Goal: Information Seeking & Learning: Learn about a topic

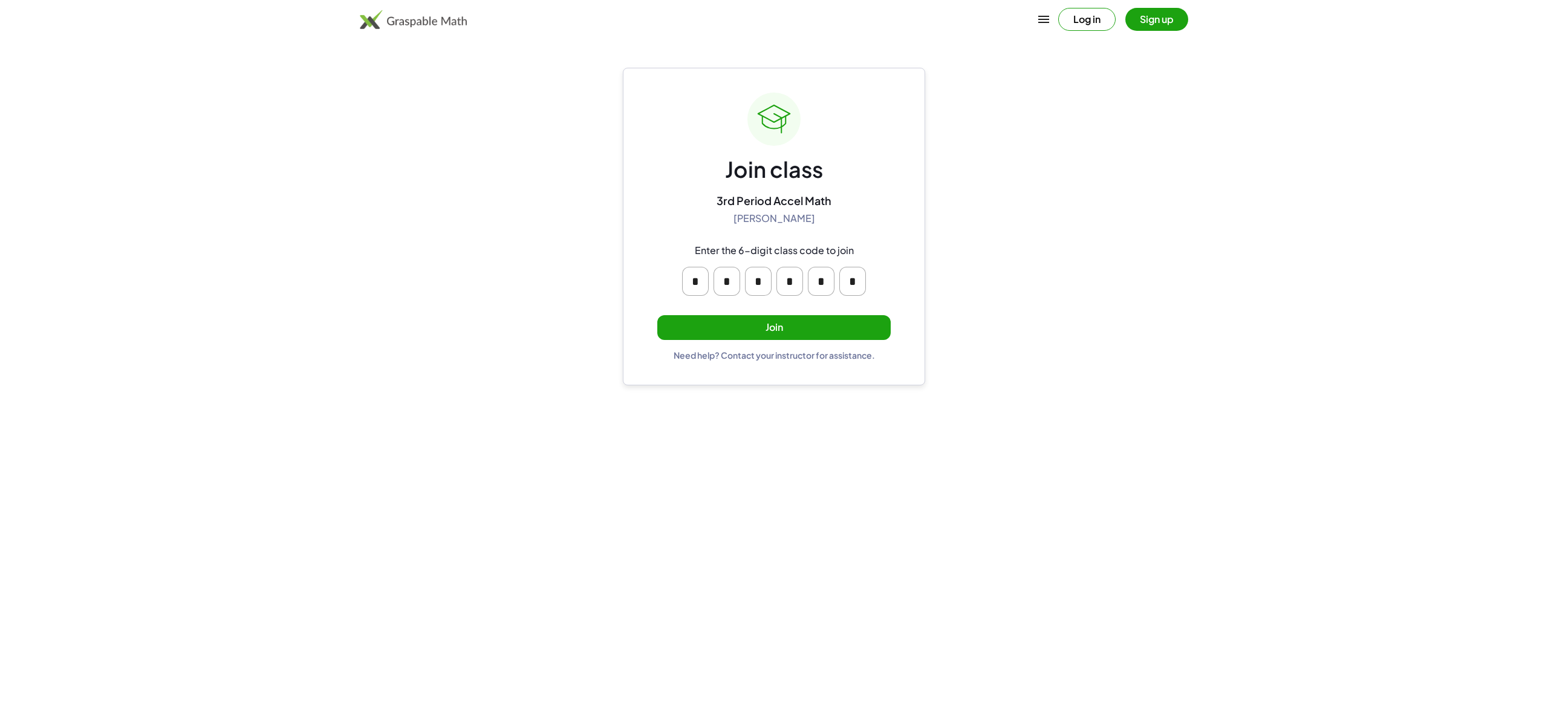
click at [700, 317] on button "Join" at bounding box center [773, 327] width 233 height 25
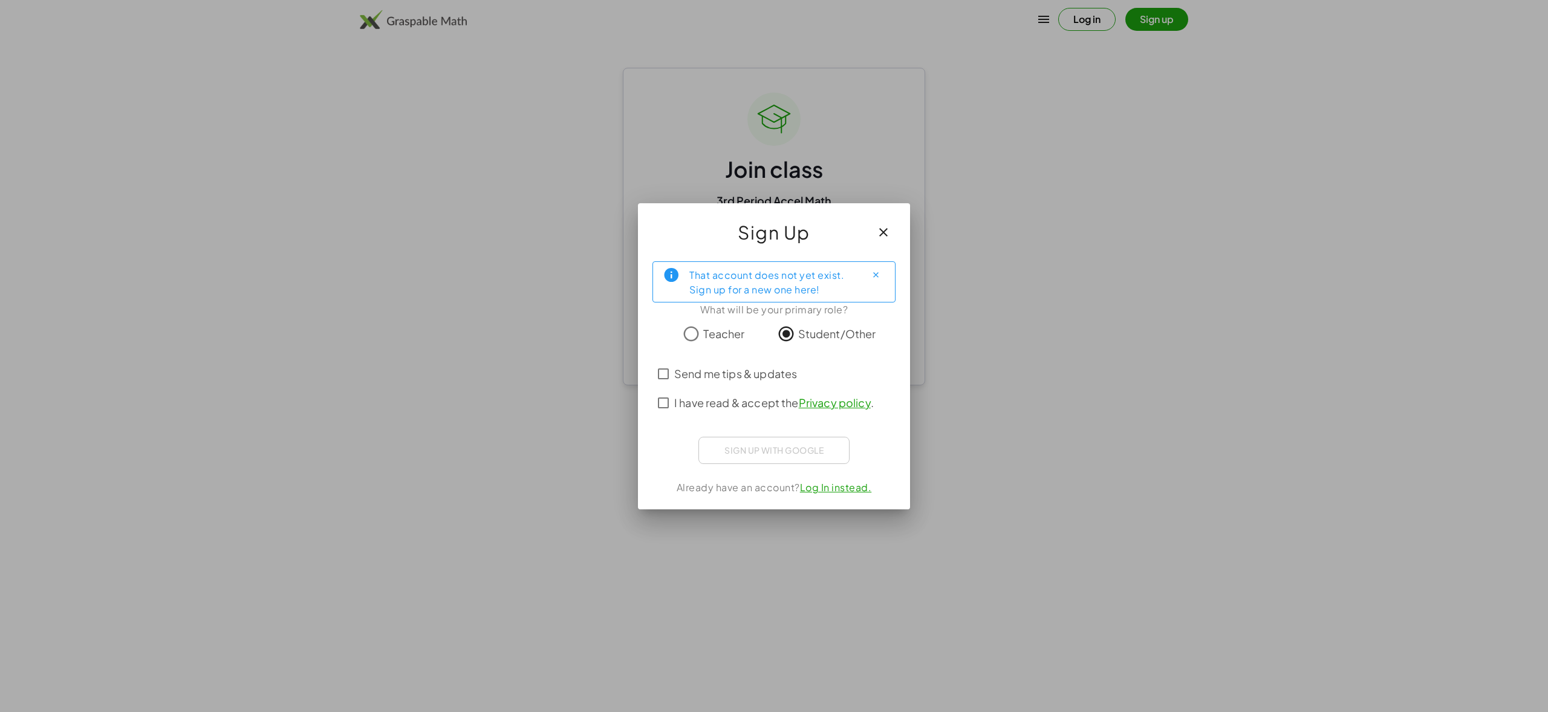
click at [750, 458] on div "Sign up with Google Sign in with Google Sign in with Google. Opens in new tab" at bounding box center [773, 450] width 151 height 27
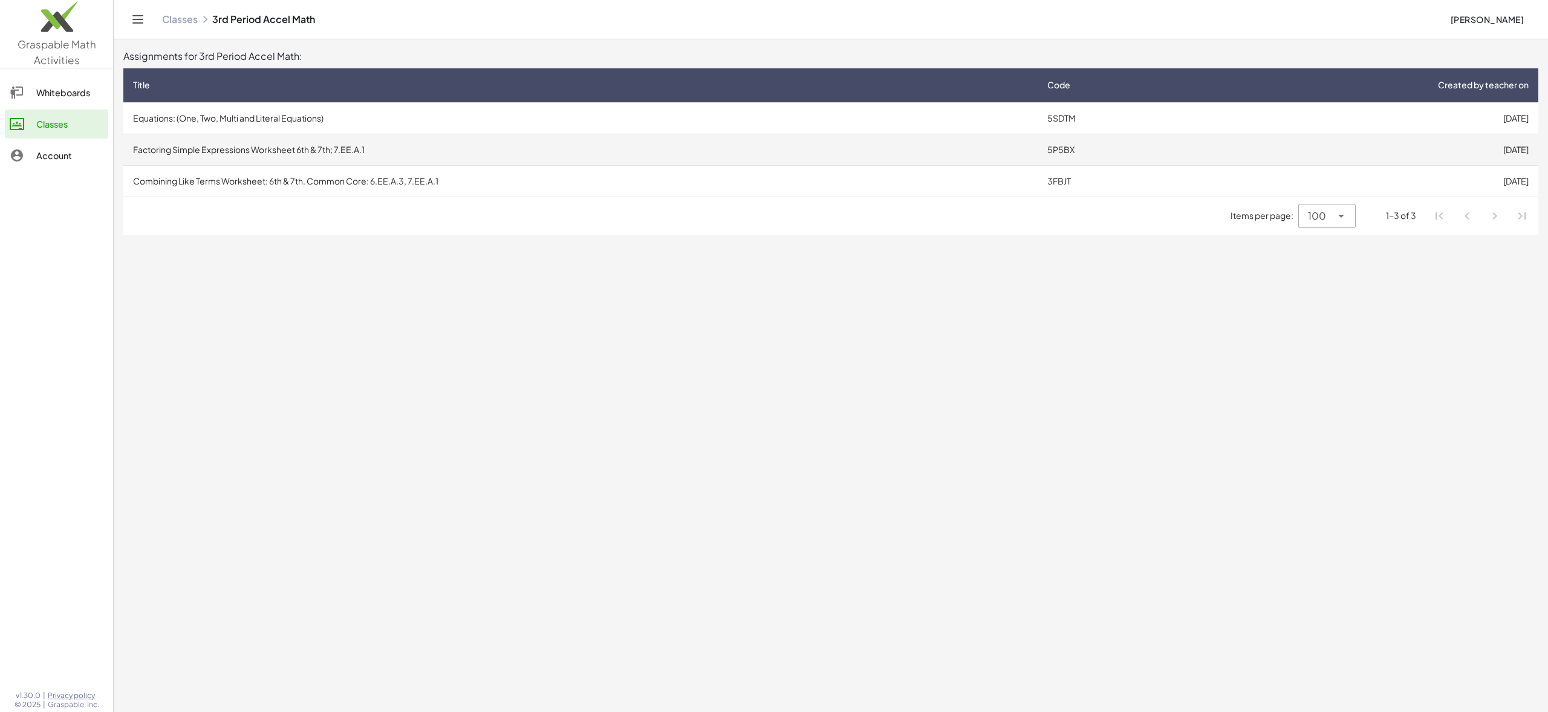
click at [1050, 154] on td "5P5BX" at bounding box center [1115, 149] width 155 height 31
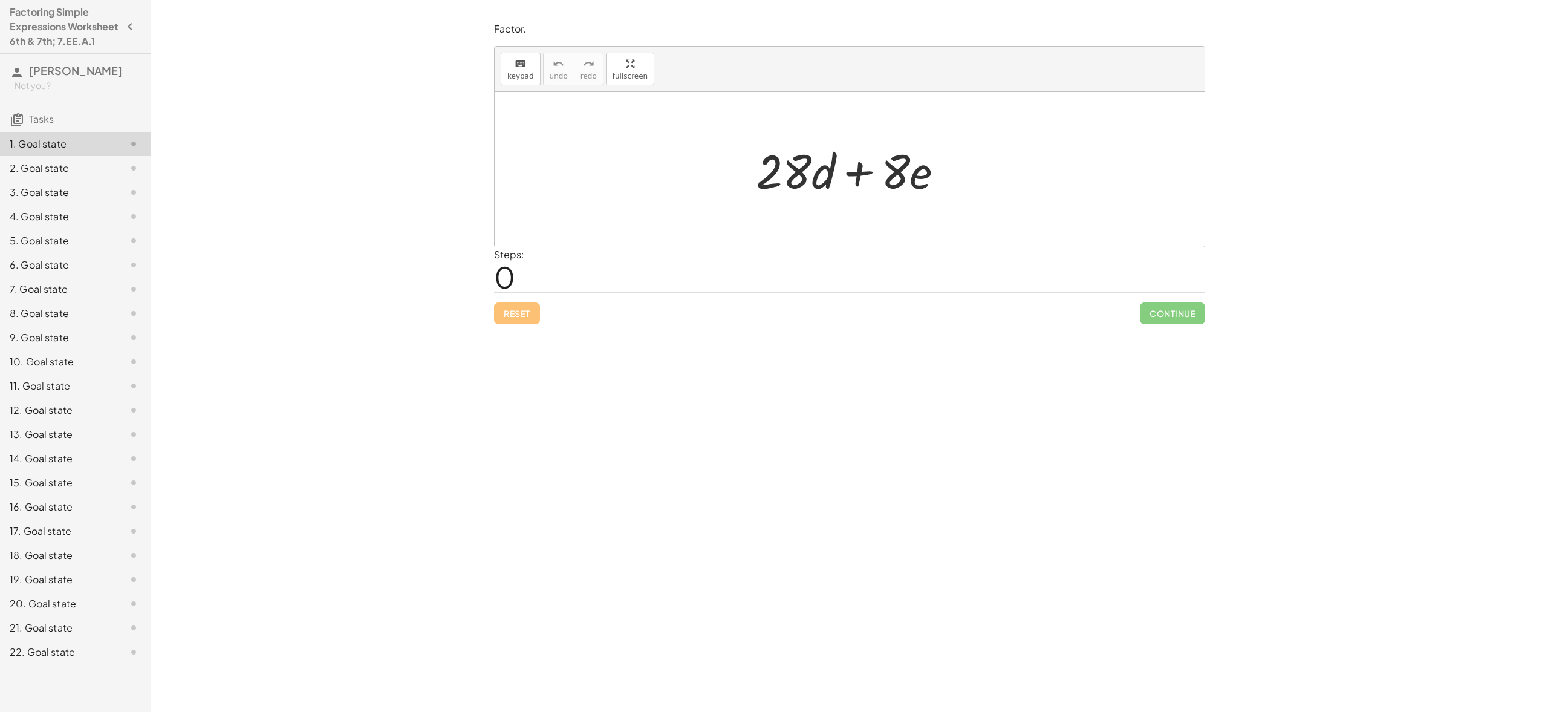
drag, startPoint x: 729, startPoint y: 174, endPoint x: 946, endPoint y: 161, distance: 216.9
click at [946, 161] on div "+ · 28 · d + · 8 · e" at bounding box center [850, 169] width 710 height 155
drag, startPoint x: 551, startPoint y: 235, endPoint x: 538, endPoint y: 279, distance: 46.1
click at [520, 241] on div "· d + · 28 · d + · 8 · e" at bounding box center [850, 169] width 710 height 155
drag, startPoint x: 795, startPoint y: 164, endPoint x: 965, endPoint y: 169, distance: 169.4
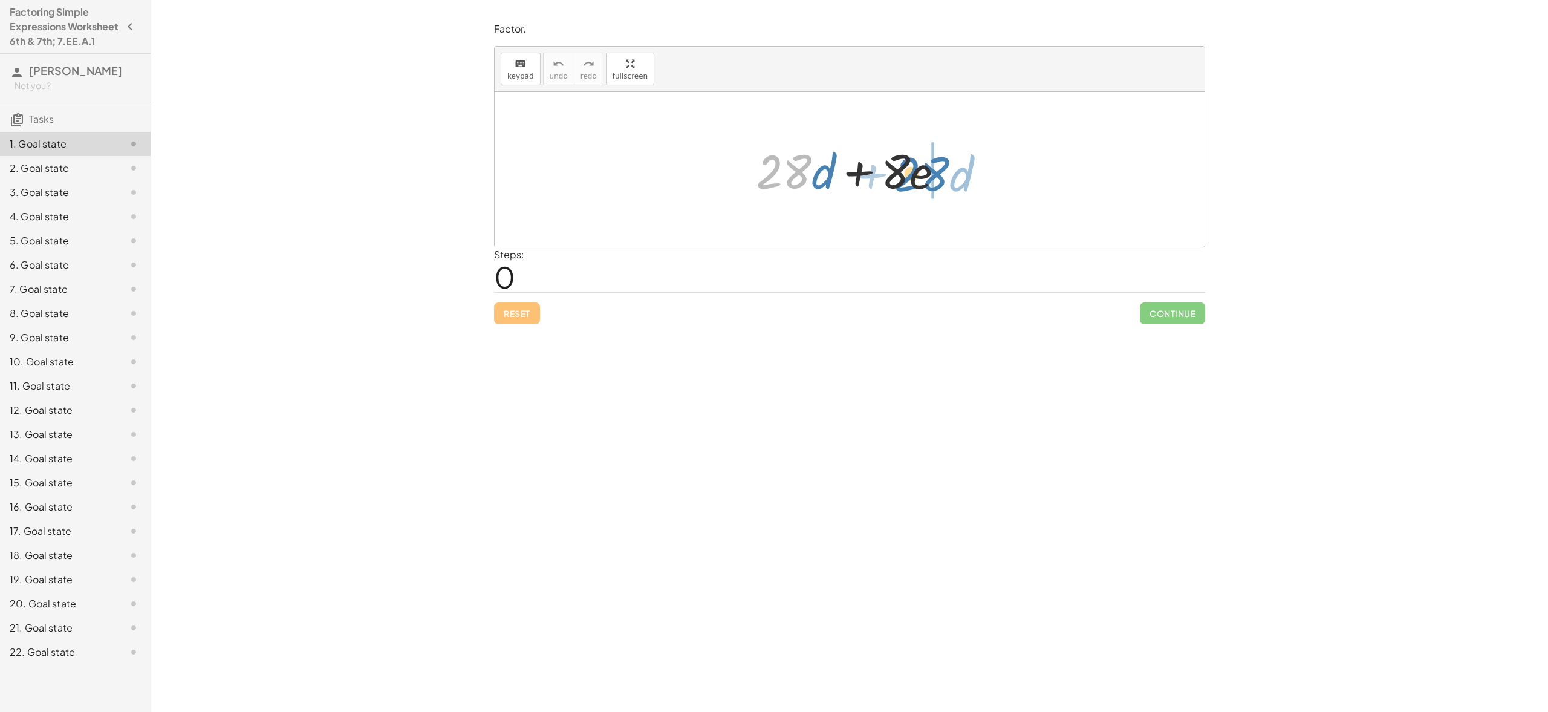
click at [965, 169] on div "· 28 + · d + · 28 · d + · 8 · e" at bounding box center [850, 169] width 710 height 155
click at [530, 319] on button "Reset" at bounding box center [517, 313] width 46 height 22
drag, startPoint x: 489, startPoint y: 265, endPoint x: 573, endPoint y: 263, distance: 84.7
click at [0, 0] on div "Factor. keyboard keypad undo undo redo redo fullscreen + · 28 · d + · 8 · e × S…" at bounding box center [0, 0] width 0 height 0
click at [74, 175] on div "2. Goal state" at bounding box center [58, 168] width 97 height 15
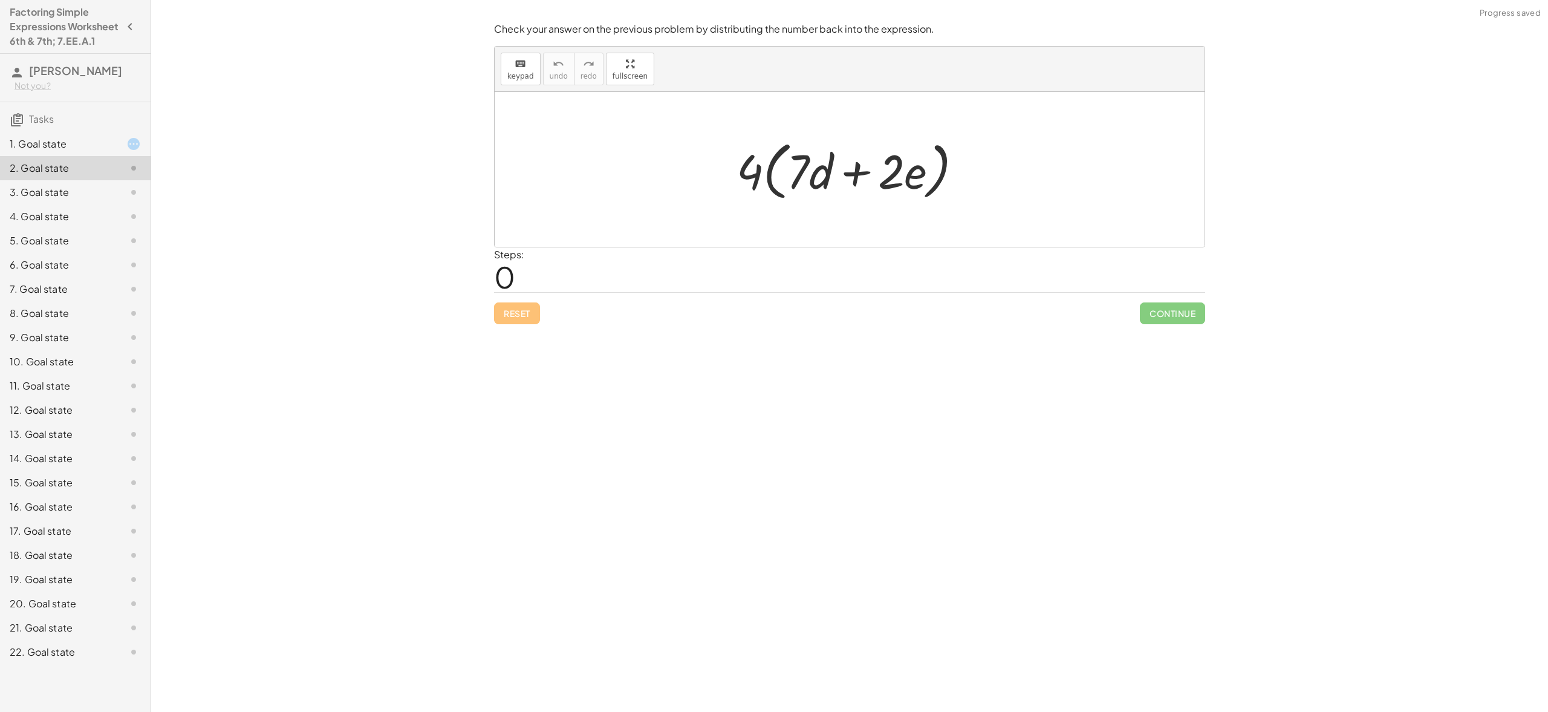
click at [86, 151] on div "1. Goal state" at bounding box center [58, 144] width 97 height 15
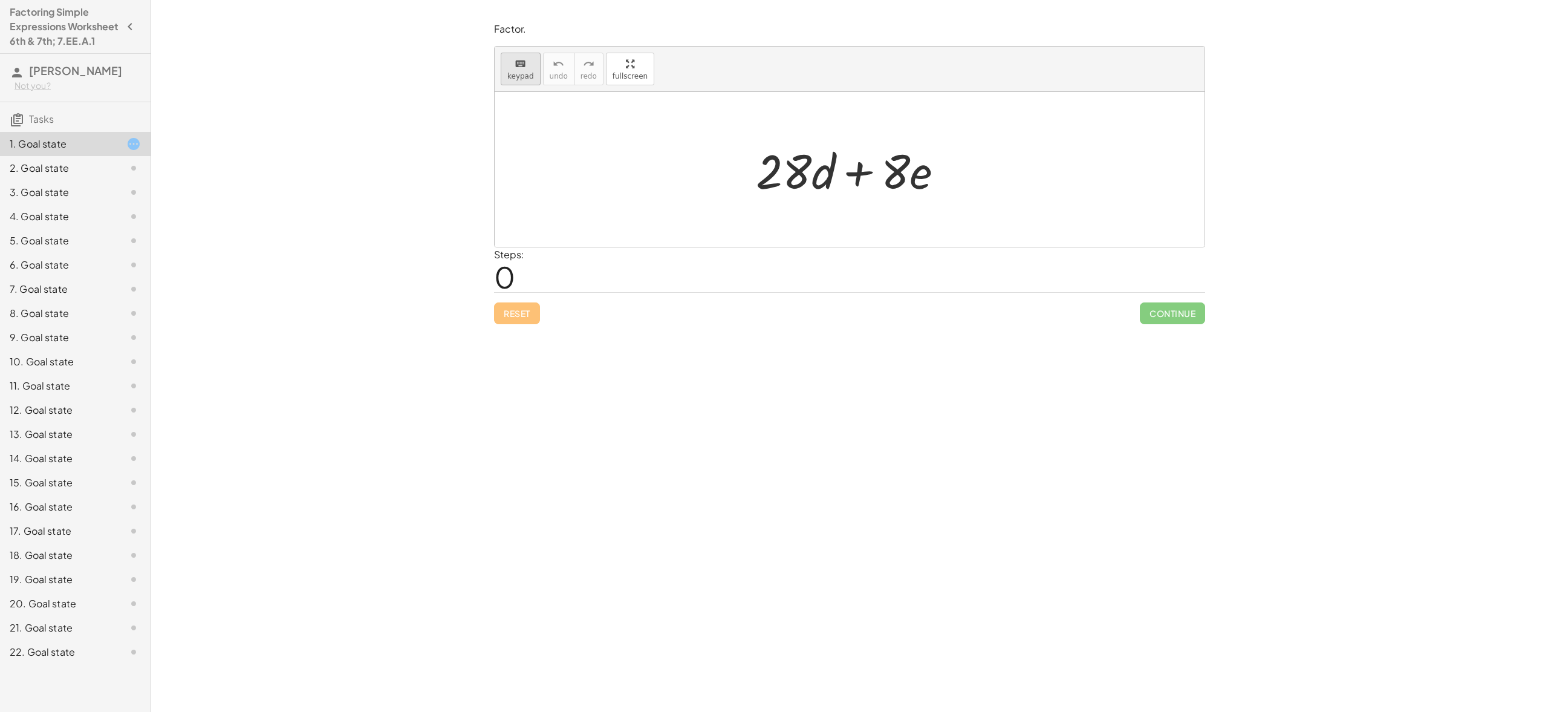
click at [513, 72] on span "keypad" at bounding box center [520, 76] width 27 height 8
click at [322, 44] on div "Factor. keyboard keypad undo undo redo redo fullscreen + · 28 · d + · 8 · e × S…" at bounding box center [849, 356] width 1397 height 712
click at [775, 178] on div at bounding box center [784, 171] width 56 height 56
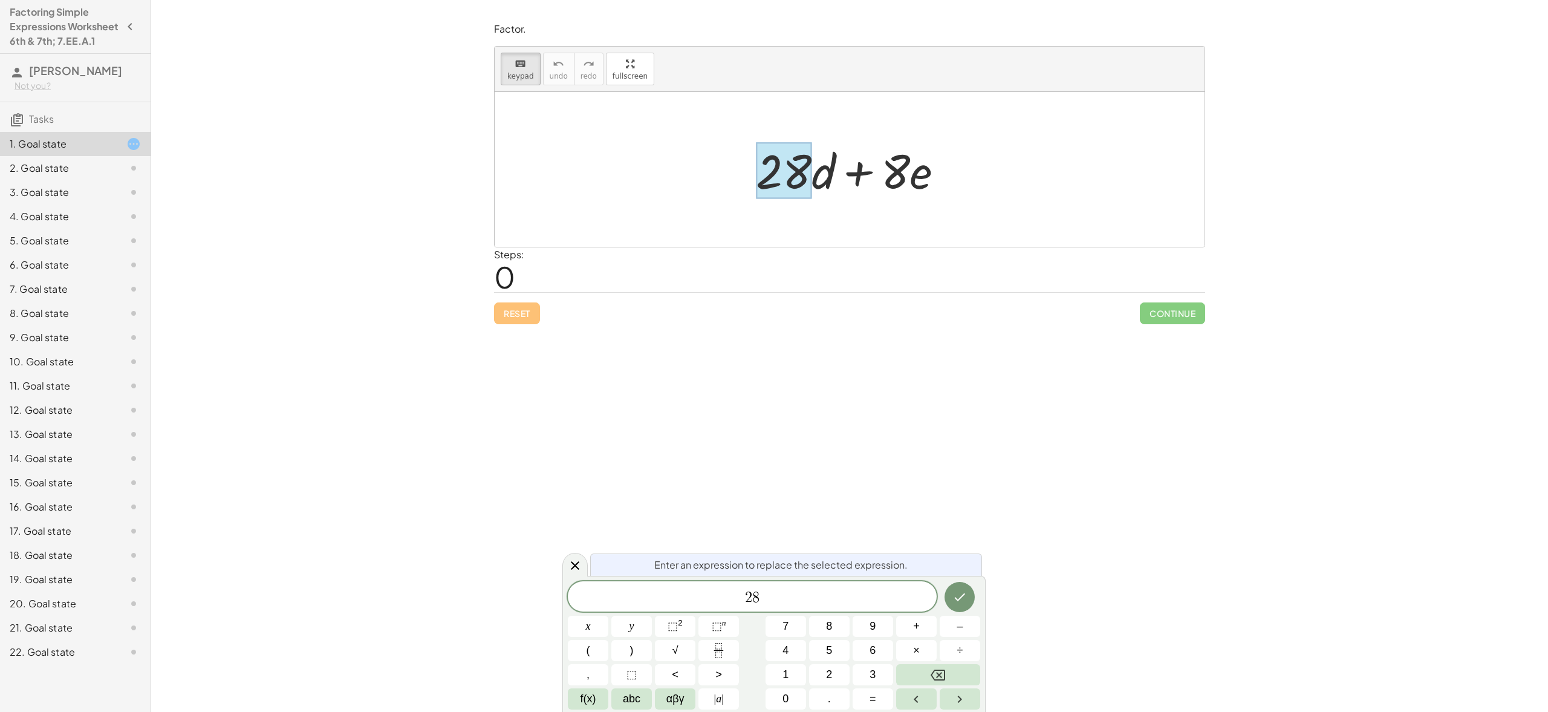
click at [860, 168] on div at bounding box center [854, 169] width 209 height 62
click at [856, 176] on div at bounding box center [854, 169] width 209 height 62
click at [810, 194] on div at bounding box center [784, 171] width 56 height 56
click at [844, 183] on div at bounding box center [854, 169] width 209 height 62
click at [584, 573] on div at bounding box center [574, 565] width 25 height 24
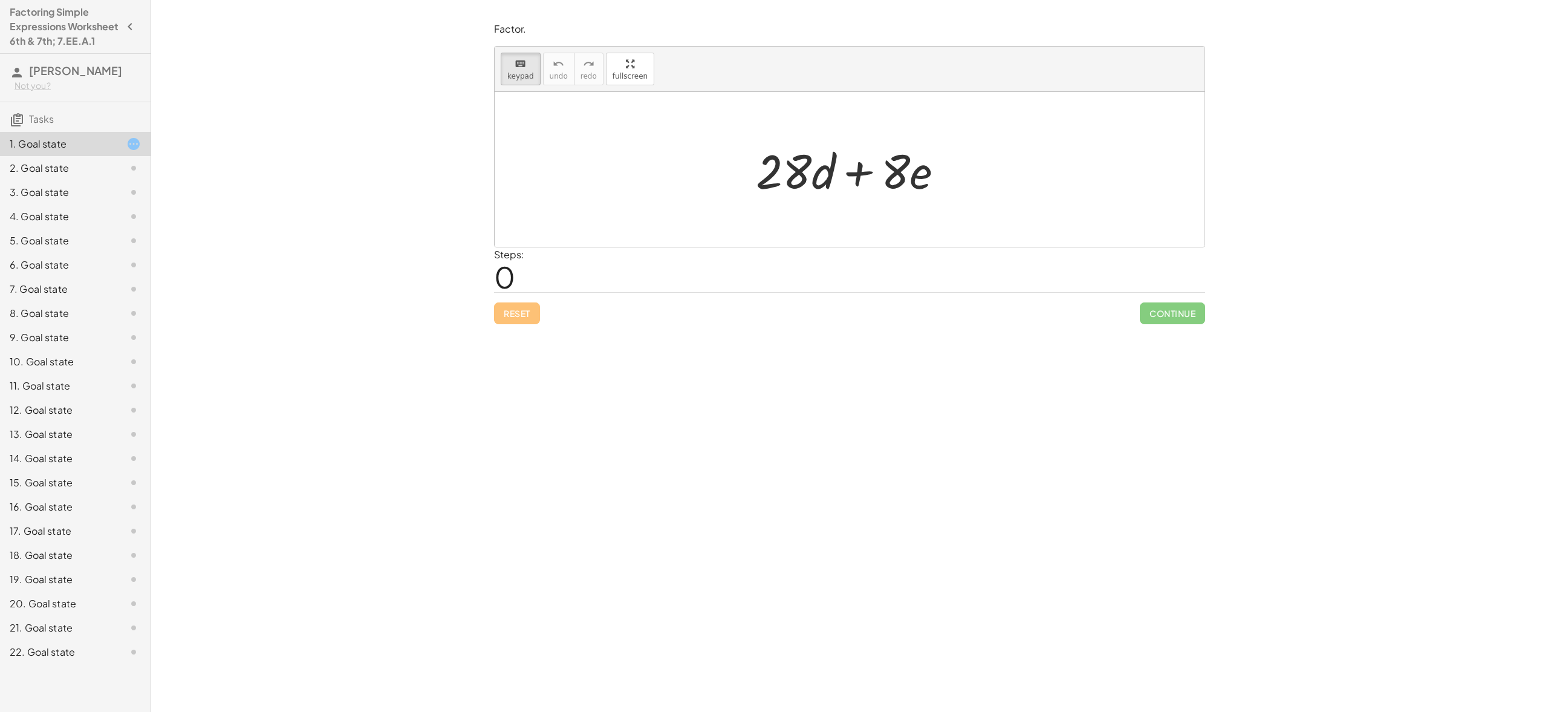
drag, startPoint x: 542, startPoint y: 218, endPoint x: 930, endPoint y: 231, distance: 388.5
click at [930, 231] on div at bounding box center [850, 169] width 710 height 155
click at [773, 178] on div at bounding box center [784, 171] width 56 height 56
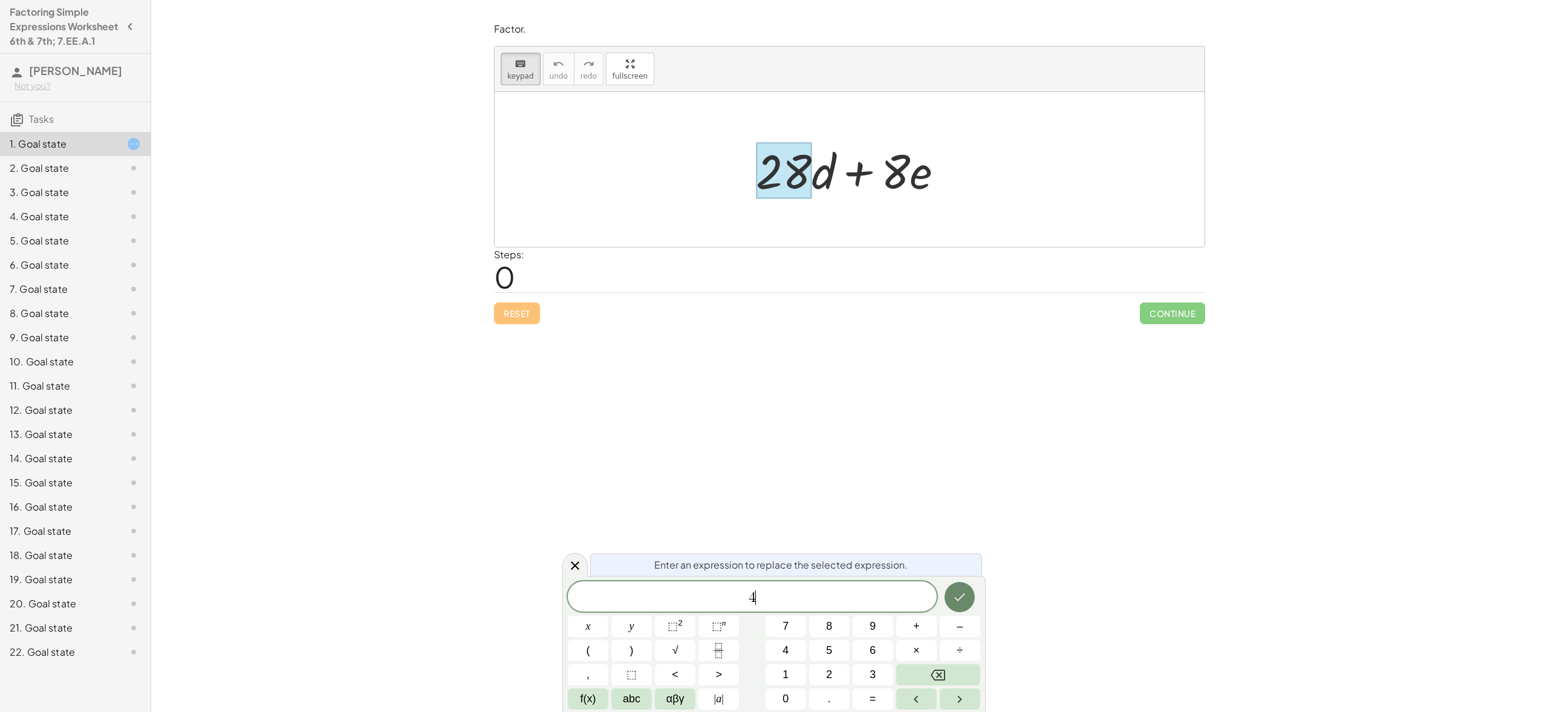
click at [970, 595] on button "Done" at bounding box center [960, 597] width 30 height 30
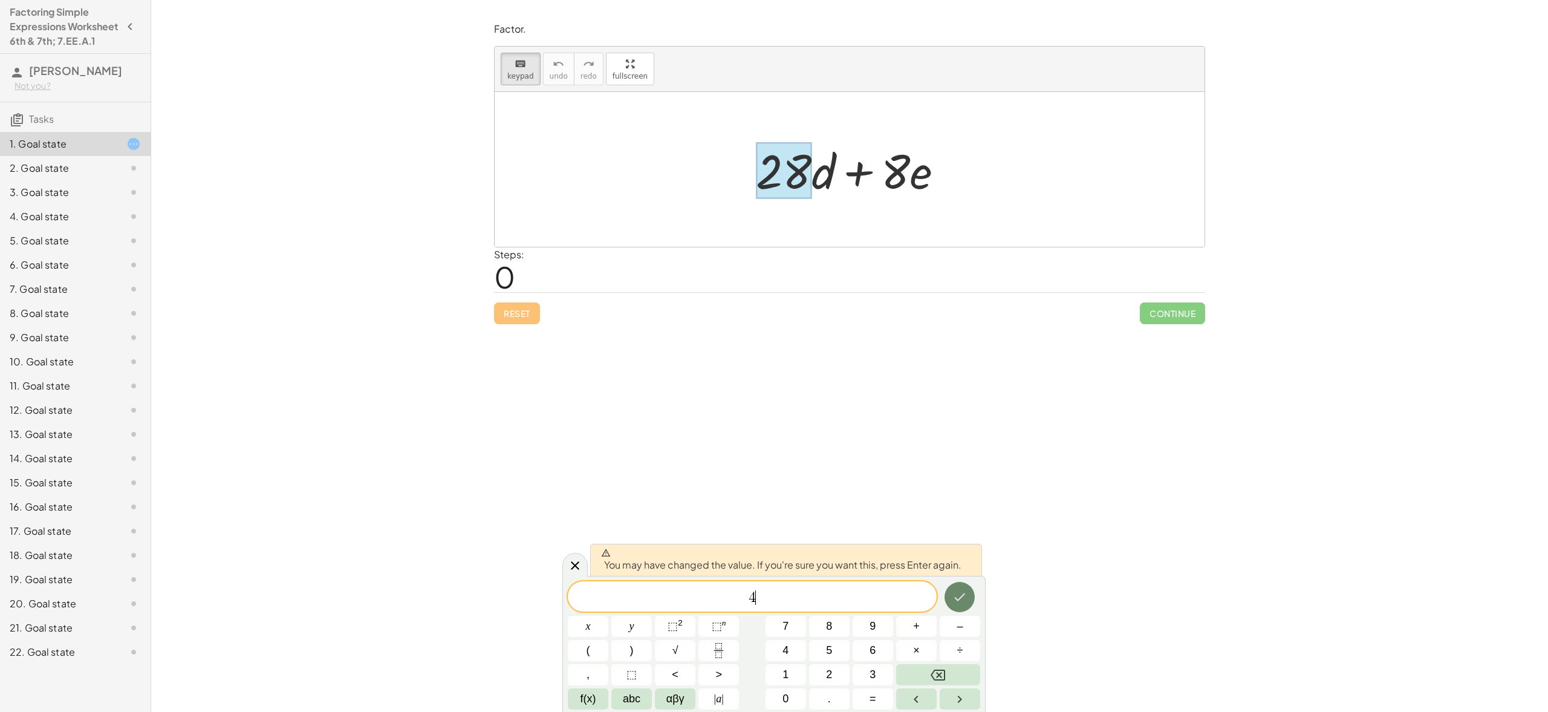
click at [965, 599] on icon "Done" at bounding box center [959, 597] width 15 height 15
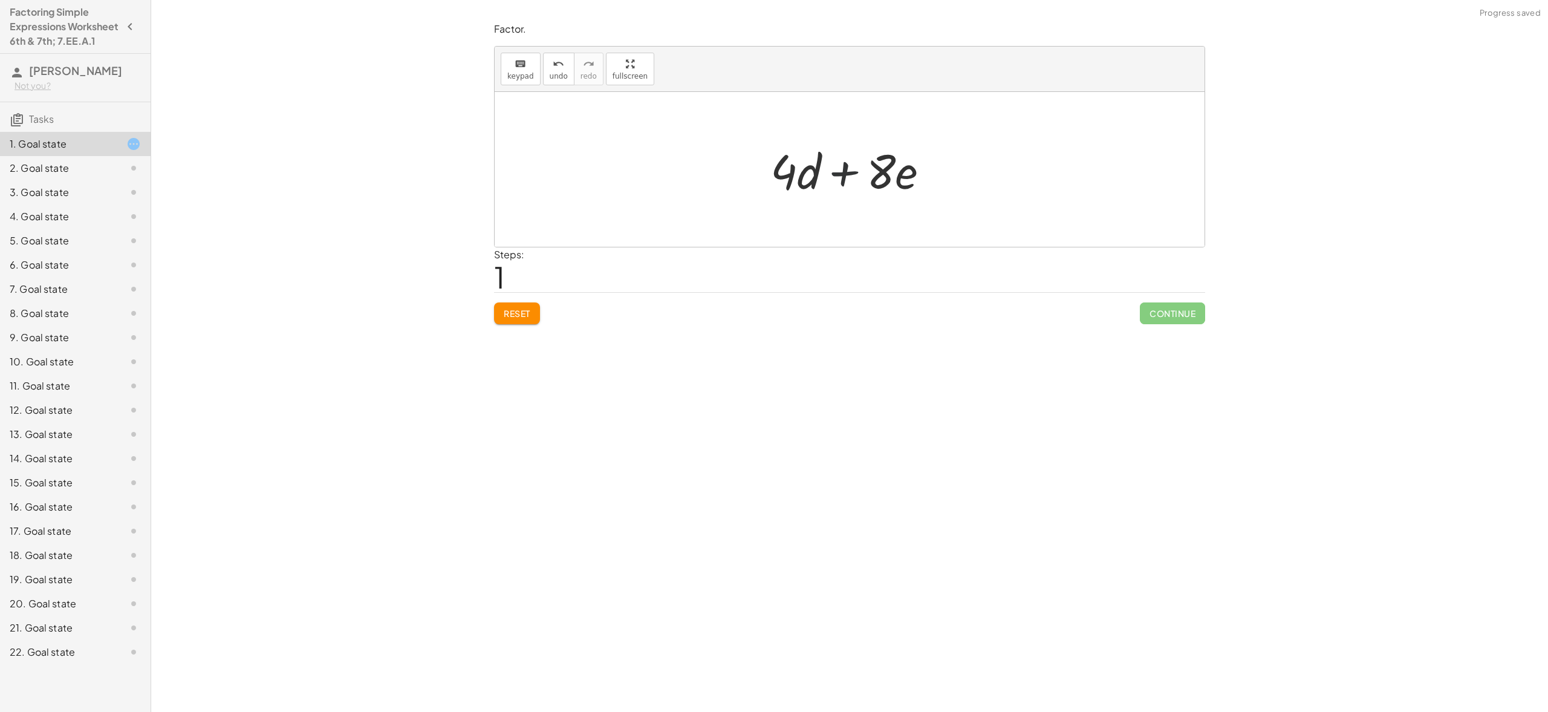
click at [822, 167] on div at bounding box center [854, 169] width 180 height 62
click at [813, 173] on div at bounding box center [854, 169] width 180 height 62
drag, startPoint x: 829, startPoint y: 169, endPoint x: 855, endPoint y: 169, distance: 26.6
click at [835, 169] on div at bounding box center [854, 169] width 180 height 62
drag, startPoint x: 855, startPoint y: 169, endPoint x: 808, endPoint y: 186, distance: 49.9
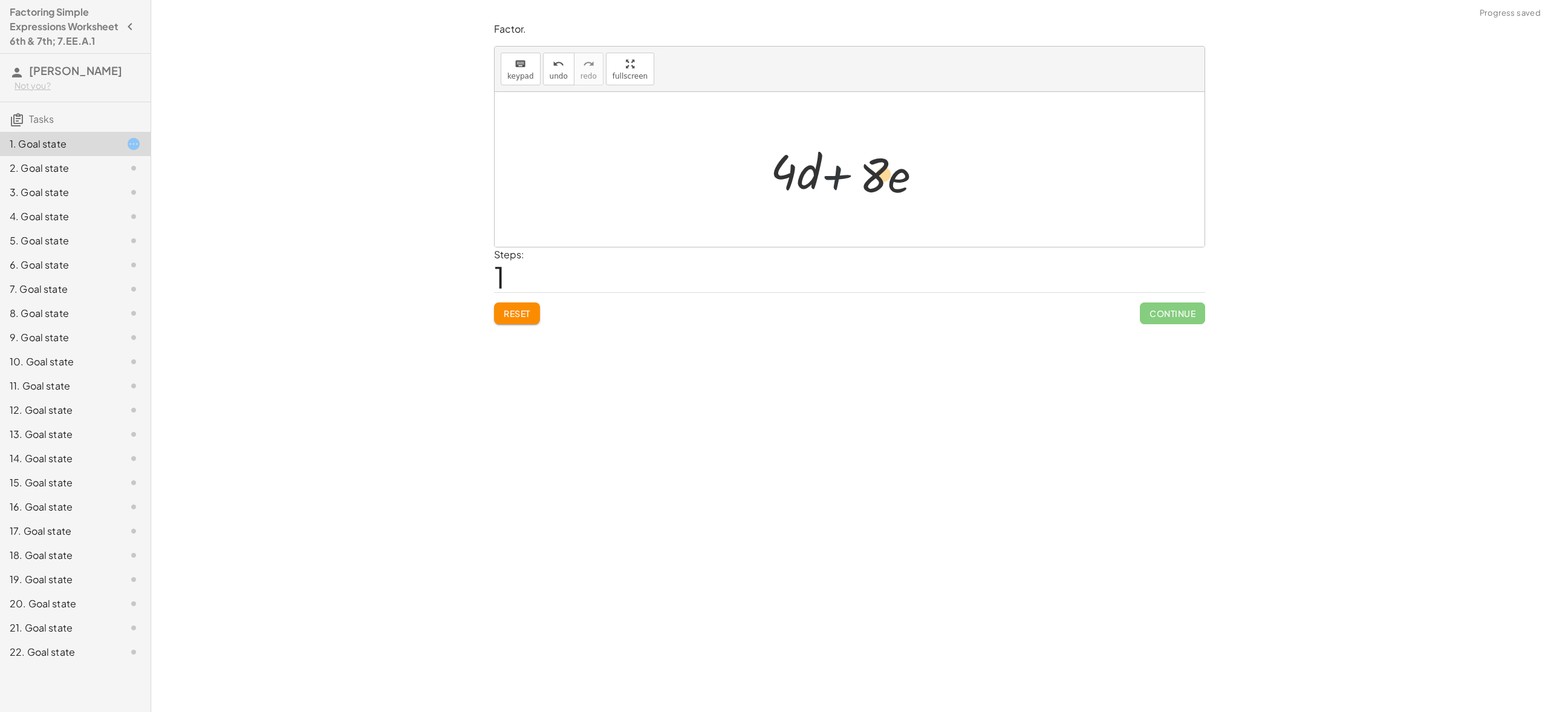
click at [812, 184] on div at bounding box center [854, 169] width 180 height 62
drag, startPoint x: 845, startPoint y: 183, endPoint x: 669, endPoint y: 215, distance: 178.9
click at [672, 218] on div "+ · 28 · d + · 8 · e + · · d + · 8 · e 4" at bounding box center [850, 169] width 710 height 155
drag, startPoint x: 782, startPoint y: 173, endPoint x: 987, endPoint y: 197, distance: 206.4
click at [504, 320] on button "Reset" at bounding box center [517, 313] width 46 height 22
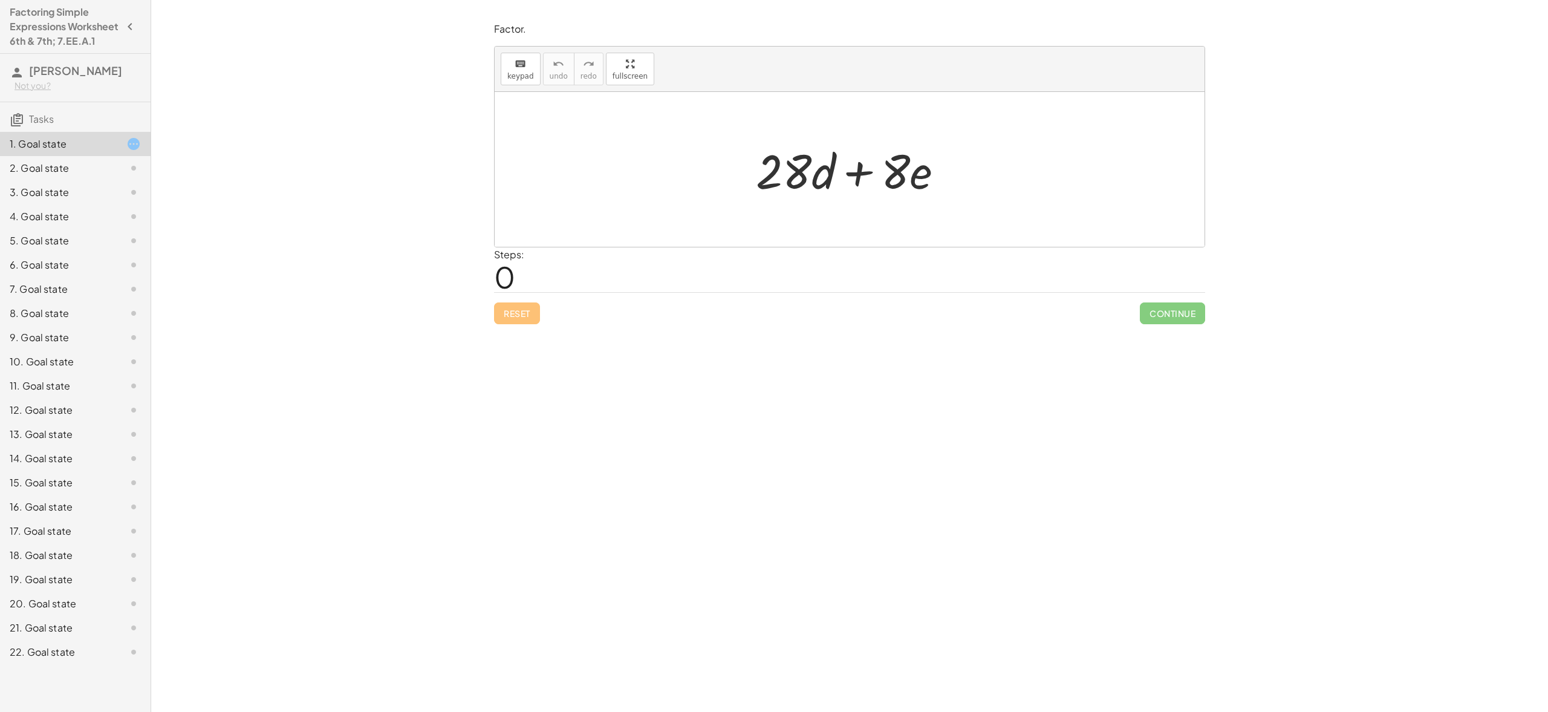
click at [812, 178] on div at bounding box center [854, 169] width 209 height 62
click at [873, 164] on div at bounding box center [854, 169] width 209 height 62
click at [515, 76] on span "keypad" at bounding box center [520, 76] width 27 height 8
click at [799, 168] on div at bounding box center [784, 171] width 56 height 56
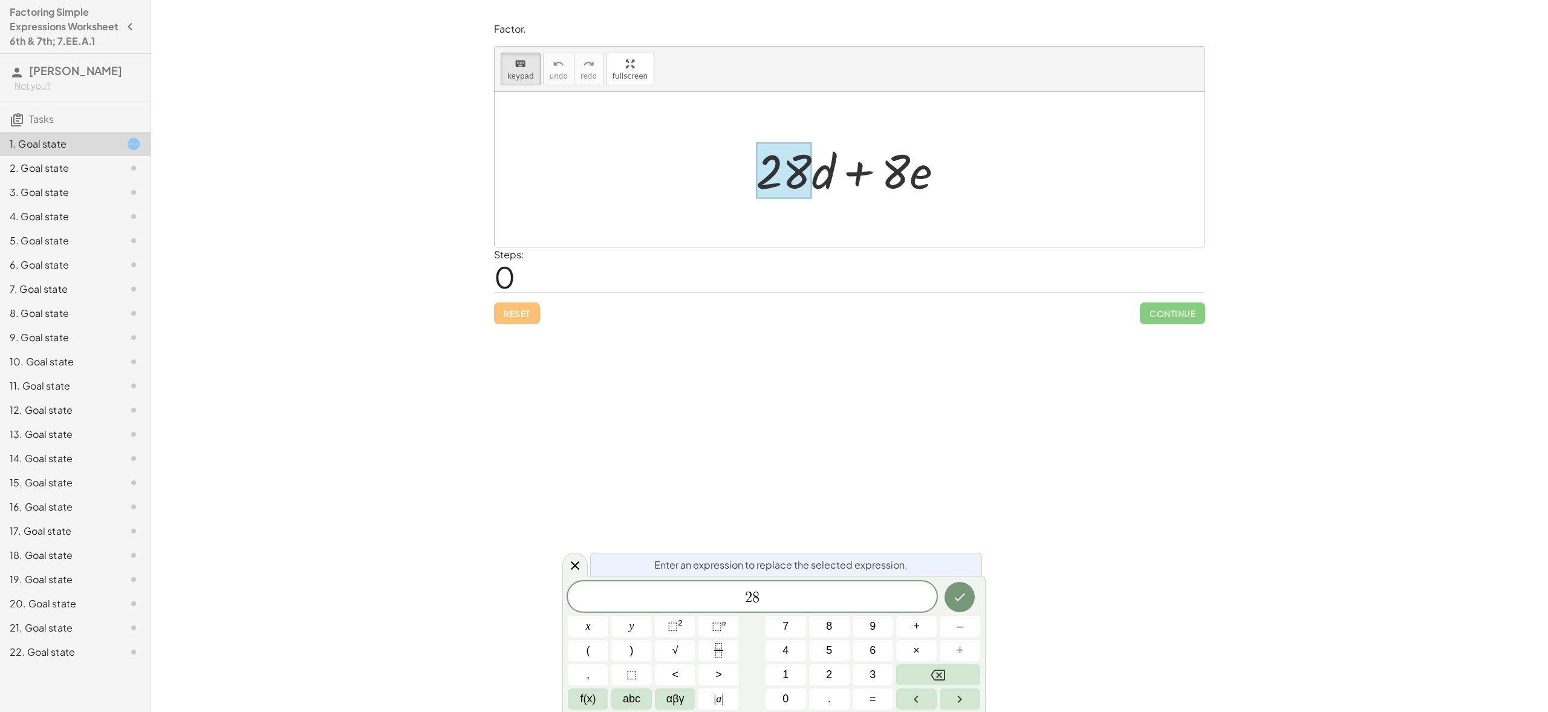
click at [799, 168] on div at bounding box center [784, 171] width 56 height 56
click at [780, 653] on button "4" at bounding box center [786, 650] width 41 height 21
click at [946, 672] on button "Backspace" at bounding box center [938, 674] width 84 height 21
click at [983, 668] on div "Enter an expression to replace the selected expression. ​ 2 8 x y ⬚ 2 ⬚ n 7 8 9…" at bounding box center [773, 644] width 423 height 136
click at [951, 675] on button "Backspace" at bounding box center [938, 674] width 84 height 21
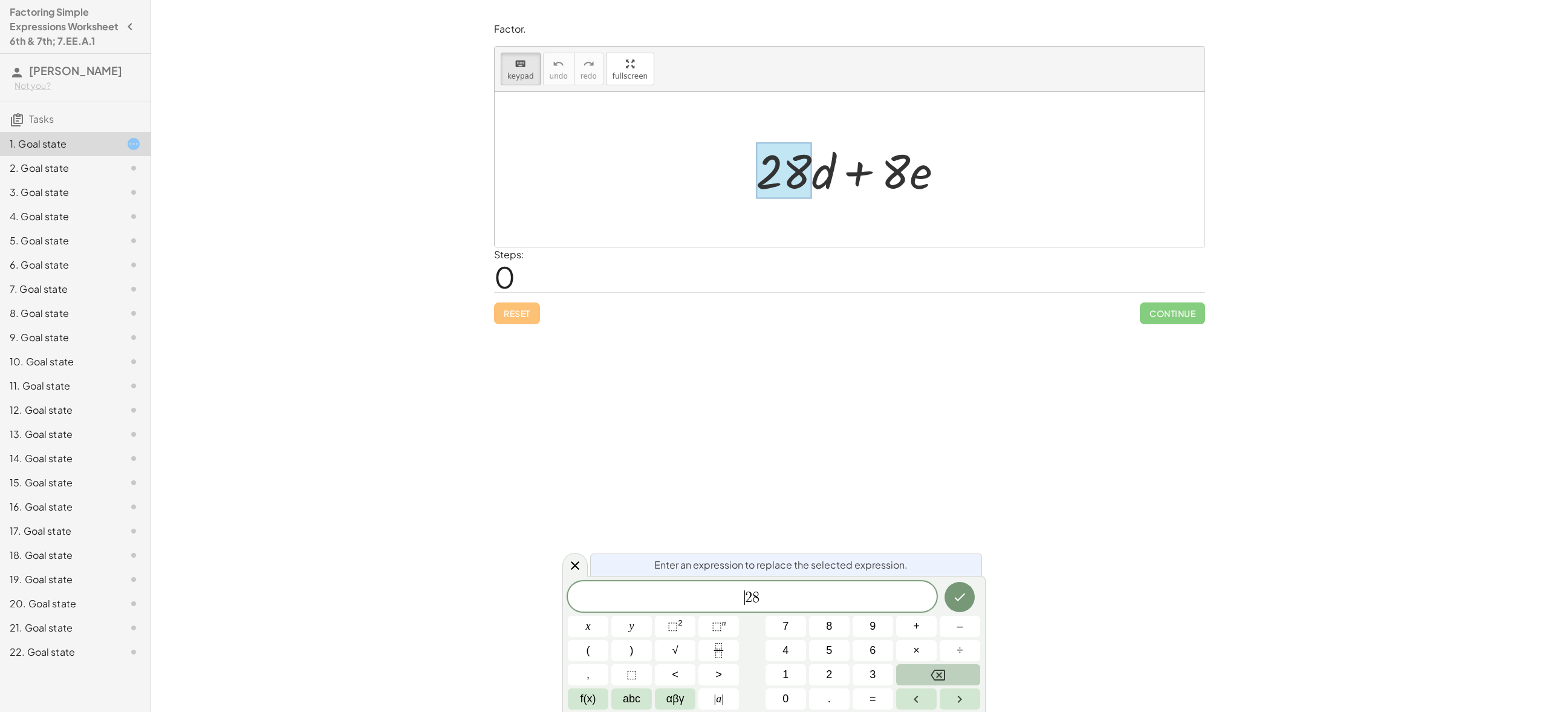
click at [951, 675] on button "Backspace" at bounding box center [938, 674] width 84 height 21
click at [778, 602] on span "2 8 ​" at bounding box center [752, 597] width 369 height 17
click at [928, 679] on button "Backspace" at bounding box center [938, 674] width 84 height 21
click at [585, 650] on button "(" at bounding box center [588, 650] width 41 height 21
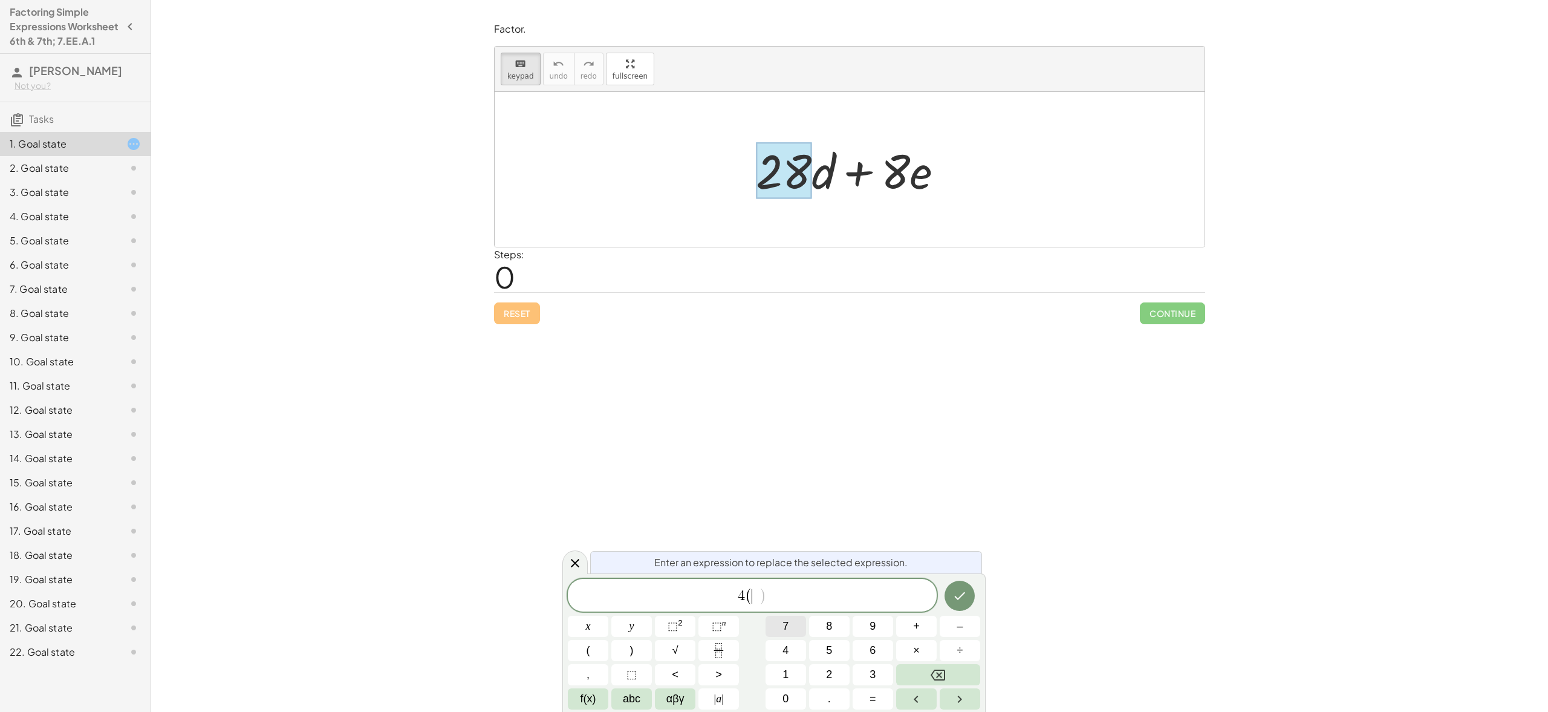
click at [788, 627] on span "7" at bounding box center [786, 626] width 6 height 16
click at [627, 698] on span "abc" at bounding box center [632, 699] width 18 height 16
click at [656, 674] on button "d" at bounding box center [652, 674] width 31 height 21
click at [962, 596] on icon "Done" at bounding box center [964, 595] width 15 height 15
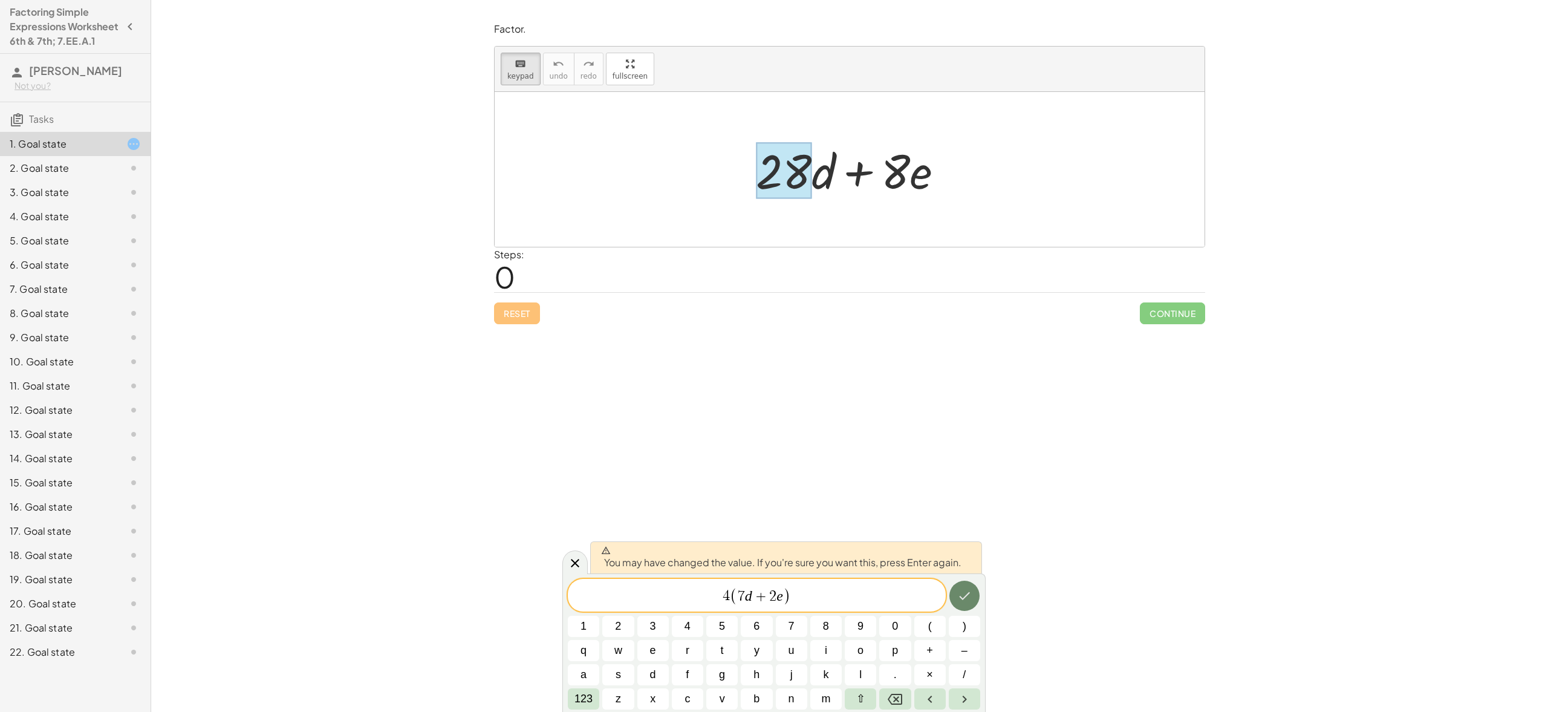
click at [959, 592] on icon "Done" at bounding box center [964, 595] width 15 height 15
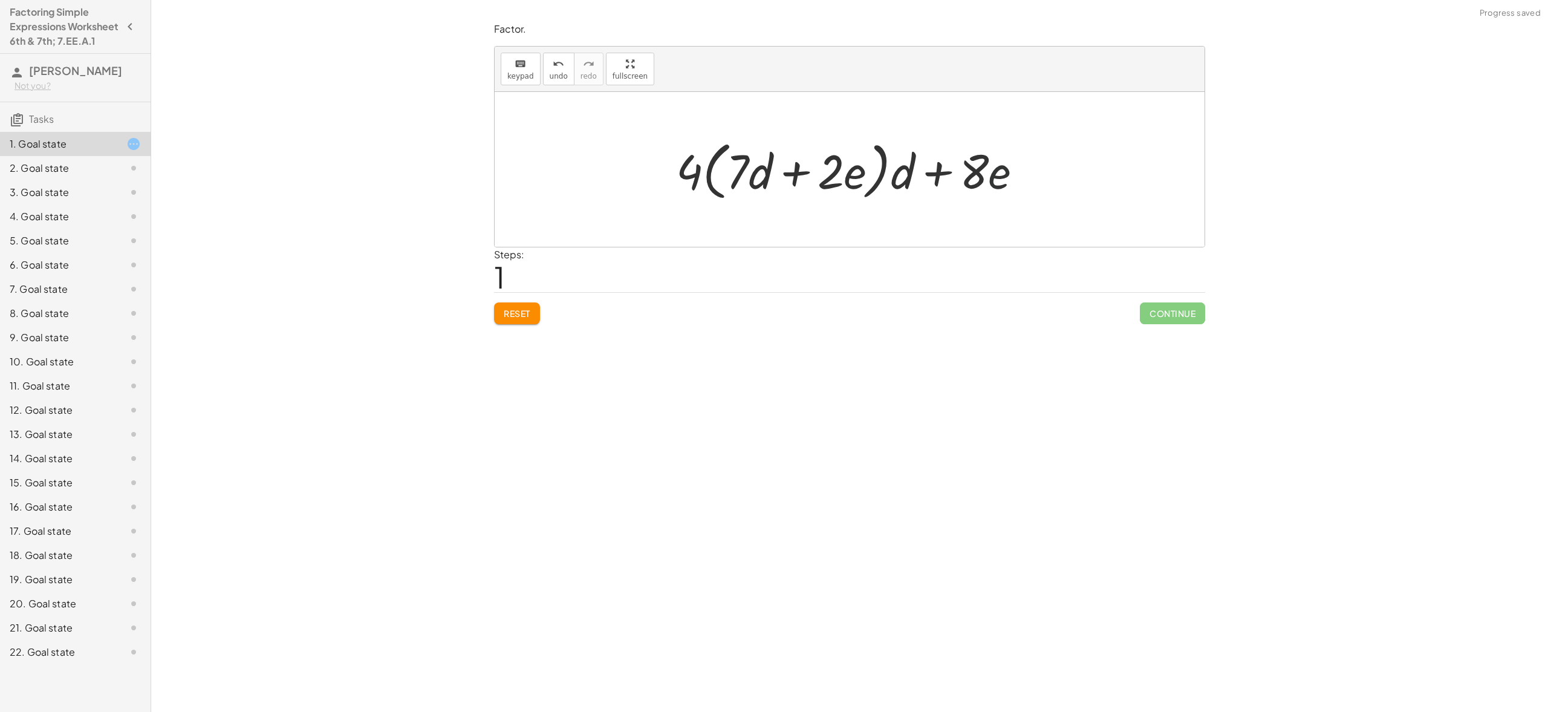
click at [998, 184] on div at bounding box center [854, 170] width 368 height 70
click at [998, 181] on div at bounding box center [854, 170] width 368 height 70
click at [982, 177] on div at bounding box center [854, 170] width 368 height 70
click at [943, 140] on div at bounding box center [854, 170] width 368 height 70
drag, startPoint x: 882, startPoint y: 173, endPoint x: 934, endPoint y: 184, distance: 53.1
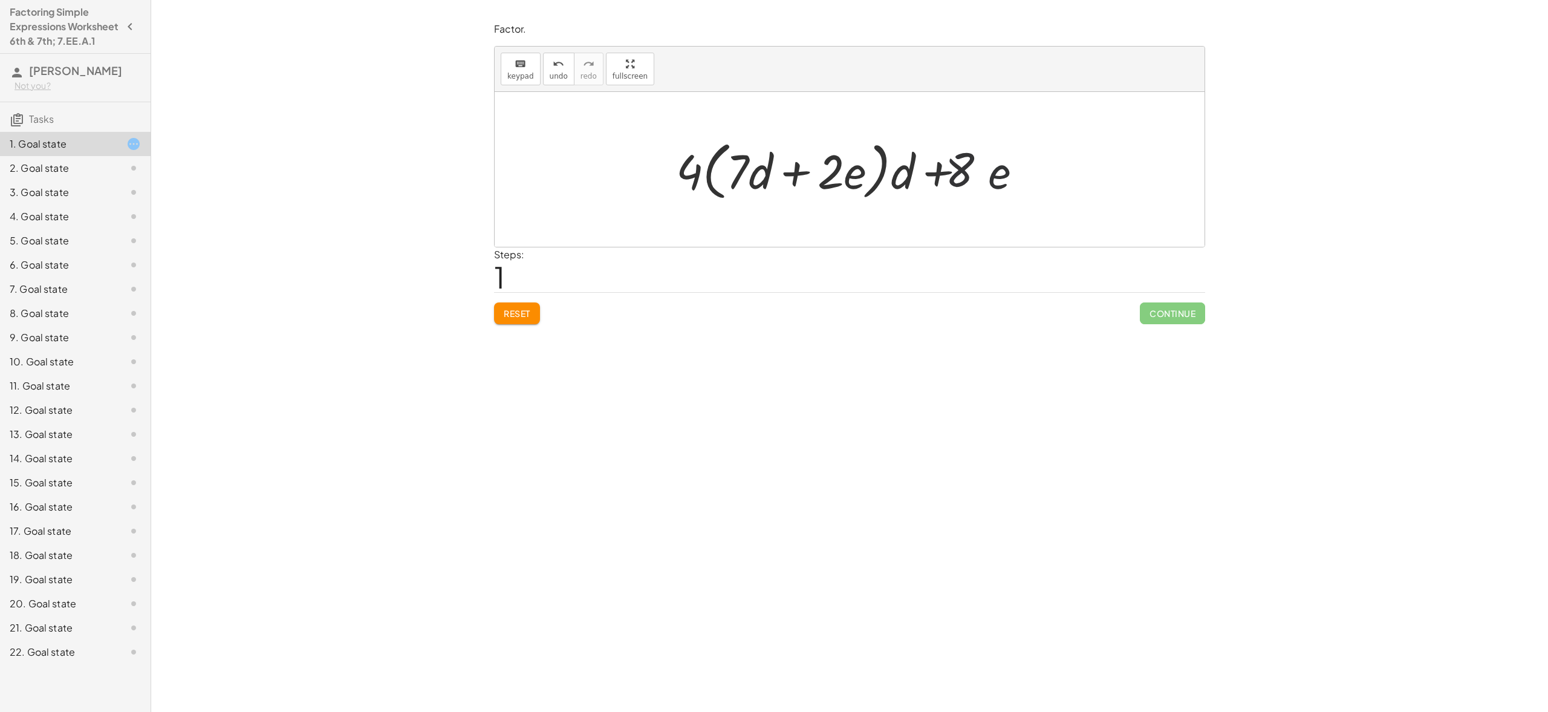
click at [891, 173] on div at bounding box center [854, 170] width 368 height 70
click at [960, 169] on div at bounding box center [854, 170] width 368 height 70
click at [980, 170] on div at bounding box center [854, 170] width 368 height 70
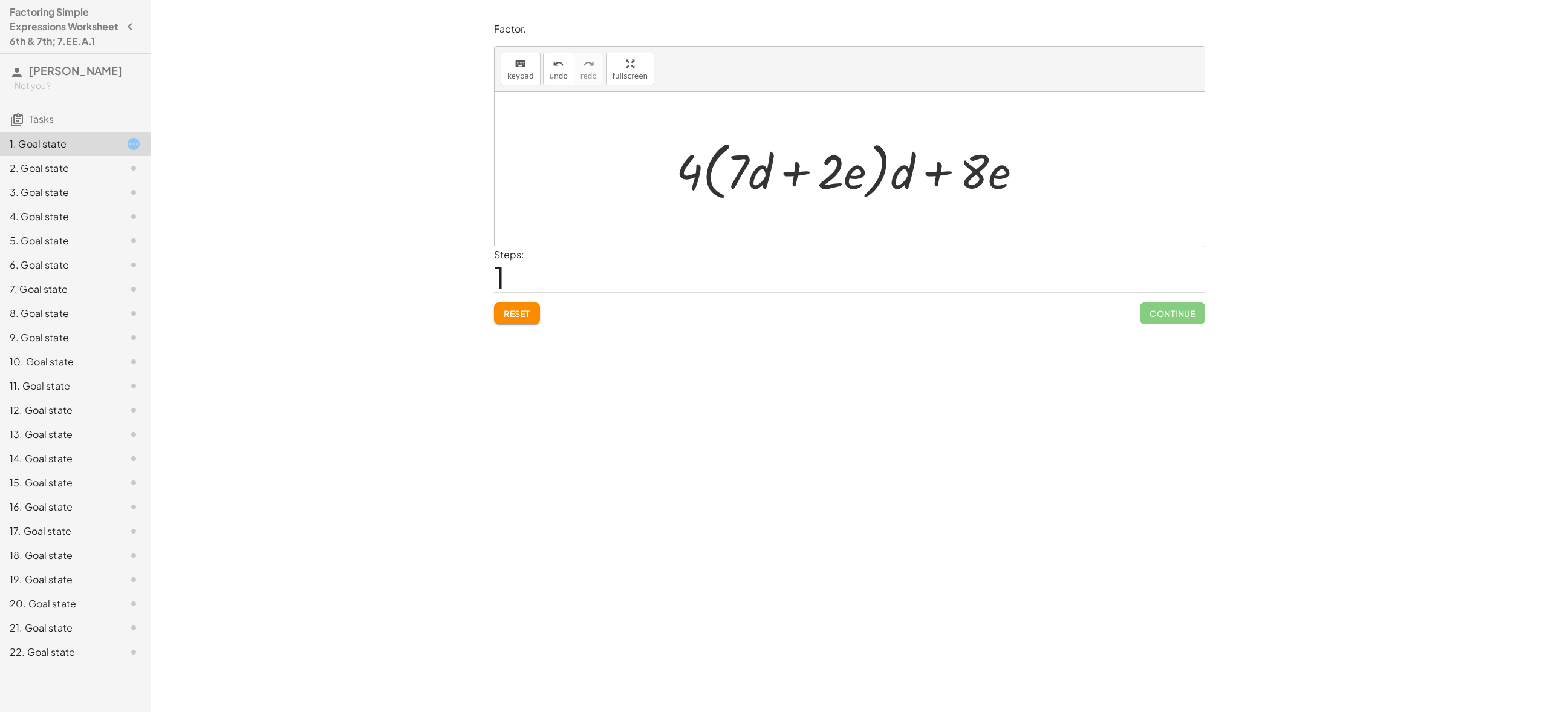
click at [980, 170] on div at bounding box center [854, 170] width 368 height 70
click at [980, 169] on div at bounding box center [854, 170] width 368 height 70
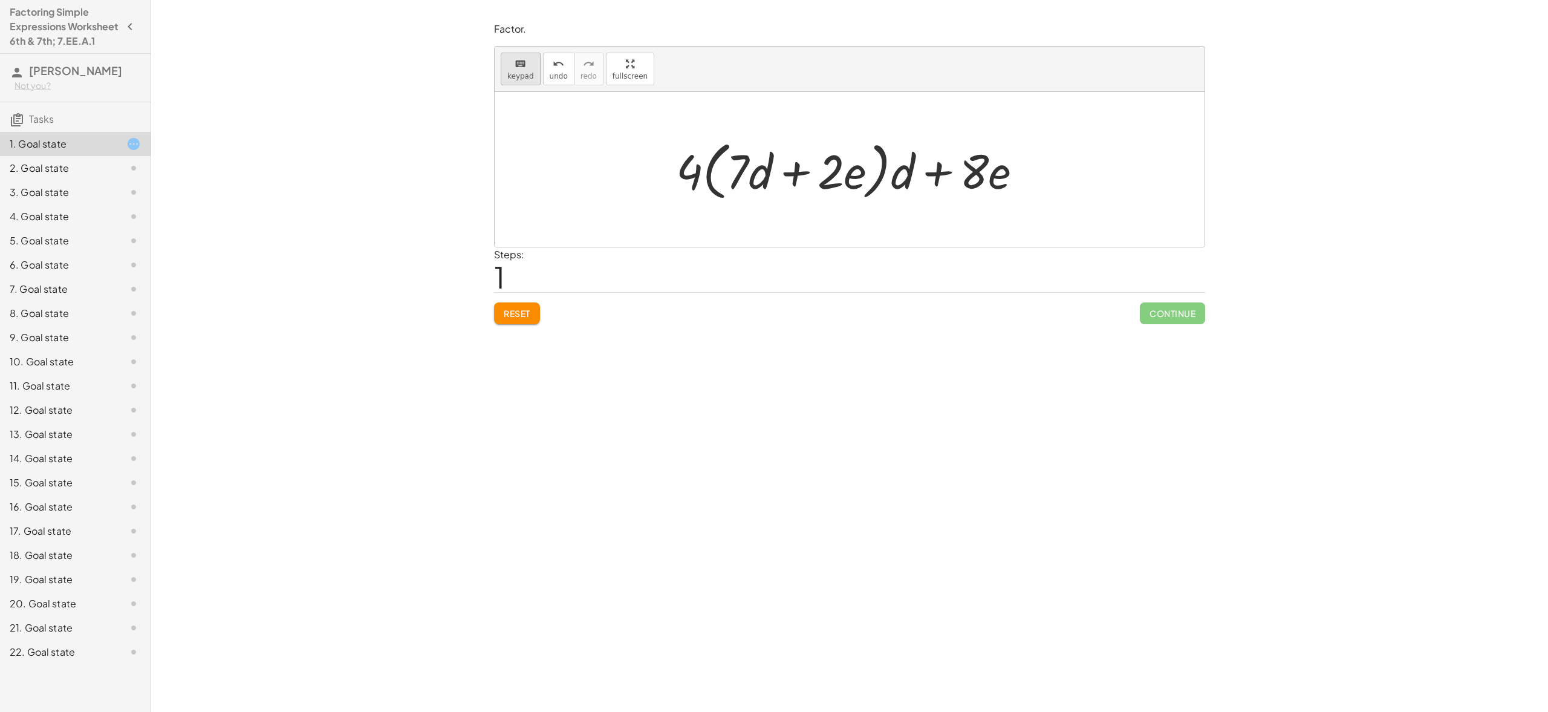
click at [506, 60] on button "keyboard keypad" at bounding box center [521, 69] width 40 height 33
click at [983, 178] on div at bounding box center [974, 171] width 29 height 56
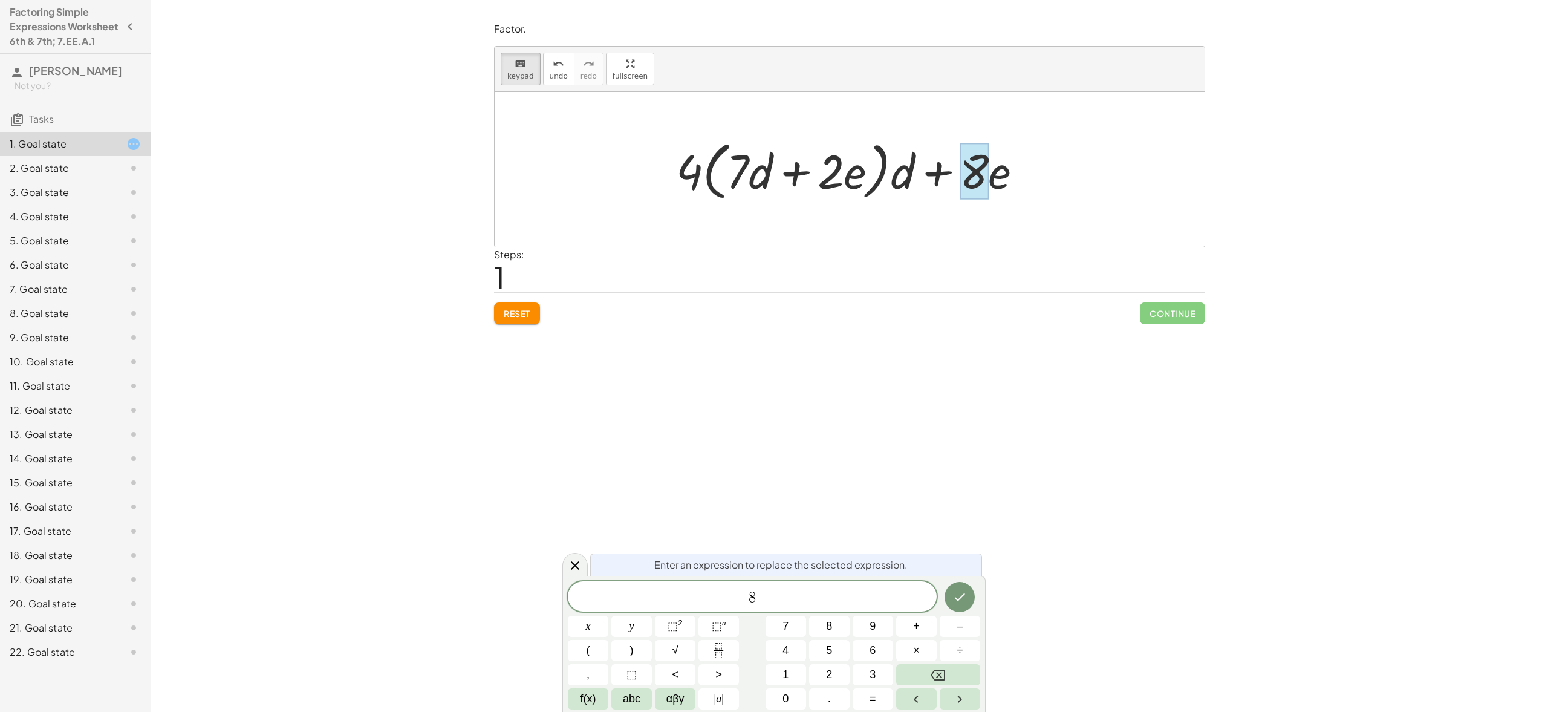
drag, startPoint x: 991, startPoint y: 183, endPoint x: 1037, endPoint y: 189, distance: 46.3
click at [992, 187] on div at bounding box center [854, 170] width 368 height 70
click at [903, 673] on button "Backspace" at bounding box center [938, 674] width 84 height 21
click at [830, 602] on span "​ 8" at bounding box center [752, 597] width 369 height 17
click at [955, 601] on icon "Done" at bounding box center [959, 597] width 15 height 15
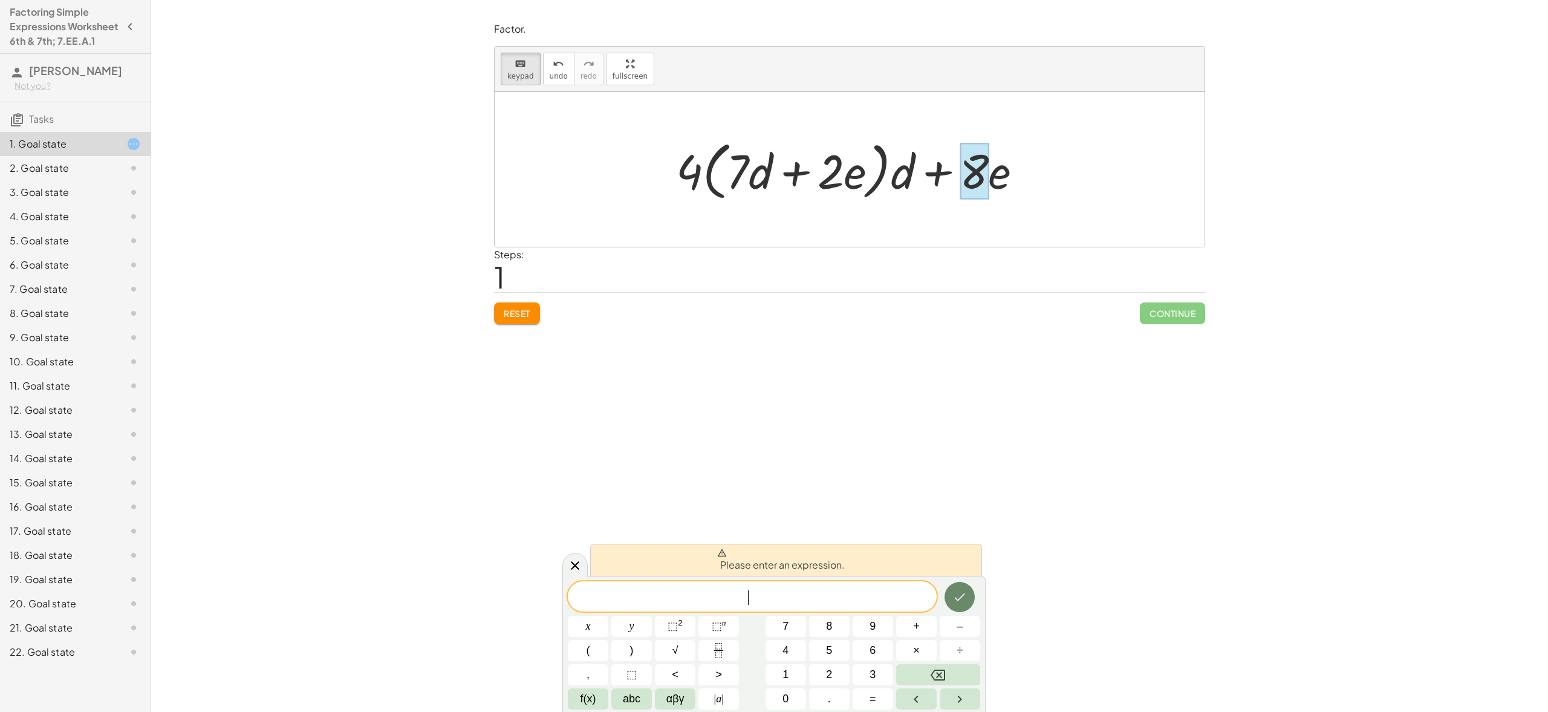
click at [955, 601] on icon "Done" at bounding box center [959, 597] width 15 height 15
click at [1008, 179] on div at bounding box center [854, 170] width 368 height 70
drag, startPoint x: 815, startPoint y: 203, endPoint x: 773, endPoint y: 201, distance: 42.4
click at [806, 203] on div at bounding box center [854, 170] width 368 height 70
drag, startPoint x: 773, startPoint y: 201, endPoint x: 1057, endPoint y: 134, distance: 291.9
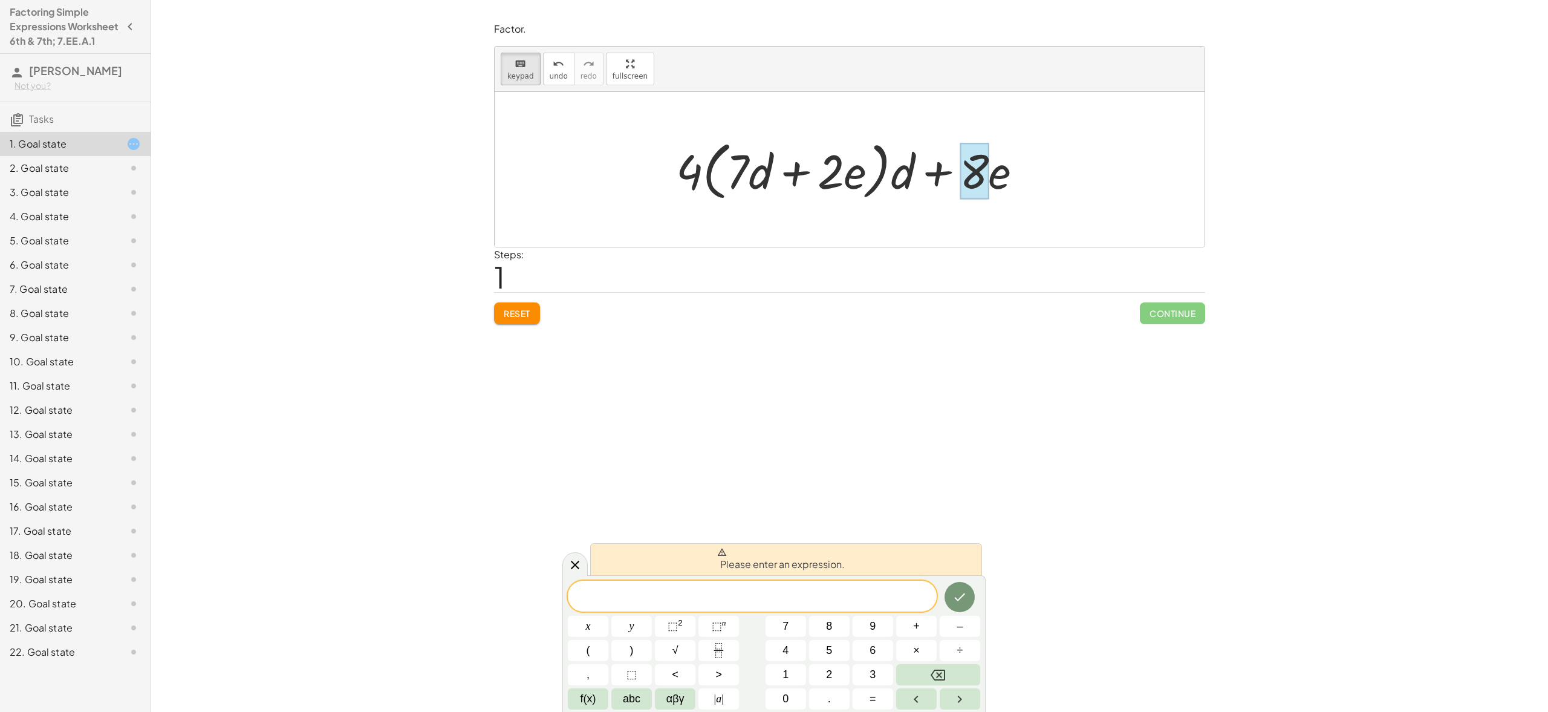
click at [1057, 134] on div "+ · 28 · d + · 8 · e + · · d + · 8 · e 4 · ( + · 7 · d + · 2 · e )" at bounding box center [850, 169] width 710 height 155
click at [583, 171] on div at bounding box center [850, 169] width 710 height 155
drag, startPoint x: 910, startPoint y: 657, endPoint x: 911, endPoint y: 706, distance: 49.0
click at [911, 706] on body "Factoring Simple Expressions Worksheet 6th & 7th; 7.EE.A.1 Imaya Anand Kumar No…" at bounding box center [774, 356] width 1548 height 712
click at [944, 172] on div at bounding box center [854, 170] width 368 height 70
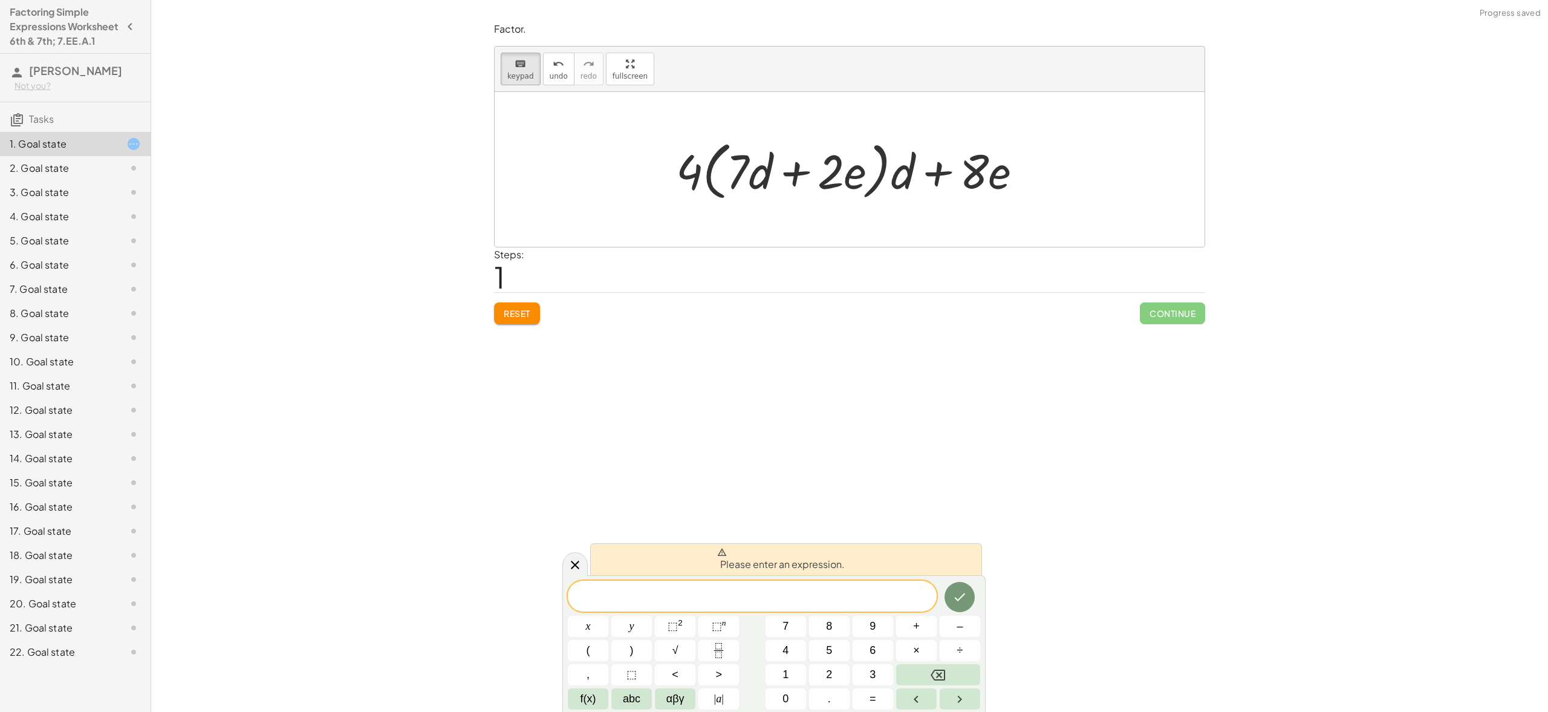
drag, startPoint x: 948, startPoint y: 172, endPoint x: 955, endPoint y: 171, distance: 7.4
click at [948, 172] on div at bounding box center [854, 170] width 368 height 70
click at [1012, 168] on div at bounding box center [854, 170] width 368 height 70
drag, startPoint x: 1012, startPoint y: 168, endPoint x: 915, endPoint y: 219, distance: 109.8
click at [1012, 168] on div at bounding box center [854, 170] width 368 height 70
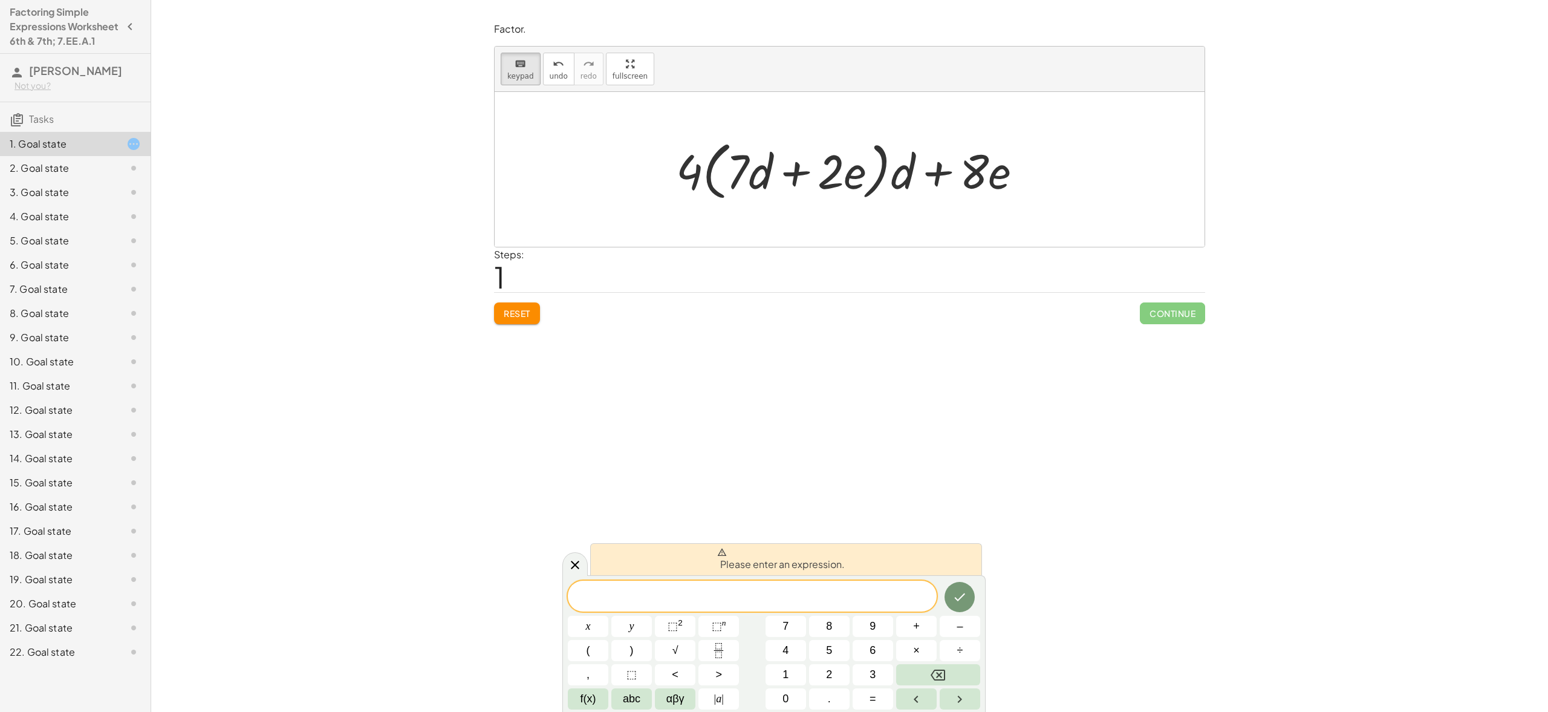
click at [516, 311] on span "Reset" at bounding box center [517, 313] width 27 height 11
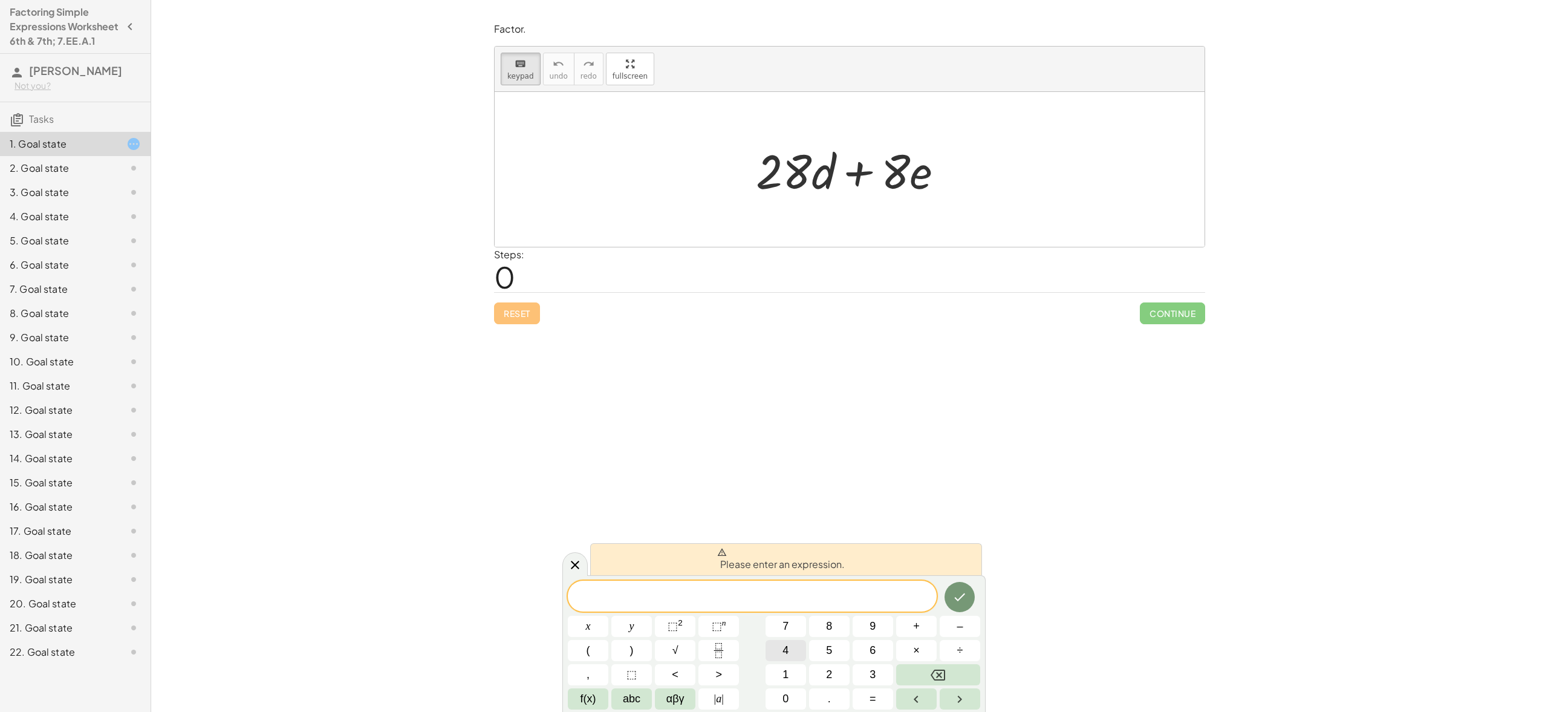
click at [793, 651] on button "4" at bounding box center [786, 650] width 41 height 21
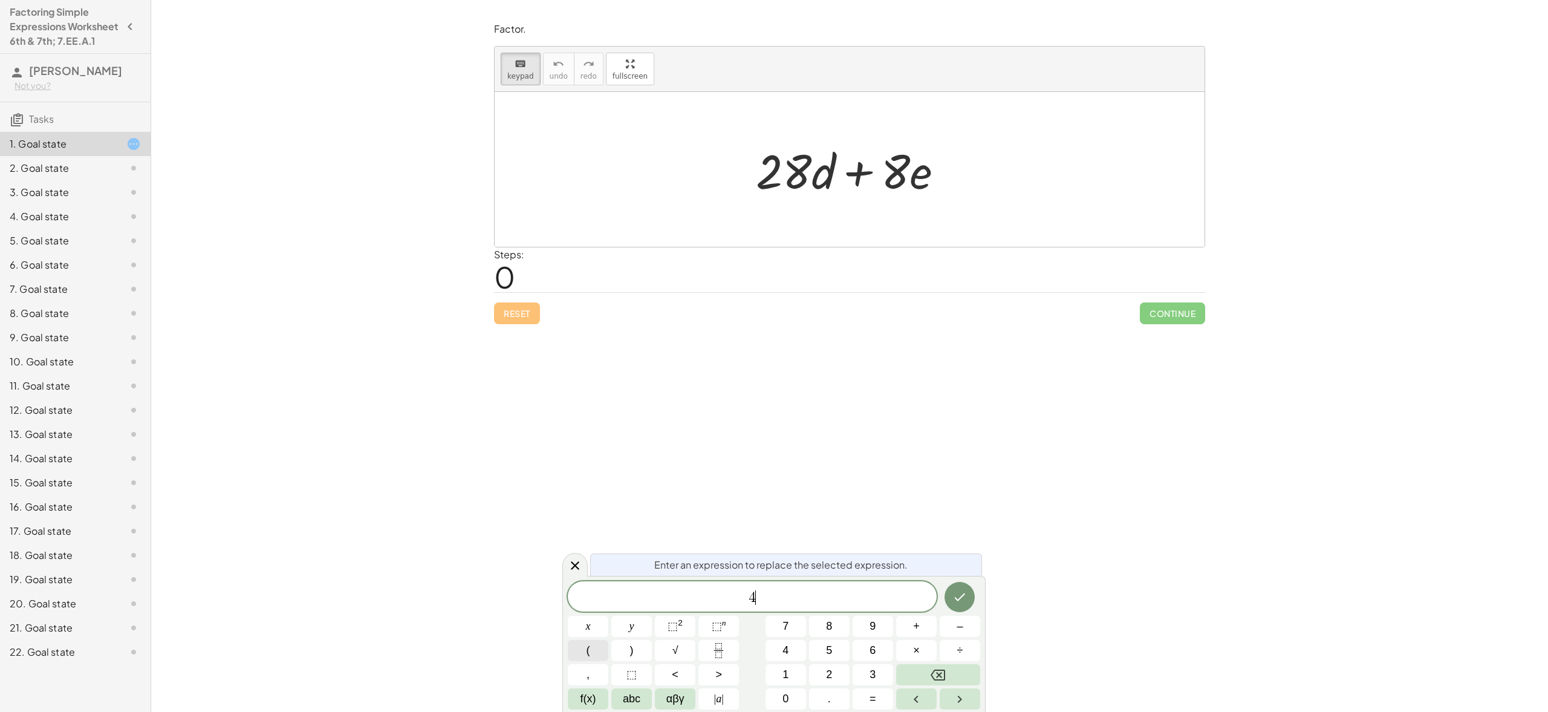
click at [599, 652] on button "(" at bounding box center [588, 650] width 41 height 21
click at [786, 620] on span "7" at bounding box center [786, 626] width 6 height 16
click at [638, 700] on span "abc" at bounding box center [632, 699] width 18 height 16
click at [659, 672] on button "d" at bounding box center [652, 674] width 31 height 21
click at [937, 651] on button "+" at bounding box center [929, 650] width 31 height 21
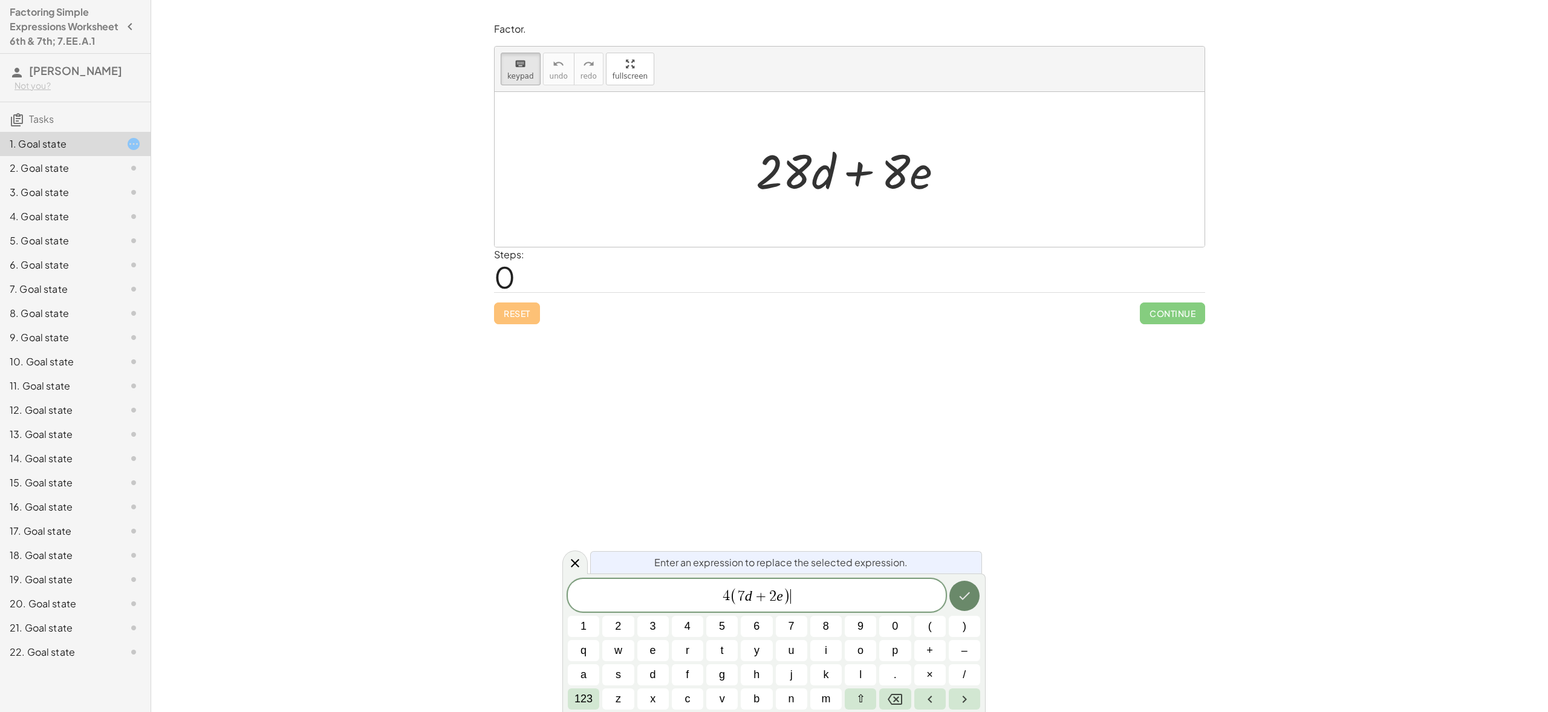
click at [976, 597] on button "Done" at bounding box center [964, 596] width 30 height 30
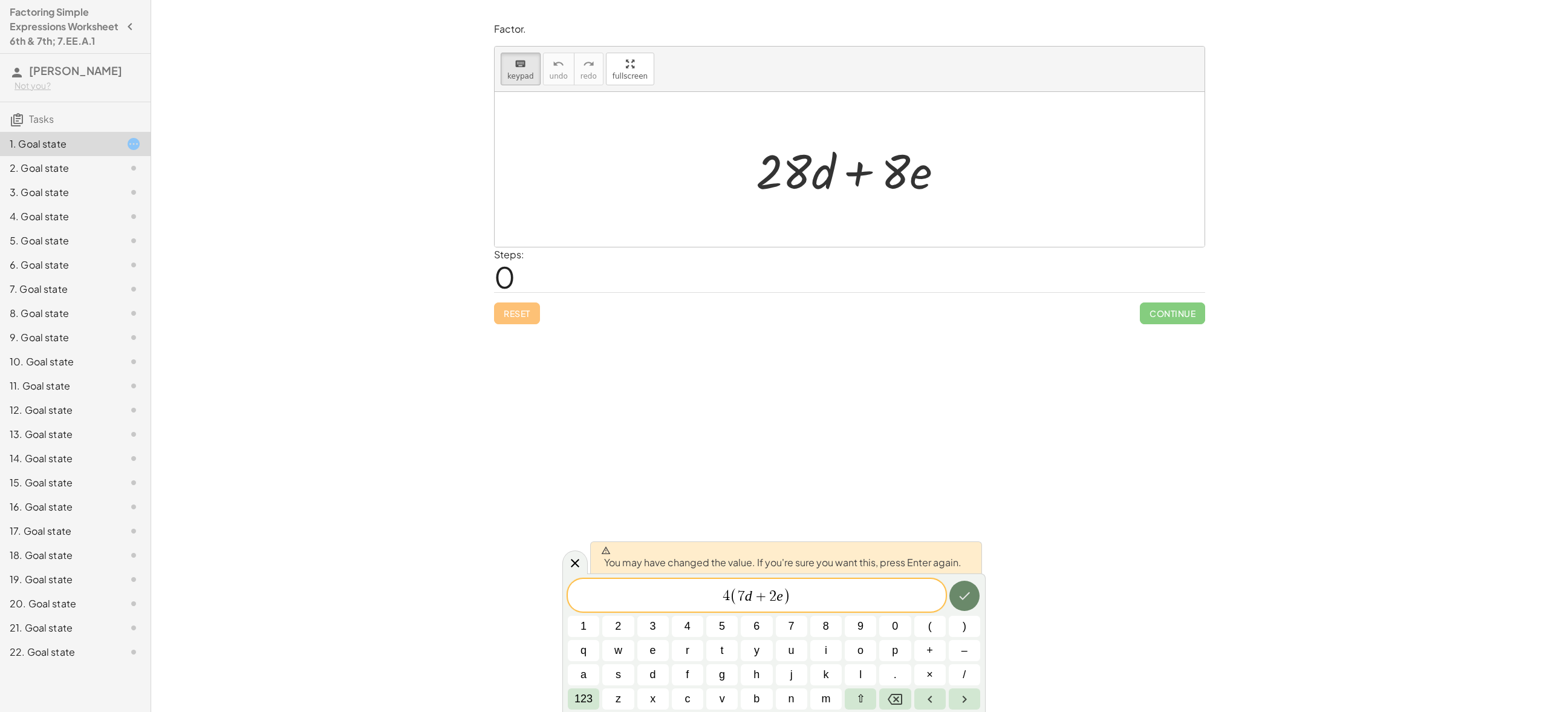
click at [976, 598] on button "Done" at bounding box center [964, 596] width 30 height 30
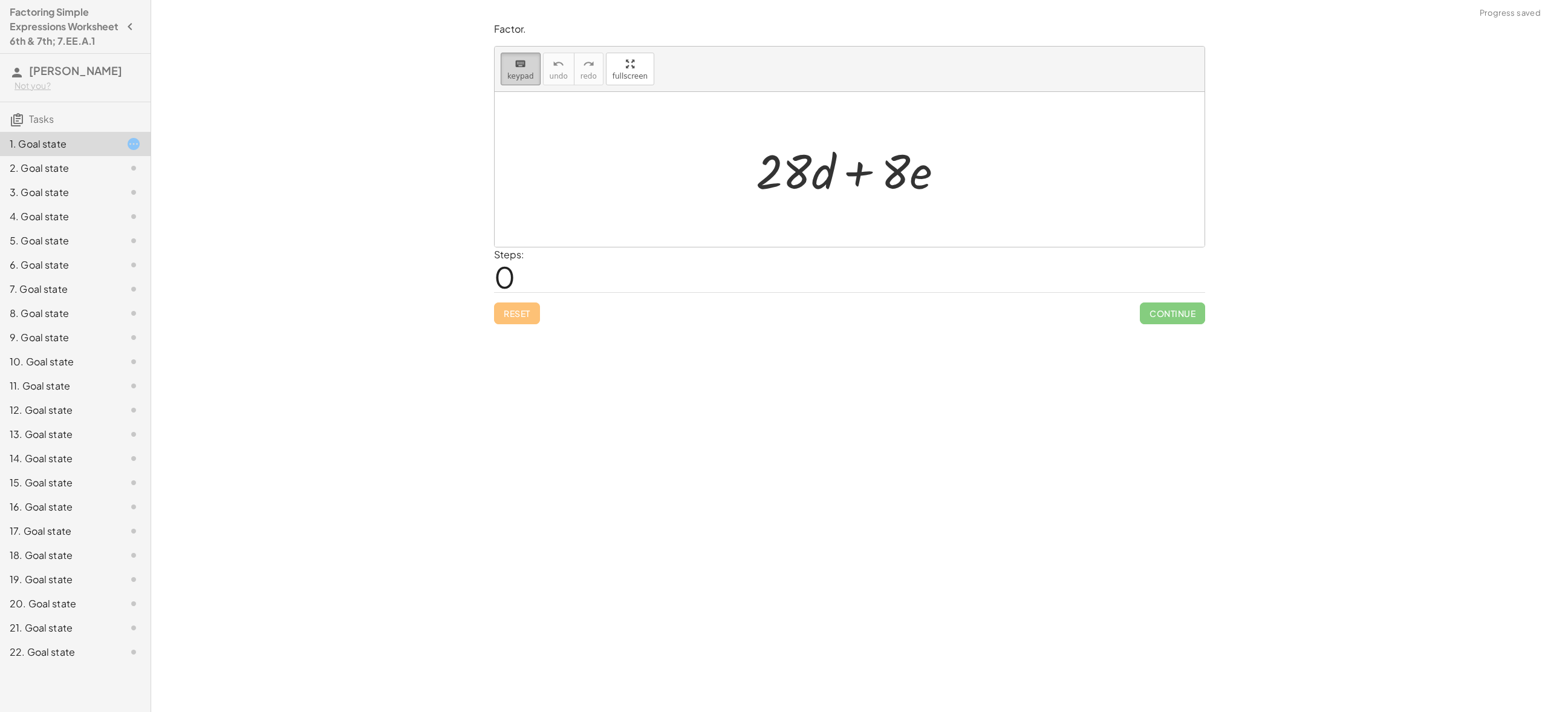
click at [526, 72] on span "keypad" at bounding box center [520, 76] width 27 height 8
click at [526, 82] on button "keyboard keypad" at bounding box center [521, 69] width 40 height 33
drag, startPoint x: 778, startPoint y: 178, endPoint x: 833, endPoint y: 172, distance: 55.4
click at [784, 178] on div at bounding box center [784, 171] width 56 height 56
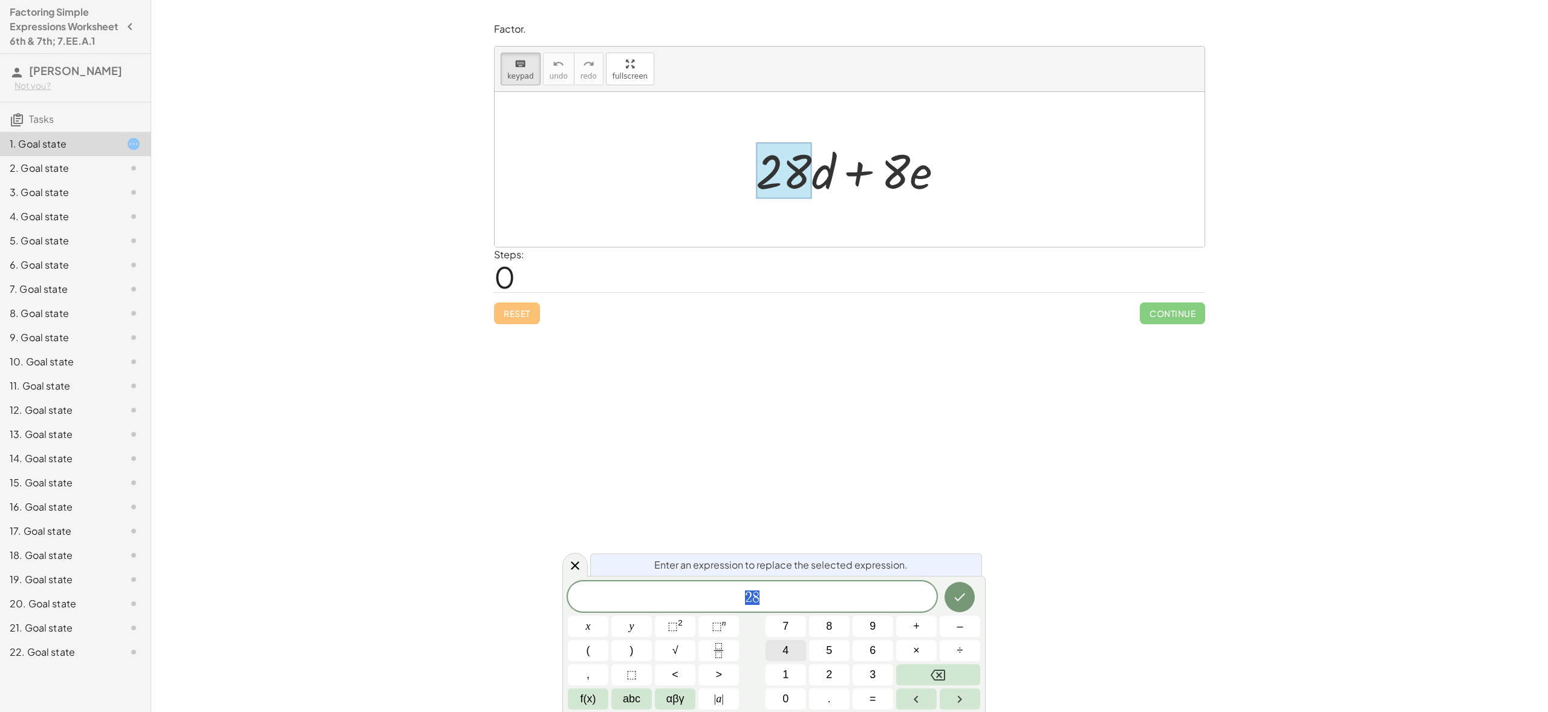
click at [786, 647] on span "4" at bounding box center [786, 650] width 6 height 16
click at [964, 601] on icon "Done" at bounding box center [959, 597] width 15 height 15
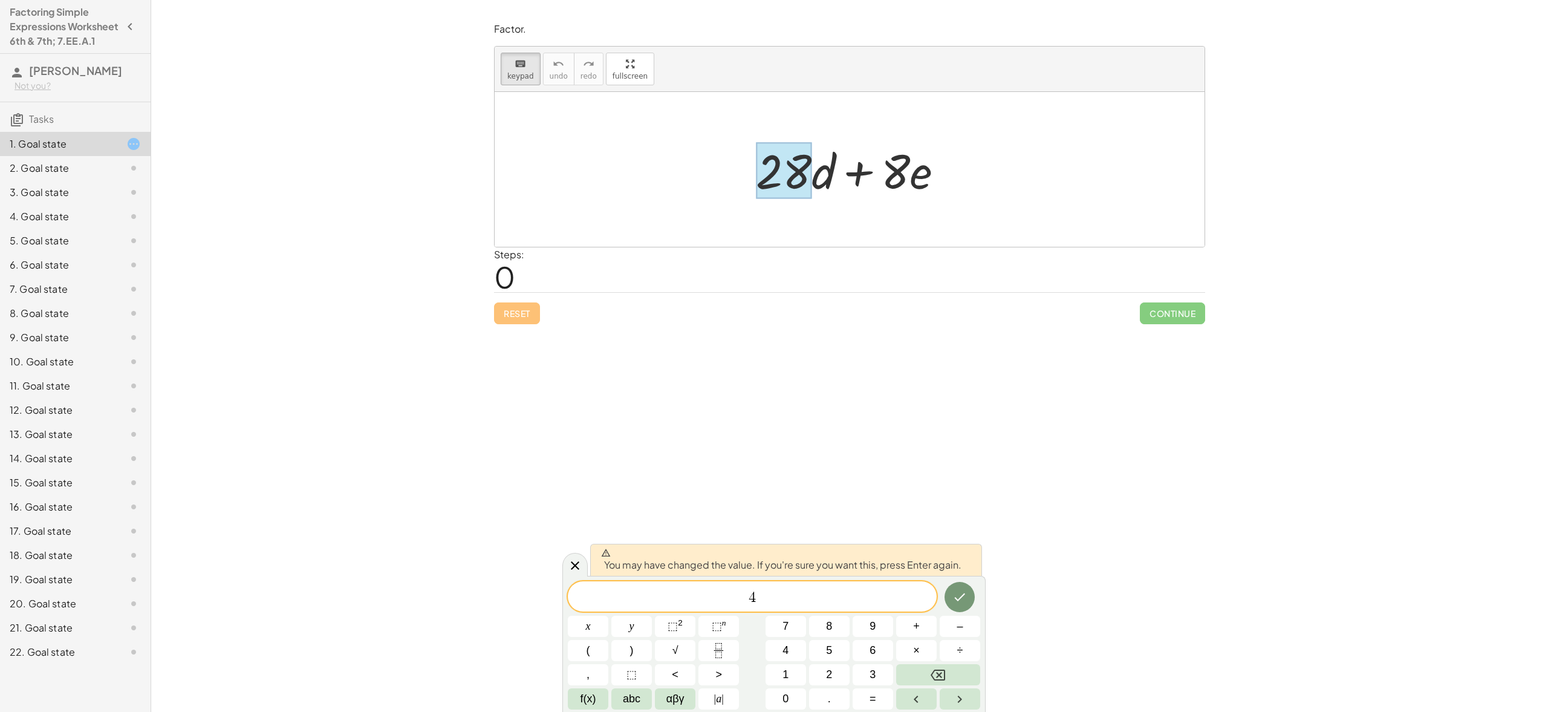
click at [819, 177] on div at bounding box center [854, 169] width 209 height 62
click at [823, 179] on div at bounding box center [854, 169] width 209 height 62
click at [953, 590] on icon "Done" at bounding box center [959, 597] width 15 height 15
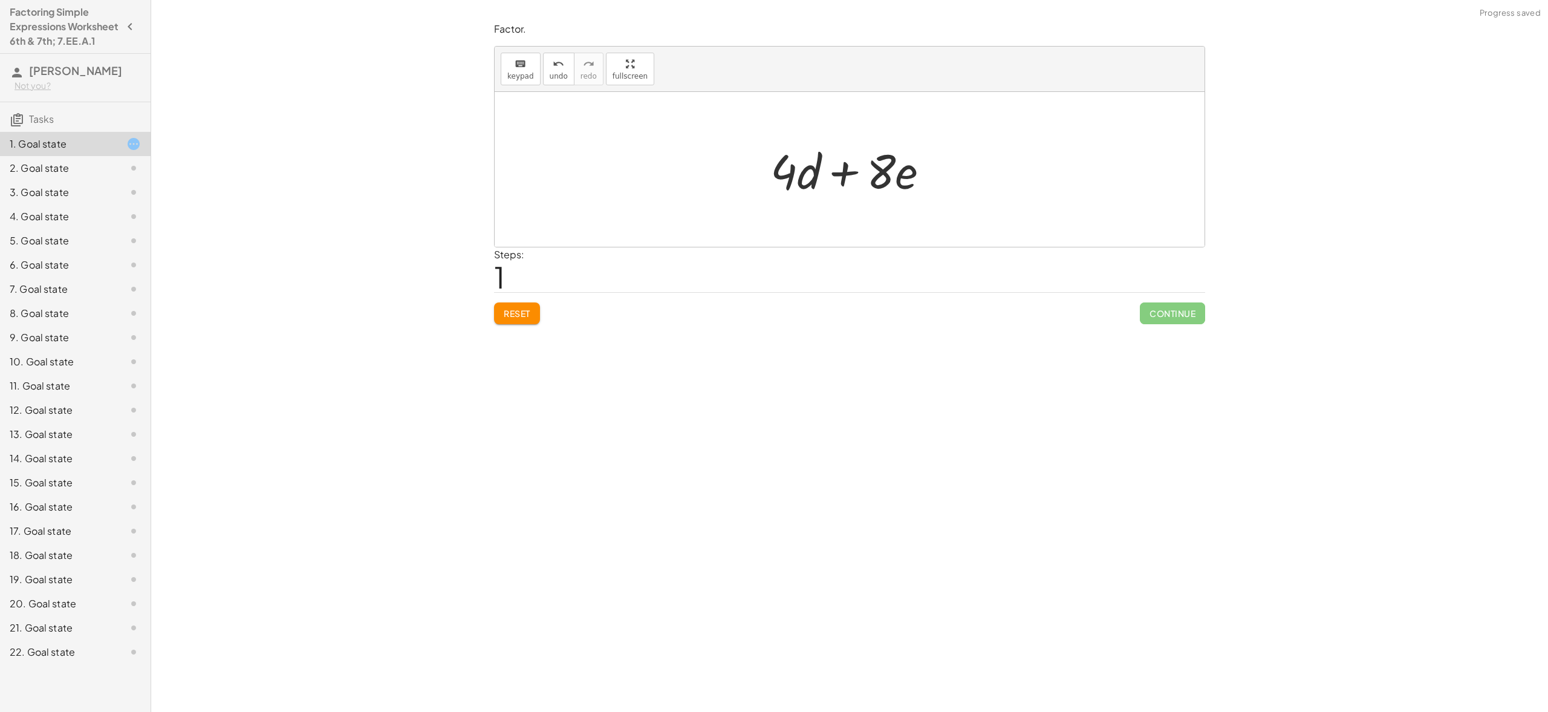
click at [804, 171] on div at bounding box center [854, 169] width 180 height 62
click at [811, 177] on div at bounding box center [854, 169] width 180 height 62
click at [812, 178] on div at bounding box center [854, 169] width 180 height 62
click at [813, 181] on div at bounding box center [854, 169] width 180 height 62
click at [815, 186] on div at bounding box center [854, 169] width 180 height 62
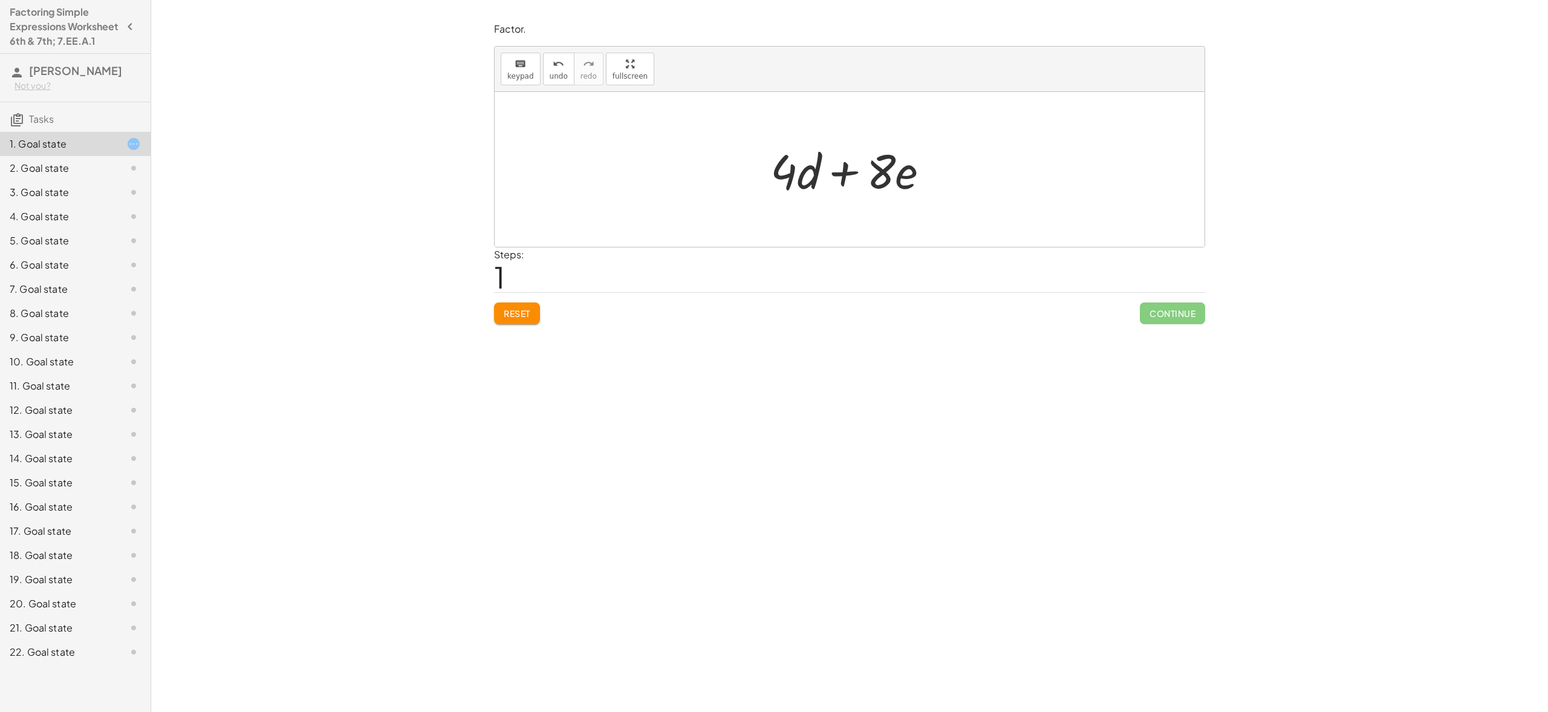
click at [809, 188] on div at bounding box center [854, 169] width 180 height 62
click at [523, 72] on span "keypad" at bounding box center [520, 76] width 27 height 8
drag, startPoint x: 816, startPoint y: 175, endPoint x: 701, endPoint y: 172, distance: 114.9
click at [518, 315] on span "Reset" at bounding box center [517, 313] width 27 height 11
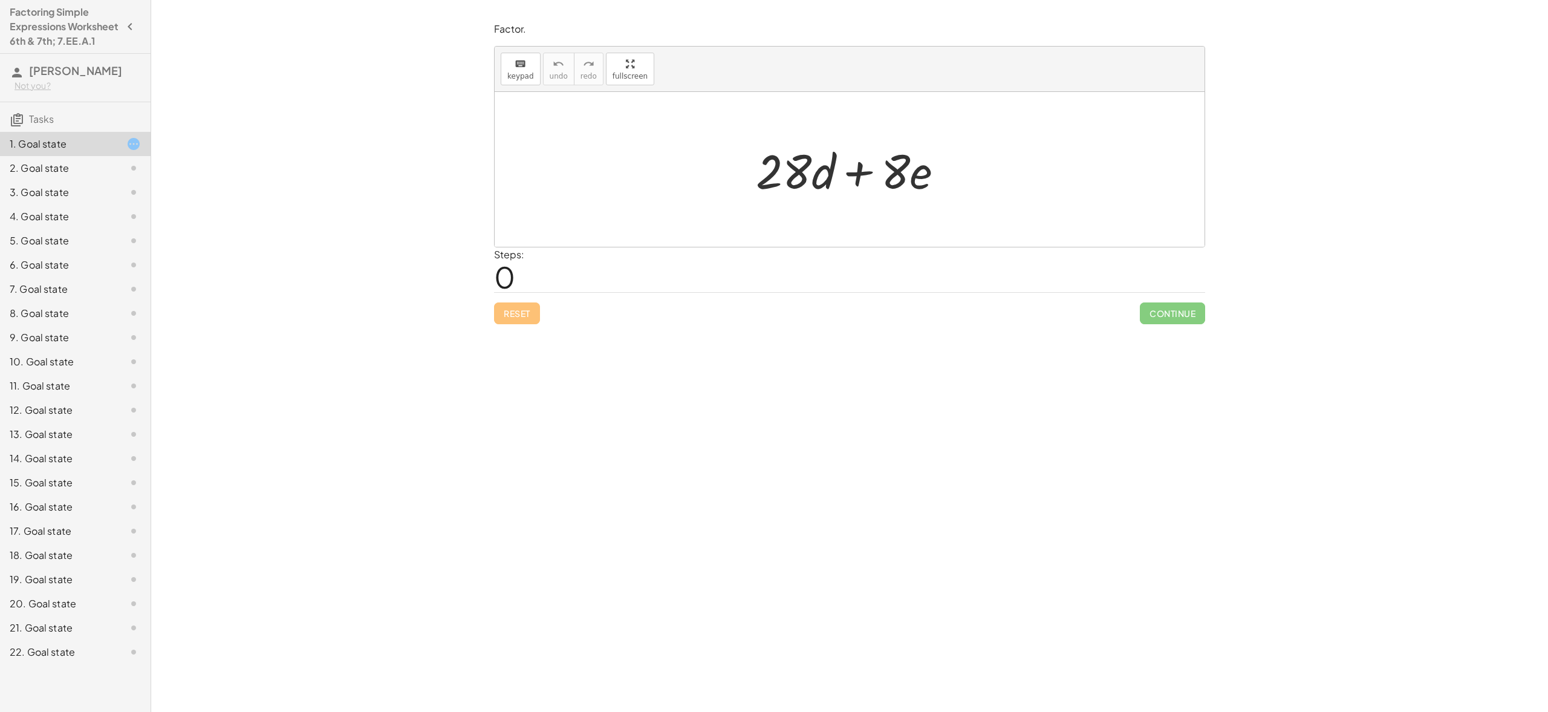
click at [149, 164] on nav "Factoring Simple Expressions Worksheet 6th & 7th; 7.EE.A.1 Imaya Anand Kumar No…" at bounding box center [75, 356] width 151 height 712
click at [138, 151] on icon at bounding box center [133, 144] width 15 height 15
click at [109, 128] on h3 "Tasks" at bounding box center [75, 114] width 151 height 25
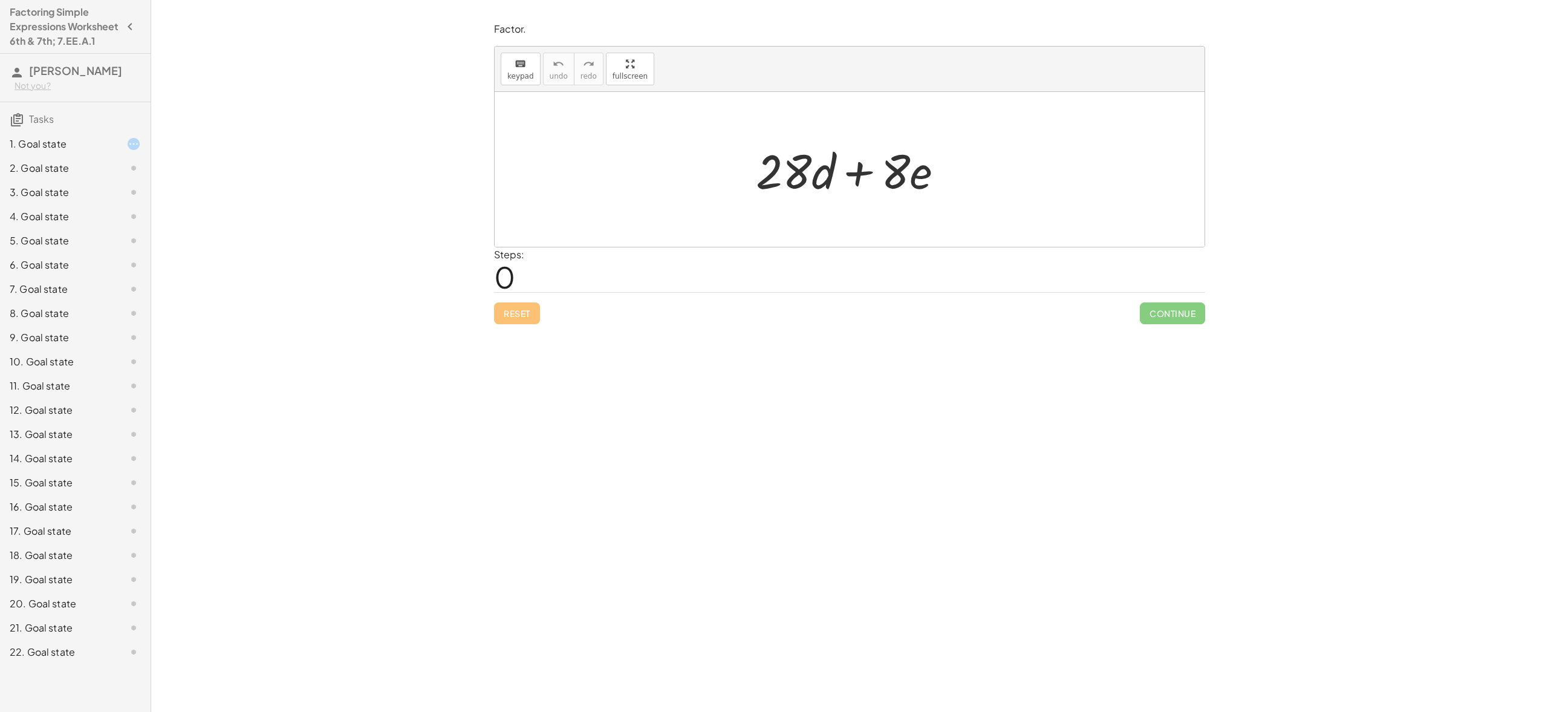
click at [104, 128] on h3 "Tasks" at bounding box center [75, 114] width 151 height 25
click at [50, 204] on div "2. Goal state" at bounding box center [75, 216] width 151 height 24
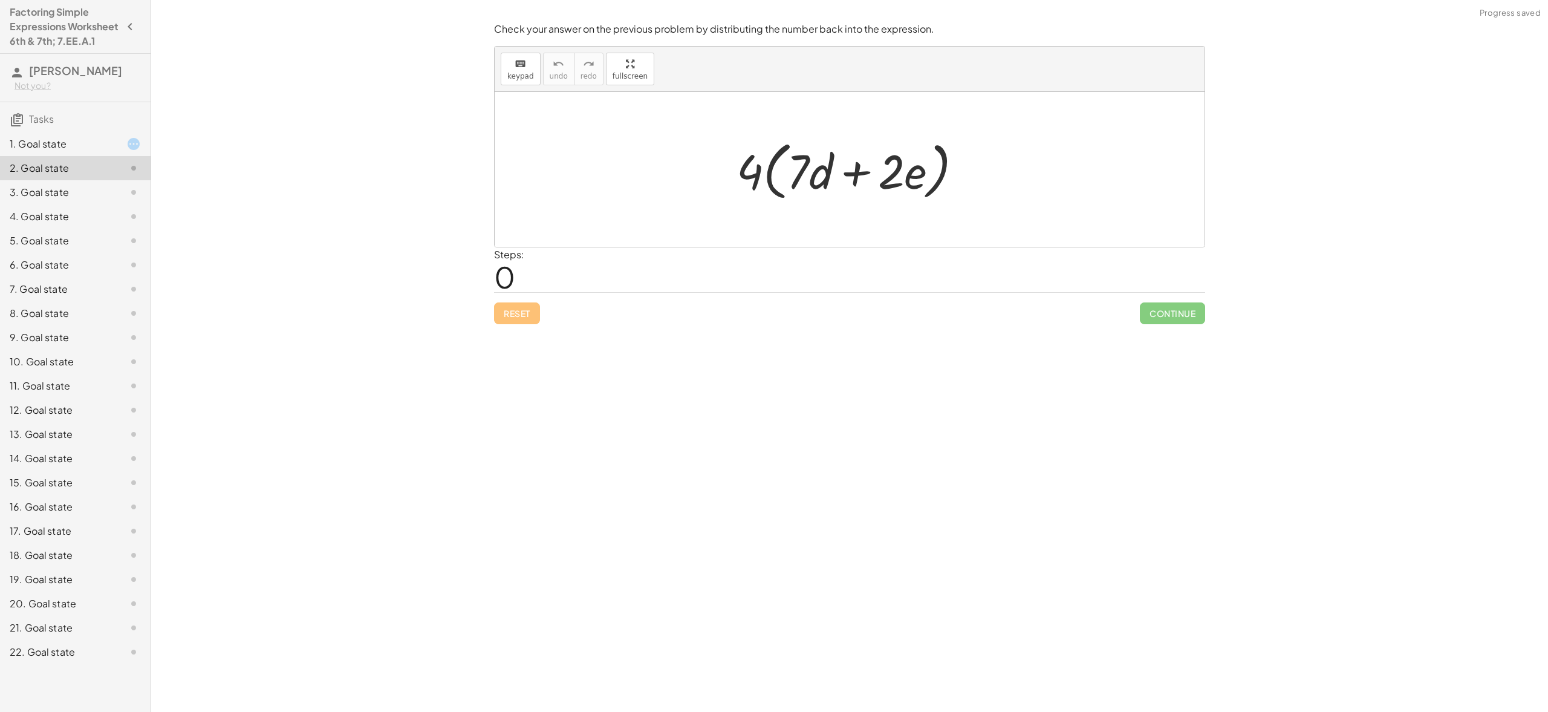
click at [42, 272] on div "6. Goal state" at bounding box center [58, 265] width 97 height 15
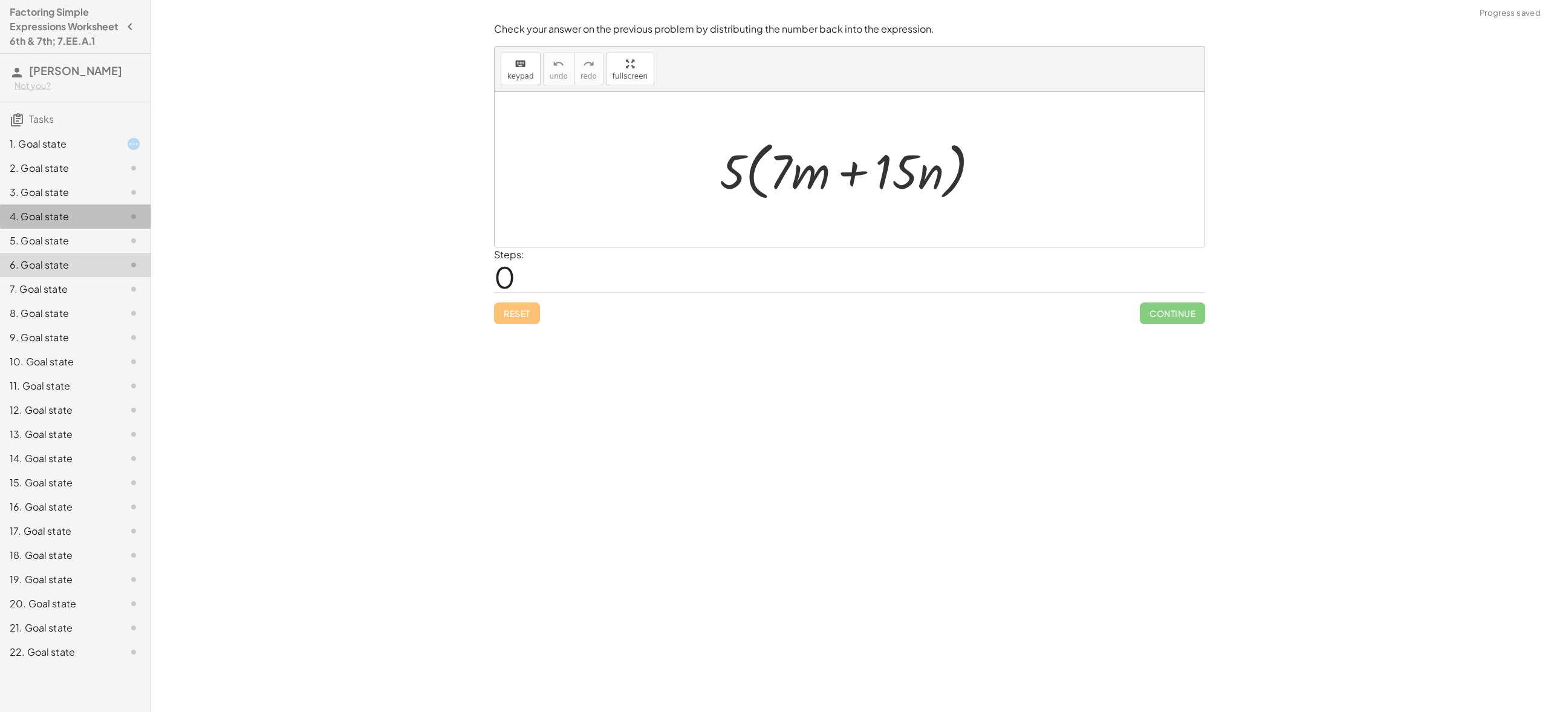
click at [28, 253] on div "4. Goal state" at bounding box center [75, 265] width 151 height 24
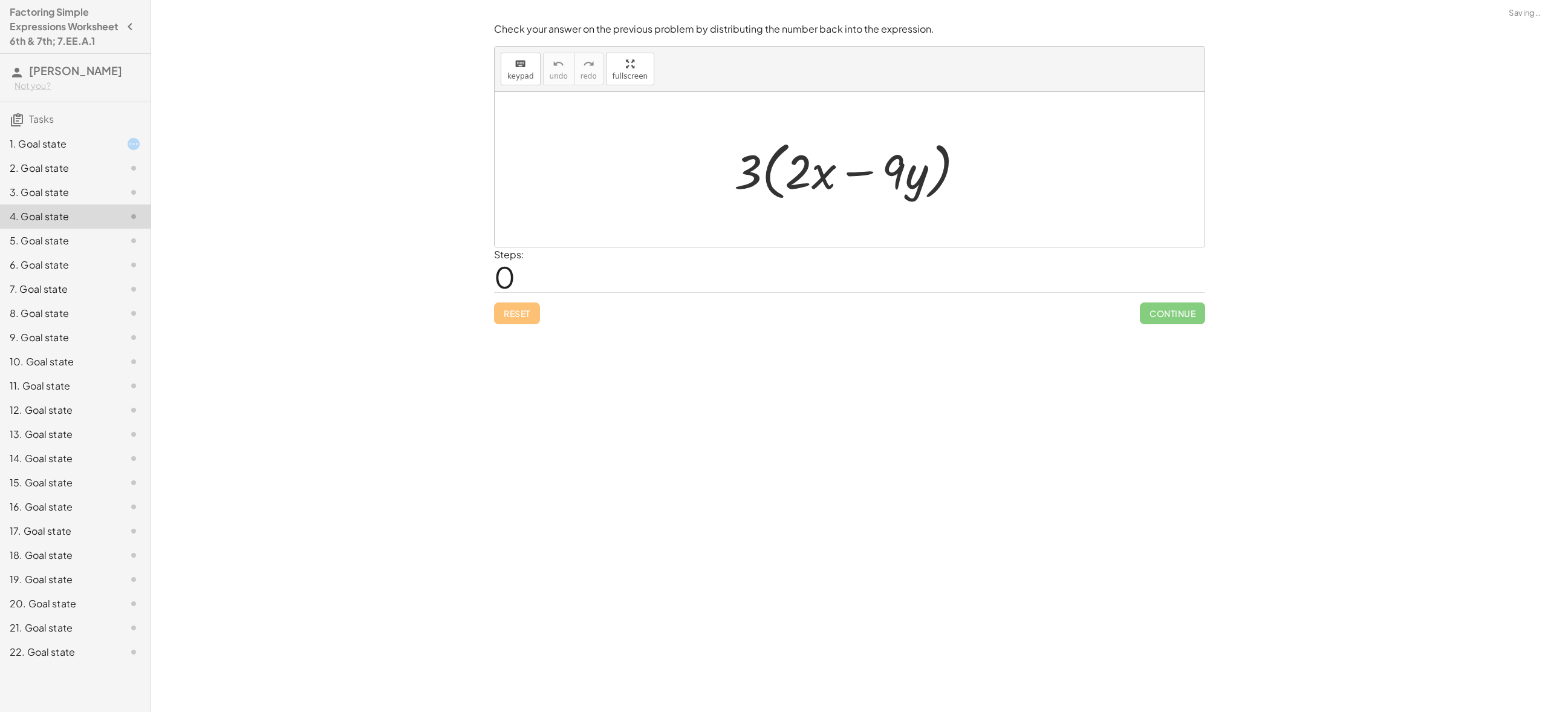
click at [66, 272] on div "6. Goal state" at bounding box center [58, 265] width 97 height 15
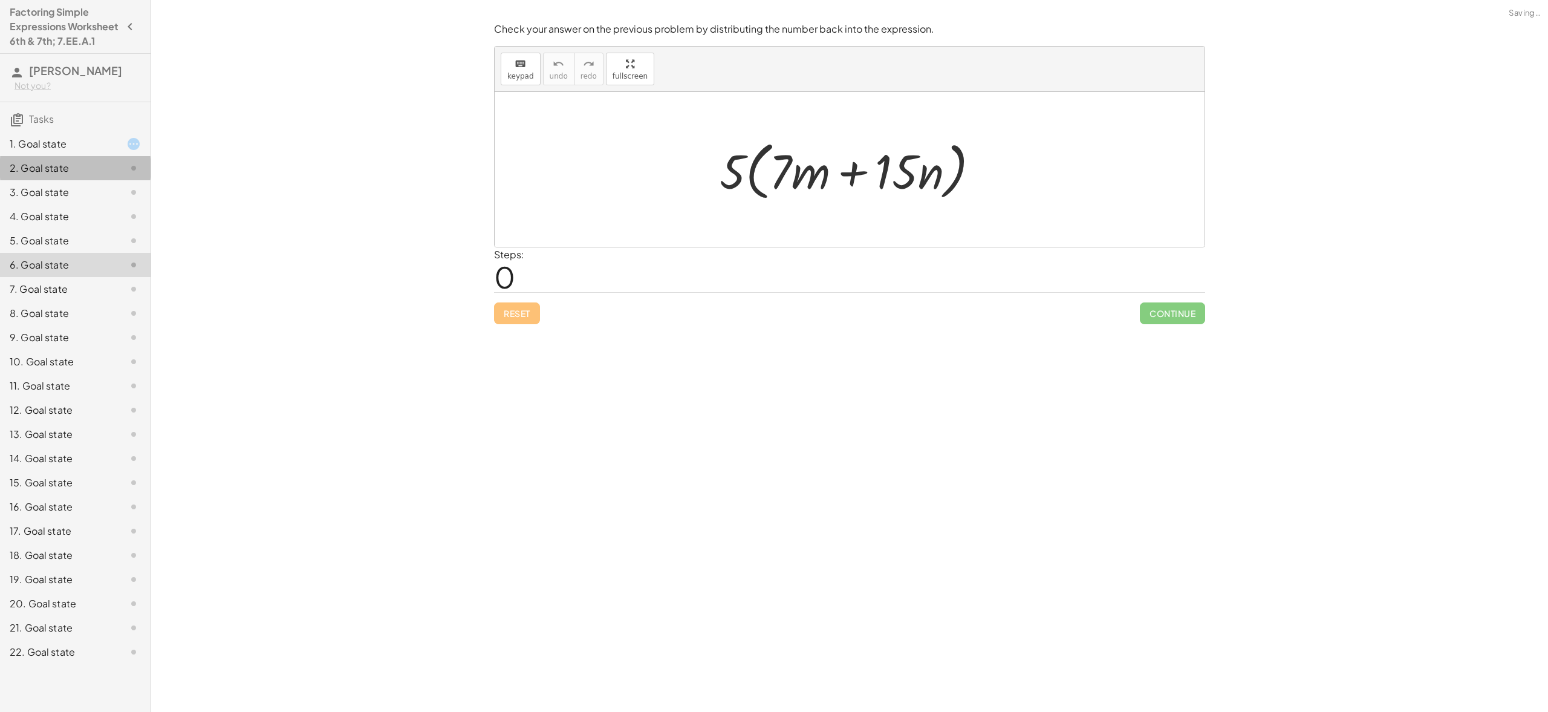
click at [31, 175] on div "2. Goal state" at bounding box center [58, 168] width 97 height 15
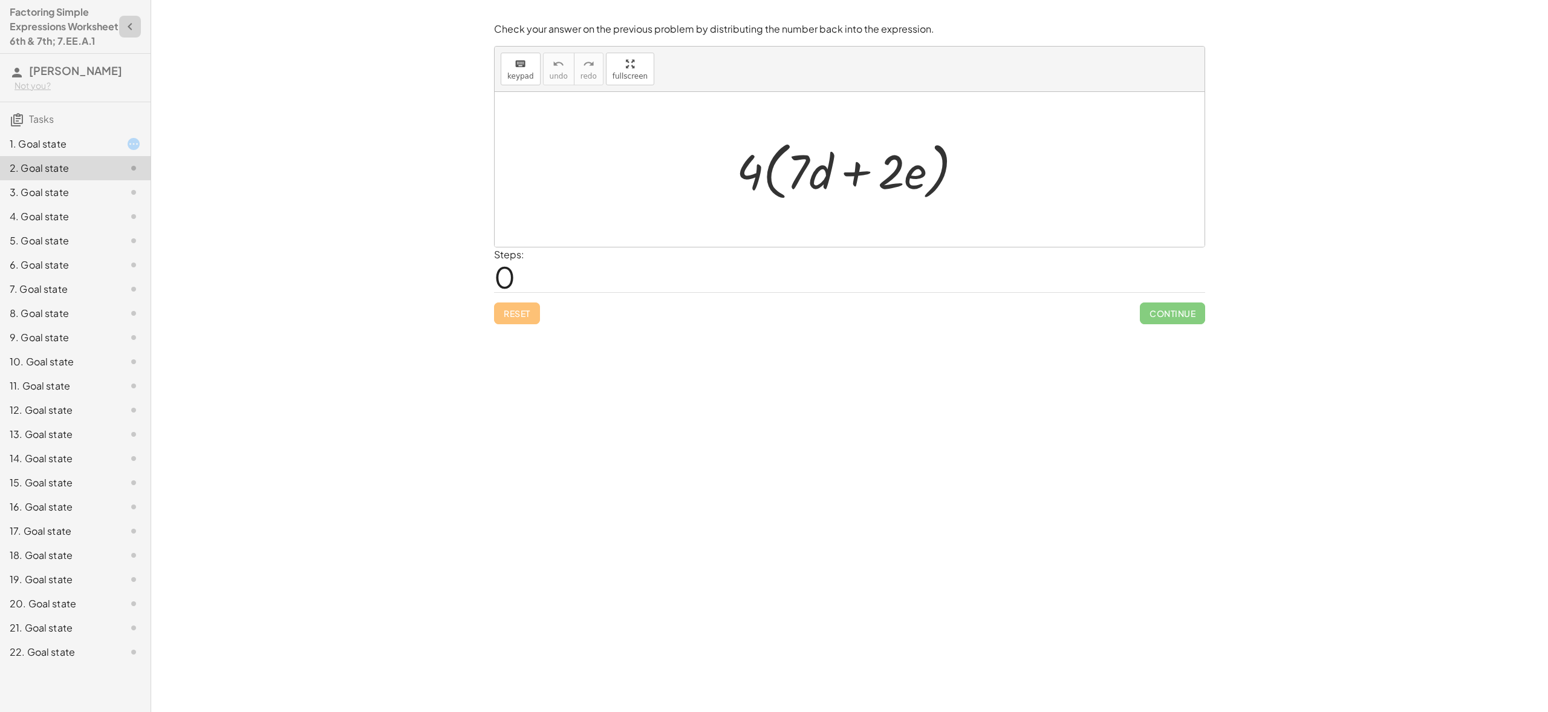
click at [132, 32] on icon "button" at bounding box center [130, 26] width 15 height 15
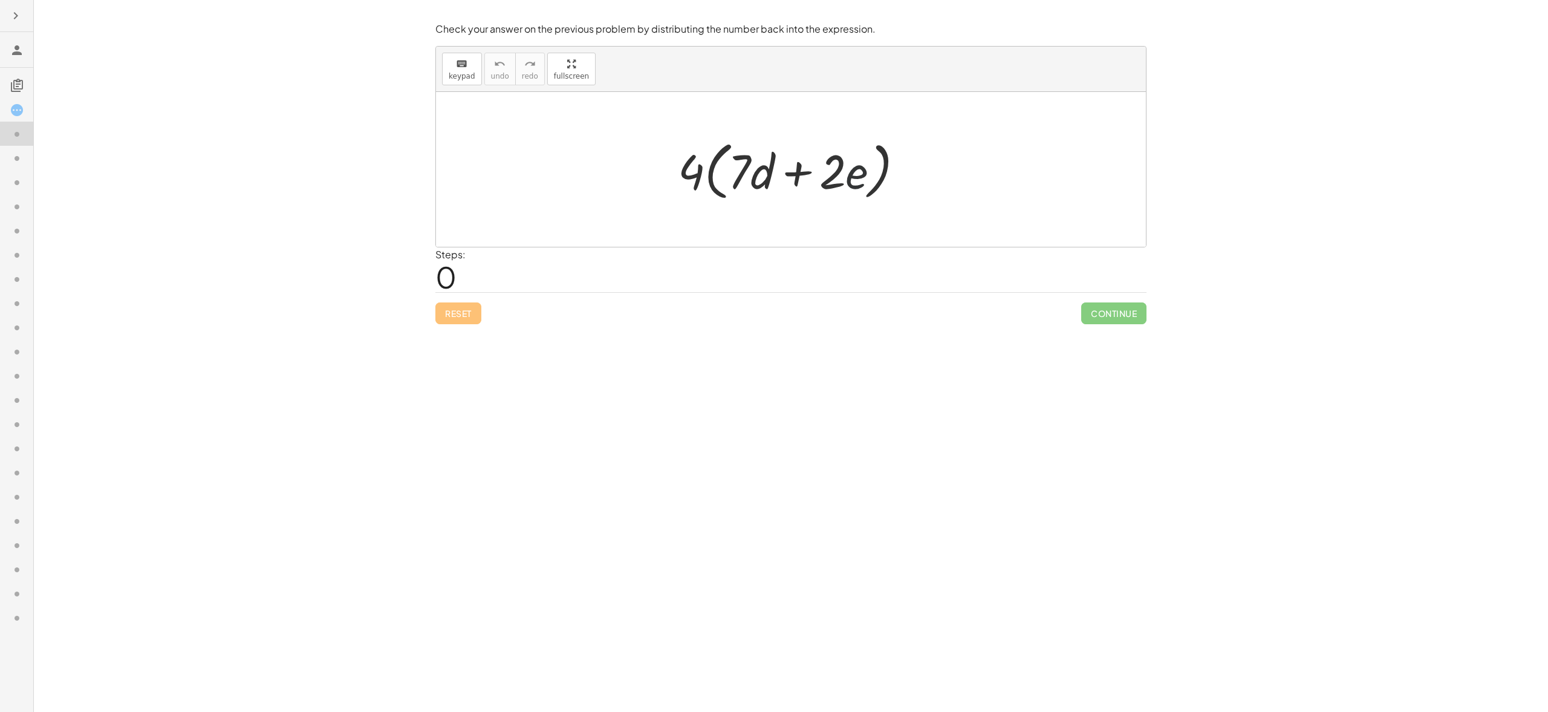
click at [862, 155] on div at bounding box center [796, 170] width 248 height 70
drag, startPoint x: 863, startPoint y: 168, endPoint x: 843, endPoint y: 177, distance: 21.7
click at [862, 168] on div at bounding box center [796, 170] width 248 height 70
click at [682, 189] on div at bounding box center [796, 170] width 248 height 70
drag, startPoint x: 742, startPoint y: 167, endPoint x: 899, endPoint y: 189, distance: 158.2
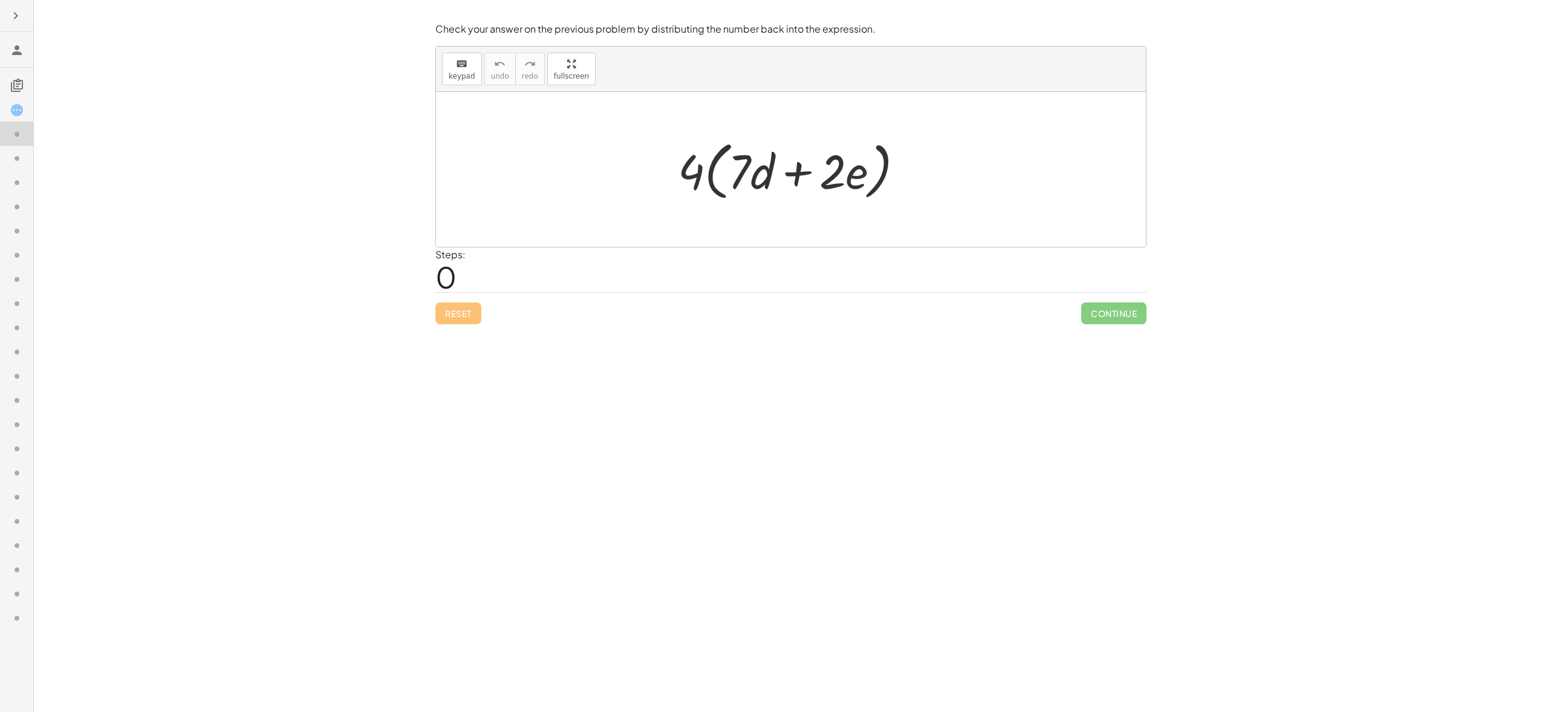
click at [827, 184] on div at bounding box center [796, 170] width 248 height 70
drag, startPoint x: 749, startPoint y: 170, endPoint x: 735, endPoint y: 183, distance: 18.8
click at [735, 183] on div at bounding box center [796, 170] width 248 height 70
click at [15, 22] on icon "button" at bounding box center [15, 15] width 15 height 15
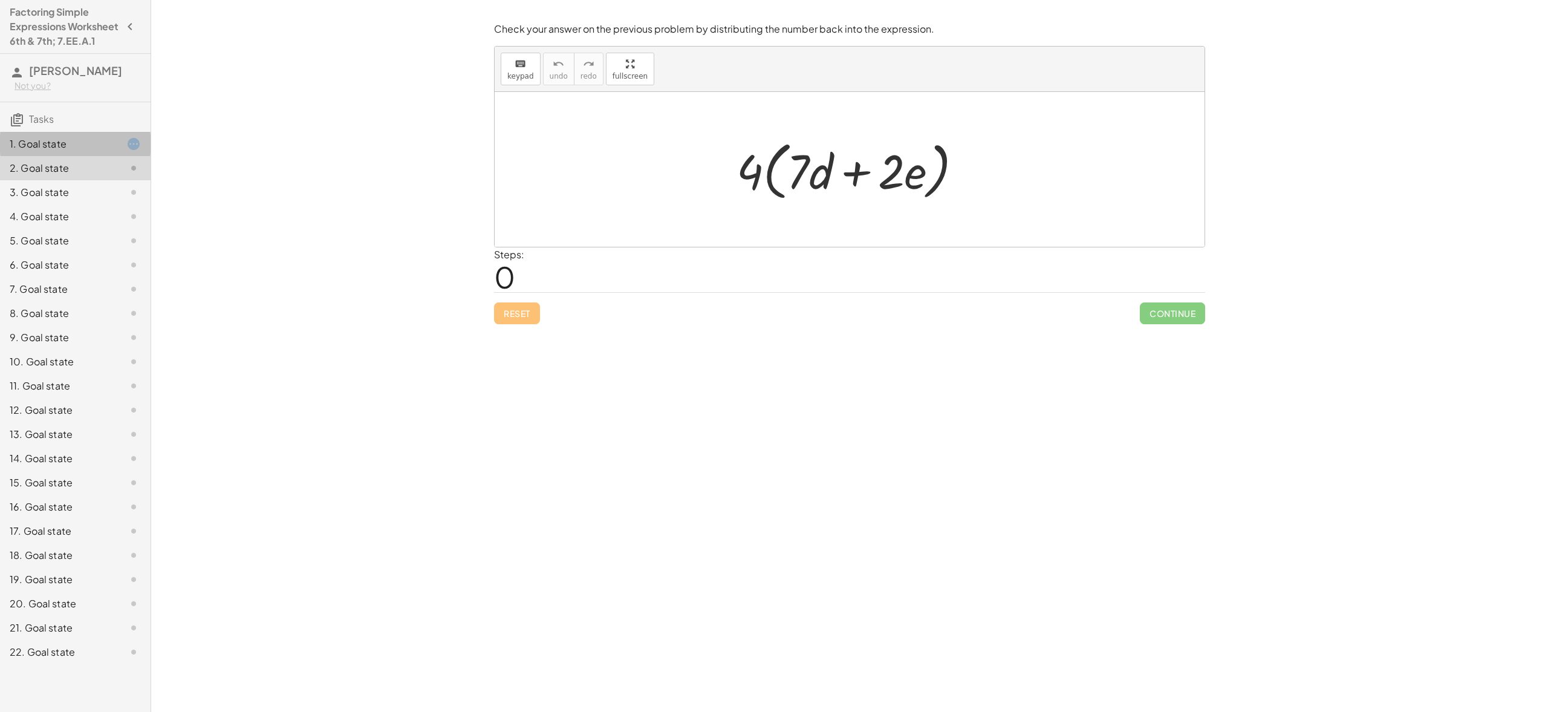
click at [67, 151] on div "1. Goal state" at bounding box center [58, 144] width 97 height 15
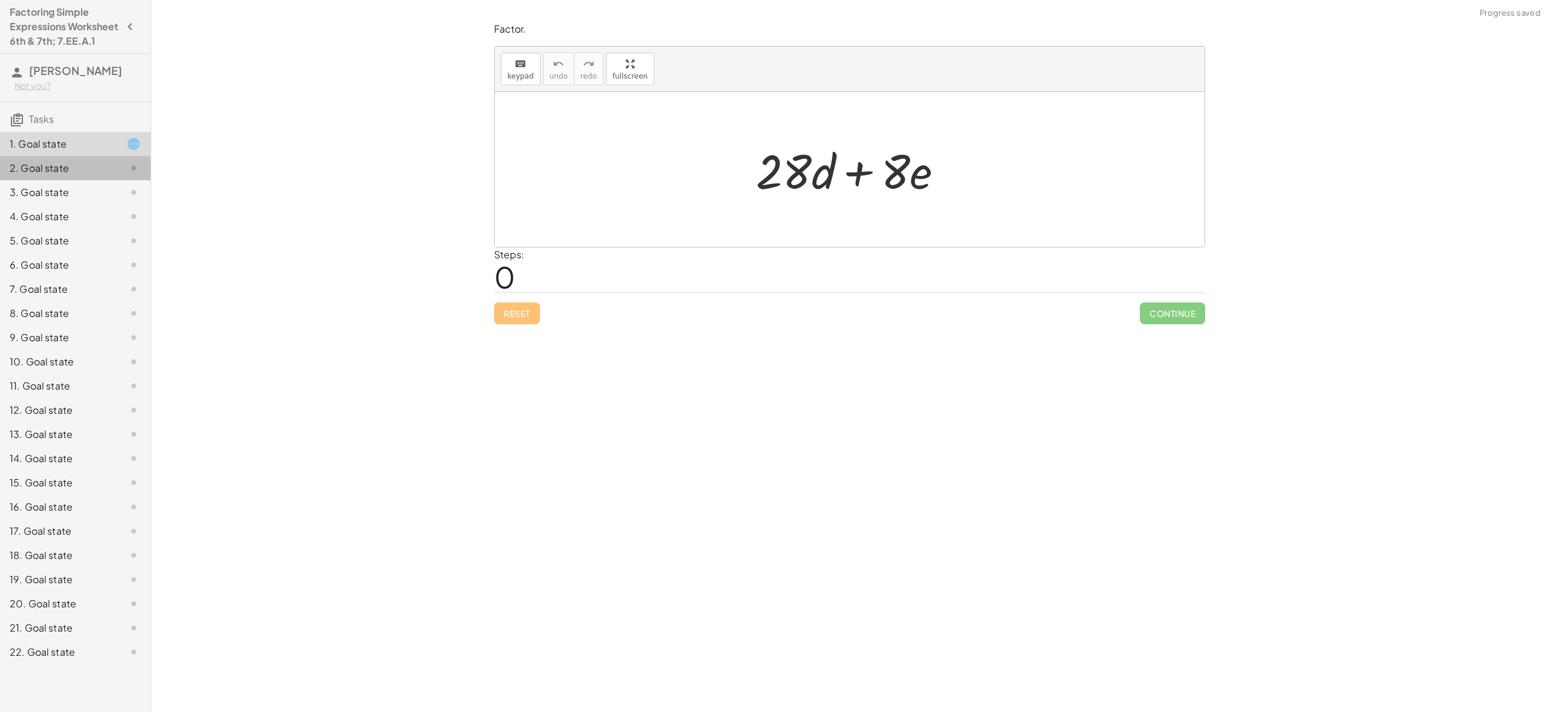
click at [66, 175] on div "2. Goal state" at bounding box center [58, 168] width 97 height 15
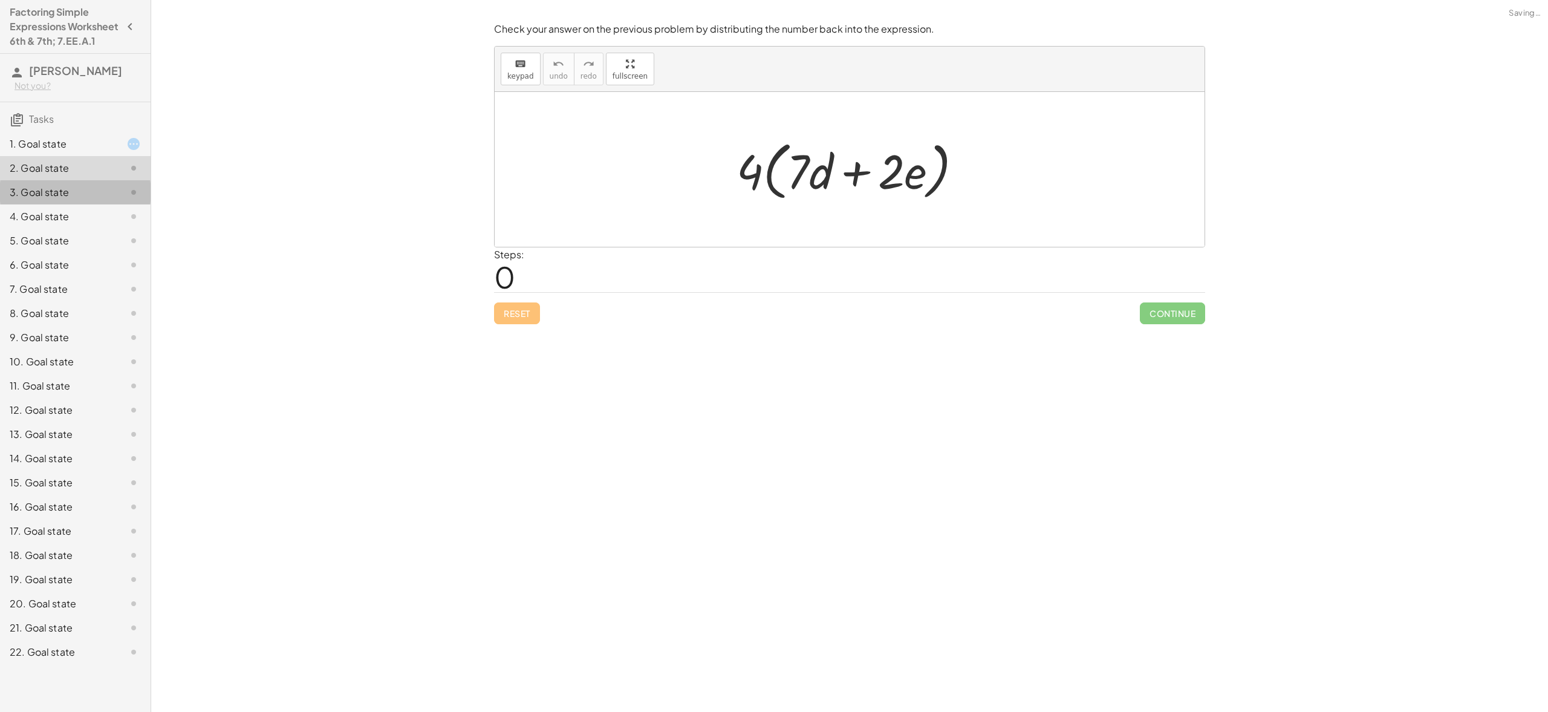
click at [59, 200] on div "3. Goal state" at bounding box center [58, 192] width 97 height 15
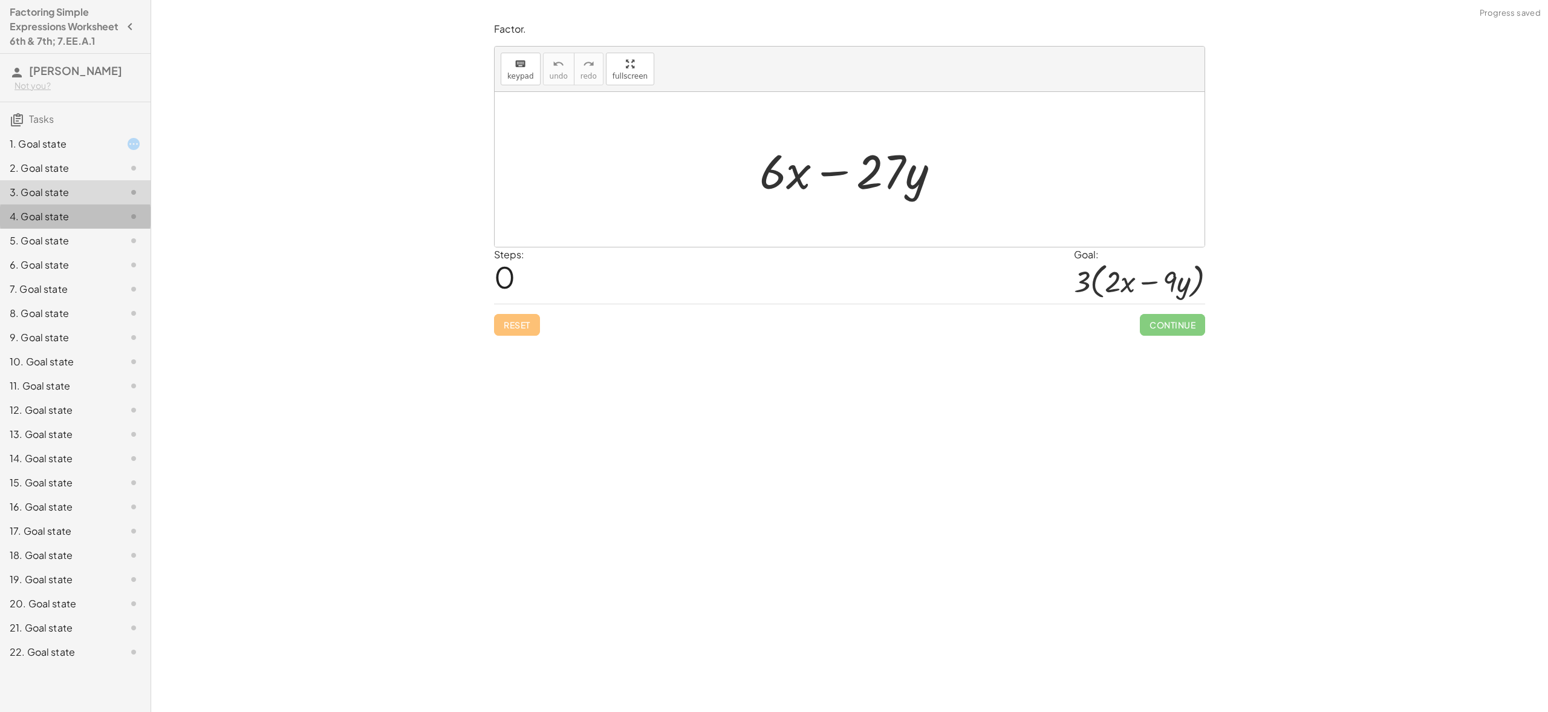
click at [56, 224] on div "4. Goal state" at bounding box center [58, 216] width 97 height 15
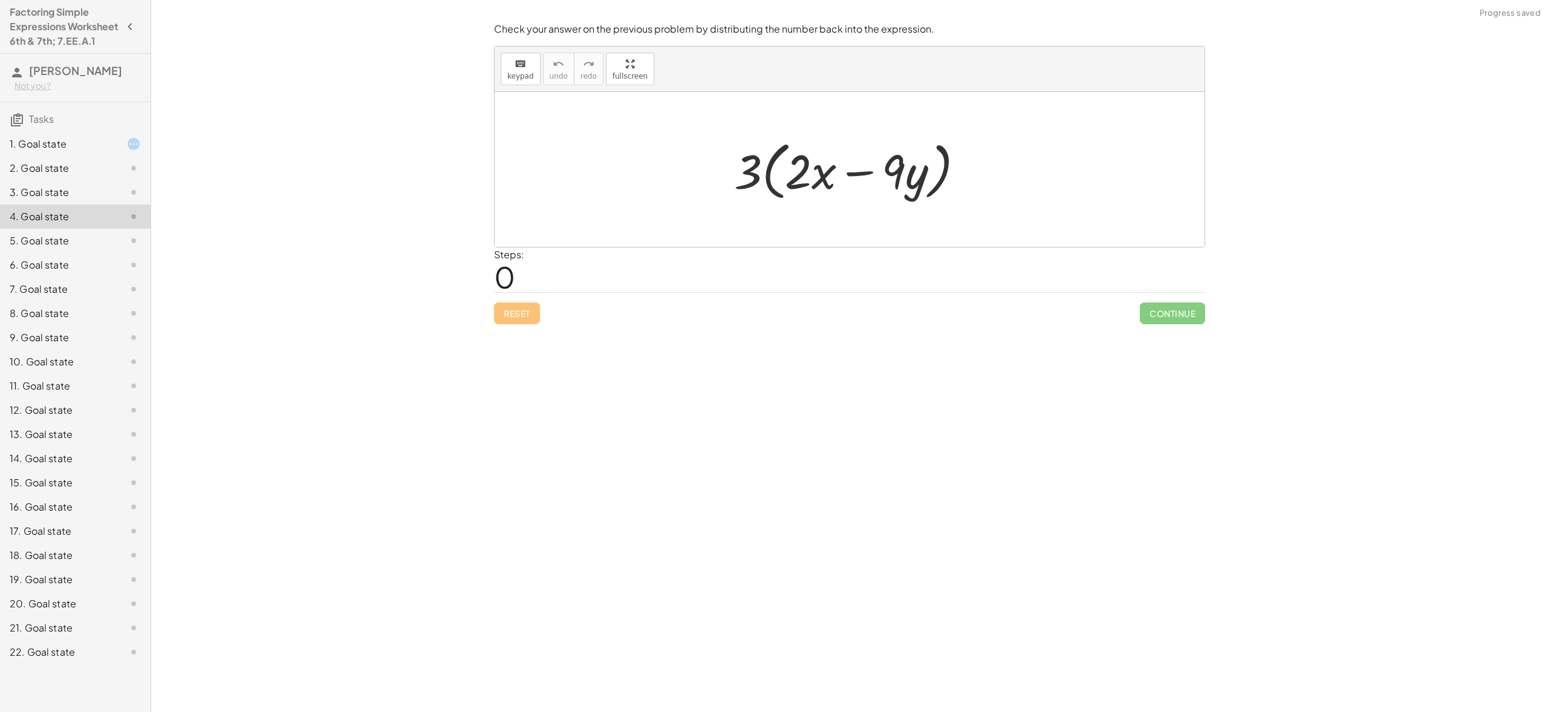
drag, startPoint x: 60, startPoint y: 198, endPoint x: 60, endPoint y: 169, distance: 29.6
click at [60, 229] on div "3. Goal state" at bounding box center [75, 241] width 151 height 24
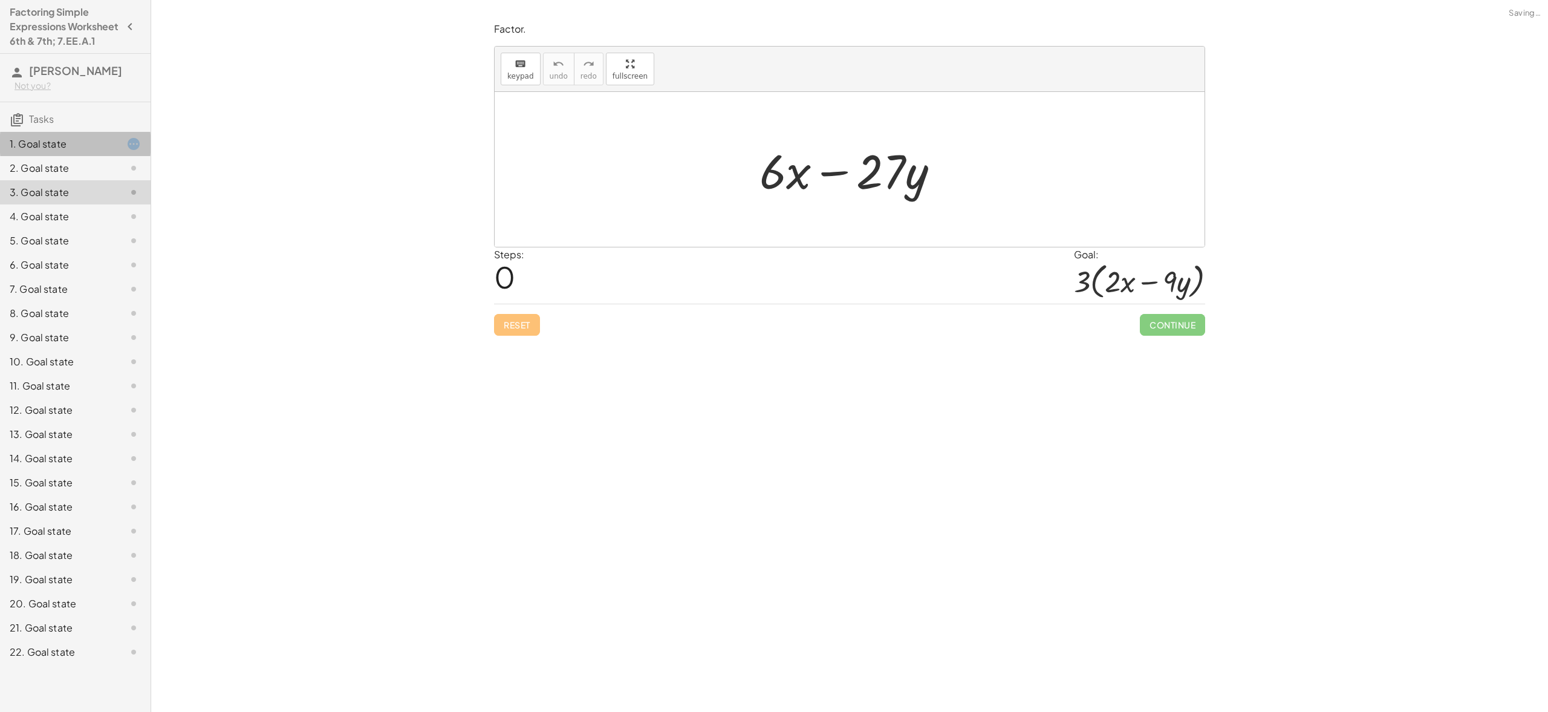
click at [60, 151] on div "1. Goal state" at bounding box center [58, 144] width 97 height 15
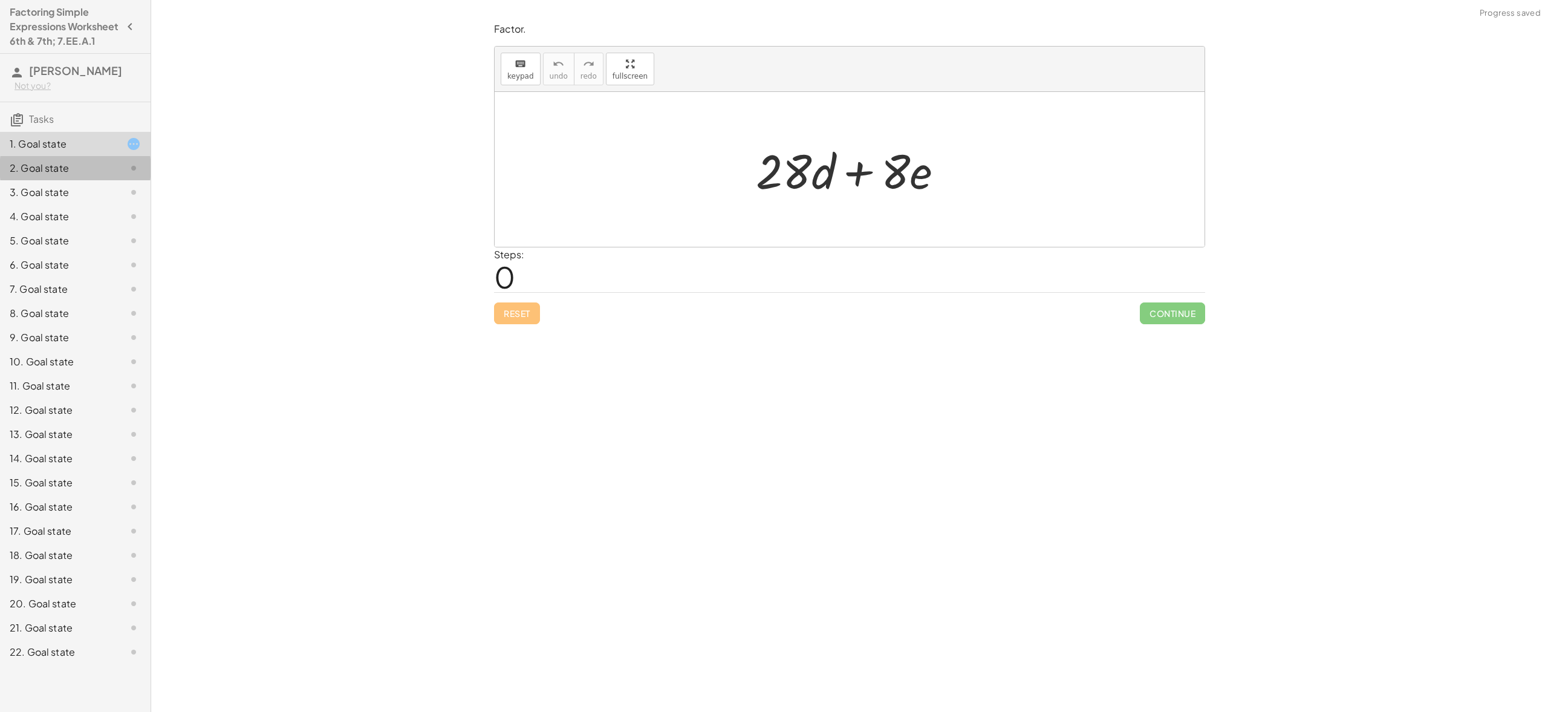
click at [68, 175] on div "2. Goal state" at bounding box center [58, 168] width 97 height 15
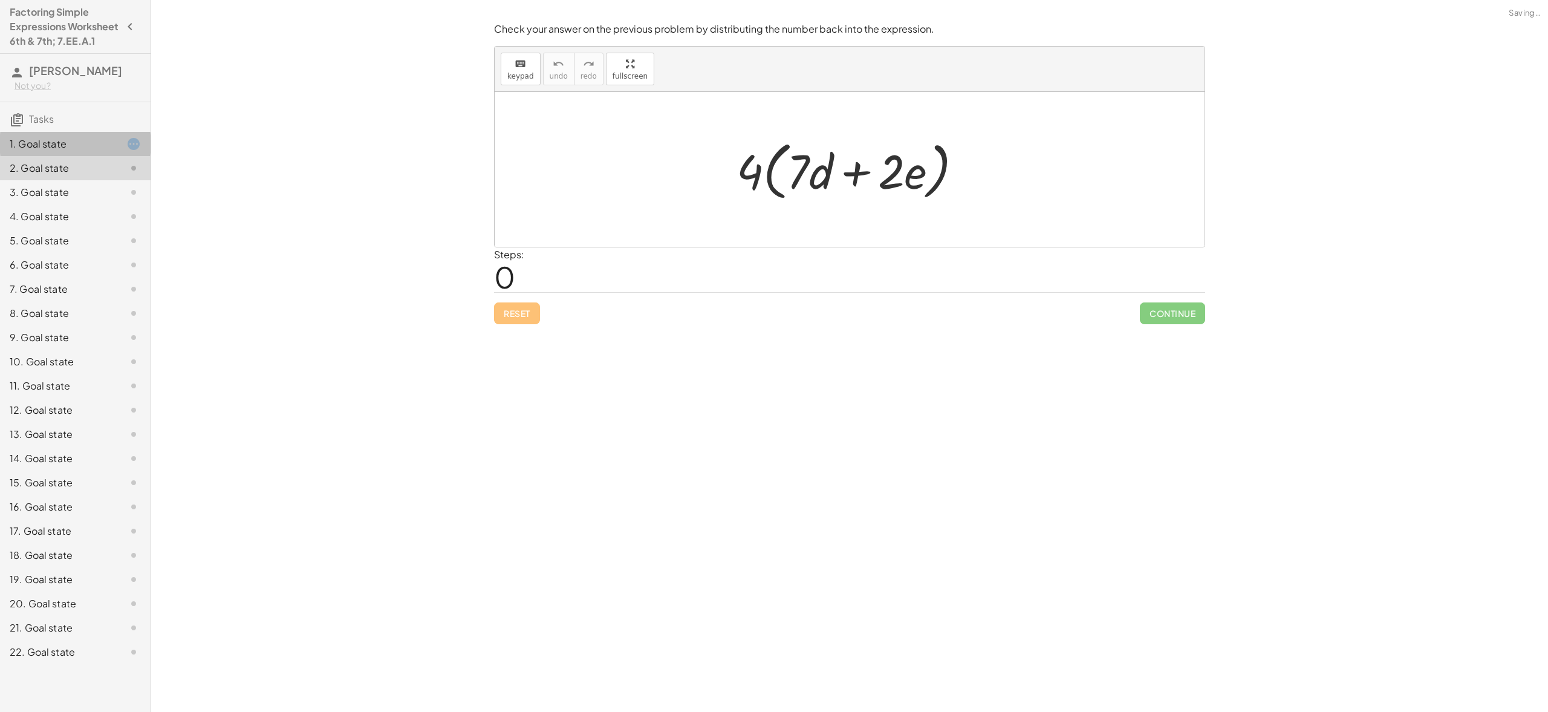
click at [67, 180] on div "1. Goal state" at bounding box center [75, 192] width 151 height 24
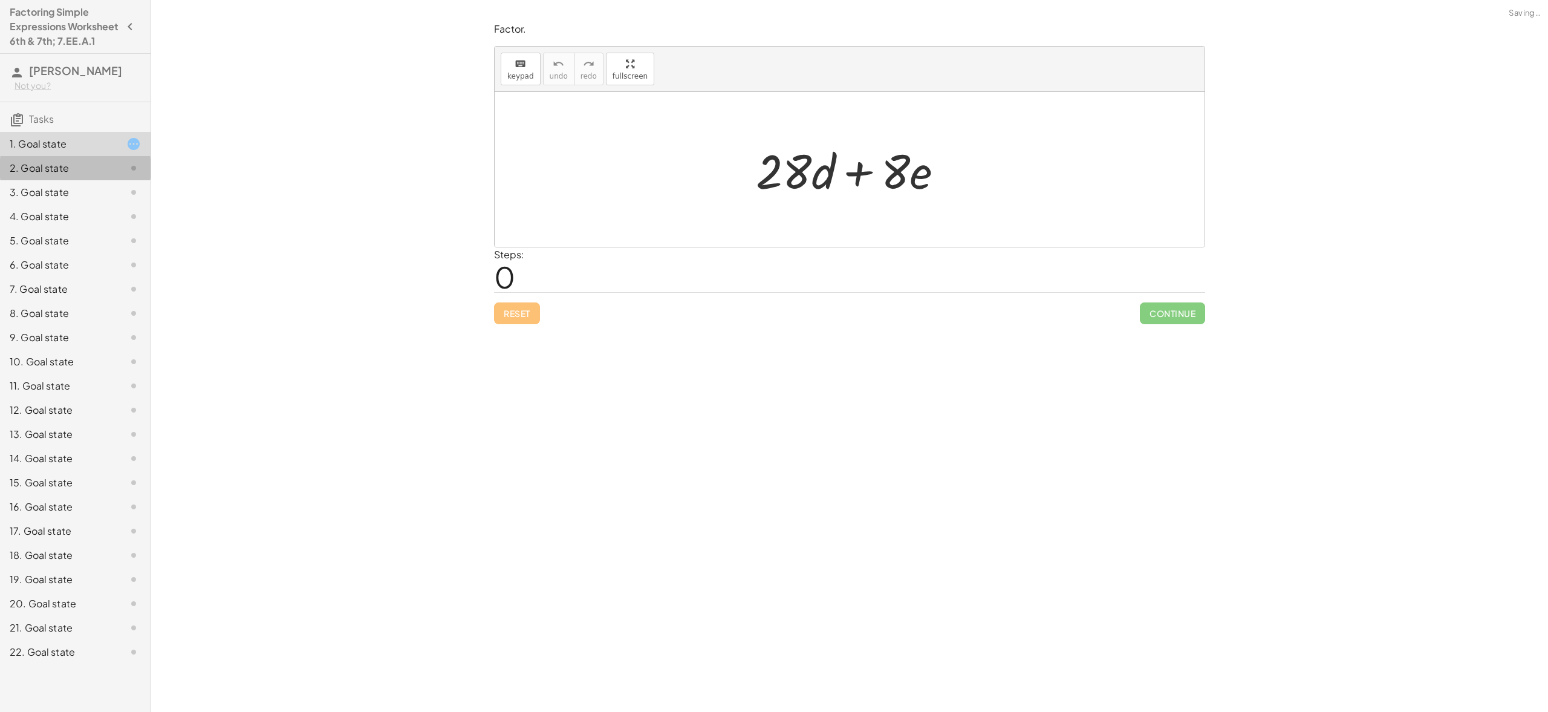
click at [72, 204] on div "2. Goal state" at bounding box center [75, 216] width 151 height 24
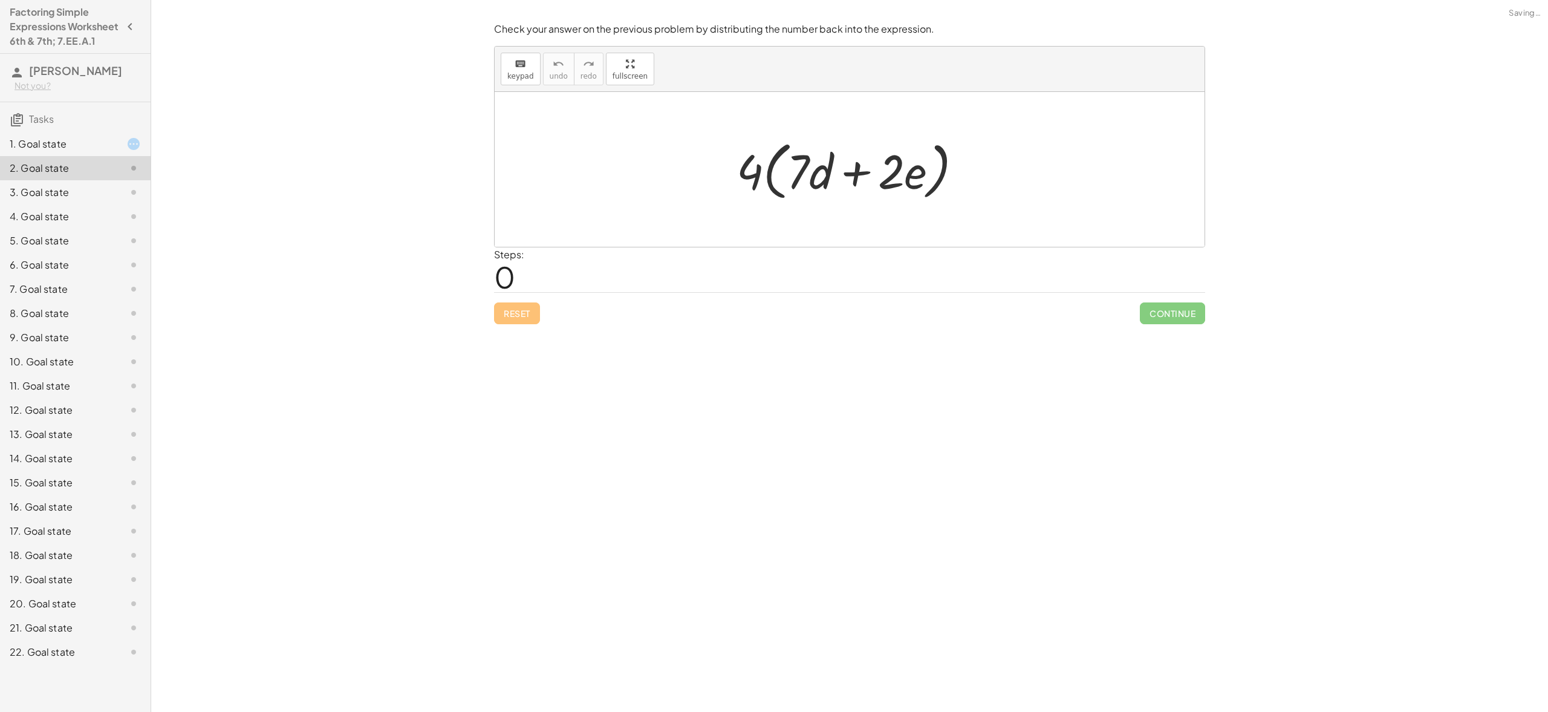
drag, startPoint x: 741, startPoint y: 150, endPoint x: 740, endPoint y: 160, distance: 10.3
click at [740, 157] on div at bounding box center [855, 170] width 248 height 70
drag, startPoint x: 740, startPoint y: 161, endPoint x: 799, endPoint y: 169, distance: 59.8
click at [740, 161] on div at bounding box center [855, 170] width 248 height 70
drag, startPoint x: 799, startPoint y: 169, endPoint x: 899, endPoint y: 183, distance: 100.7
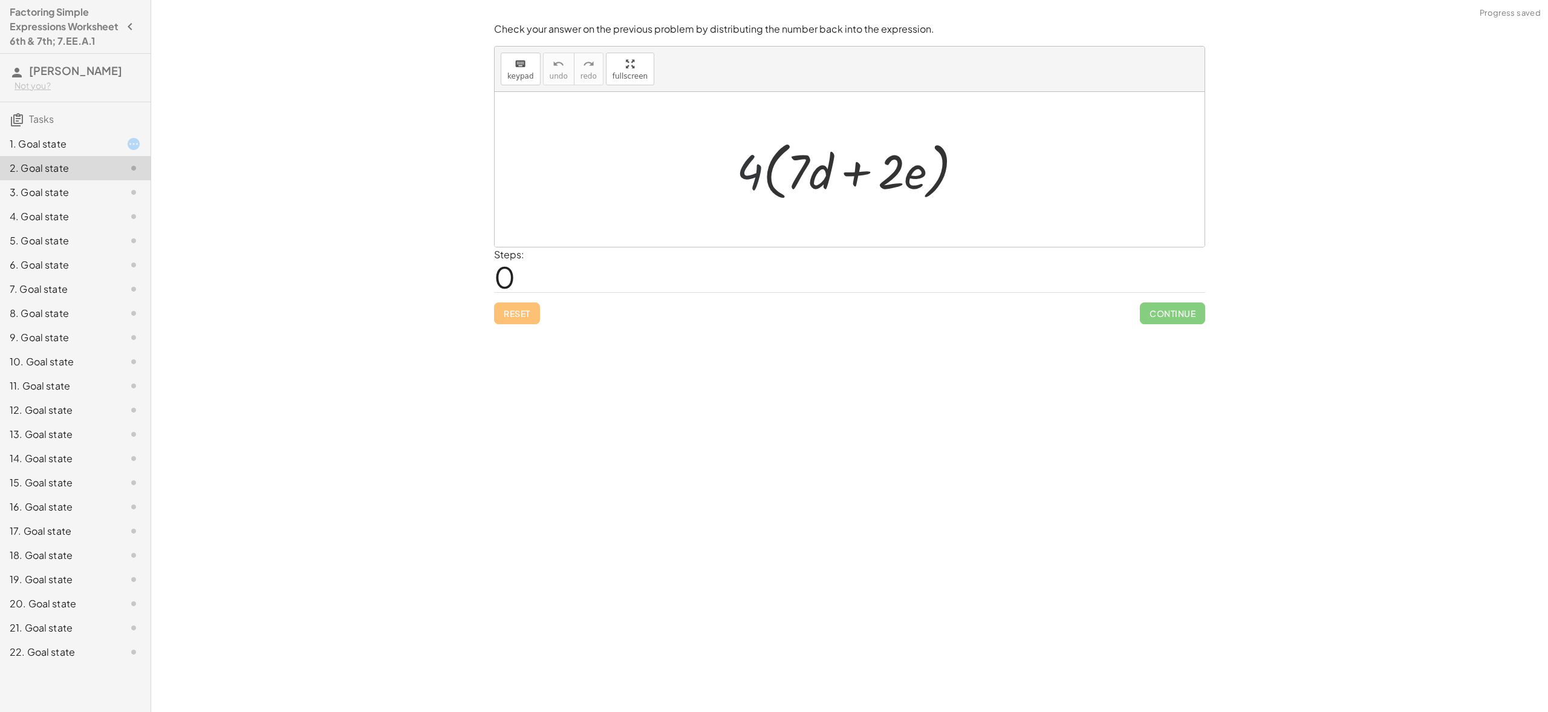
click at [873, 181] on div at bounding box center [855, 170] width 248 height 70
click at [792, 177] on div at bounding box center [855, 170] width 248 height 70
drag, startPoint x: 749, startPoint y: 190, endPoint x: 768, endPoint y: 192, distance: 18.8
click at [761, 191] on div at bounding box center [855, 170] width 248 height 70
click at [770, 192] on div at bounding box center [855, 170] width 248 height 70
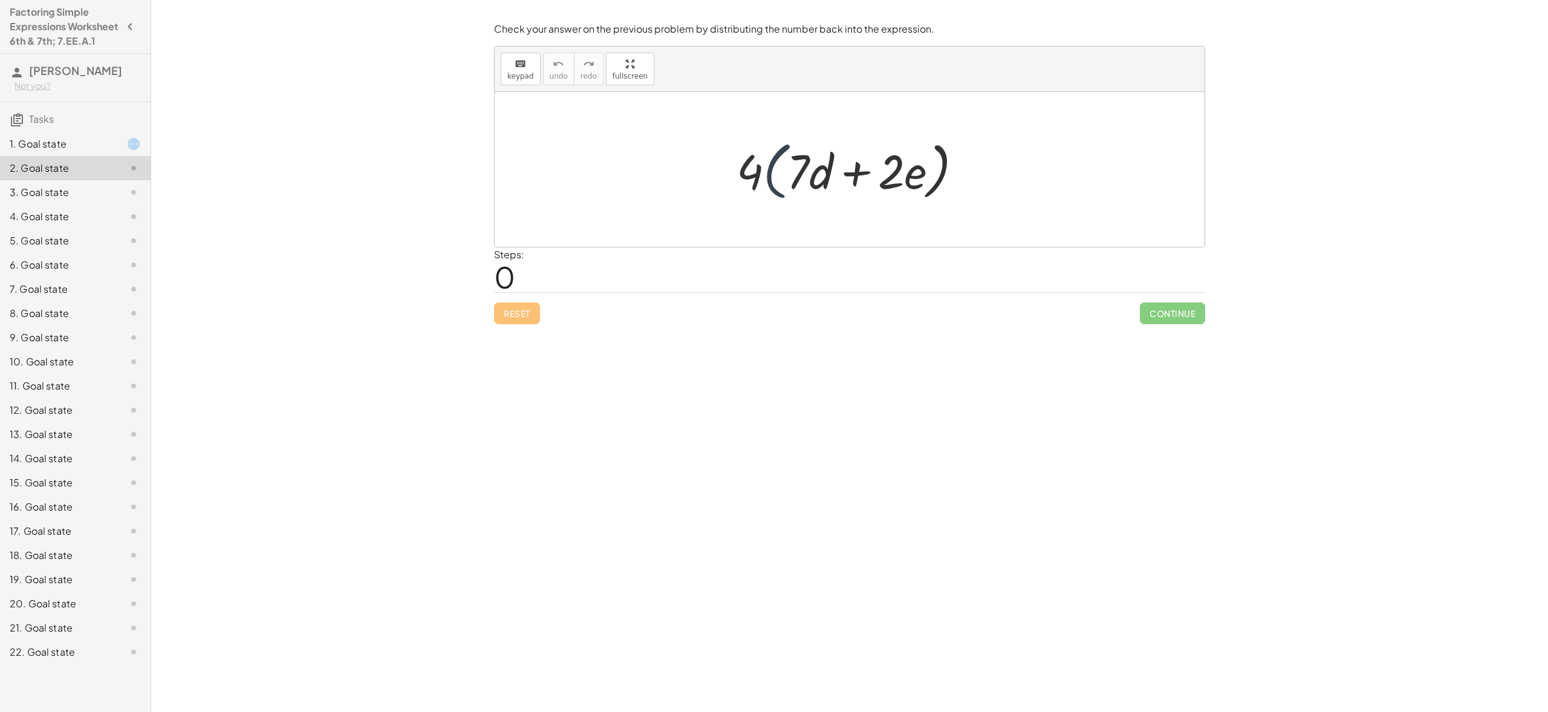
drag, startPoint x: 774, startPoint y: 189, endPoint x: 779, endPoint y: 194, distance: 6.4
click at [779, 193] on div at bounding box center [855, 170] width 248 height 70
click at [787, 194] on div at bounding box center [855, 170] width 248 height 70
drag, startPoint x: 757, startPoint y: 176, endPoint x: 709, endPoint y: 215, distance: 61.5
click at [709, 215] on div "· 4 · 4 · ( + · 7 · d + · 2 · e )" at bounding box center [850, 169] width 710 height 155
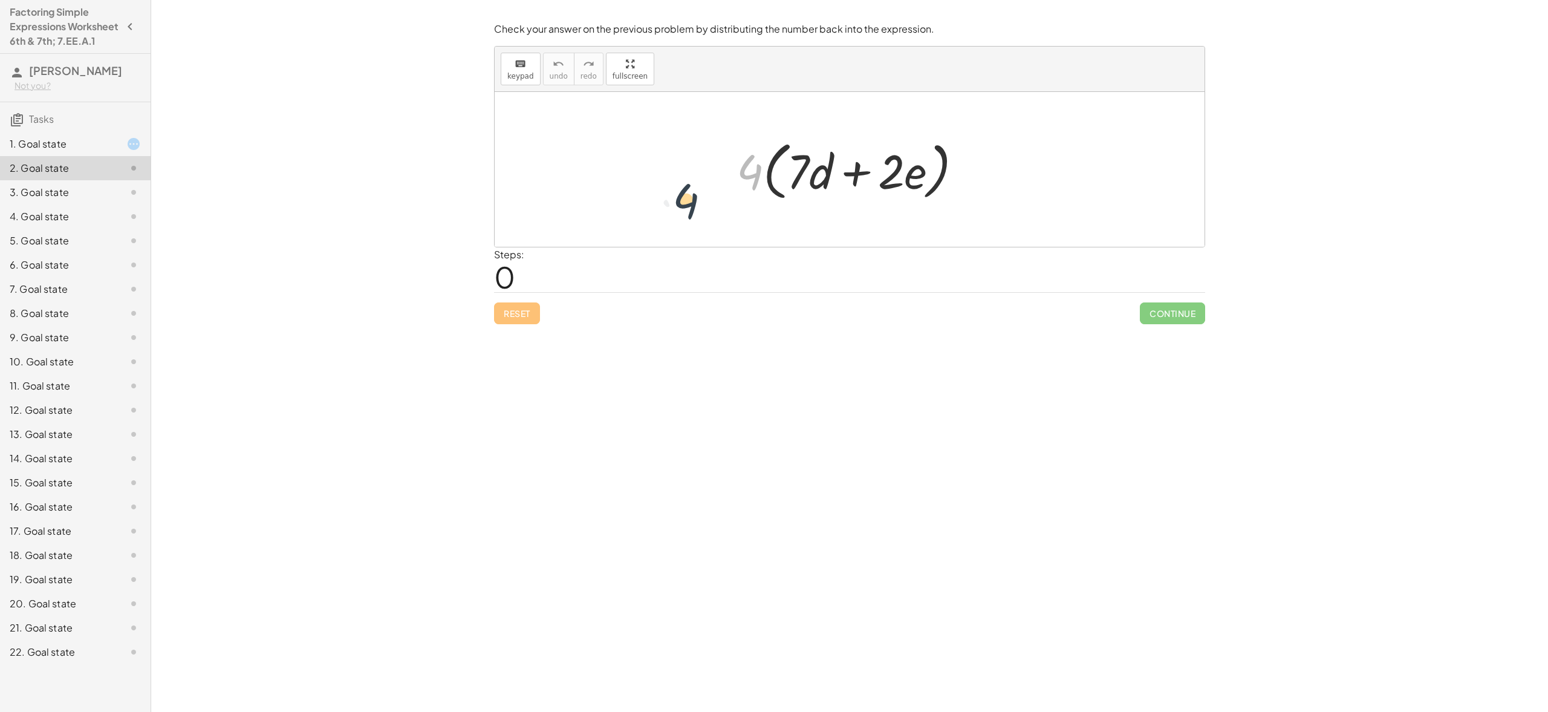
drag, startPoint x: 750, startPoint y: 171, endPoint x: 685, endPoint y: 200, distance: 71.5
click at [16, 151] on div "1. Goal state" at bounding box center [58, 144] width 97 height 15
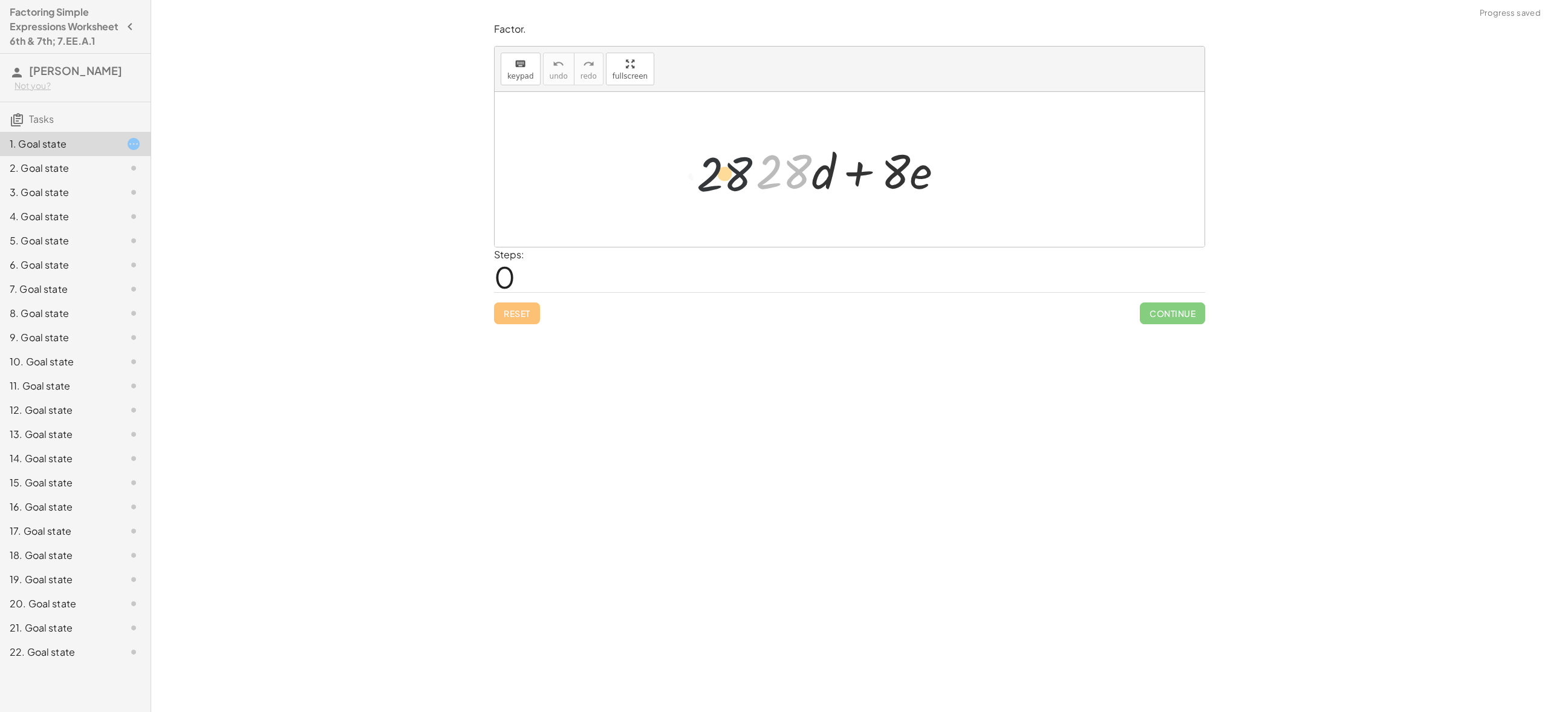
drag, startPoint x: 795, startPoint y: 170, endPoint x: 695, endPoint y: 168, distance: 100.4
click at [695, 168] on div "· 28 + · 28 · d + · 8 · e" at bounding box center [850, 169] width 710 height 155
drag, startPoint x: 824, startPoint y: 161, endPoint x: 837, endPoint y: 191, distance: 32.2
click at [837, 191] on div at bounding box center [854, 169] width 209 height 62
drag, startPoint x: 750, startPoint y: 151, endPoint x: 839, endPoint y: 193, distance: 97.7
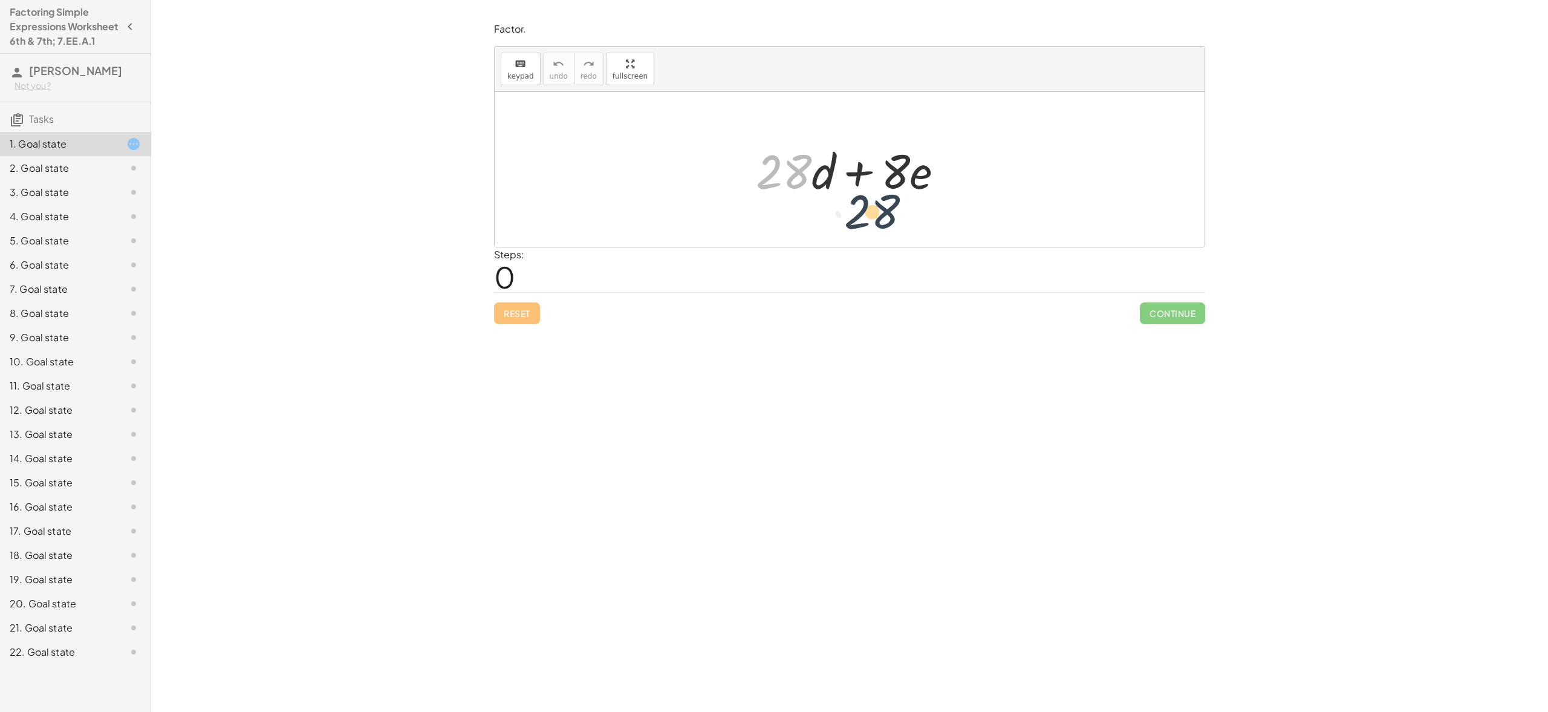
click at [841, 192] on div at bounding box center [854, 169] width 209 height 62
click at [846, 183] on div at bounding box center [854, 169] width 209 height 62
drag, startPoint x: 826, startPoint y: 185, endPoint x: 959, endPoint y: 192, distance: 132.6
click at [959, 192] on div at bounding box center [854, 169] width 209 height 62
click at [803, 180] on div at bounding box center [854, 169] width 209 height 62
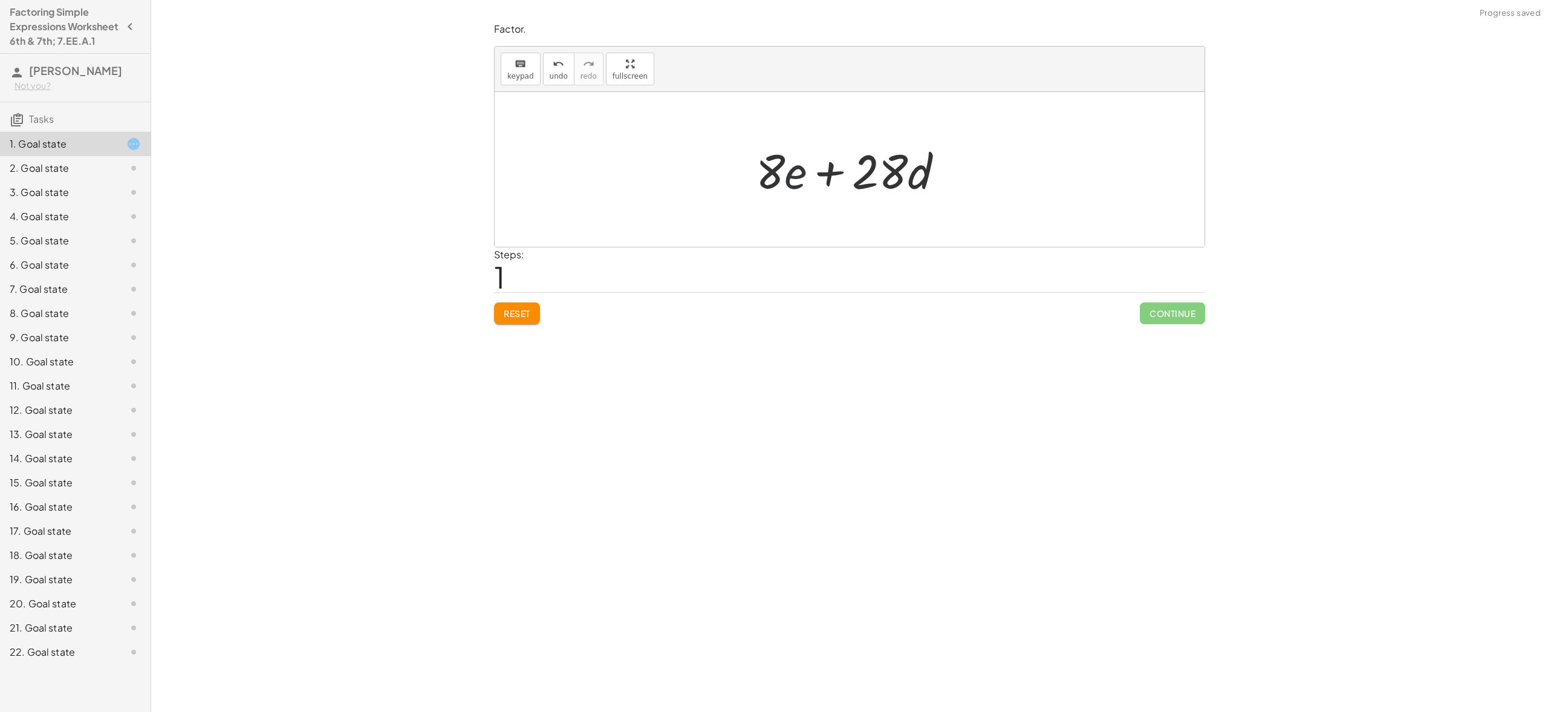
click at [801, 181] on div at bounding box center [854, 169] width 209 height 62
click at [533, 76] on button "keyboard keypad" at bounding box center [521, 69] width 40 height 33
click at [869, 191] on div at bounding box center [880, 171] width 56 height 56
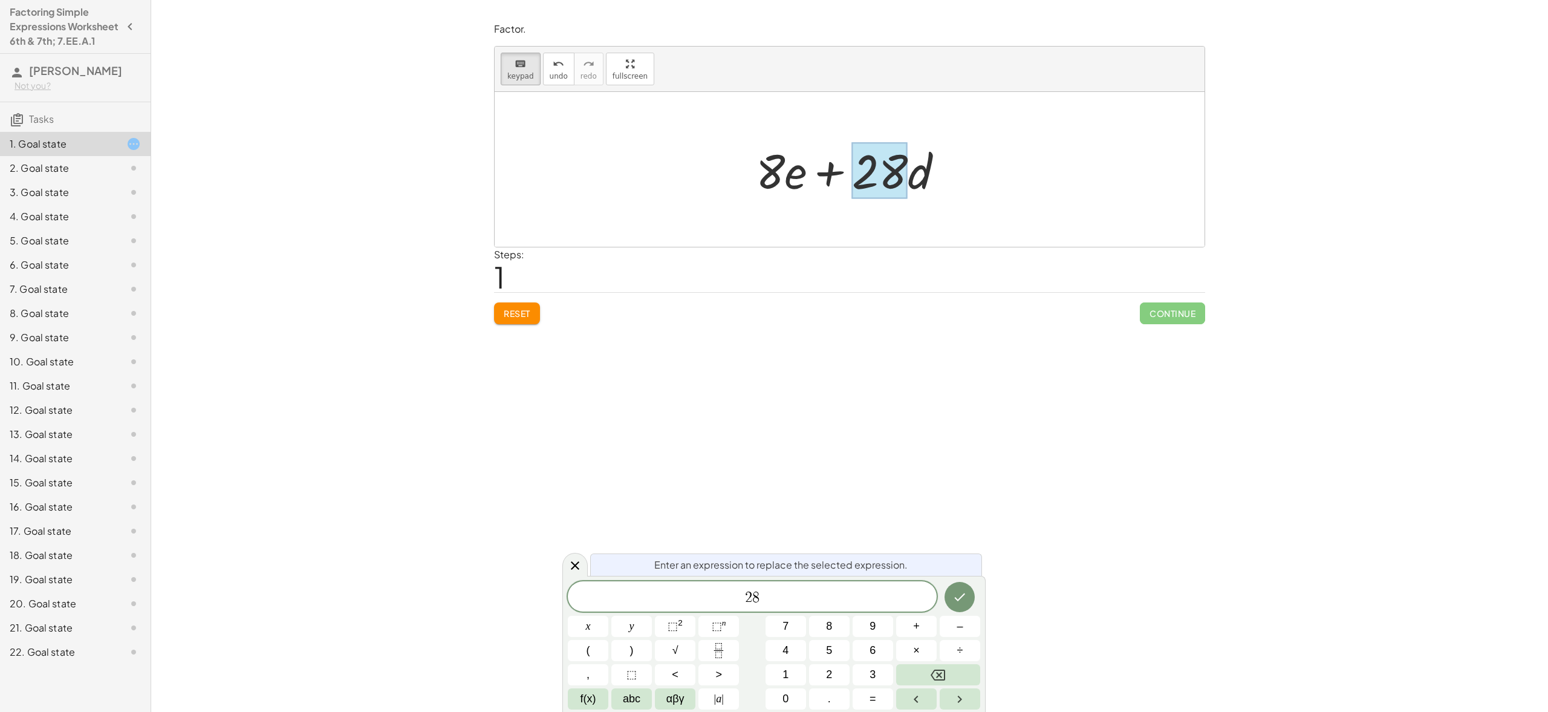
click at [869, 191] on div at bounding box center [880, 171] width 56 height 56
drag, startPoint x: 763, startPoint y: 170, endPoint x: 1017, endPoint y: 179, distance: 254.2
click at [1008, 177] on div "+ · 28 · d + · 8 · e + · 28 · d + · 8 · e" at bounding box center [850, 169] width 710 height 155
click at [948, 202] on div "+ · 28 · d + · 8 · e + · 28 · d + · 8 · e" at bounding box center [850, 169] width 224 height 68
click at [947, 190] on div at bounding box center [854, 169] width 209 height 62
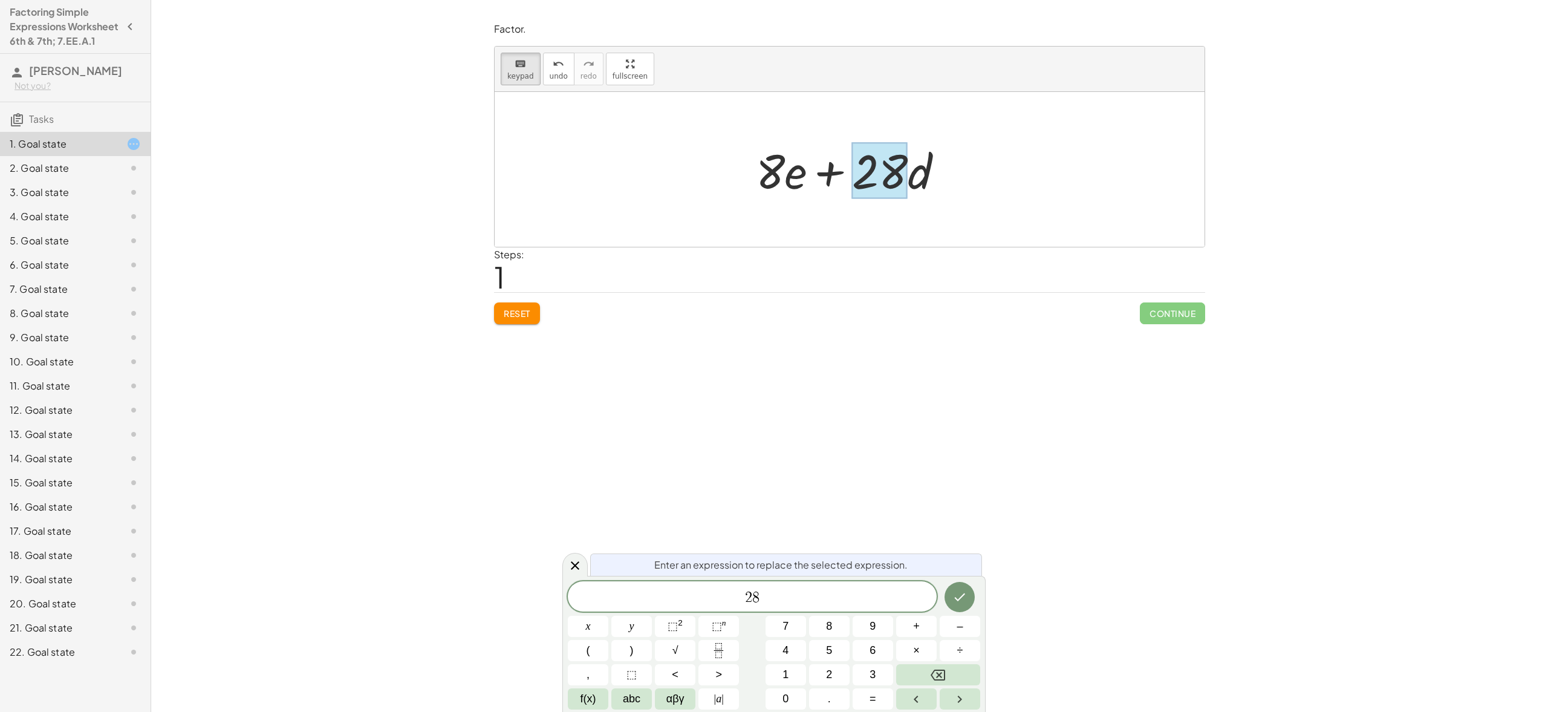
click at [792, 173] on div at bounding box center [854, 169] width 209 height 62
drag, startPoint x: 775, startPoint y: 174, endPoint x: 750, endPoint y: 171, distance: 25.7
click at [750, 170] on div at bounding box center [854, 169] width 209 height 62
click at [515, 314] on span "Reset" at bounding box center [517, 313] width 27 height 11
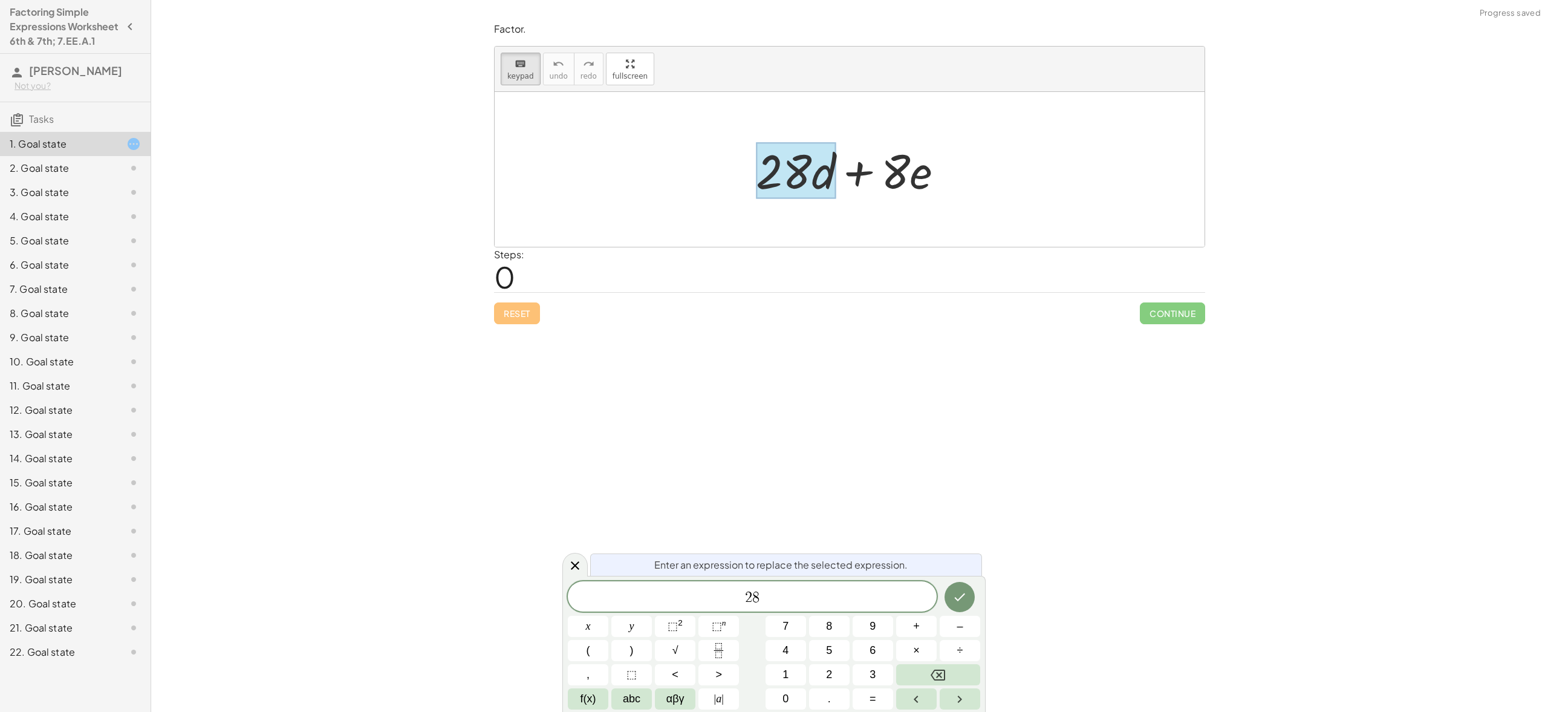
drag, startPoint x: 792, startPoint y: 161, endPoint x: 833, endPoint y: 163, distance: 41.8
drag, startPoint x: 834, startPoint y: 170, endPoint x: 840, endPoint y: 168, distance: 6.5
drag, startPoint x: 840, startPoint y: 168, endPoint x: 814, endPoint y: 173, distance: 26.6
click at [844, 171] on div "+ · 28 · d + · 8 · e" at bounding box center [844, 171] width 0 height 0
click at [957, 599] on icon "Done" at bounding box center [960, 596] width 11 height 8
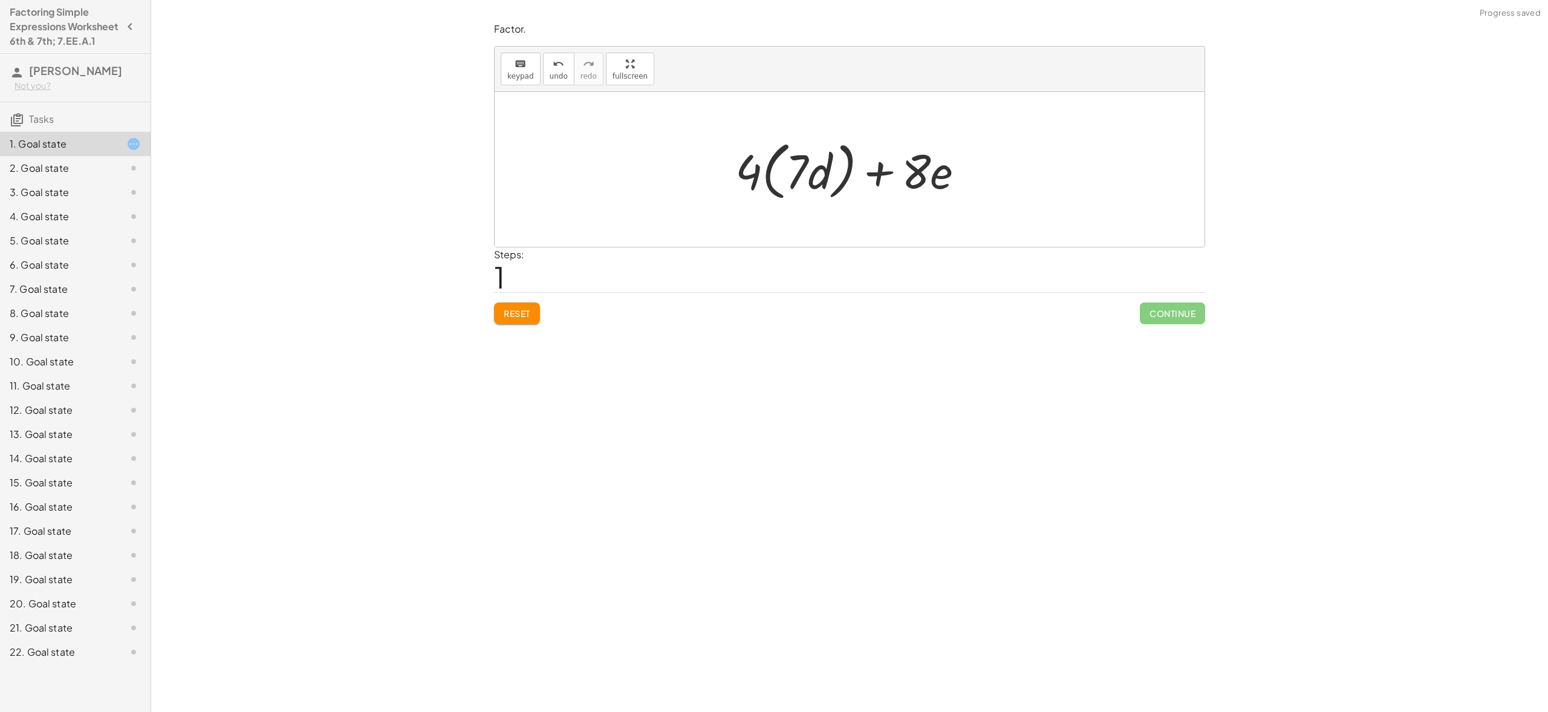
drag, startPoint x: 934, startPoint y: 166, endPoint x: 920, endPoint y: 180, distance: 20.1
click at [934, 166] on div at bounding box center [854, 170] width 250 height 70
click at [919, 179] on div at bounding box center [854, 170] width 250 height 70
click at [529, 74] on span "keypad" at bounding box center [520, 76] width 27 height 8
click at [945, 175] on div at bounding box center [904, 171] width 96 height 56
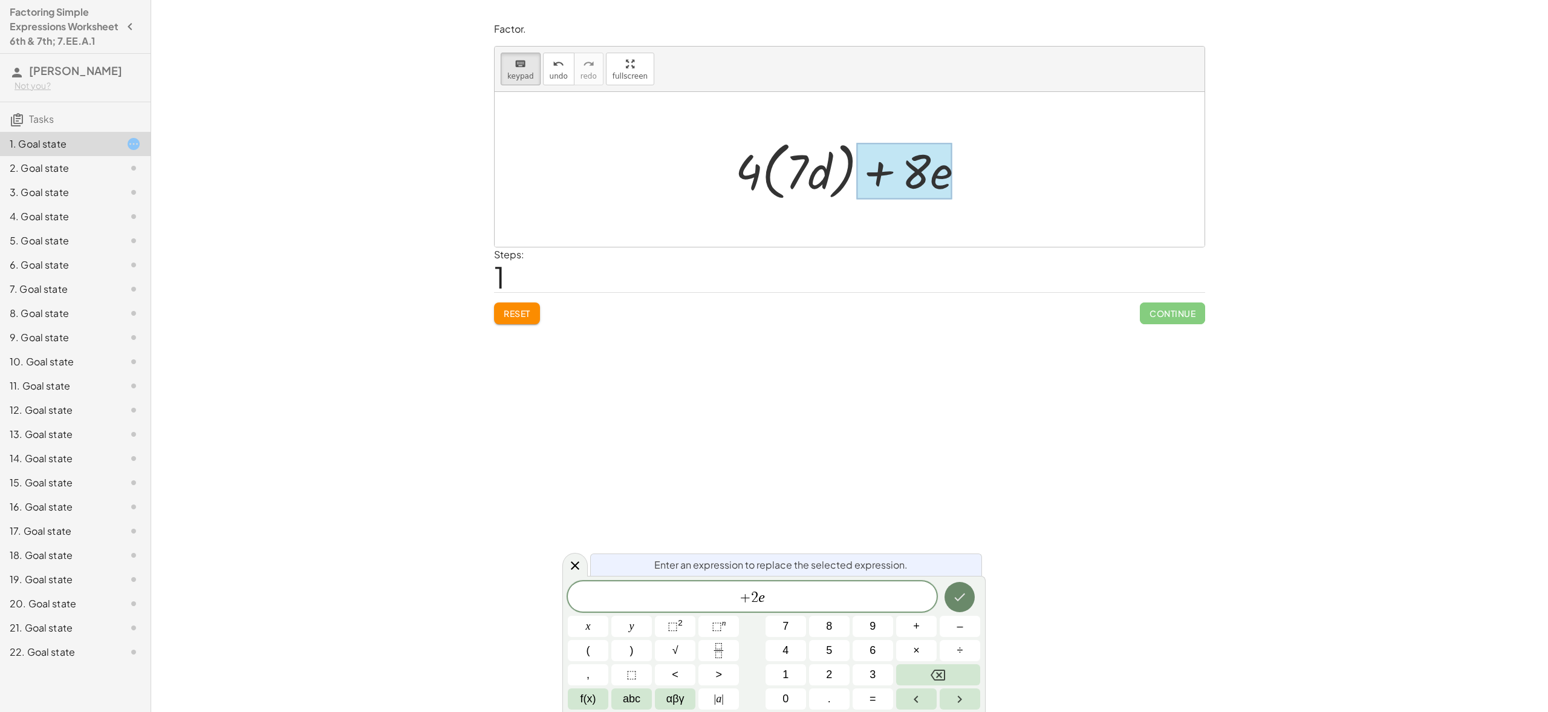
click at [962, 603] on icon "Done" at bounding box center [959, 597] width 15 height 15
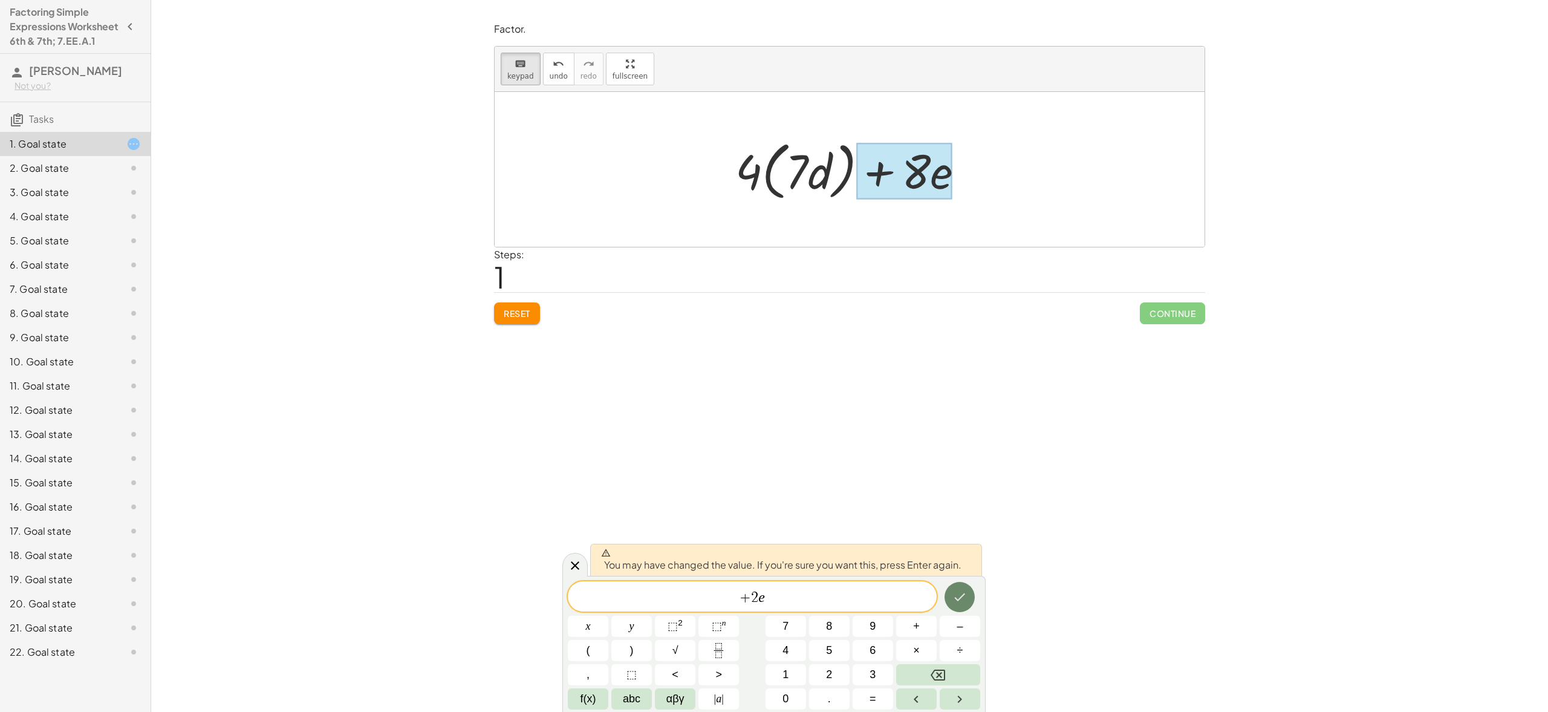
click at [962, 603] on icon "Done" at bounding box center [959, 597] width 15 height 15
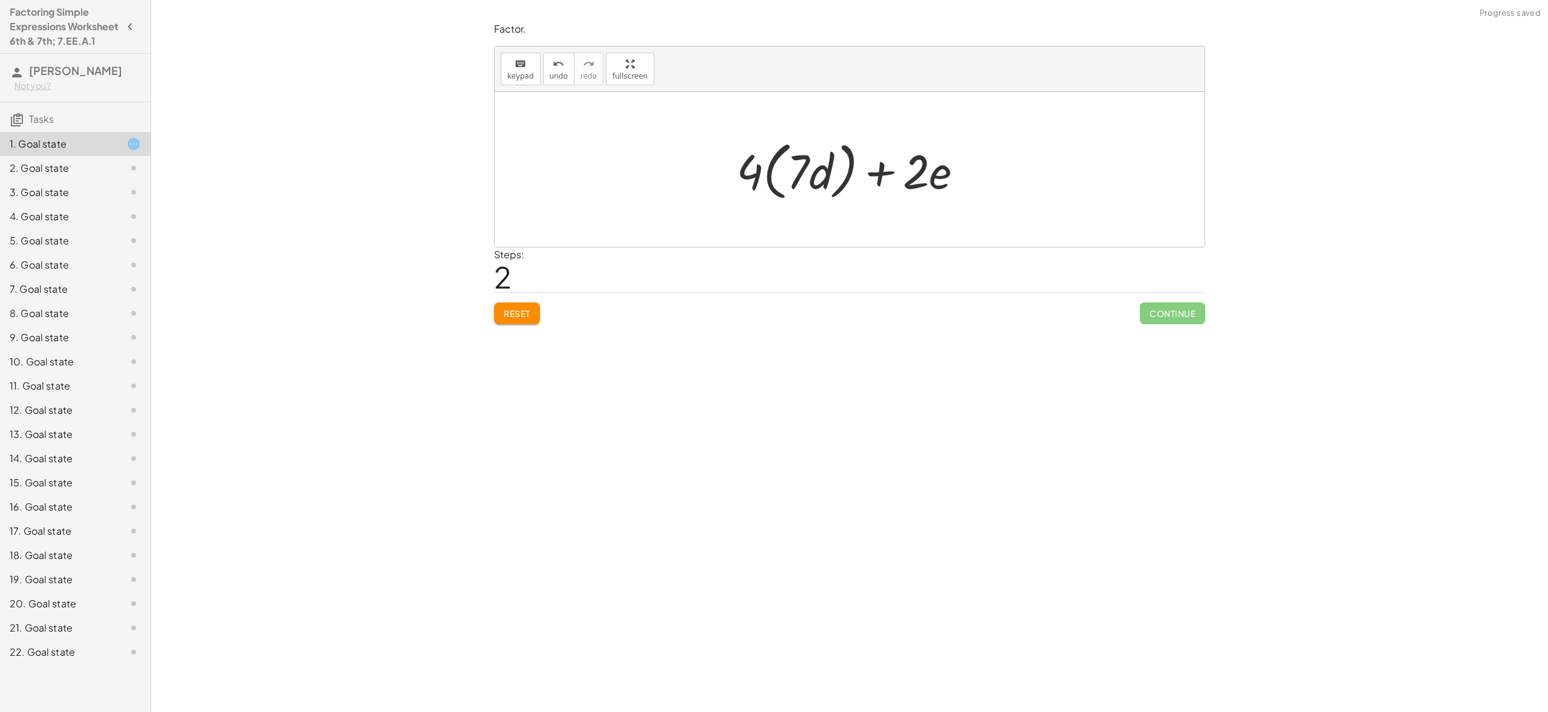
click at [844, 169] on div at bounding box center [855, 170] width 248 height 70
click at [787, 173] on div at bounding box center [854, 169] width 211 height 62
click at [515, 311] on span "Reset" at bounding box center [517, 313] width 27 height 11
drag, startPoint x: 803, startPoint y: 169, endPoint x: 812, endPoint y: 176, distance: 11.2
click at [814, 177] on div at bounding box center [854, 169] width 209 height 62
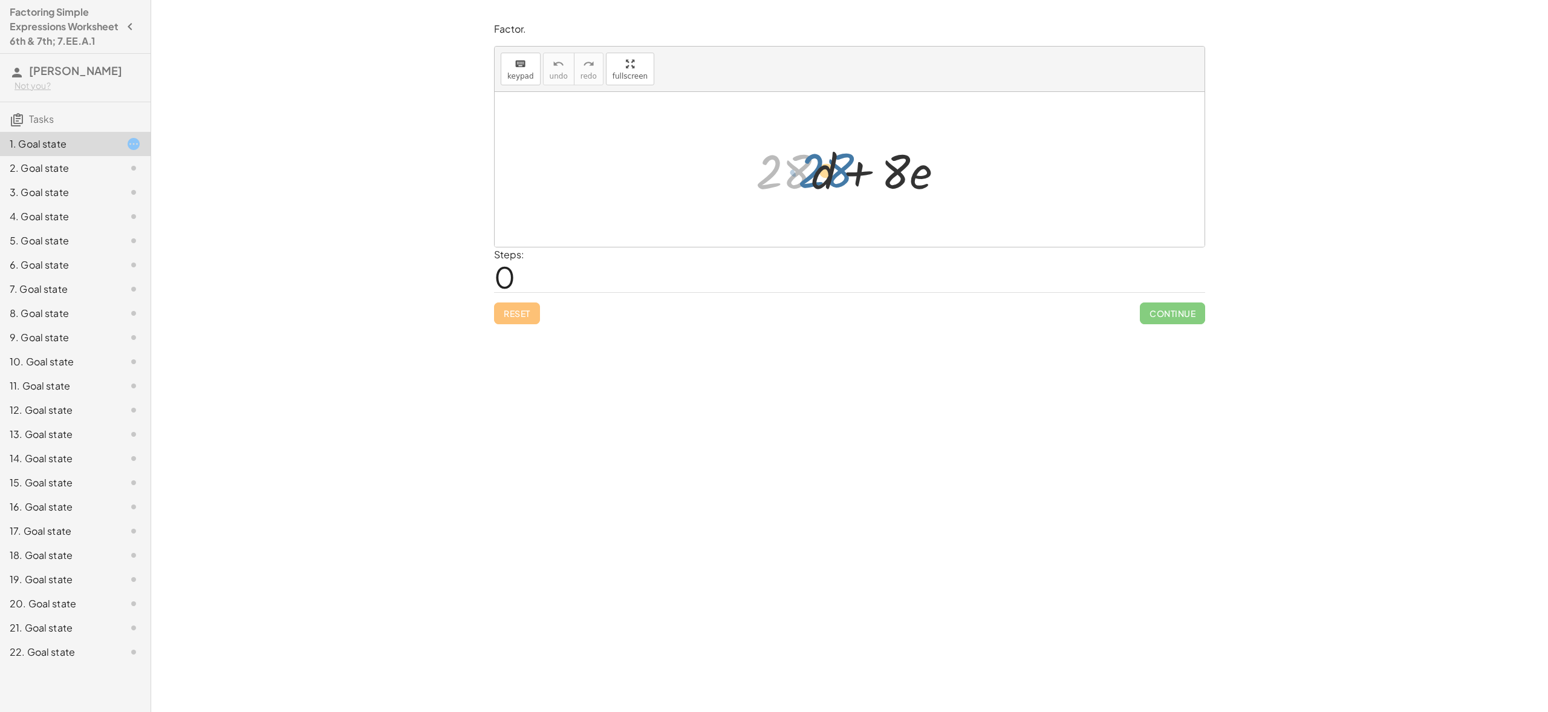
drag, startPoint x: 758, startPoint y: 177, endPoint x: 774, endPoint y: 182, distance: 16.5
click at [775, 182] on div at bounding box center [854, 169] width 209 height 62
click at [844, 178] on div at bounding box center [854, 169] width 209 height 62
click at [842, 178] on div at bounding box center [854, 169] width 209 height 62
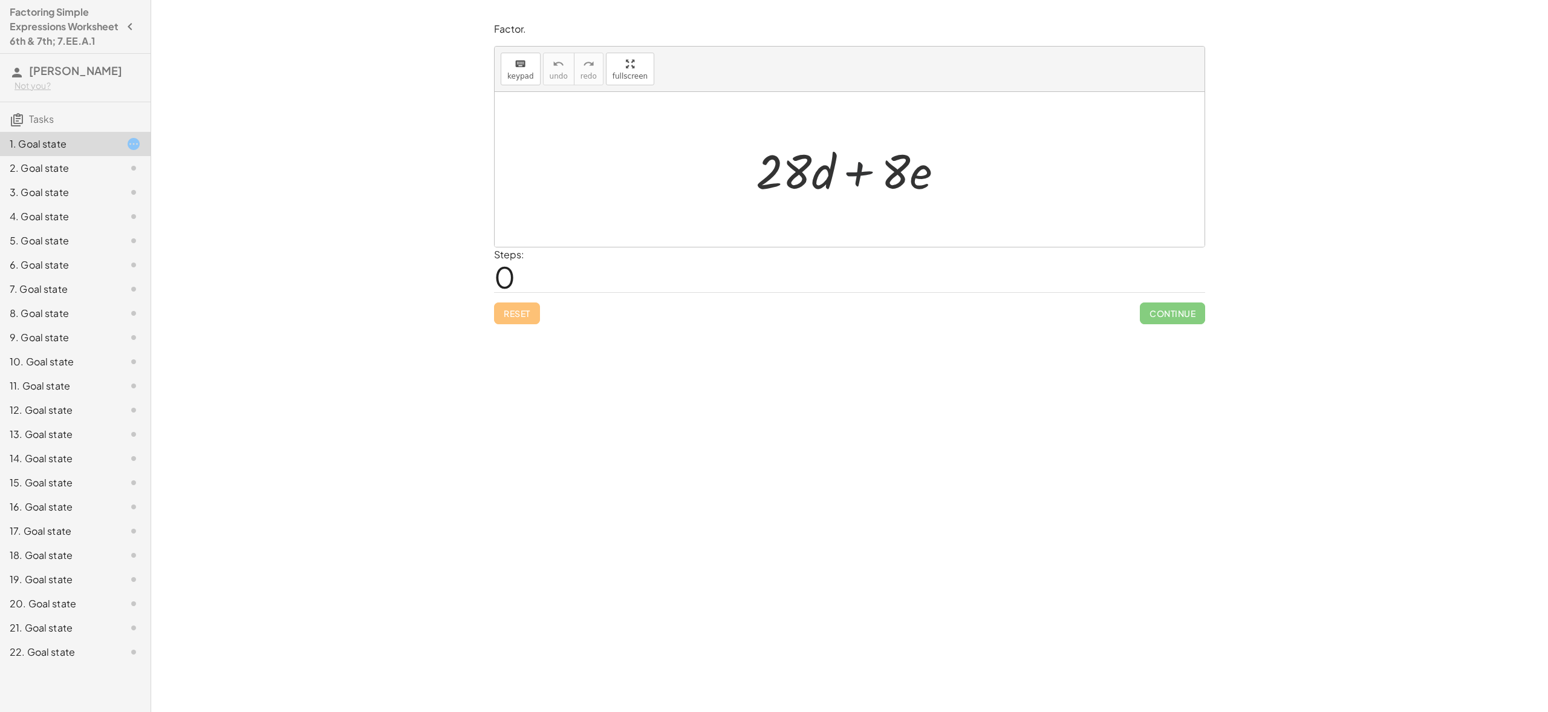
click at [833, 176] on div at bounding box center [854, 169] width 209 height 62
click at [836, 177] on div at bounding box center [854, 169] width 209 height 62
click at [523, 314] on div "Reset Continue" at bounding box center [849, 308] width 711 height 32
click at [838, 169] on div at bounding box center [854, 169] width 209 height 62
drag, startPoint x: 748, startPoint y: 173, endPoint x: 847, endPoint y: 167, distance: 99.4
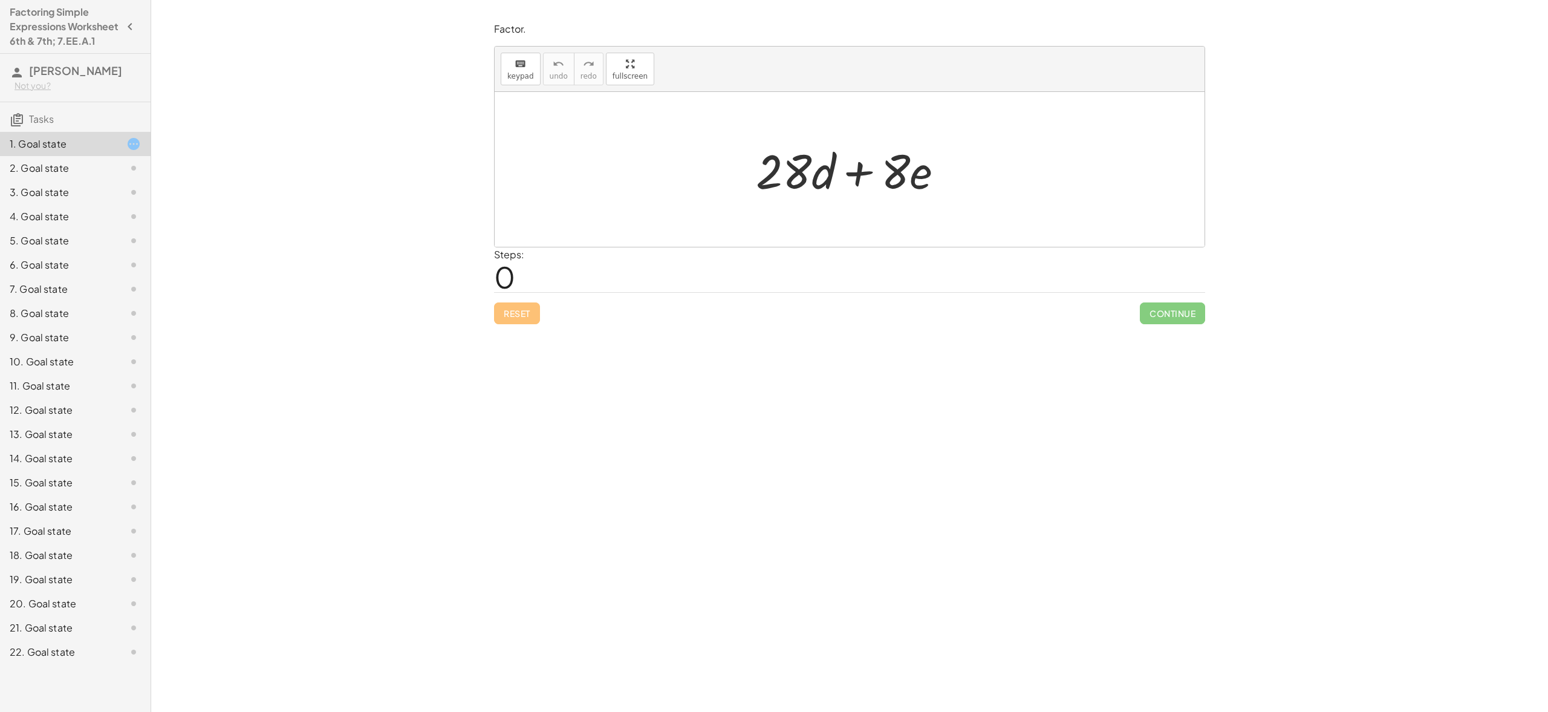
click at [847, 167] on div "+ · 28 · d + · 8 · e" at bounding box center [850, 169] width 224 height 68
click at [803, 181] on div at bounding box center [854, 169] width 209 height 62
click at [805, 180] on div at bounding box center [854, 169] width 209 height 62
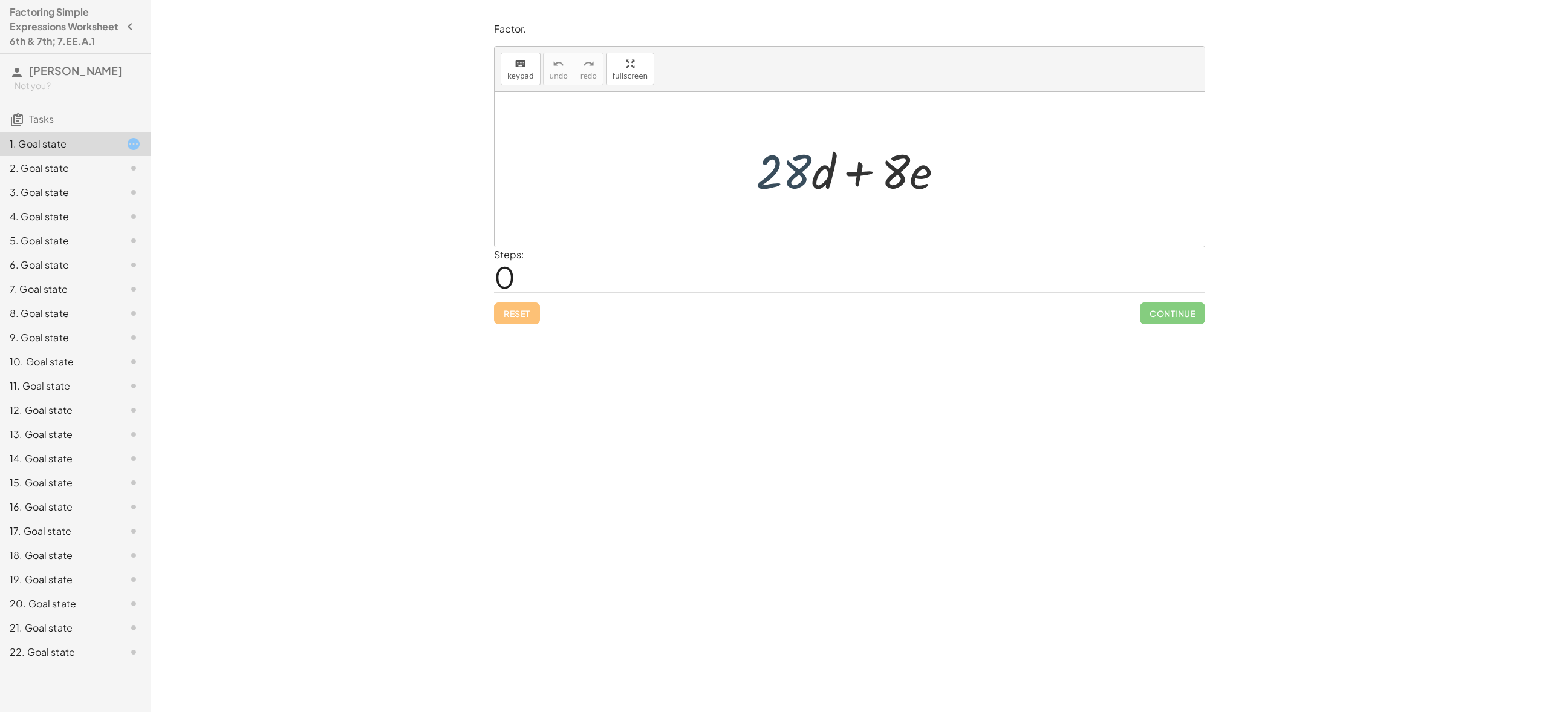
click at [805, 178] on div at bounding box center [854, 169] width 209 height 62
click at [800, 171] on div at bounding box center [854, 169] width 209 height 62
drag, startPoint x: 798, startPoint y: 170, endPoint x: 807, endPoint y: 169, distance: 9.7
click at [807, 169] on div at bounding box center [854, 169] width 209 height 62
click at [516, 69] on icon "keyboard" at bounding box center [520, 64] width 11 height 15
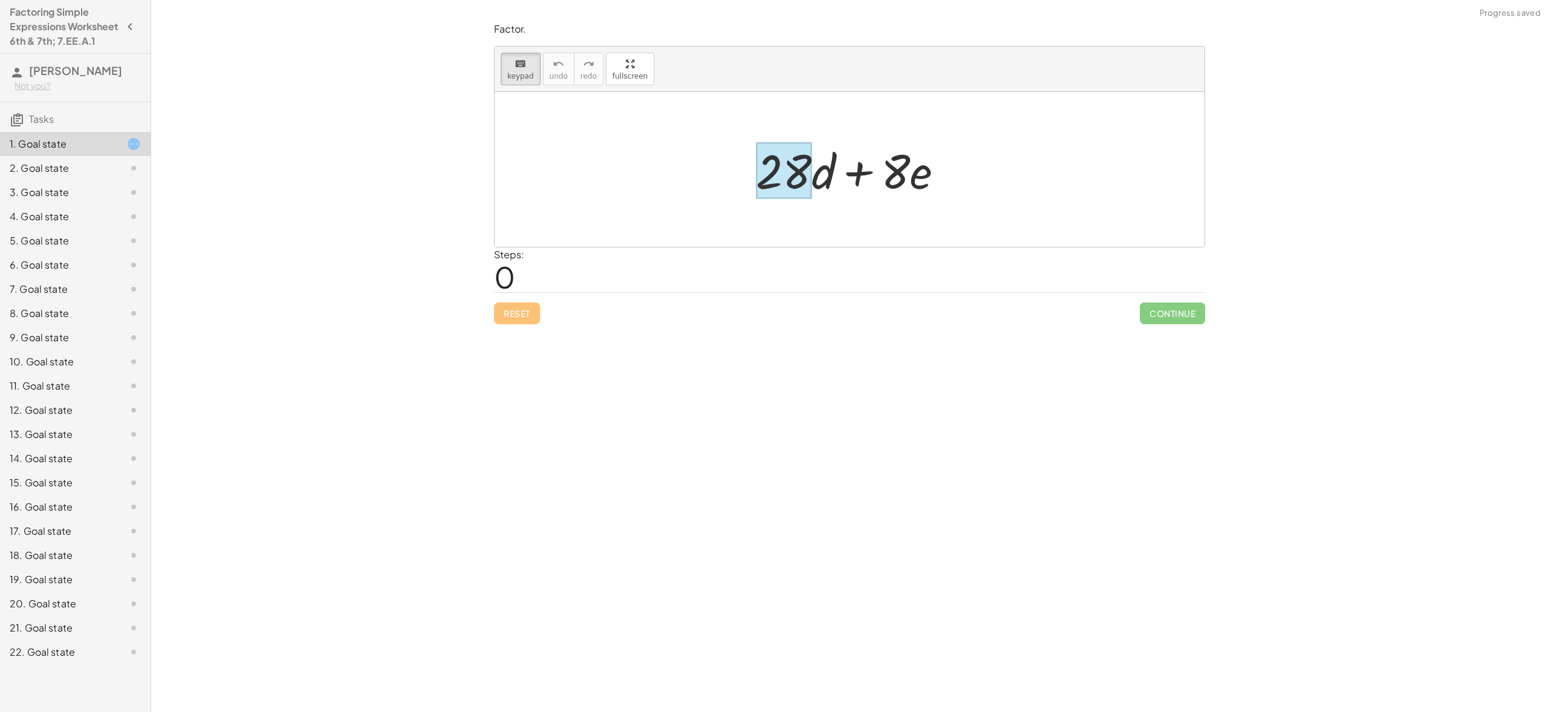
drag, startPoint x: 870, startPoint y: 167, endPoint x: 769, endPoint y: 170, distance: 100.4
click at [844, 171] on div "+ · 28 · d + · 8 · e" at bounding box center [844, 171] width 0 height 0
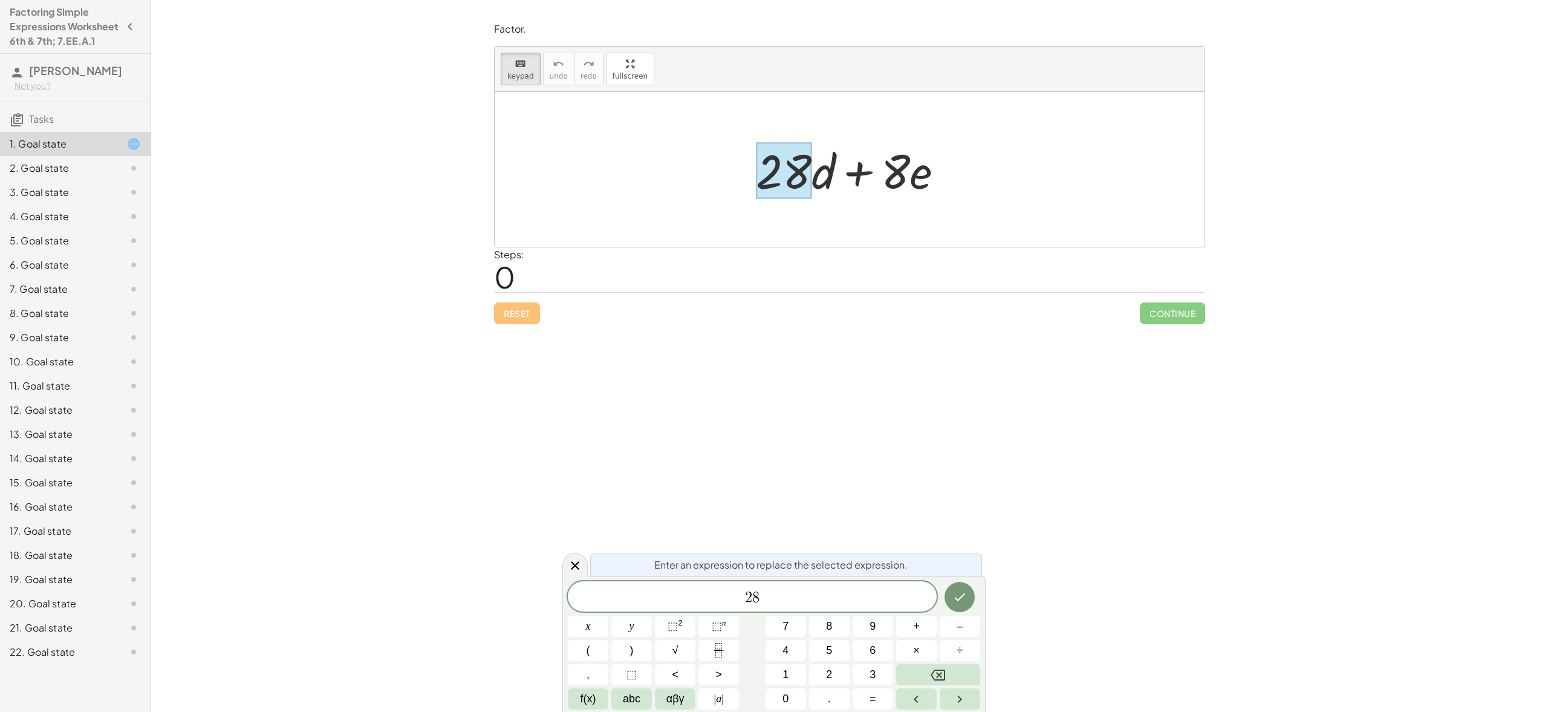
drag, startPoint x: 769, startPoint y: 170, endPoint x: 813, endPoint y: 167, distance: 44.3
click at [844, 171] on div "+ · 28 · d + · 8 · e" at bounding box center [844, 171] width 0 height 0
drag, startPoint x: 775, startPoint y: 175, endPoint x: 766, endPoint y: 192, distance: 19.2
click at [766, 192] on div at bounding box center [784, 171] width 56 height 56
click at [769, 190] on div at bounding box center [784, 171] width 56 height 56
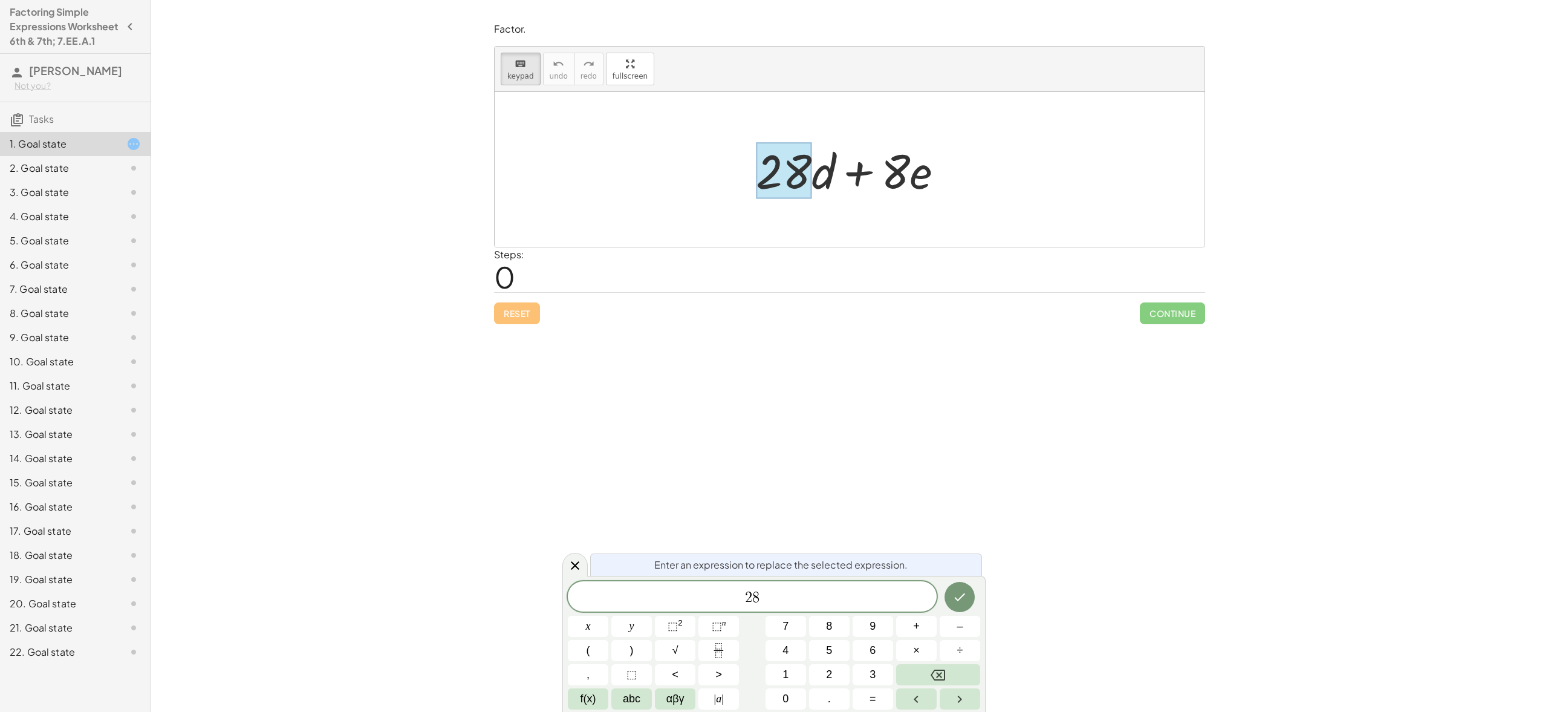
click at [769, 190] on div at bounding box center [784, 171] width 56 height 56
drag, startPoint x: 776, startPoint y: 186, endPoint x: 857, endPoint y: 188, distance: 80.5
click at [844, 171] on div "+ · 28 · d + · 8 · e" at bounding box center [844, 171] width 0 height 0
drag, startPoint x: 858, startPoint y: 187, endPoint x: 812, endPoint y: 187, distance: 45.4
click at [812, 188] on div at bounding box center [854, 169] width 209 height 62
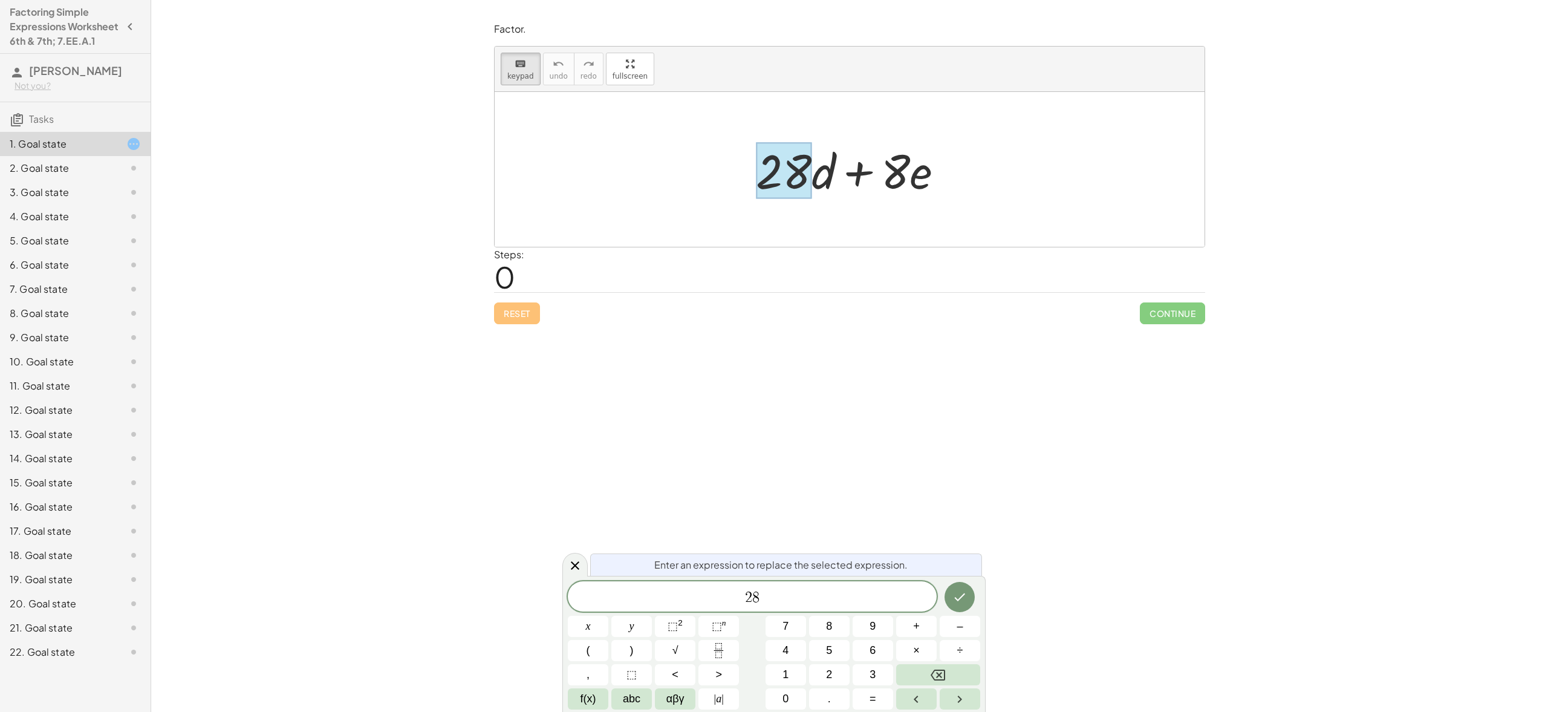
drag, startPoint x: 830, startPoint y: 176, endPoint x: 777, endPoint y: 186, distance: 54.1
click at [844, 171] on div "+ · 28 · d + · 8 · e" at bounding box center [844, 171] width 0 height 0
drag, startPoint x: 902, startPoint y: 167, endPoint x: 770, endPoint y: 180, distance: 132.4
click at [844, 171] on div "+ · 28 · d + · 8 · e" at bounding box center [844, 171] width 0 height 0
click at [786, 189] on div at bounding box center [784, 171] width 56 height 56
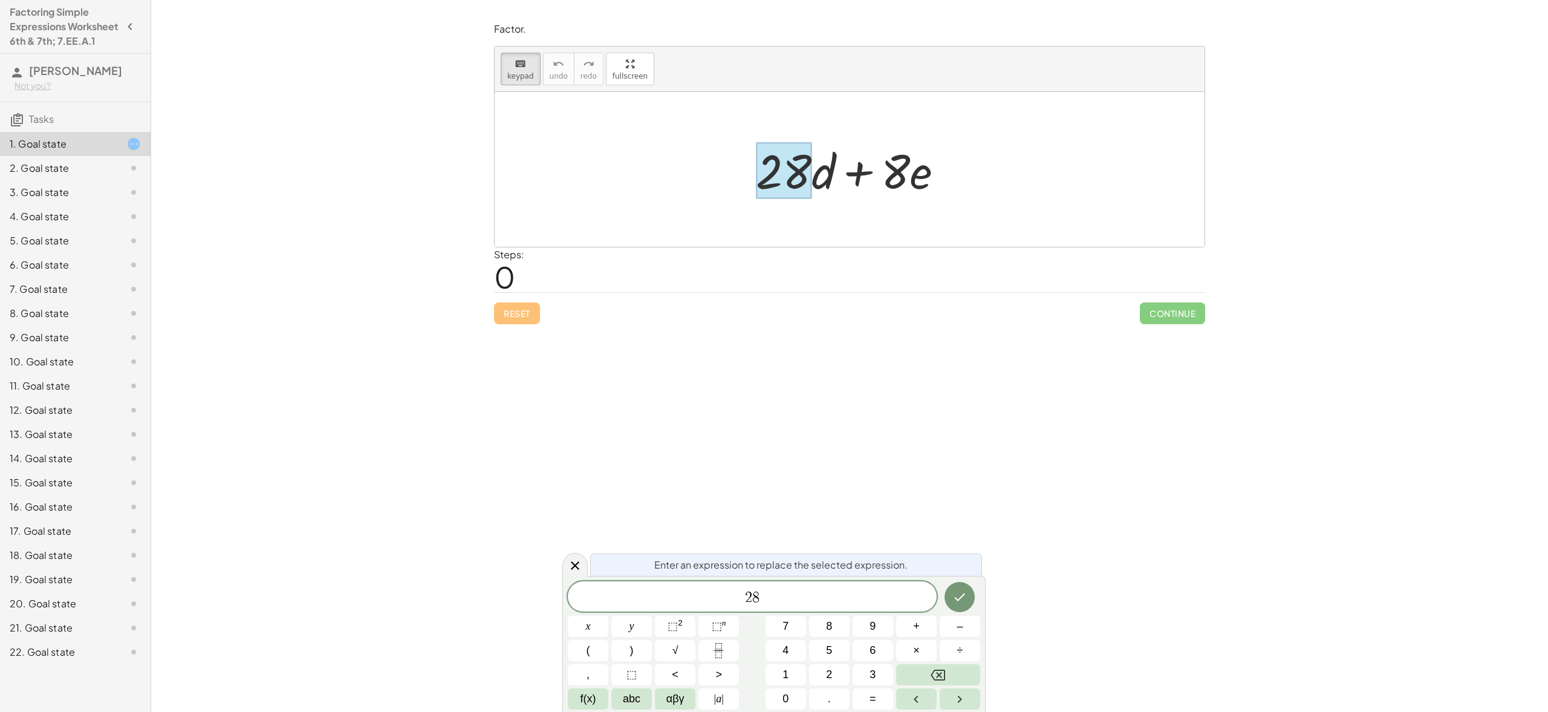
drag, startPoint x: 888, startPoint y: 158, endPoint x: 772, endPoint y: 164, distance: 116.3
click at [844, 171] on div "+ · 28 · d + · 8 · e" at bounding box center [844, 171] width 0 height 0
click at [627, 174] on div at bounding box center [850, 169] width 710 height 155
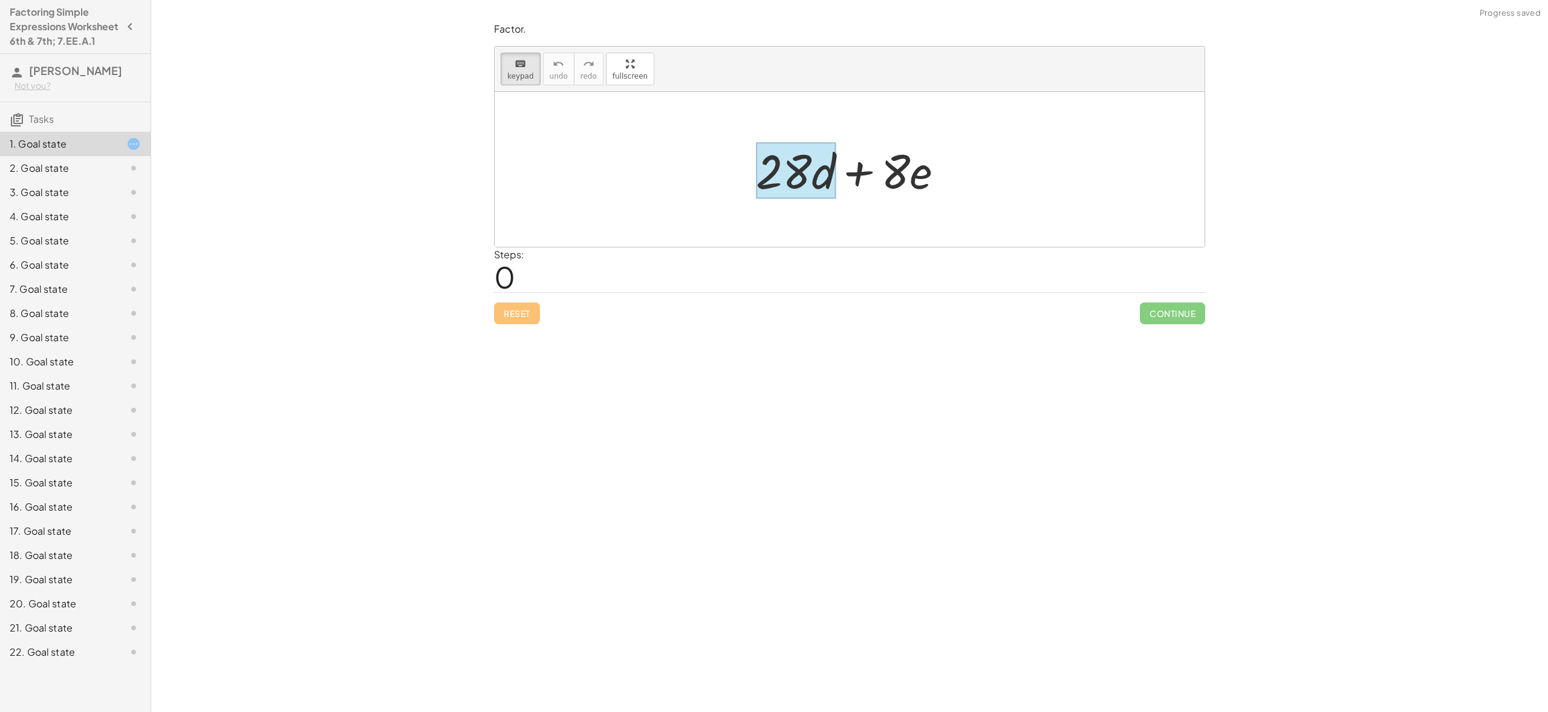
drag, startPoint x: 939, startPoint y: 183, endPoint x: 819, endPoint y: 164, distance: 121.2
click at [819, 164] on div "+ · 28 · d + · 8 · e" at bounding box center [850, 169] width 710 height 155
click at [822, 174] on div at bounding box center [796, 171] width 80 height 56
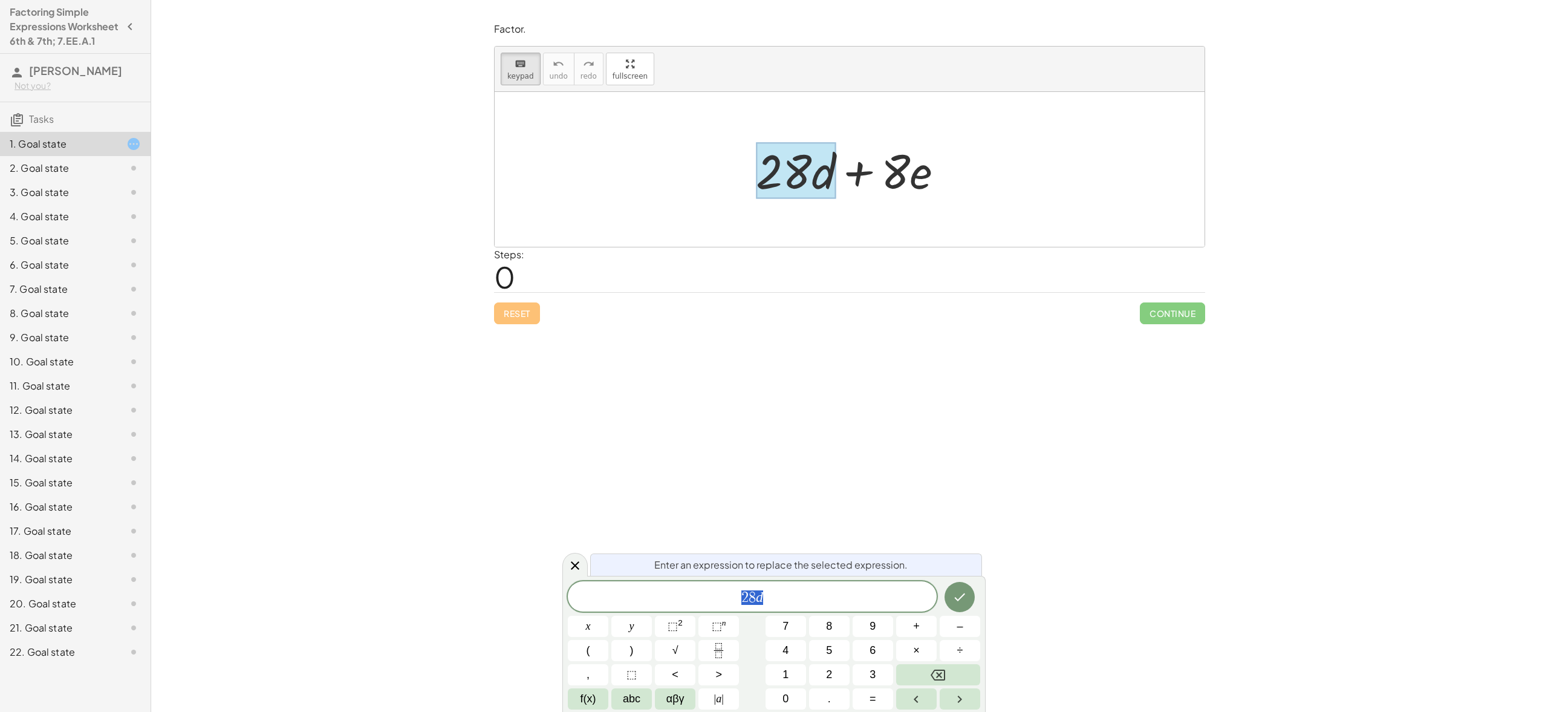
click at [822, 174] on div at bounding box center [796, 171] width 80 height 56
click at [798, 595] on span "2 8 d ​" at bounding box center [752, 597] width 369 height 17
click at [957, 590] on icon "Done" at bounding box center [959, 595] width 15 height 15
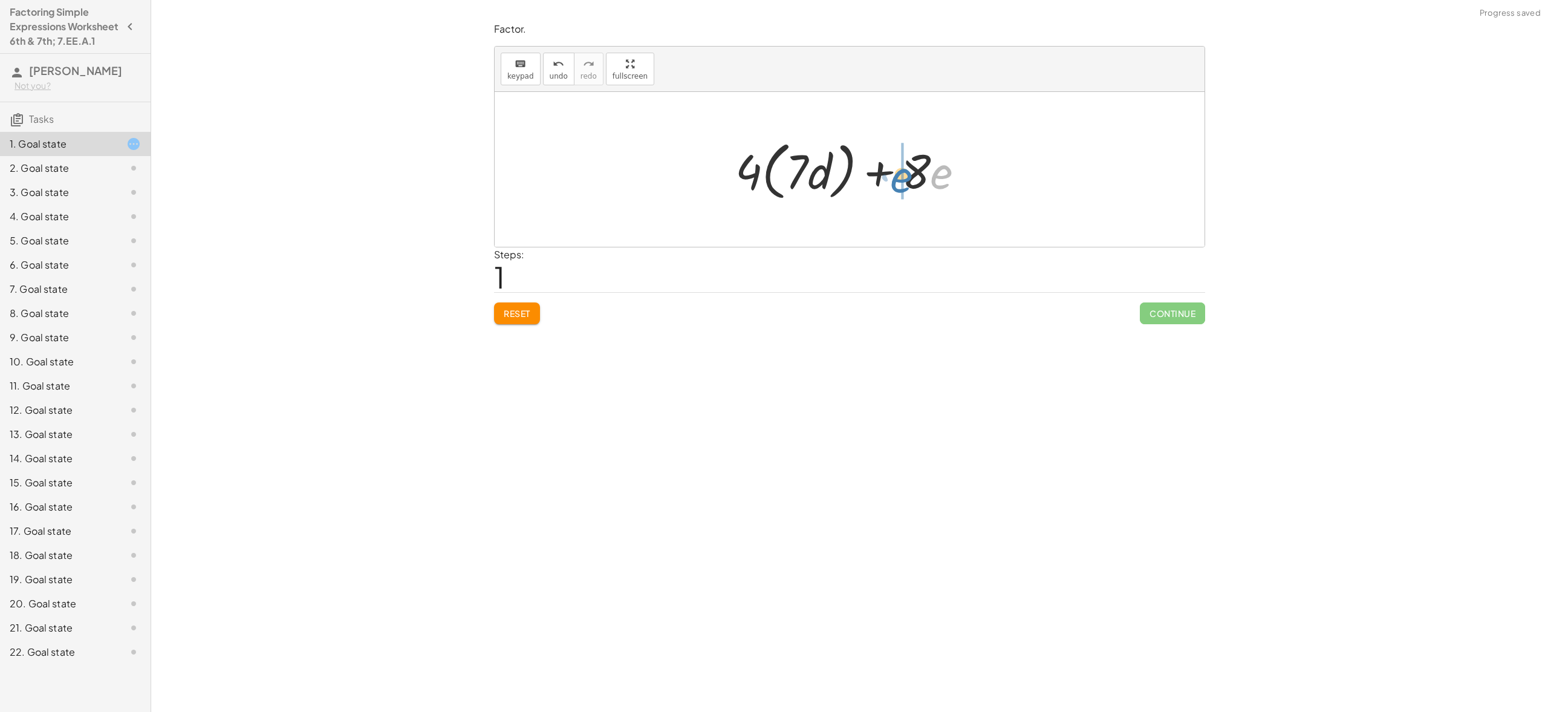
drag, startPoint x: 950, startPoint y: 166, endPoint x: 912, endPoint y: 168, distance: 38.1
click at [911, 168] on div at bounding box center [854, 170] width 250 height 70
click at [948, 165] on div at bounding box center [854, 170] width 250 height 70
click at [948, 164] on div at bounding box center [854, 170] width 250 height 70
drag, startPoint x: 948, startPoint y: 165, endPoint x: 937, endPoint y: 169, distance: 10.9
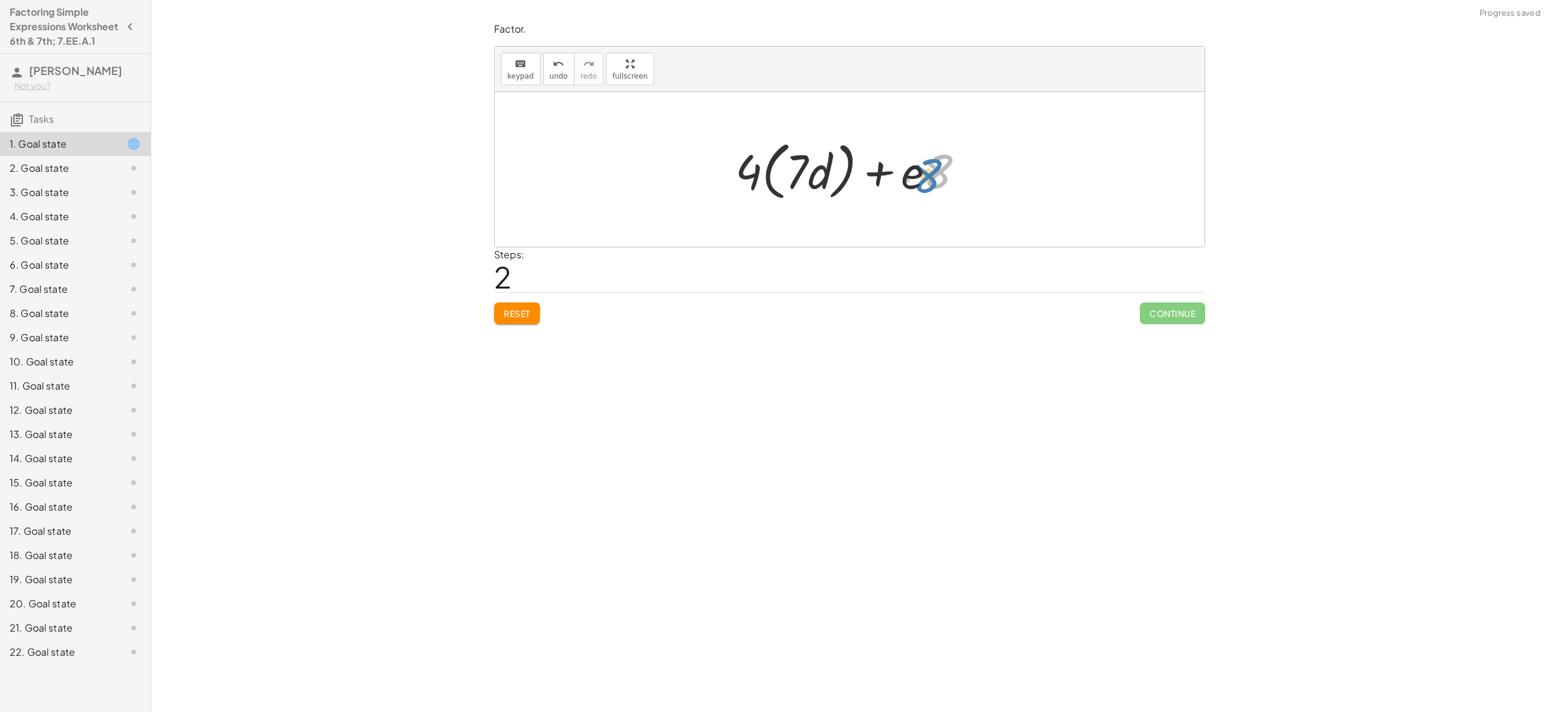
click at [937, 169] on div at bounding box center [854, 170] width 250 height 70
drag, startPoint x: 911, startPoint y: 174, endPoint x: 955, endPoint y: 172, distance: 43.6
click at [955, 172] on div at bounding box center [854, 170] width 250 height 70
click at [922, 171] on div at bounding box center [854, 170] width 250 height 70
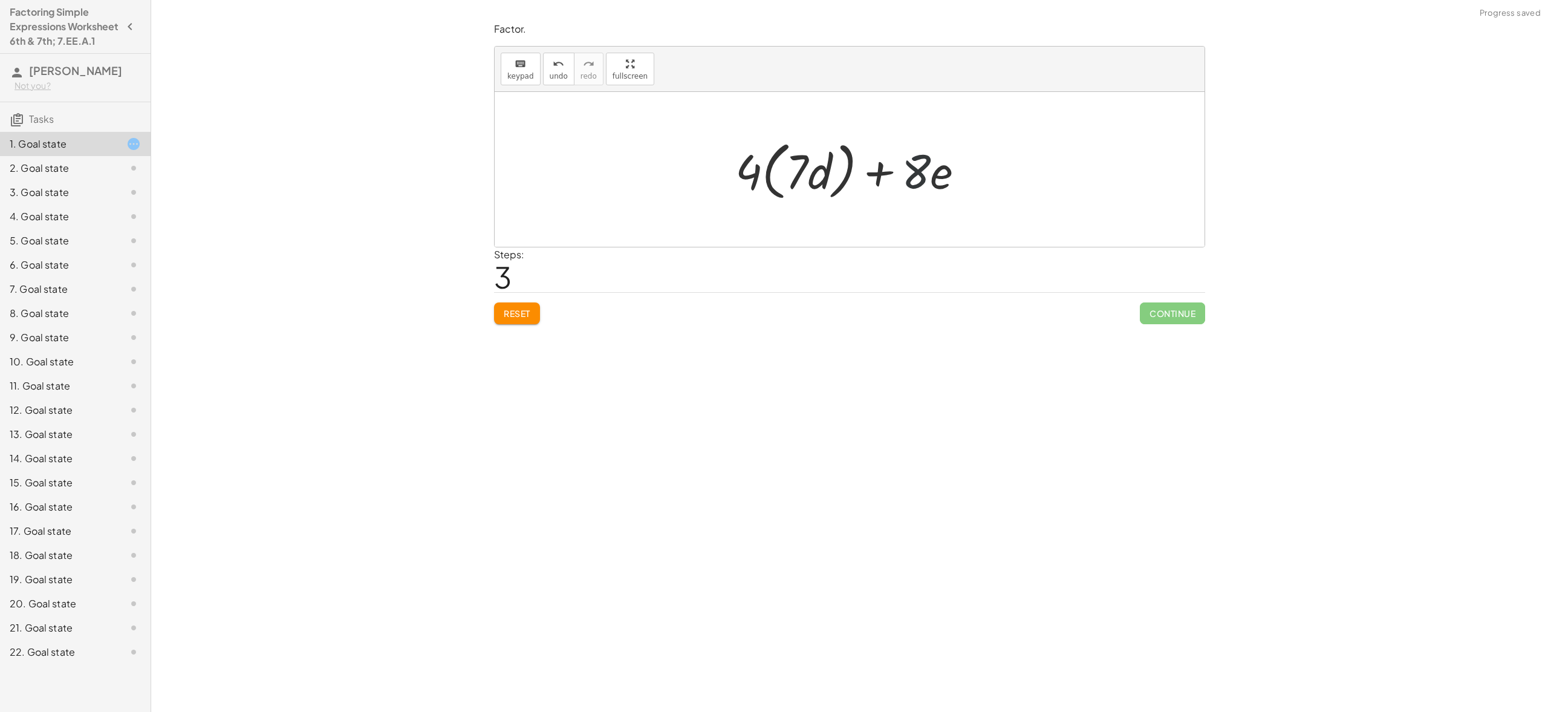
click at [924, 170] on div at bounding box center [854, 170] width 250 height 70
drag, startPoint x: 924, startPoint y: 170, endPoint x: 938, endPoint y: 183, distance: 18.8
click at [938, 183] on div at bounding box center [854, 170] width 250 height 70
click at [925, 172] on div at bounding box center [854, 170] width 250 height 70
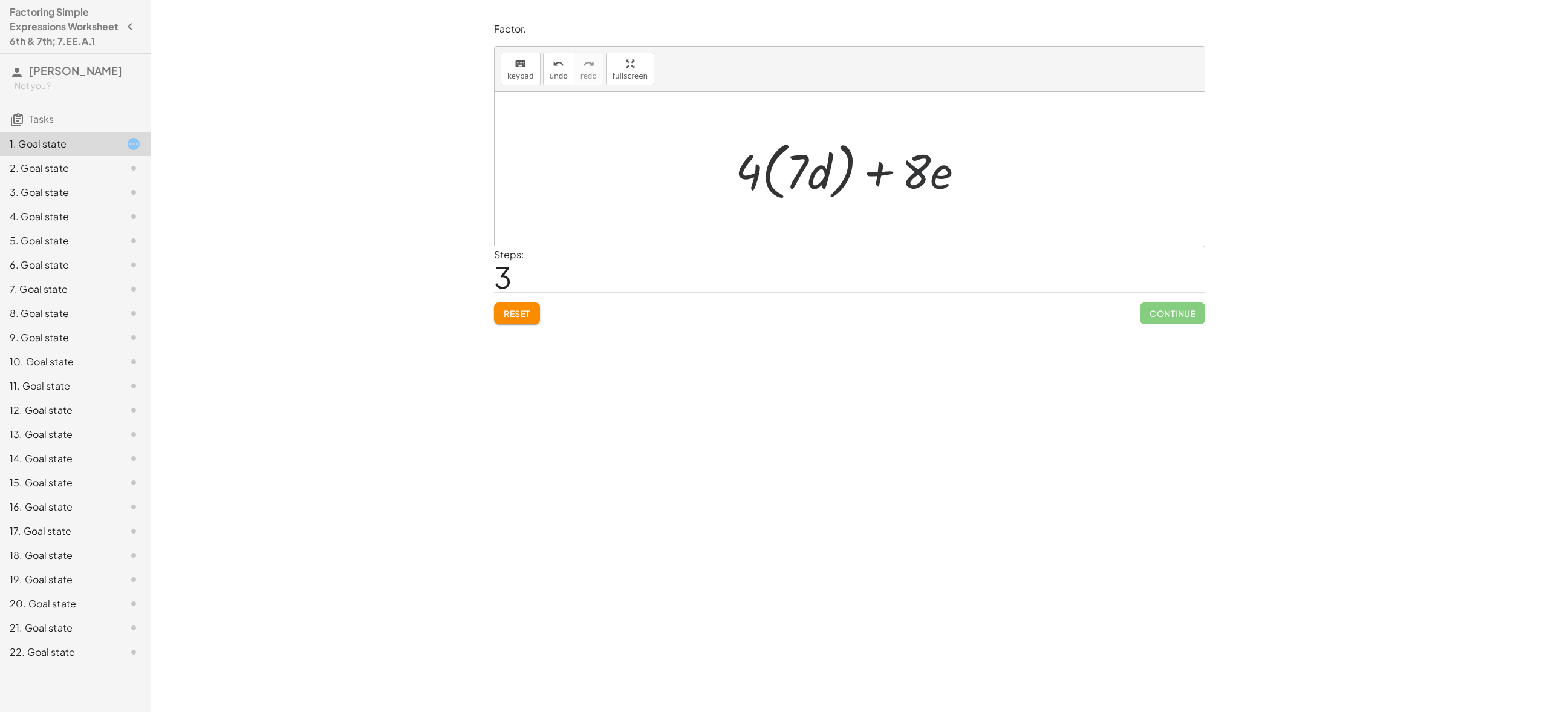
click at [925, 172] on div at bounding box center [854, 170] width 250 height 70
drag, startPoint x: 925, startPoint y: 172, endPoint x: 915, endPoint y: 176, distance: 11.1
click at [915, 176] on div at bounding box center [854, 170] width 250 height 70
drag, startPoint x: 843, startPoint y: 171, endPoint x: 905, endPoint y: 163, distance: 62.8
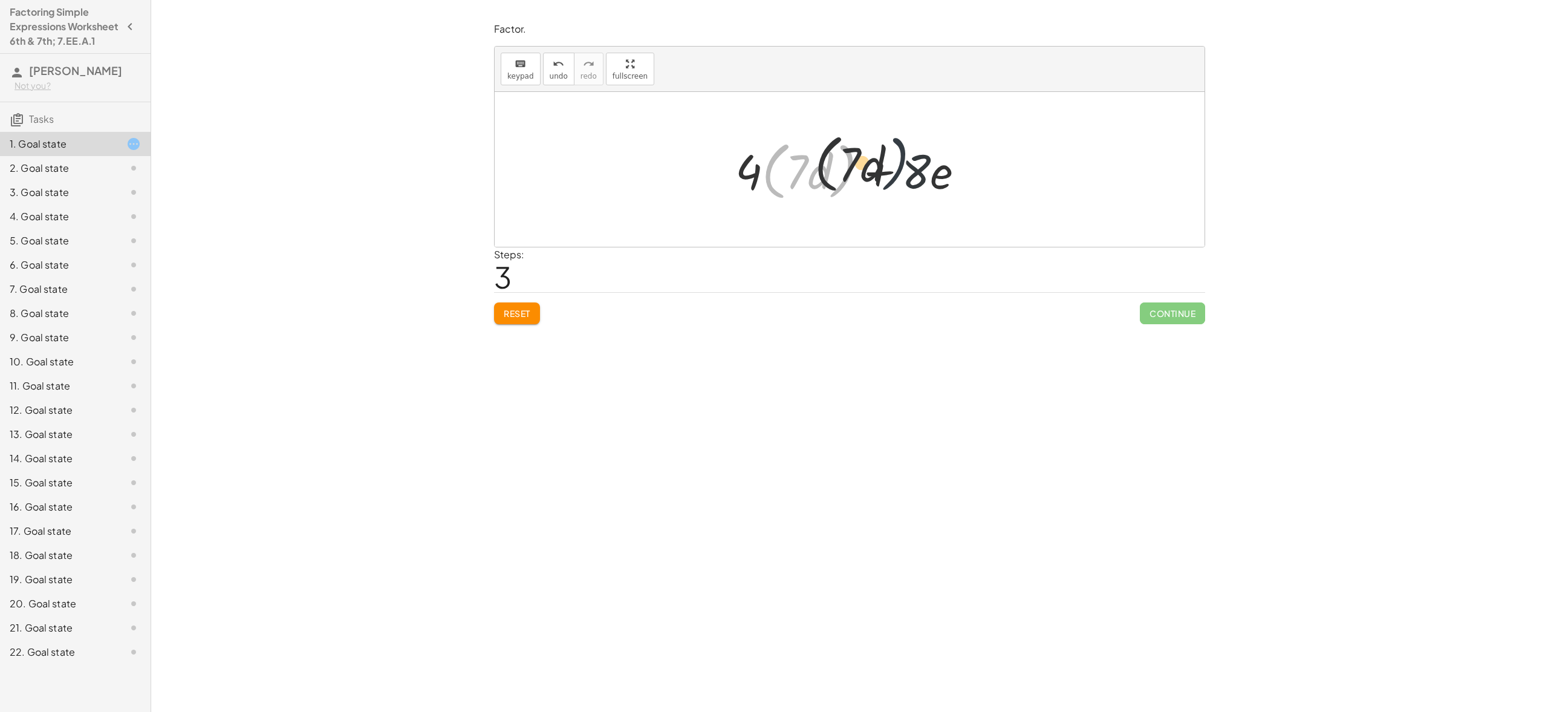
click at [907, 163] on div at bounding box center [854, 170] width 250 height 70
click at [859, 165] on div at bounding box center [854, 170] width 250 height 70
click at [859, 166] on div at bounding box center [854, 170] width 250 height 70
drag, startPoint x: 898, startPoint y: 168, endPoint x: 890, endPoint y: 171, distance: 8.8
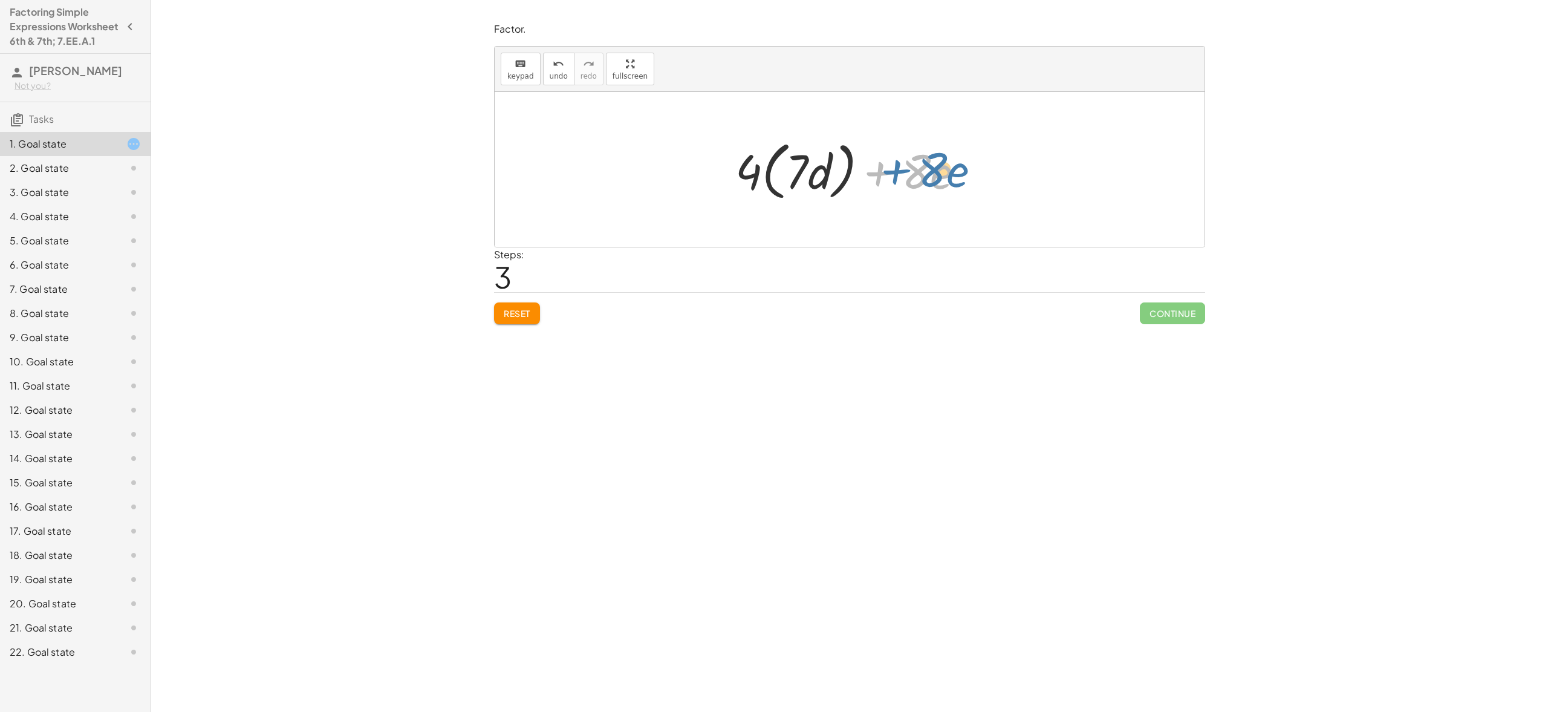
click at [890, 170] on div at bounding box center [854, 170] width 250 height 70
drag, startPoint x: 723, startPoint y: 169, endPoint x: 945, endPoint y: 160, distance: 222.7
click at [945, 160] on div "+ · 28 · d + · 8 · e + · 4 · ( · 7 · d ) + · 8 · e + · 4 · ( · 7 · d ) + · e · …" at bounding box center [849, 170] width 265 height 76
drag, startPoint x: 946, startPoint y: 165, endPoint x: 754, endPoint y: 182, distance: 193.1
click at [754, 182] on div at bounding box center [854, 170] width 250 height 70
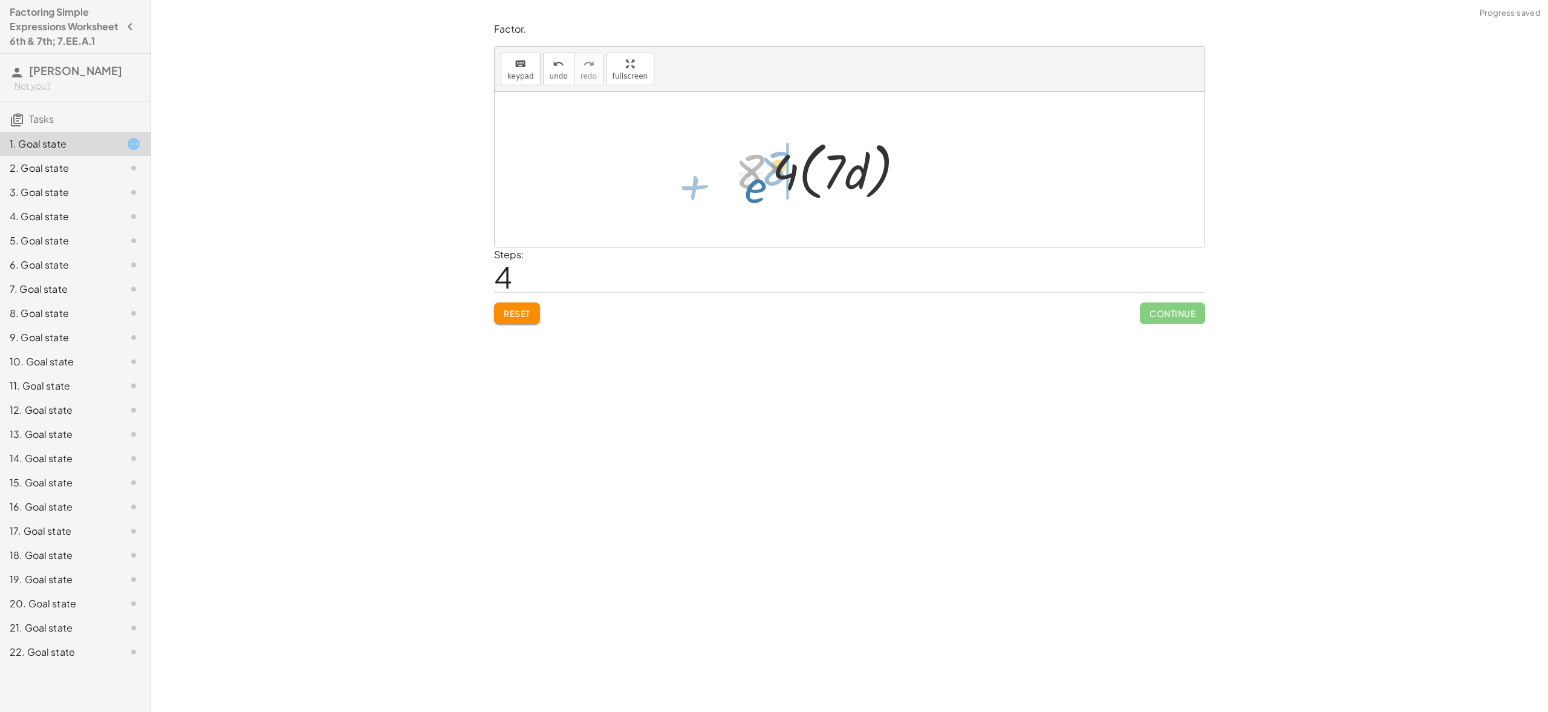
drag, startPoint x: 754, startPoint y: 182, endPoint x: 841, endPoint y: 171, distance: 88.4
click at [807, 172] on div at bounding box center [854, 170] width 250 height 70
click at [518, 313] on span "Reset" at bounding box center [517, 313] width 27 height 11
click at [530, 72] on span "keypad" at bounding box center [520, 76] width 27 height 8
drag, startPoint x: 959, startPoint y: 164, endPoint x: 881, endPoint y: 179, distance: 78.9
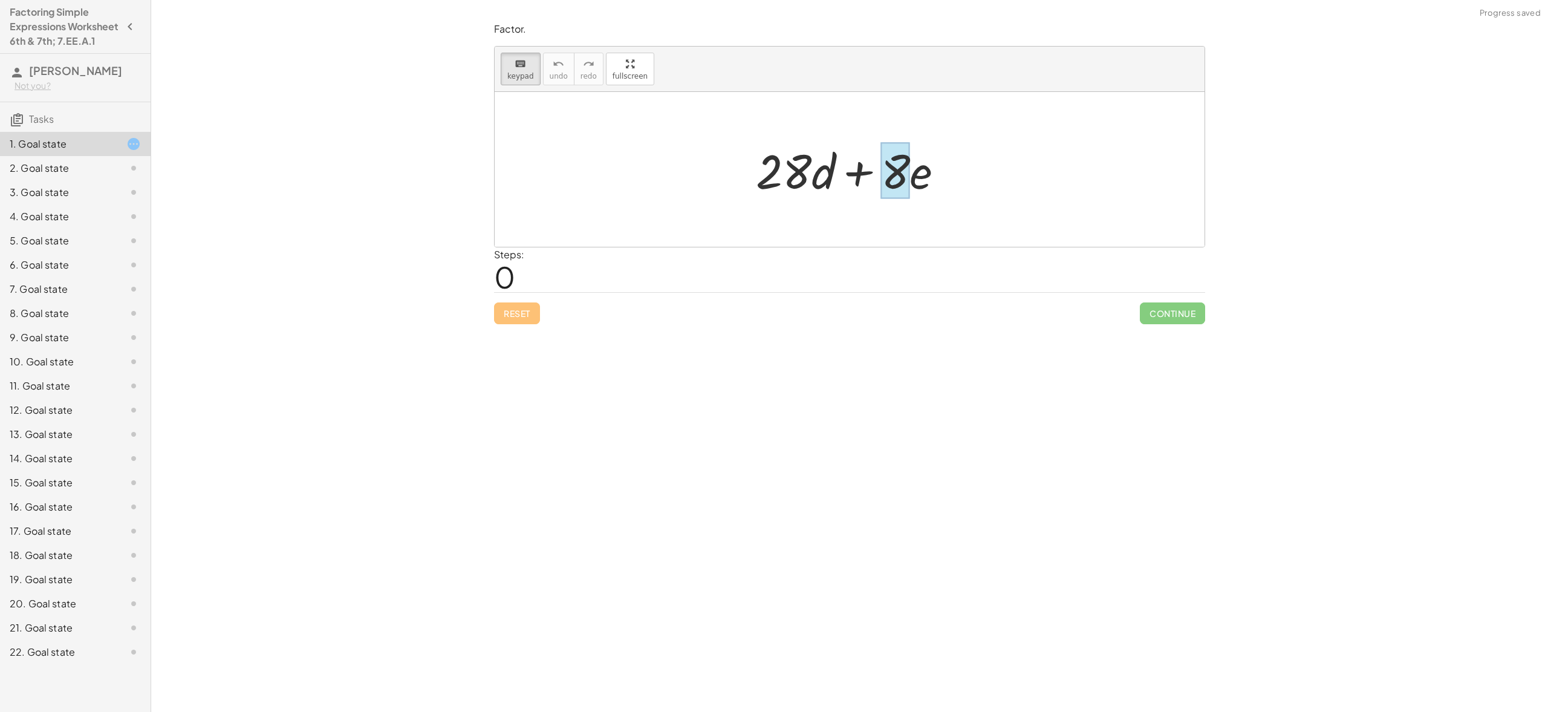
click at [885, 178] on div "+ · 28 · d + · 8 · e" at bounding box center [850, 169] width 710 height 155
click at [831, 171] on div at bounding box center [796, 171] width 80 height 56
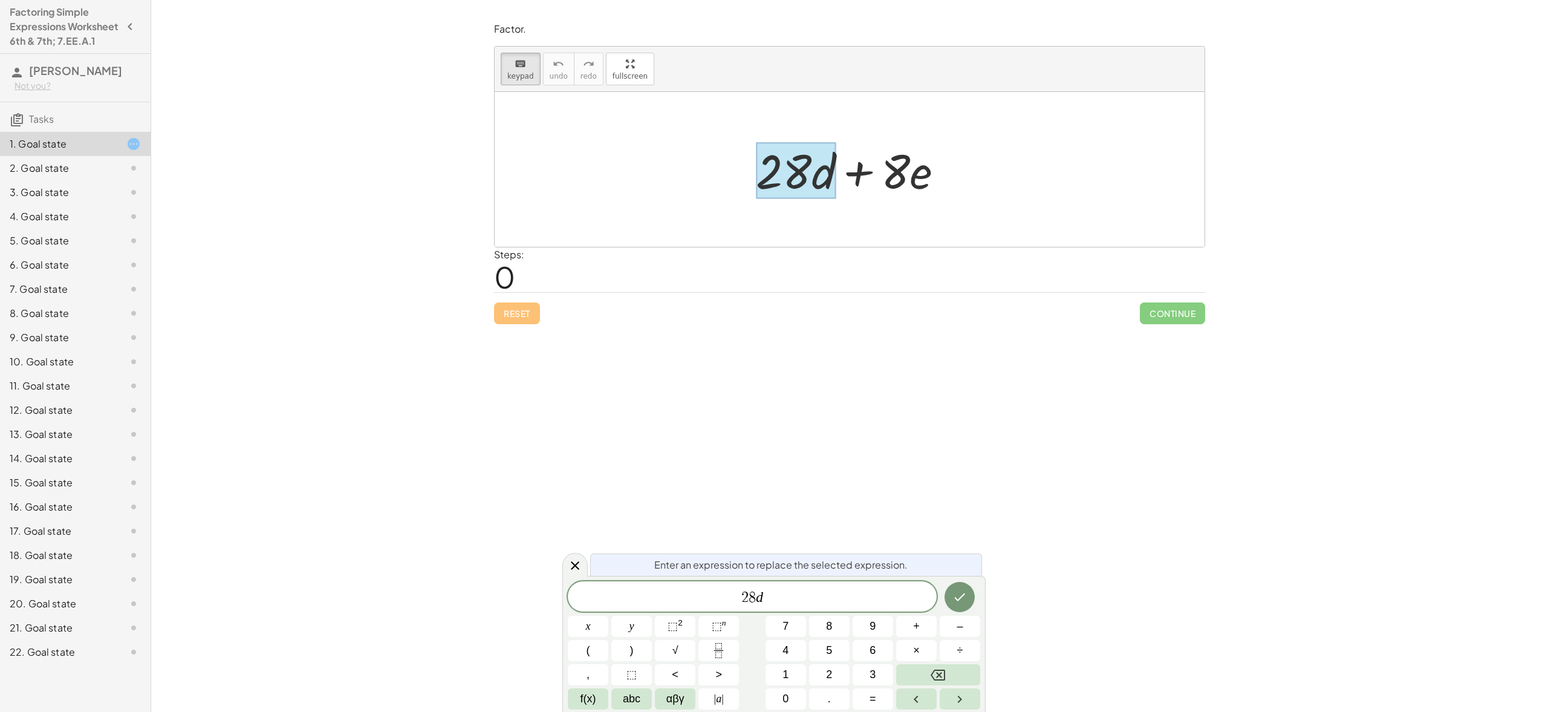
drag, startPoint x: 832, startPoint y: 171, endPoint x: 839, endPoint y: 172, distance: 8.1
click at [844, 171] on div "+ · 28 · d + · 8 · e" at bounding box center [844, 171] width 0 height 0
drag, startPoint x: 835, startPoint y: 177, endPoint x: 876, endPoint y: 179, distance: 41.2
click at [844, 171] on div "+ · 28 · d + · 8 · e" at bounding box center [844, 171] width 0 height 0
click at [774, 599] on span "2 8 d ​" at bounding box center [752, 597] width 369 height 17
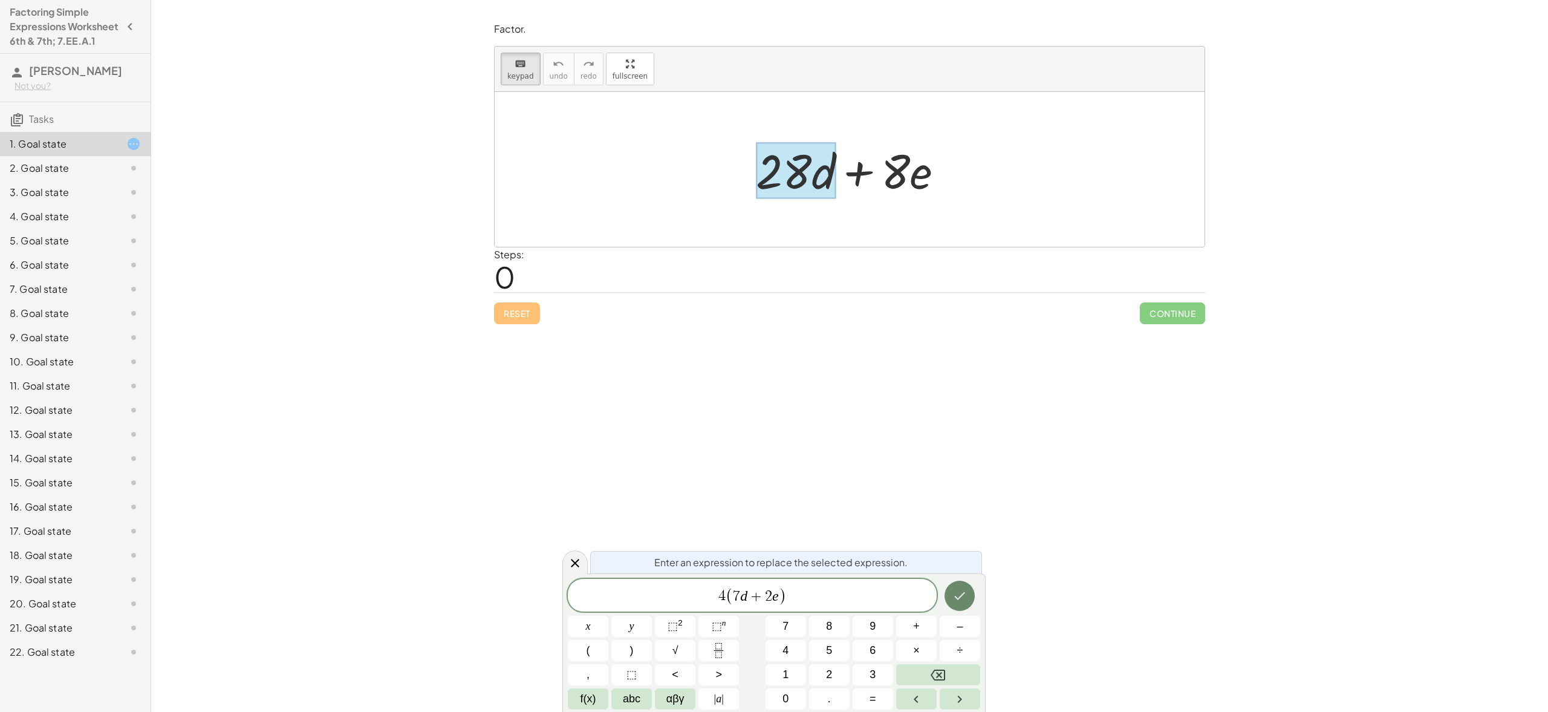
click at [957, 593] on icon "Done" at bounding box center [959, 595] width 15 height 15
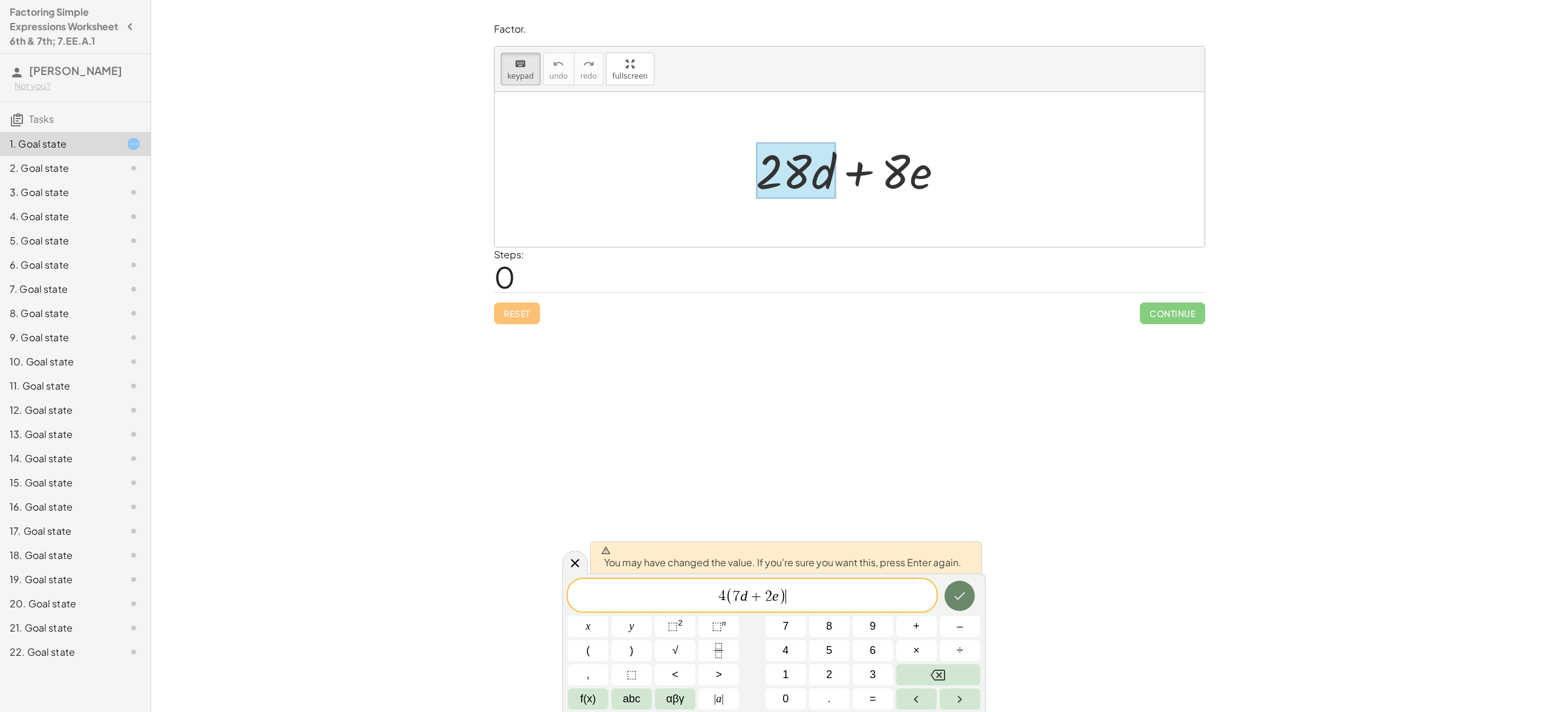
click at [960, 596] on icon "Done" at bounding box center [959, 595] width 15 height 15
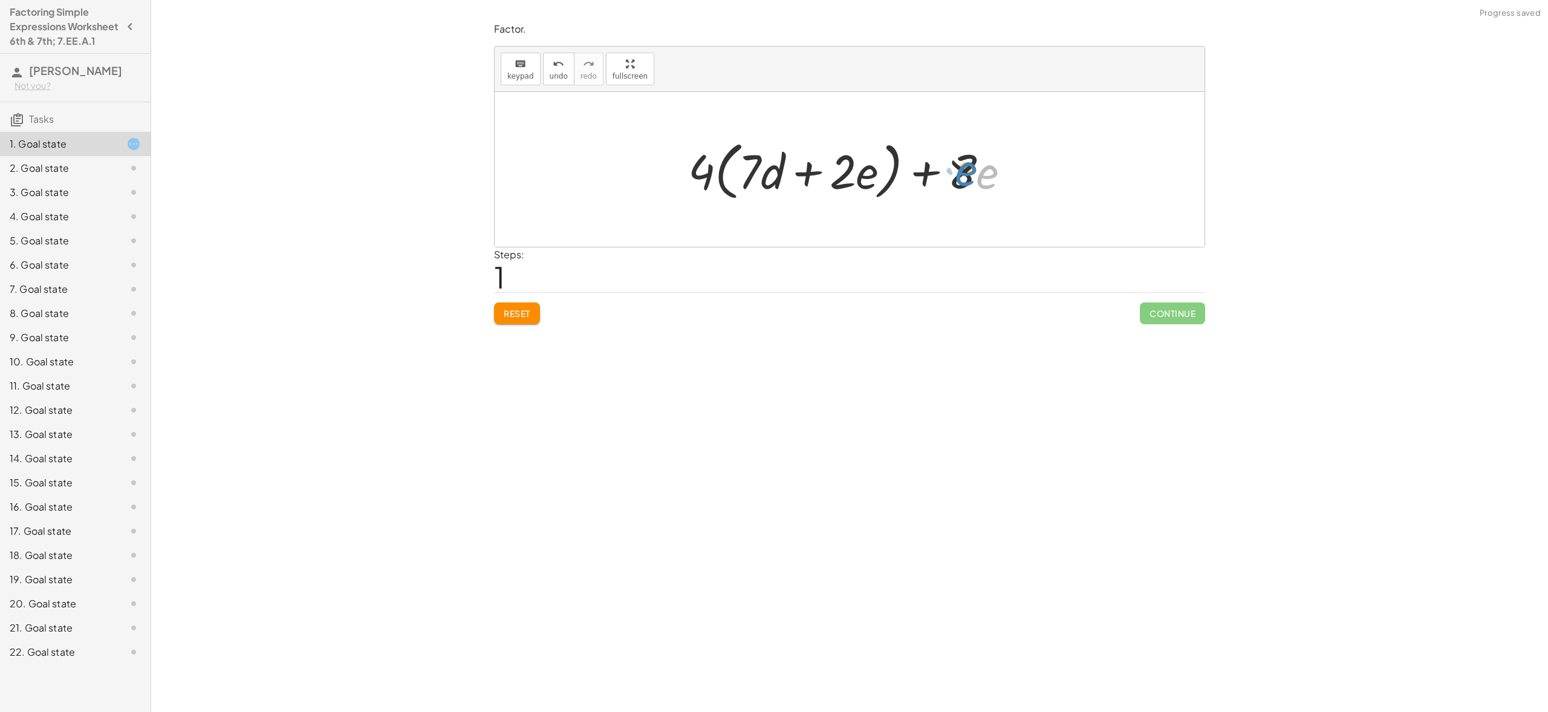
drag, startPoint x: 1006, startPoint y: 171, endPoint x: 986, endPoint y: 168, distance: 19.7
click at [986, 168] on div at bounding box center [853, 170] width 343 height 70
click at [1014, 174] on div at bounding box center [853, 170] width 343 height 70
drag, startPoint x: 992, startPoint y: 163, endPoint x: 981, endPoint y: 160, distance: 11.2
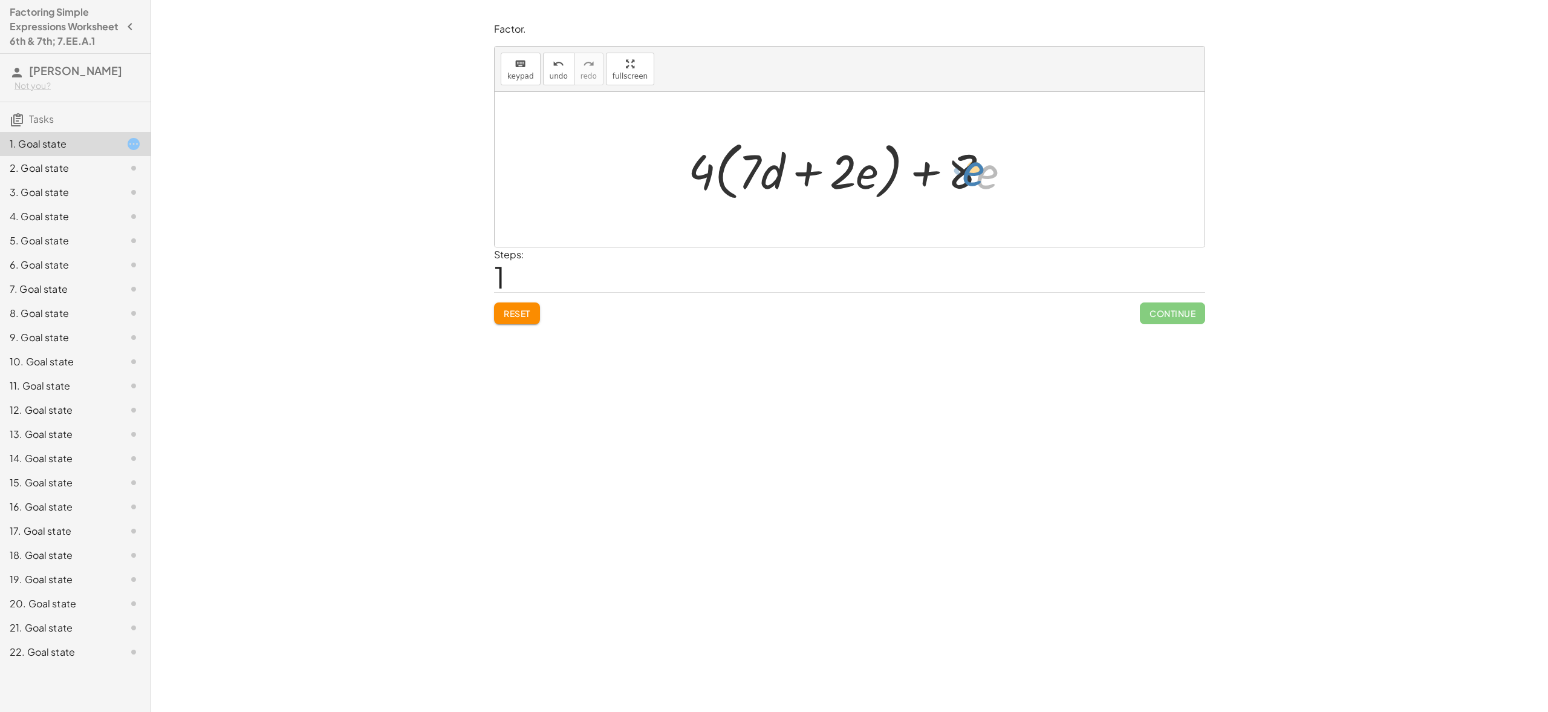
click at [981, 160] on div at bounding box center [853, 170] width 343 height 70
drag, startPoint x: 916, startPoint y: 164, endPoint x: 948, endPoint y: 165, distance: 32.1
click at [948, 165] on div at bounding box center [853, 170] width 343 height 70
click at [524, 70] on icon "keyboard" at bounding box center [520, 64] width 11 height 15
drag, startPoint x: 1015, startPoint y: 165, endPoint x: 980, endPoint y: 175, distance: 36.4
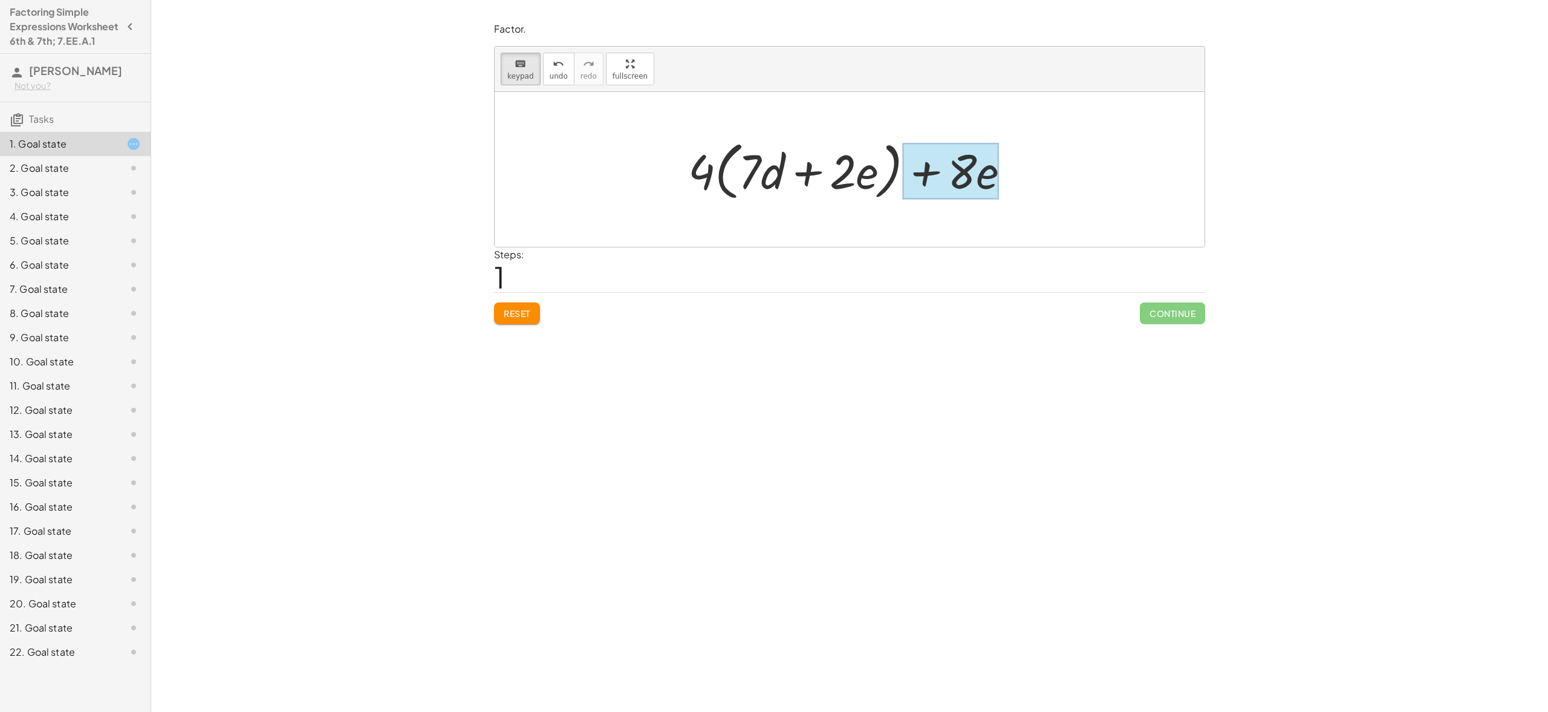
click at [844, 171] on div "+ · 8 · e + · 4 · ( + · 7 · d + · 2 · e )" at bounding box center [844, 171] width 0 height 0
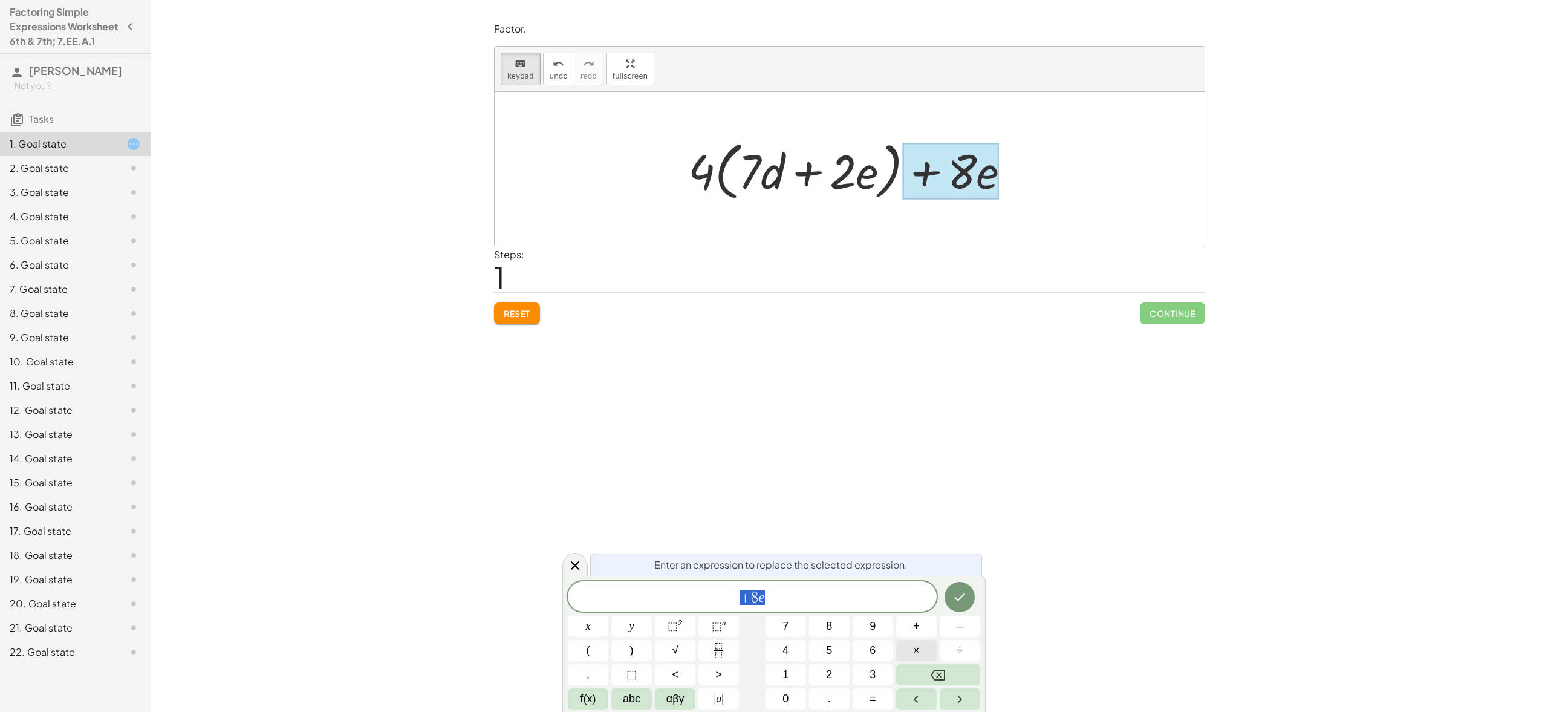
click at [920, 646] on button "×" at bounding box center [916, 650] width 41 height 21
click at [934, 668] on icon "Backspace" at bounding box center [938, 675] width 15 height 15
click at [935, 668] on icon "Backspace" at bounding box center [938, 675] width 15 height 15
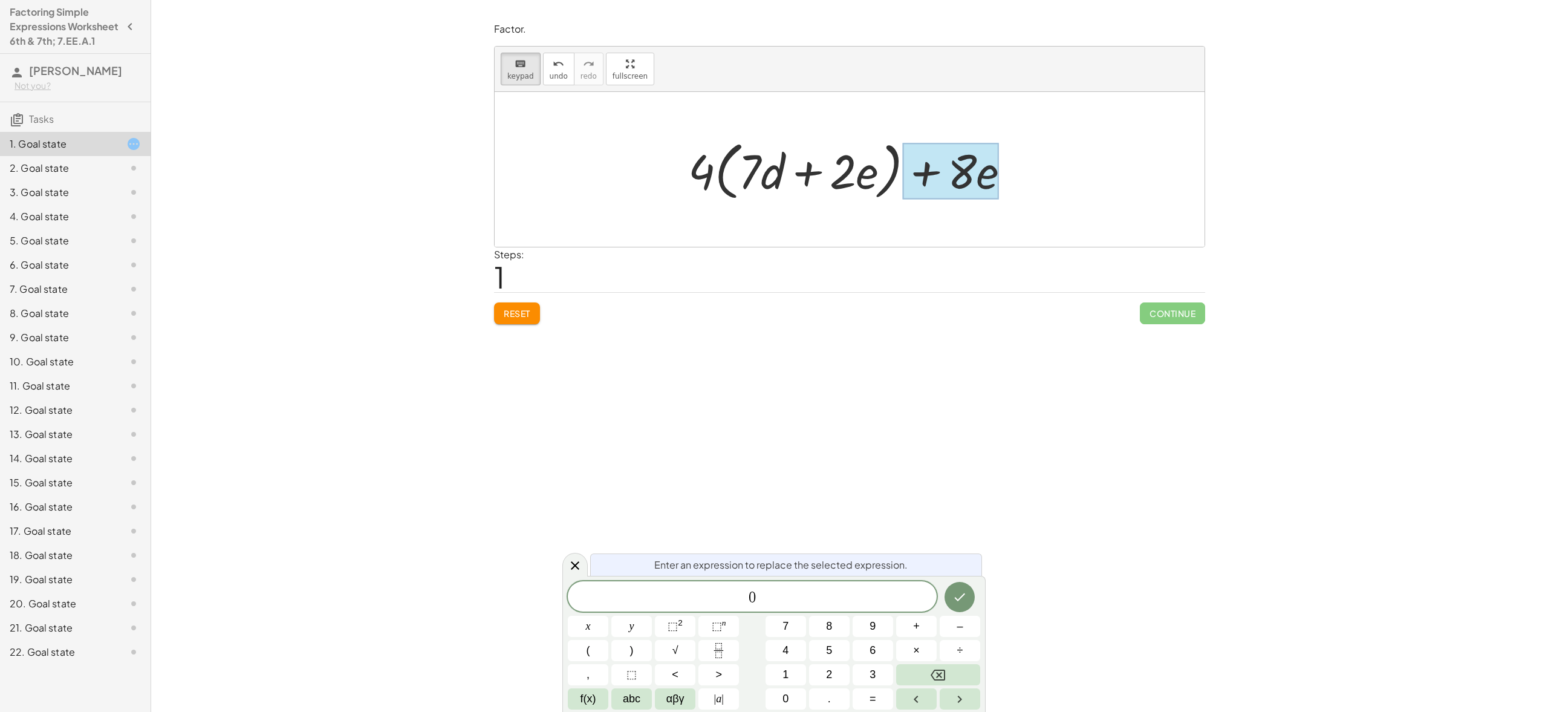
click at [1055, 458] on div "Factor. keyboard keypad undo undo redo redo fullscreen + · 28 · d + · 8 · e + ·…" at bounding box center [849, 356] width 1397 height 712
click at [960, 599] on icon "Done" at bounding box center [960, 597] width 11 height 8
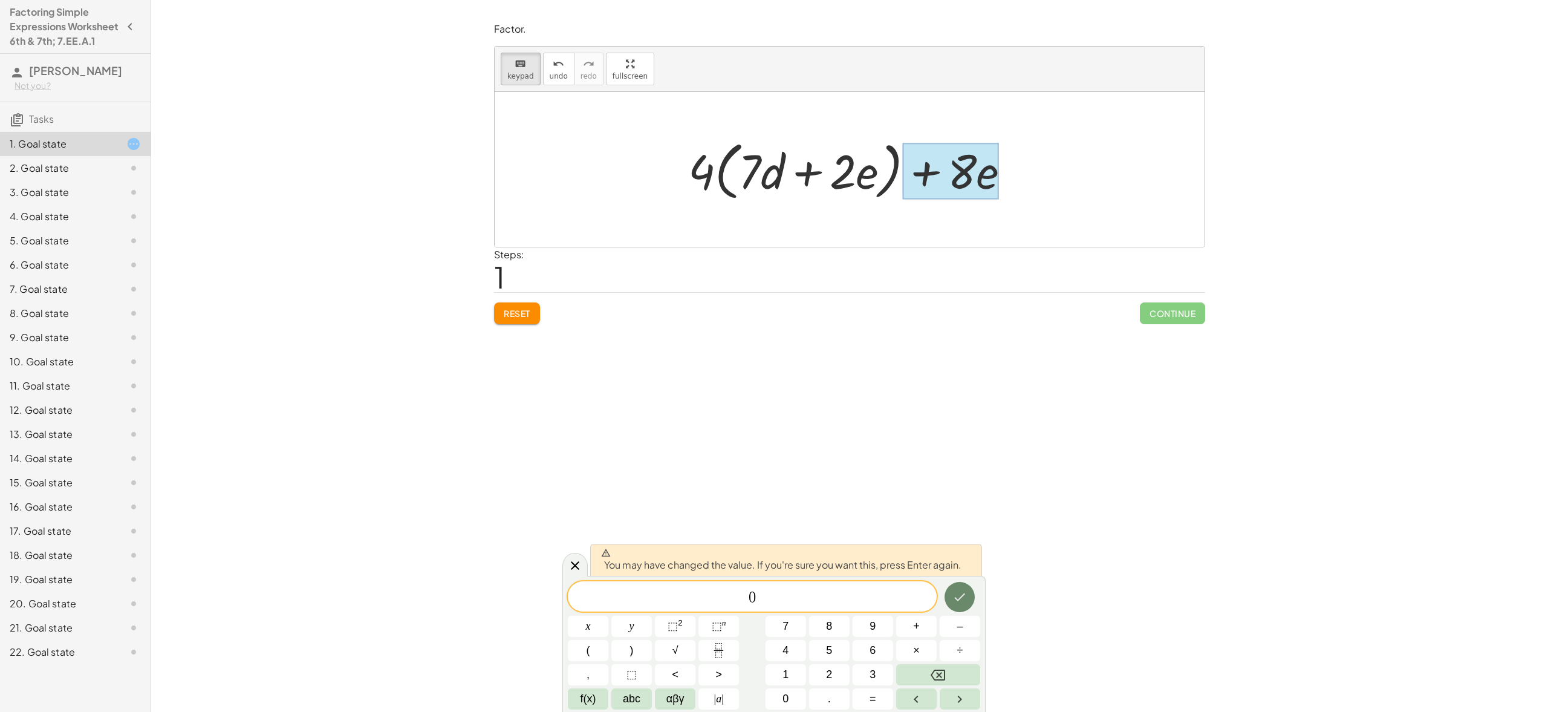
click at [959, 599] on icon "Done" at bounding box center [960, 597] width 11 height 8
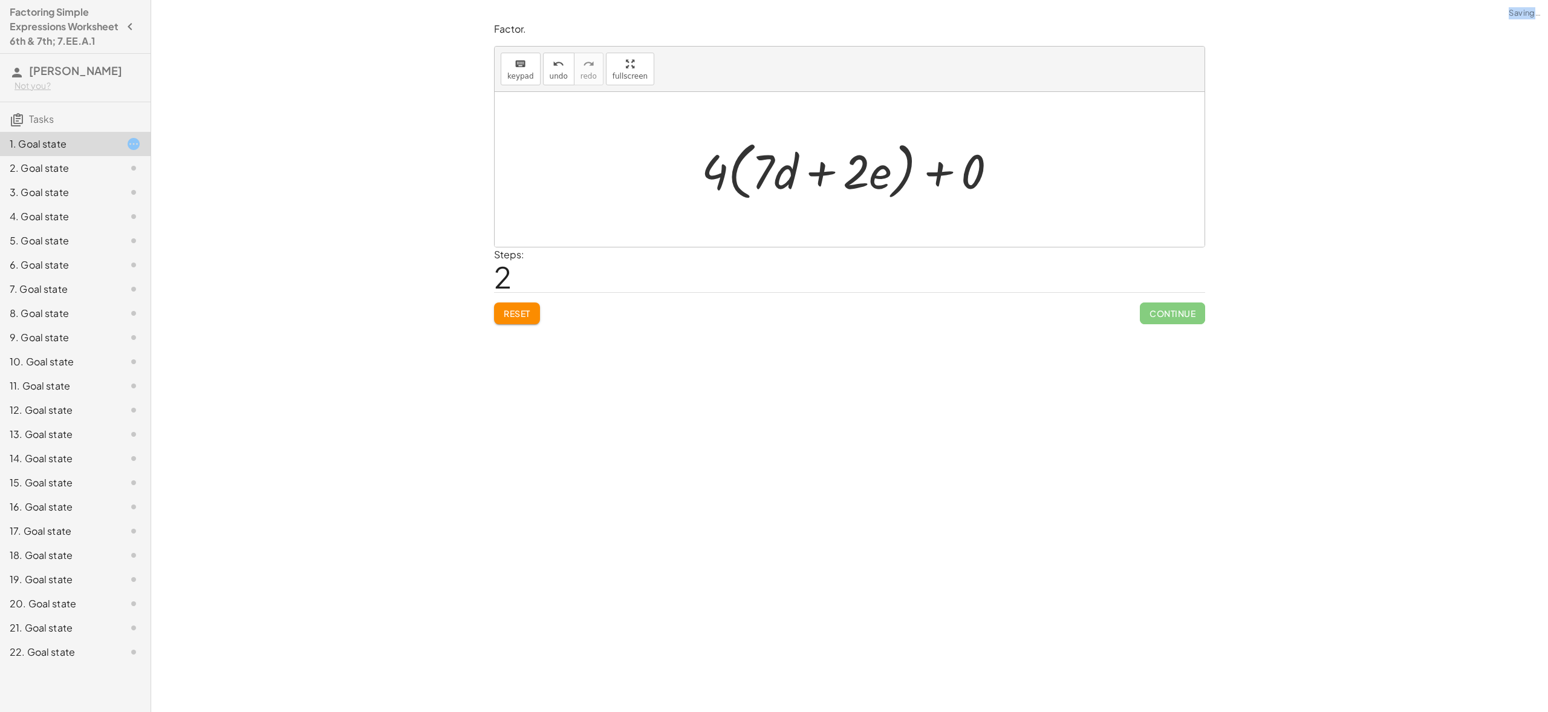
click at [959, 599] on div "Factor. keyboard keypad undo undo redo redo fullscreen + · 28 · d + · 8 · e + ·…" at bounding box center [849, 356] width 1397 height 712
drag, startPoint x: 1035, startPoint y: 176, endPoint x: 948, endPoint y: 167, distance: 88.2
click at [939, 166] on div "+ · 28 · d + · 8 · e + · 4 · ( + · 7 · d + · 2 · e ) + · 8 · e + · 4 · ( + · 7 …" at bounding box center [850, 169] width 710 height 155
drag, startPoint x: 946, startPoint y: 187, endPoint x: 960, endPoint y: 187, distance: 14.5
click at [966, 182] on div at bounding box center [853, 170] width 317 height 70
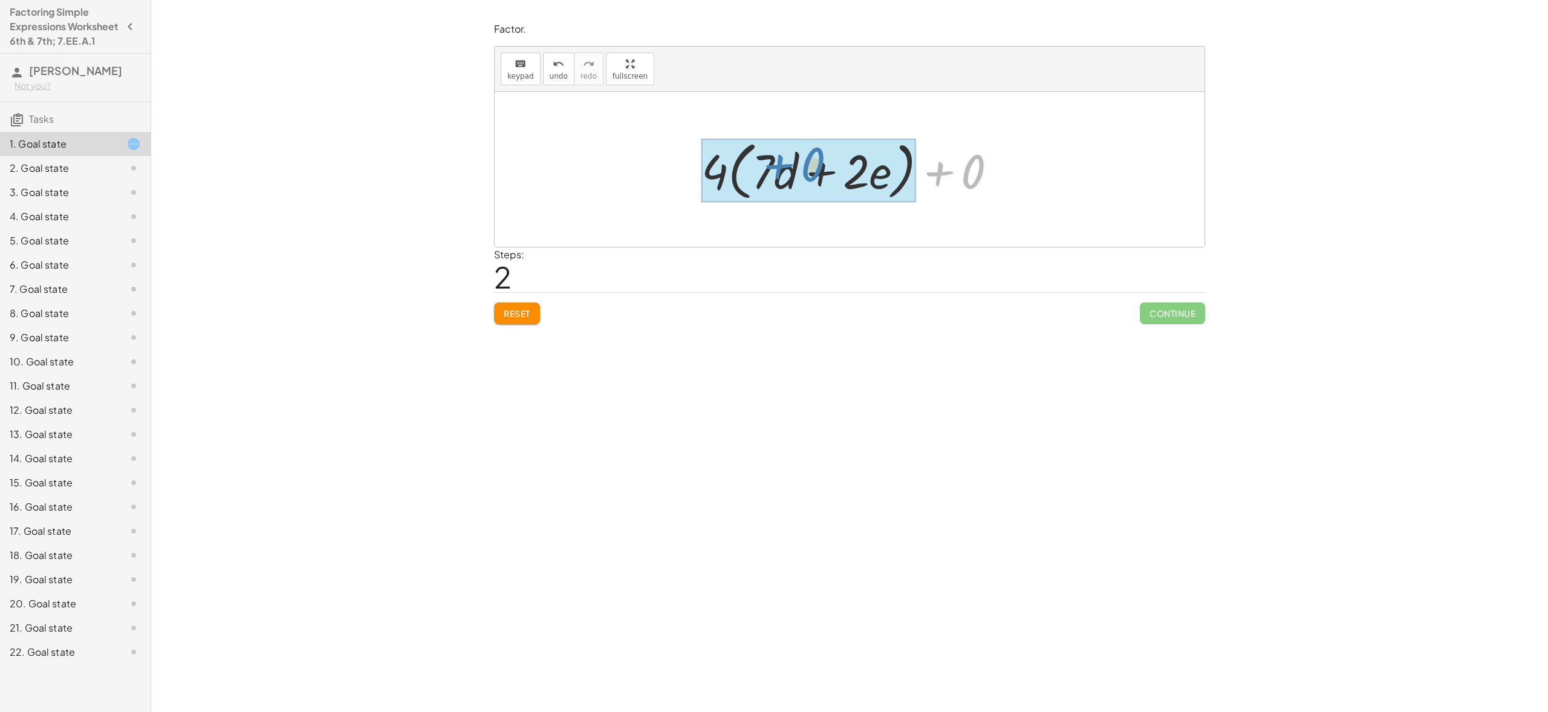
drag, startPoint x: 966, startPoint y: 174, endPoint x: 806, endPoint y: 168, distance: 160.4
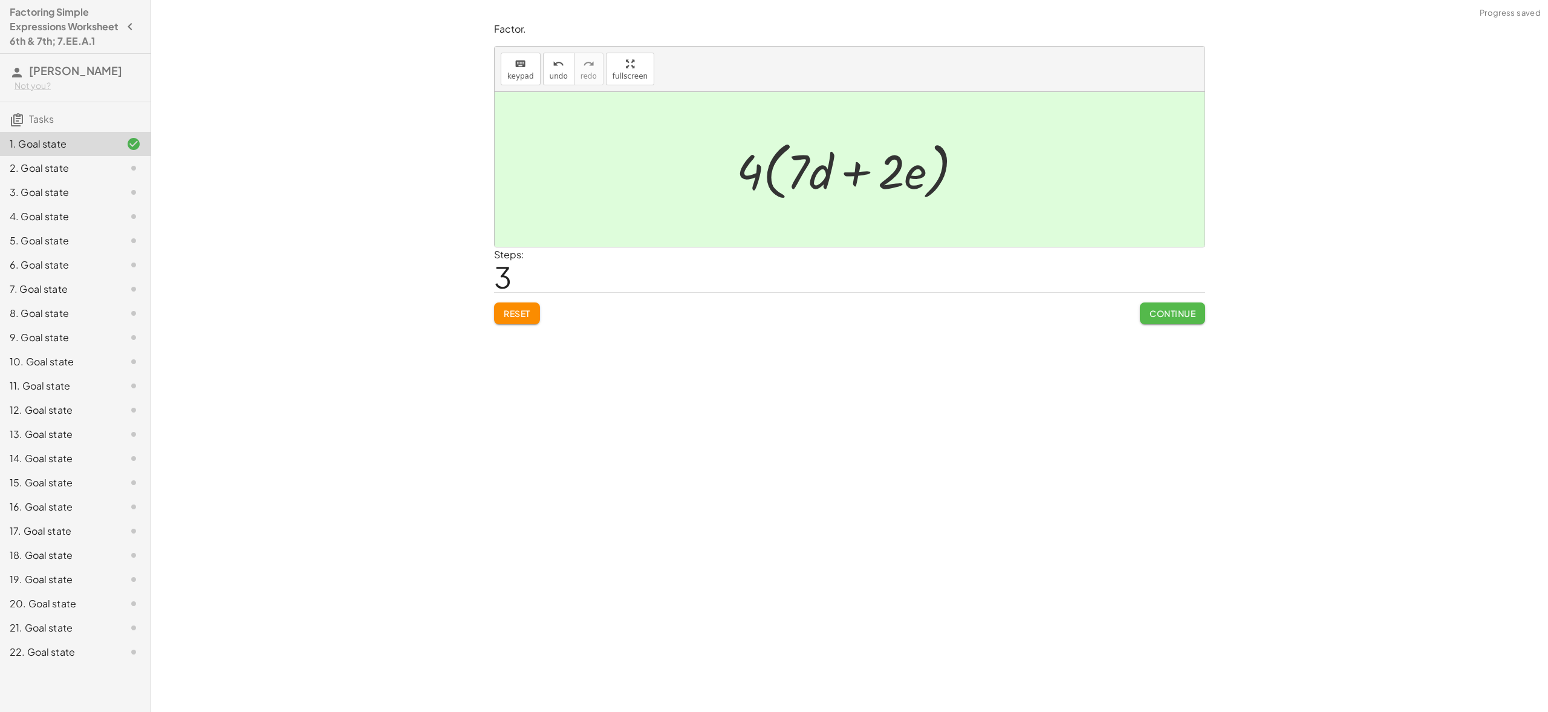
click at [1197, 319] on button "Continue" at bounding box center [1172, 313] width 65 height 22
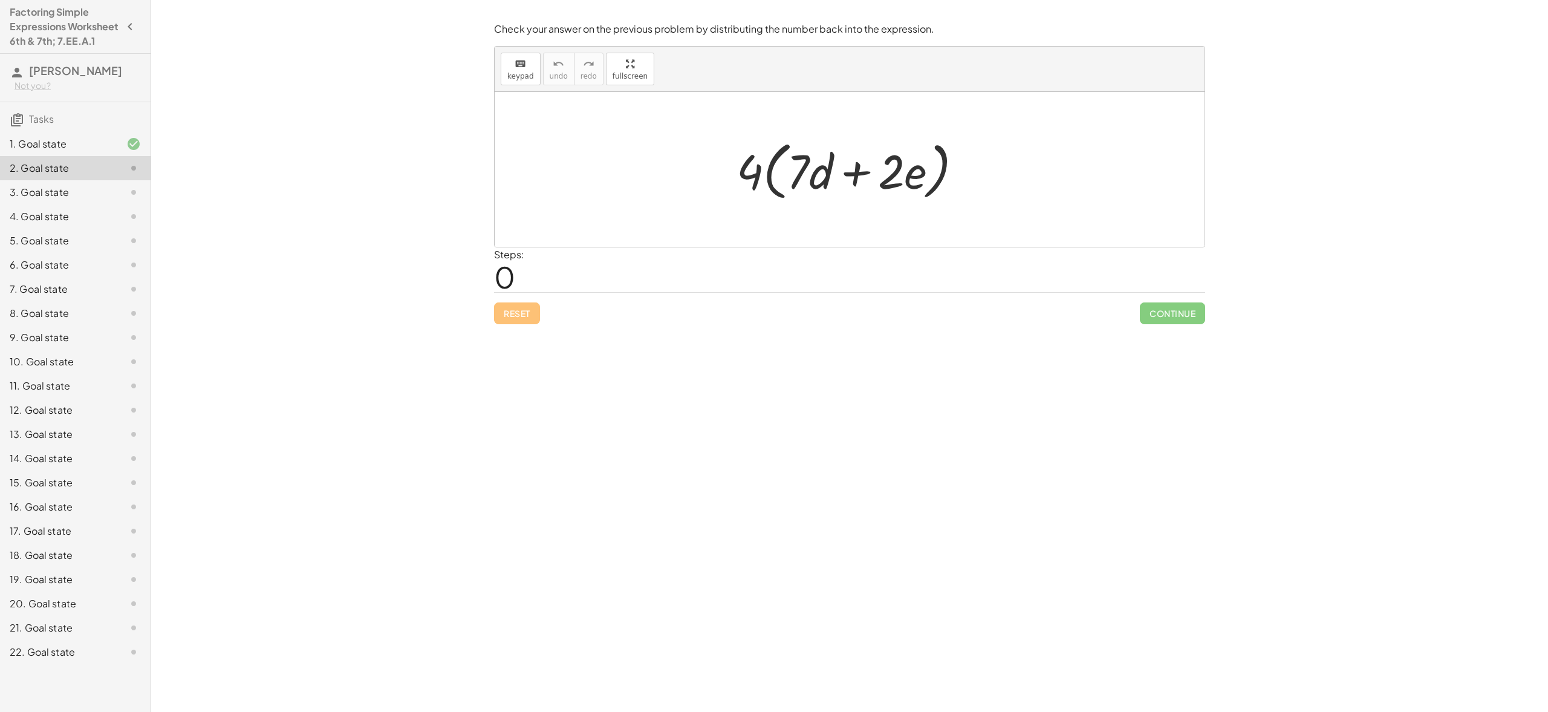
click at [0, 0] on div "Check your answer on the previous problem by distributing the number back into …" at bounding box center [0, 0] width 0 height 0
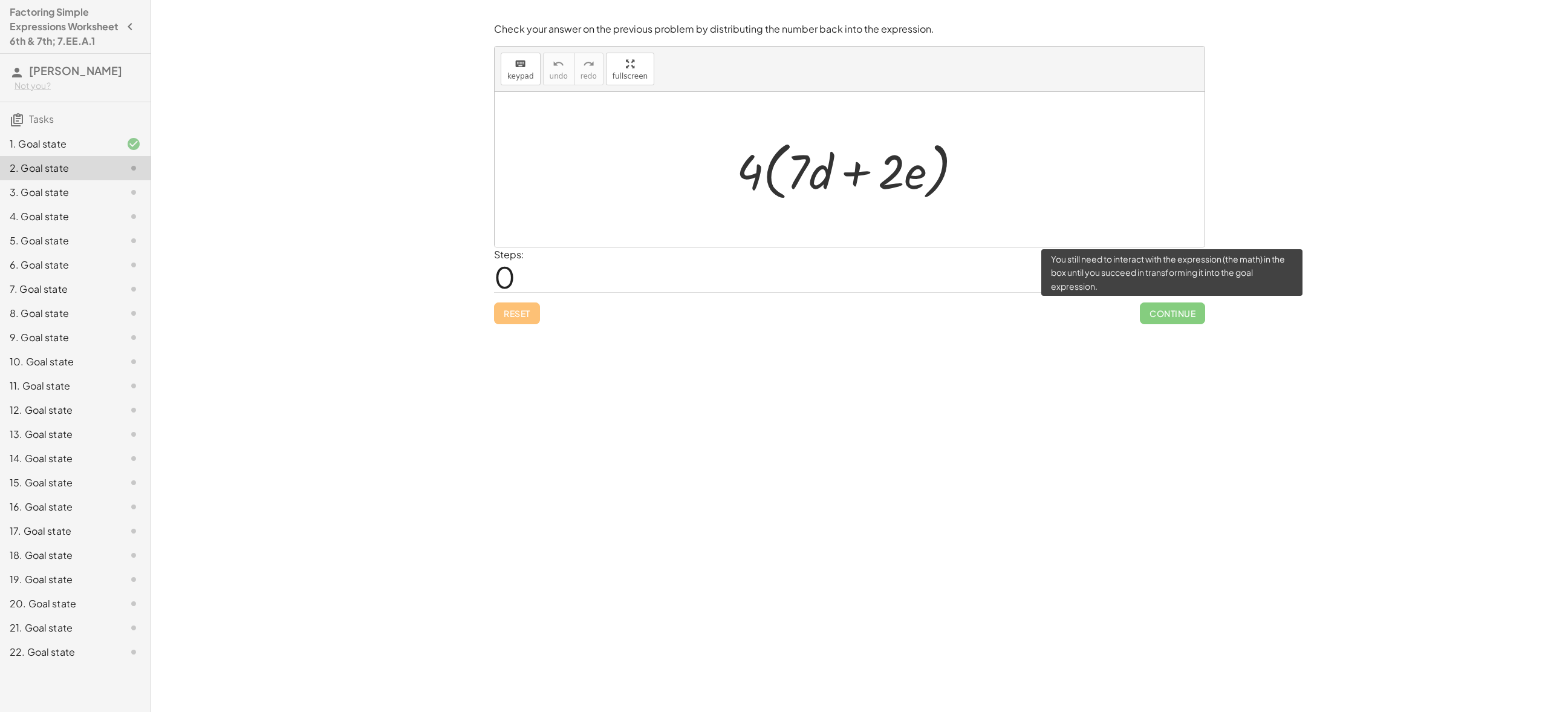
click at [1157, 314] on span "Continue" at bounding box center [1172, 313] width 65 height 22
click at [1164, 308] on span "Continue" at bounding box center [1172, 313] width 65 height 22
click at [1183, 310] on span "Continue" at bounding box center [1172, 313] width 65 height 22
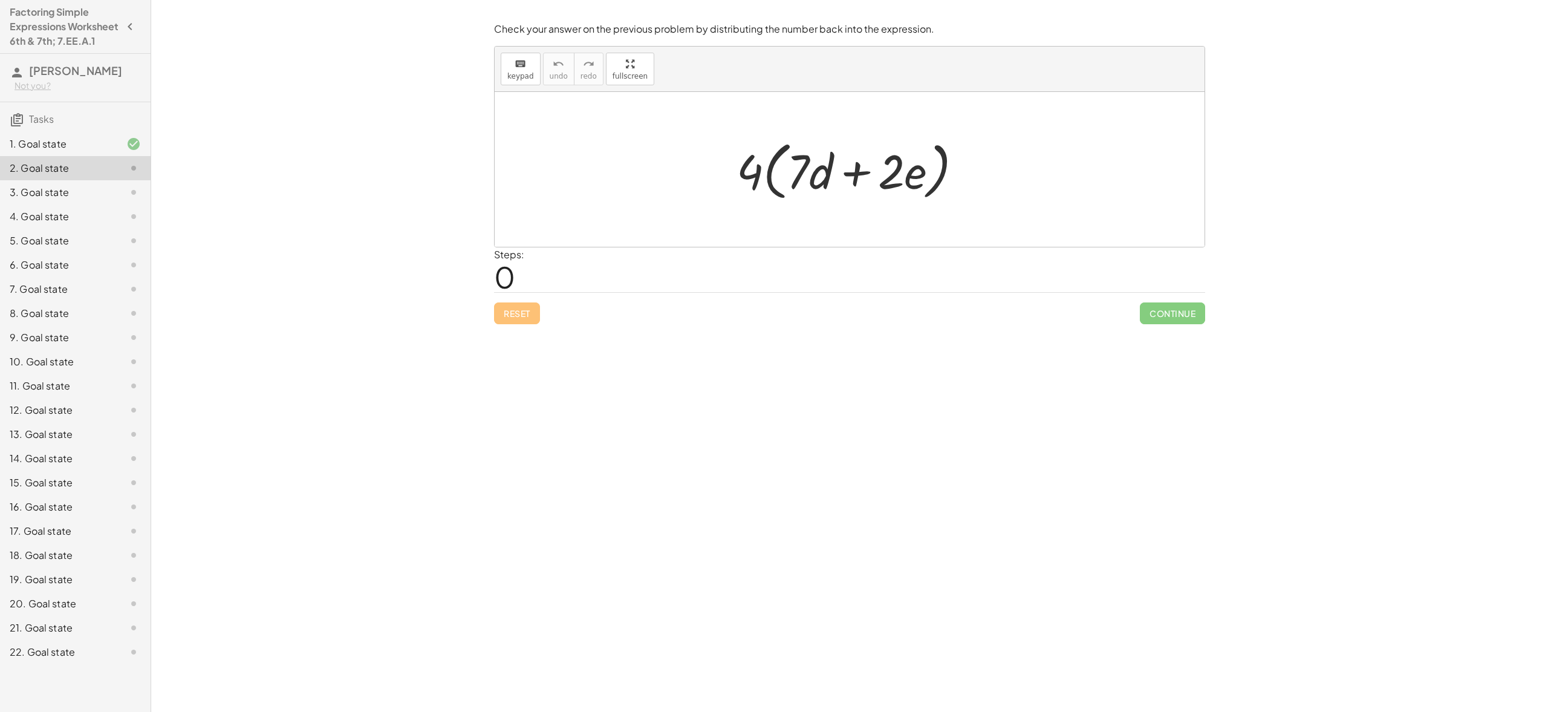
click at [96, 175] on div "2. Goal state" at bounding box center [58, 168] width 97 height 15
click at [96, 151] on div "1. Goal state" at bounding box center [58, 144] width 97 height 15
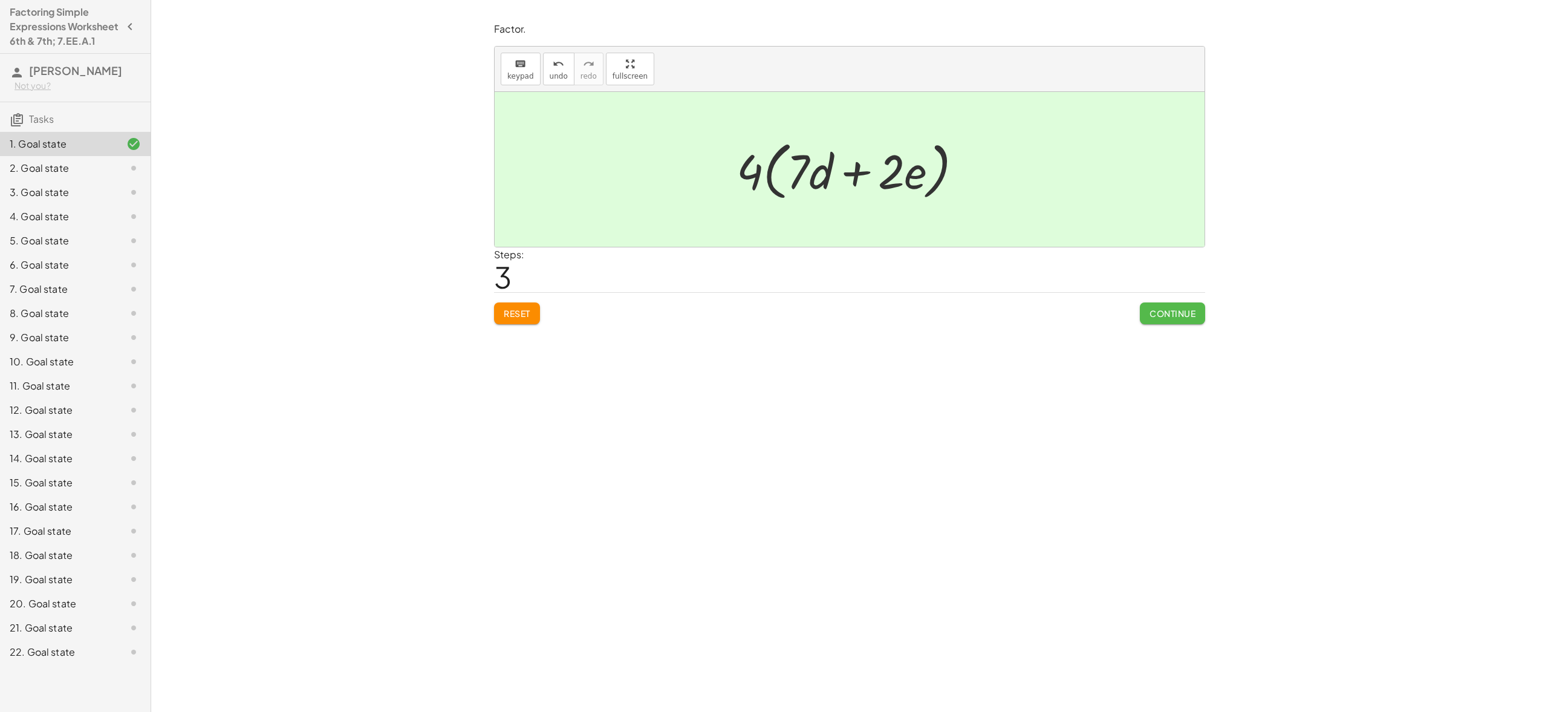
click at [1177, 323] on button "Continue" at bounding box center [1172, 313] width 65 height 22
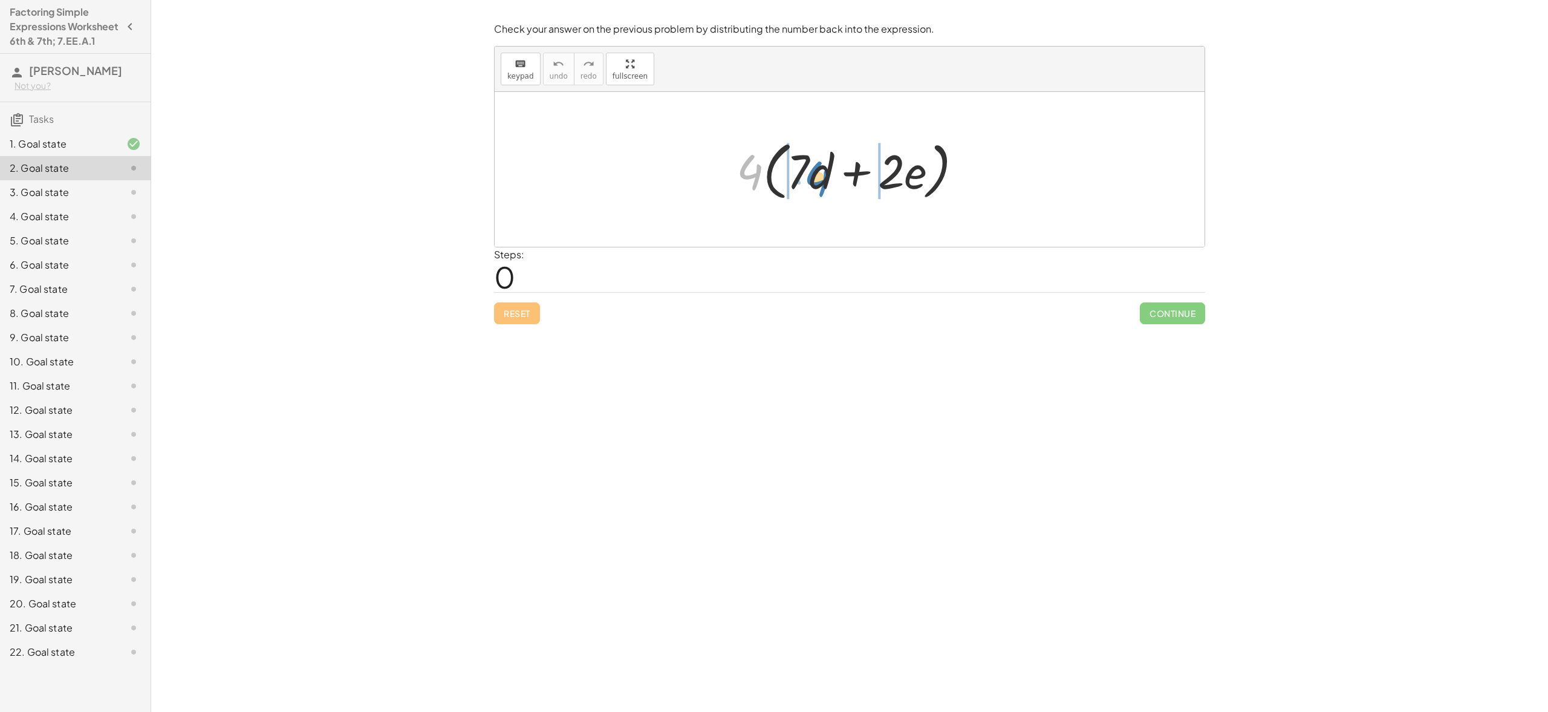
drag, startPoint x: 752, startPoint y: 162, endPoint x: 818, endPoint y: 169, distance: 66.3
click at [818, 169] on div at bounding box center [855, 170] width 248 height 70
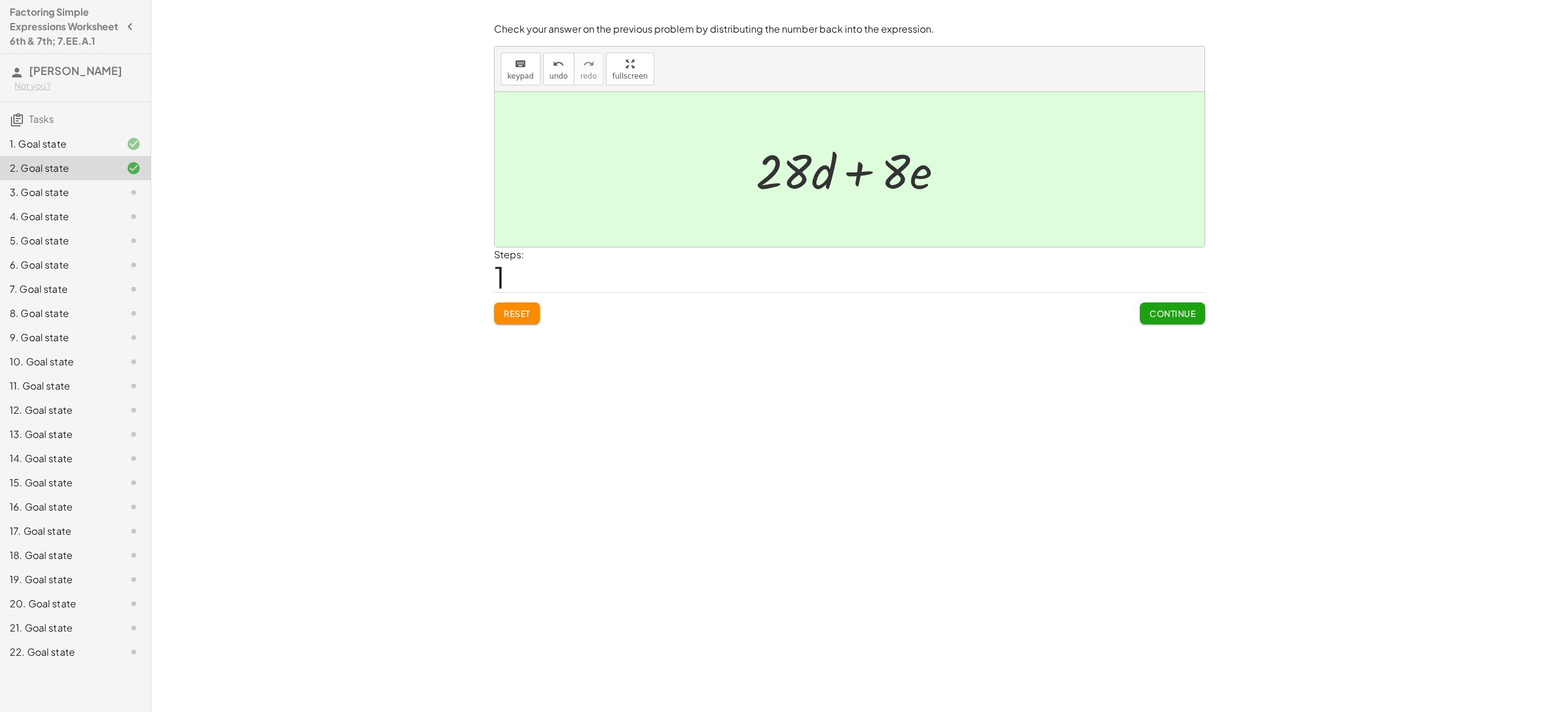
click at [1162, 319] on button "Continue" at bounding box center [1172, 313] width 65 height 22
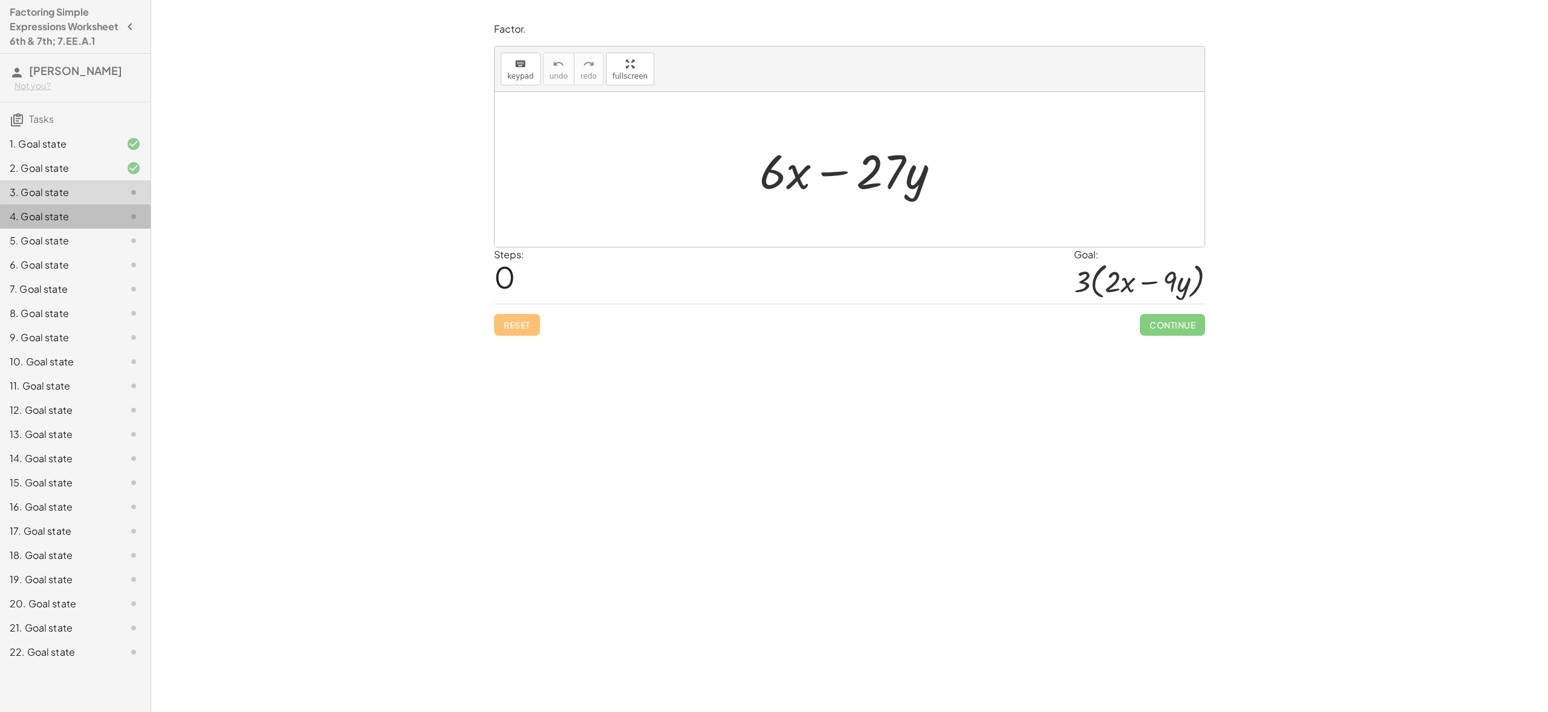
click at [39, 224] on div "4. Goal state" at bounding box center [58, 216] width 97 height 15
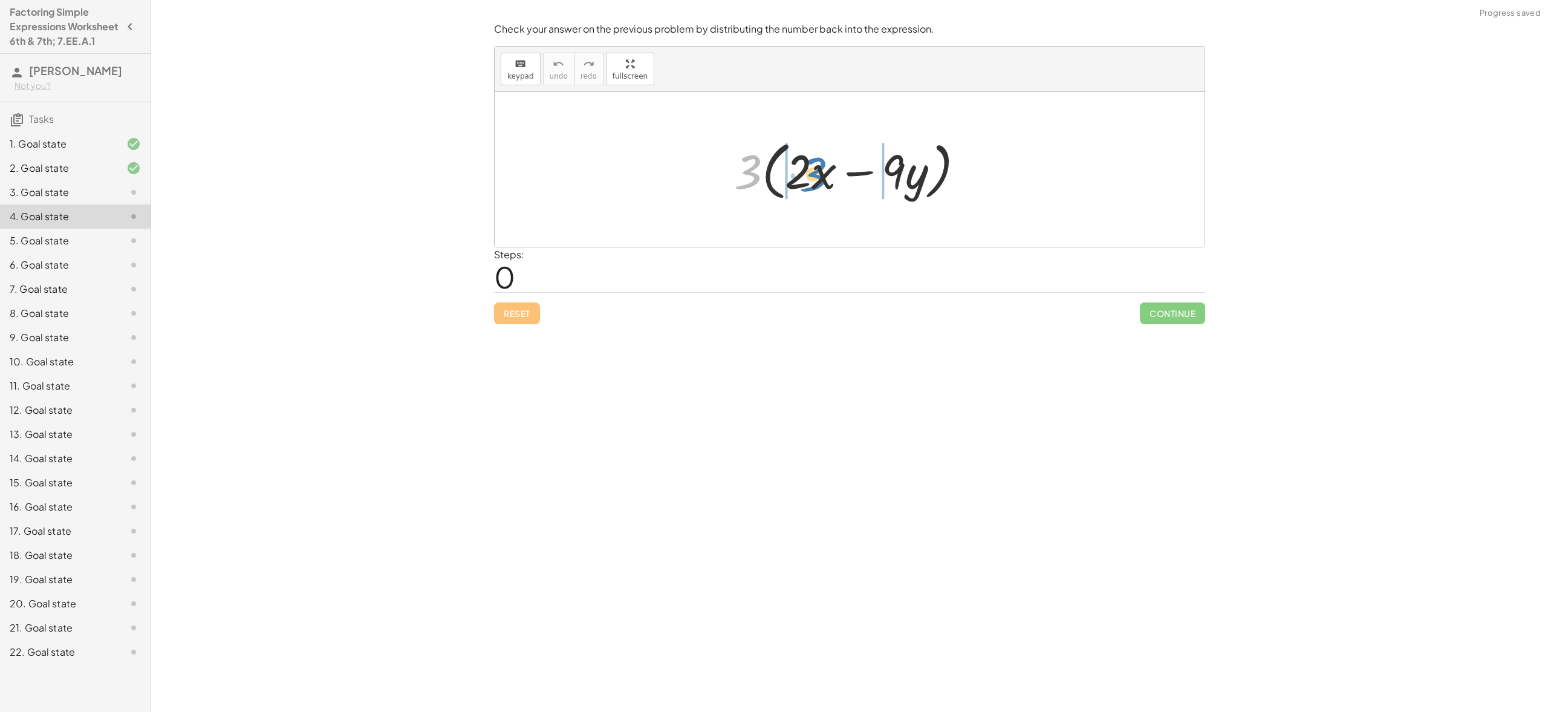
drag, startPoint x: 741, startPoint y: 168, endPoint x: 806, endPoint y: 170, distance: 65.4
click at [806, 170] on div at bounding box center [854, 170] width 252 height 70
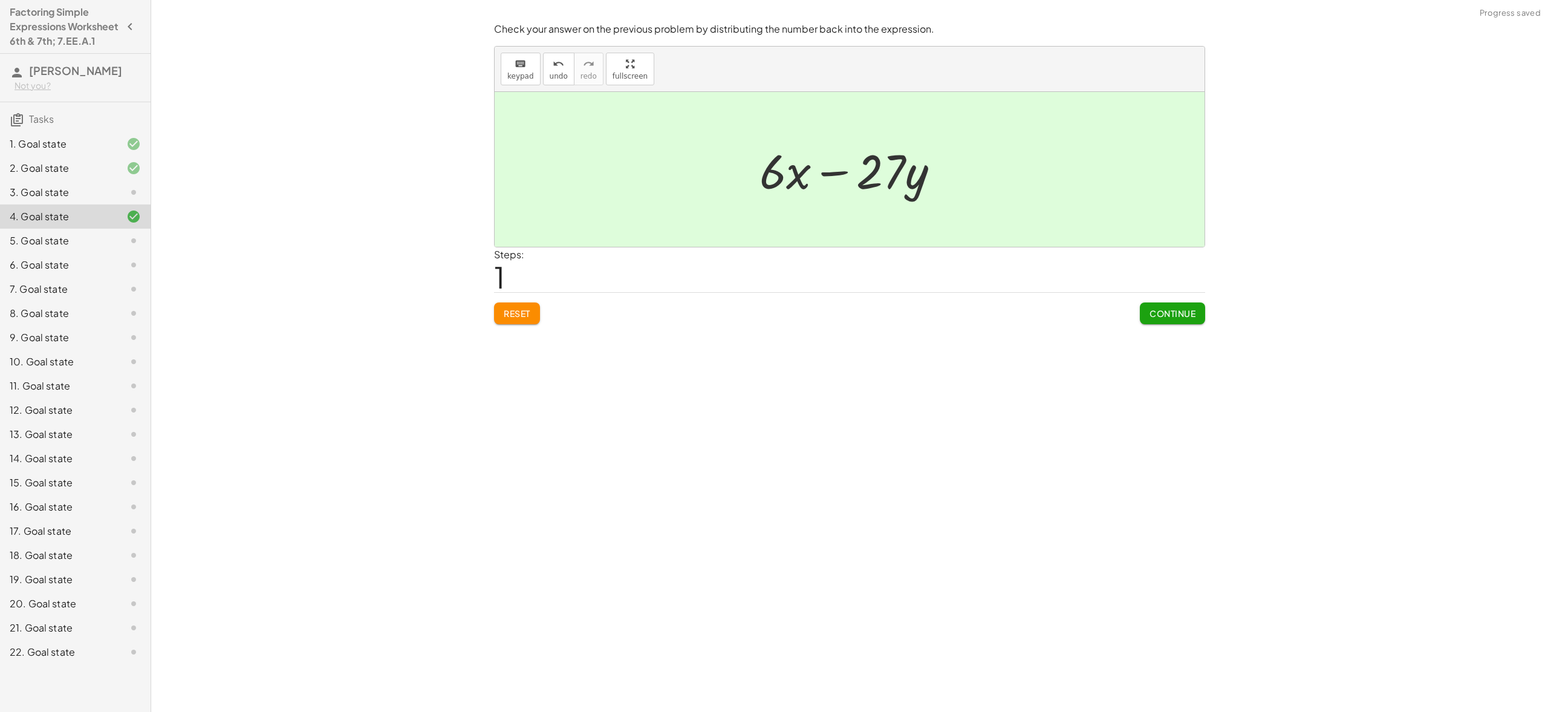
click at [8, 229] on div "3. Goal state" at bounding box center [75, 241] width 151 height 24
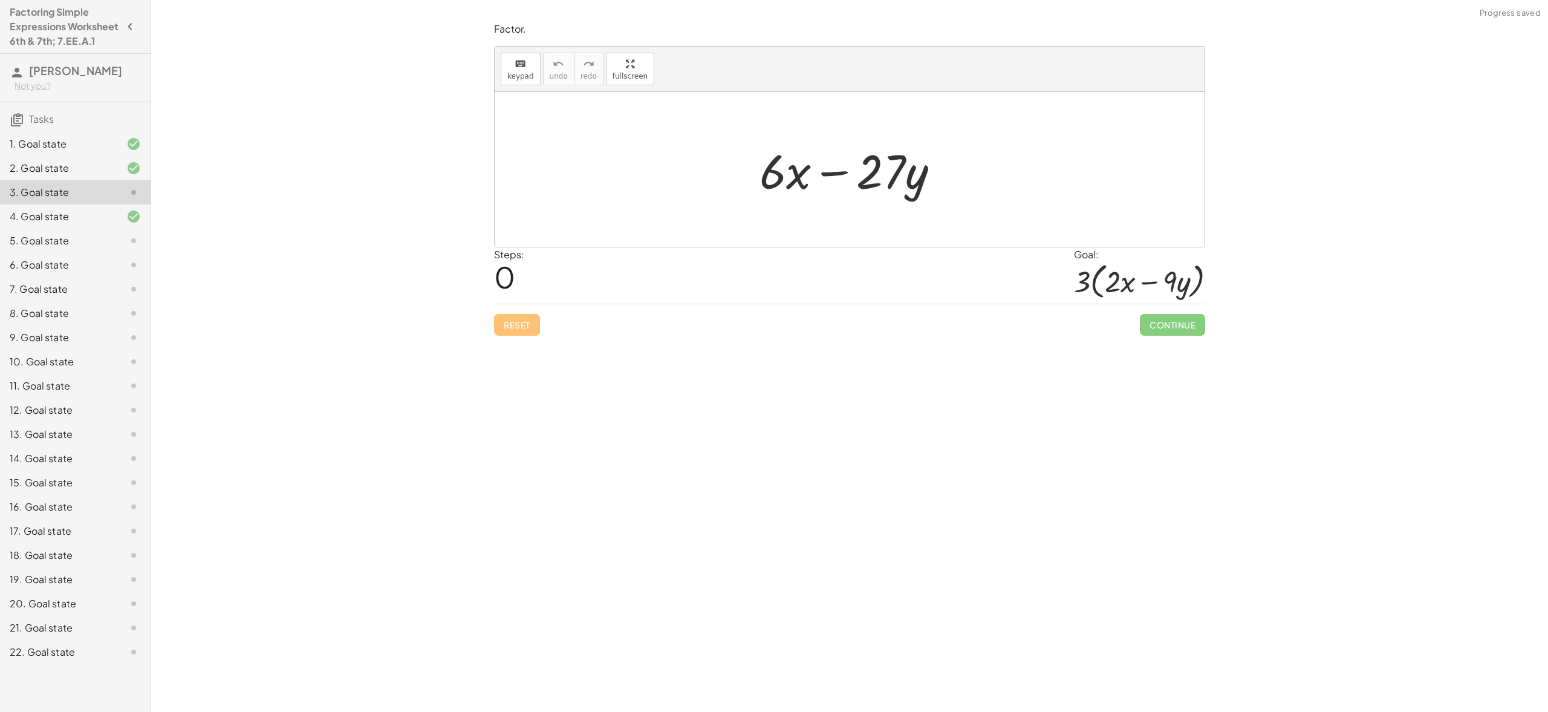
click at [820, 189] on div at bounding box center [855, 169] width 202 height 62
drag, startPoint x: 795, startPoint y: 177, endPoint x: 874, endPoint y: 164, distance: 80.8
click at [874, 164] on div at bounding box center [855, 169] width 202 height 62
drag, startPoint x: 741, startPoint y: 147, endPoint x: 925, endPoint y: 181, distance: 186.9
click at [925, 181] on div "+ · 6 · x − · 27 · y" at bounding box center [849, 169] width 217 height 68
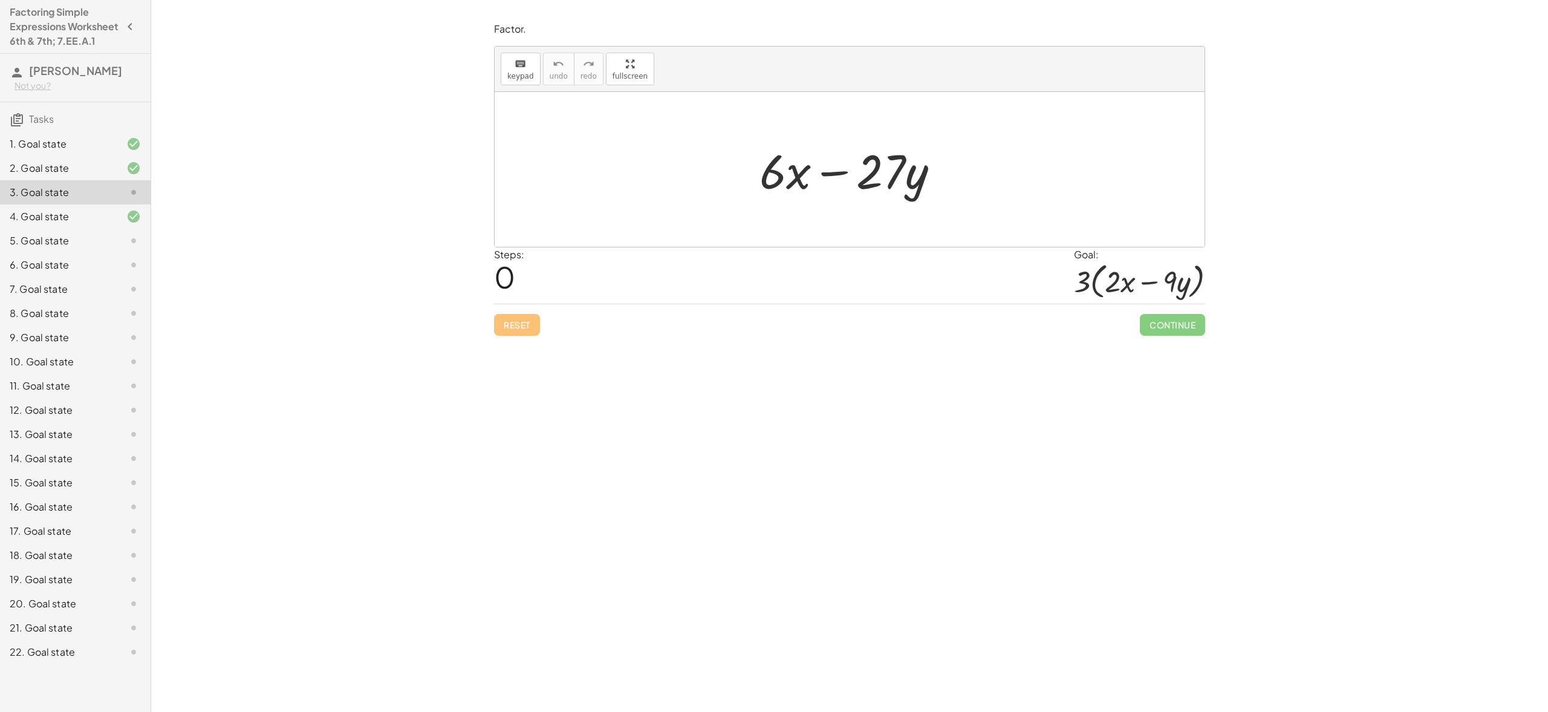
click at [806, 180] on div at bounding box center [855, 169] width 202 height 62
drag, startPoint x: 805, startPoint y: 180, endPoint x: 778, endPoint y: 197, distance: 32.1
click at [778, 197] on div at bounding box center [855, 169] width 202 height 62
drag, startPoint x: 777, startPoint y: 179, endPoint x: 823, endPoint y: 174, distance: 46.2
click at [823, 174] on div at bounding box center [855, 169] width 202 height 62
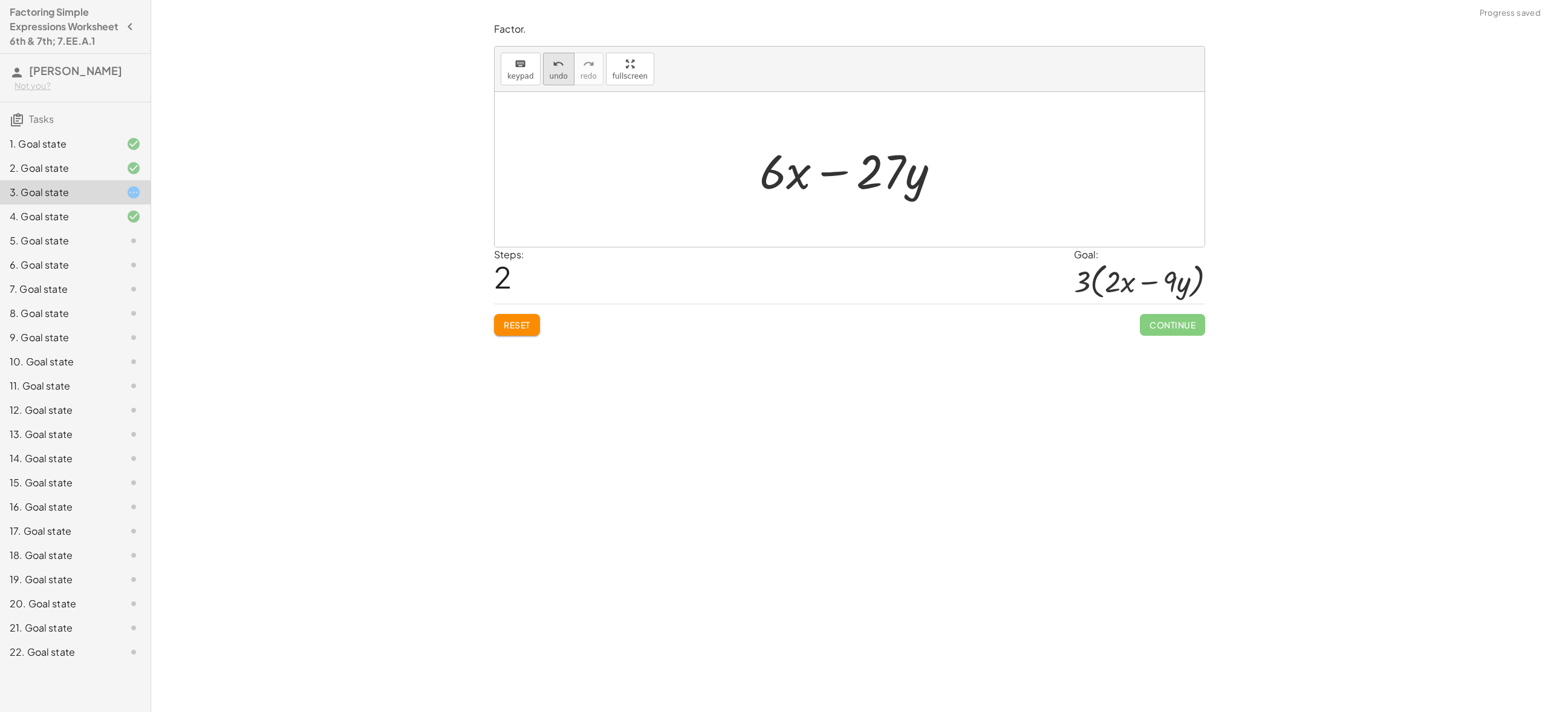
click at [553, 62] on icon "undo" at bounding box center [558, 64] width 11 height 15
click at [521, 316] on button "Reset" at bounding box center [517, 325] width 46 height 22
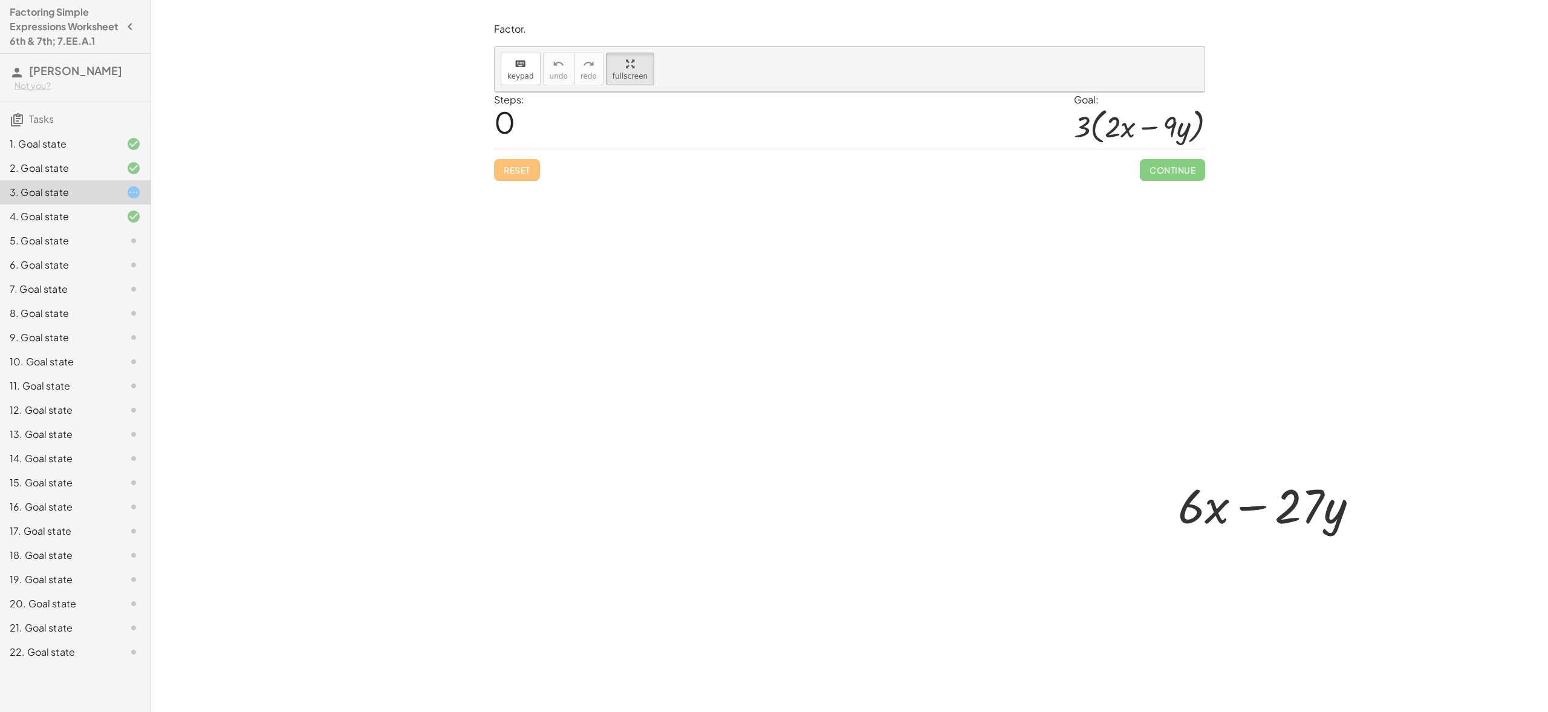
drag, startPoint x: 648, startPoint y: 115, endPoint x: 818, endPoint y: 241, distance: 211.8
click at [765, 204] on div at bounding box center [936, 366] width 882 height 549
drag, startPoint x: 1219, startPoint y: 509, endPoint x: 1231, endPoint y: 513, distance: 13.0
click at [1231, 513] on div at bounding box center [1273, 504] width 202 height 62
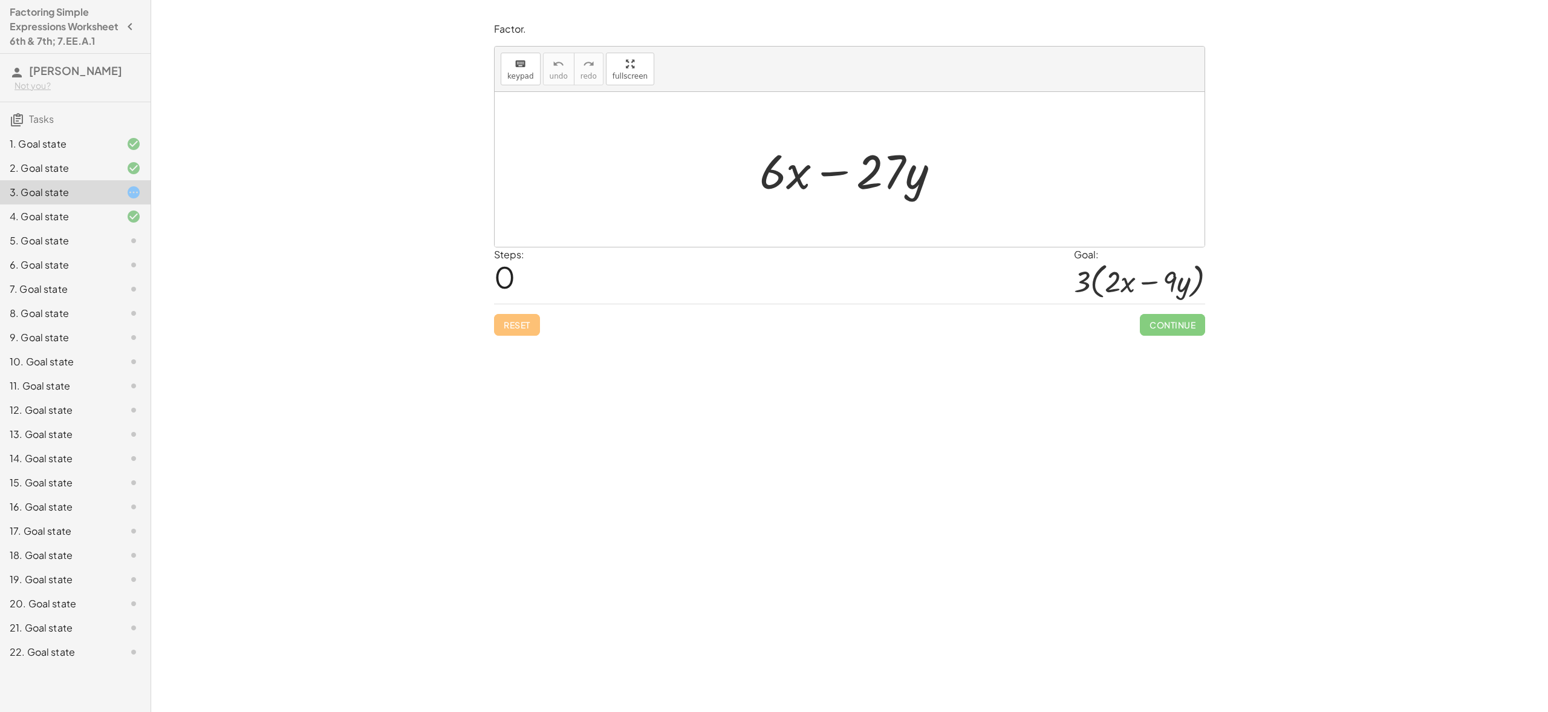
click at [53, 253] on div "4. Goal state" at bounding box center [75, 265] width 151 height 24
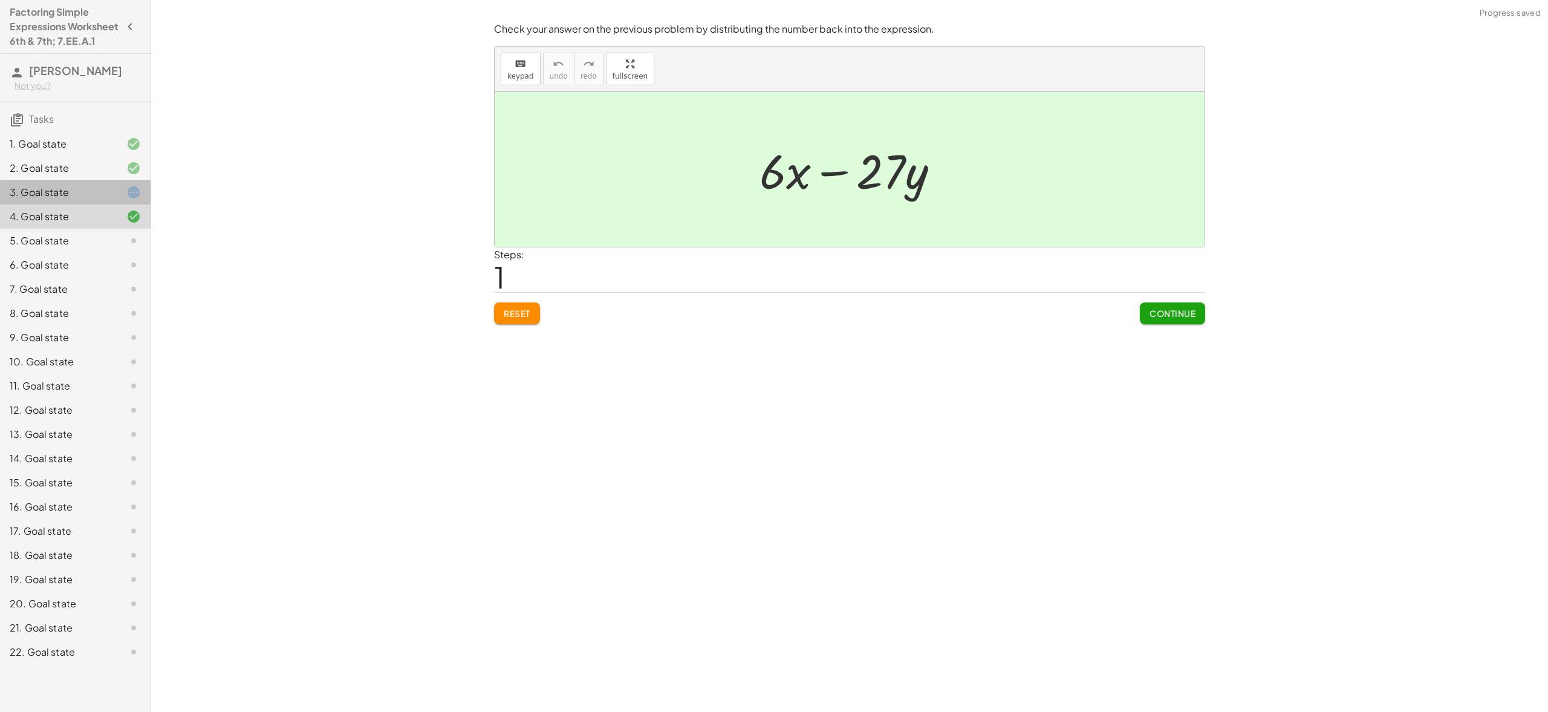
click at [65, 200] on div "3. Goal state" at bounding box center [58, 192] width 97 height 15
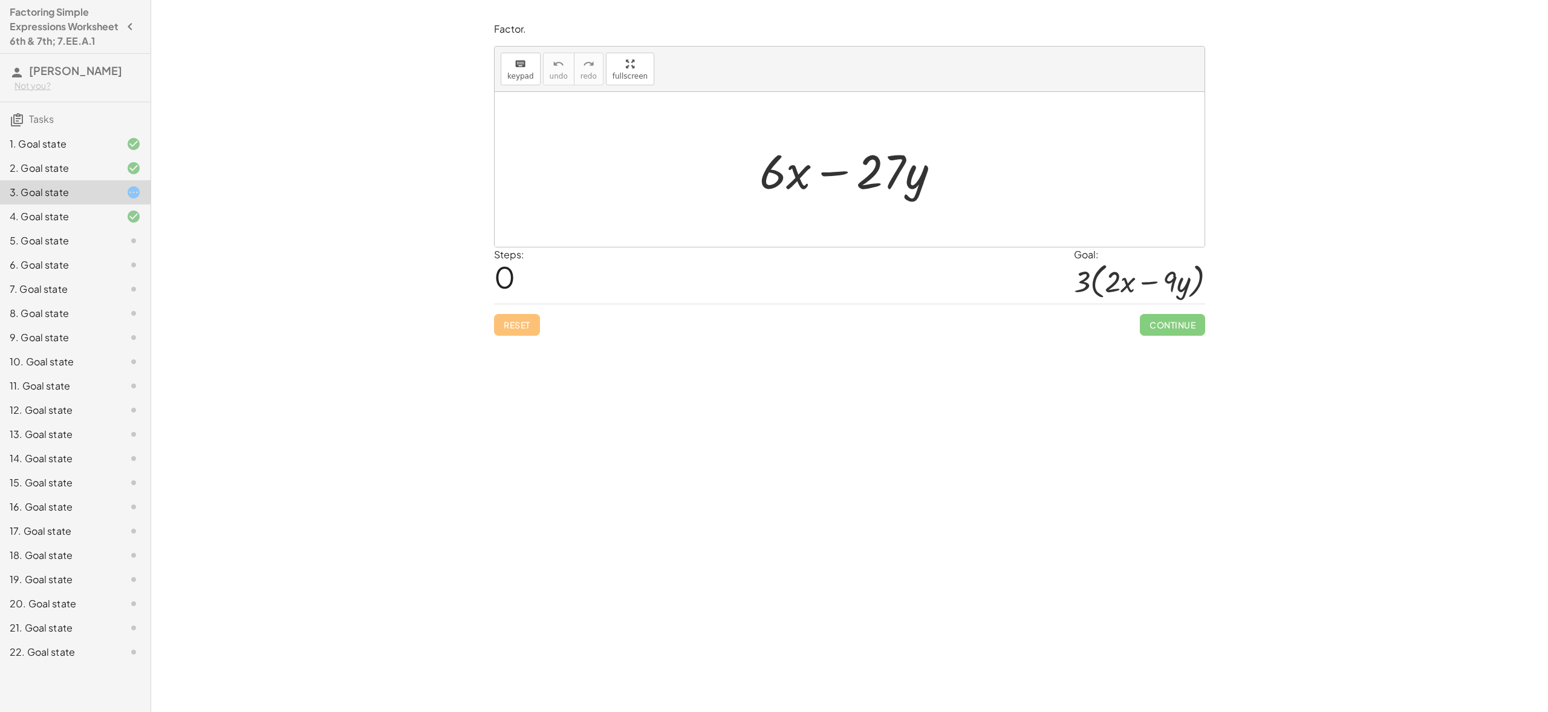
click at [776, 192] on div at bounding box center [855, 169] width 202 height 62
click at [778, 177] on div at bounding box center [855, 169] width 202 height 62
drag, startPoint x: 766, startPoint y: 175, endPoint x: 792, endPoint y: 175, distance: 26.0
click at [792, 175] on div at bounding box center [855, 169] width 202 height 62
drag, startPoint x: 743, startPoint y: 151, endPoint x: 793, endPoint y: 187, distance: 62.4
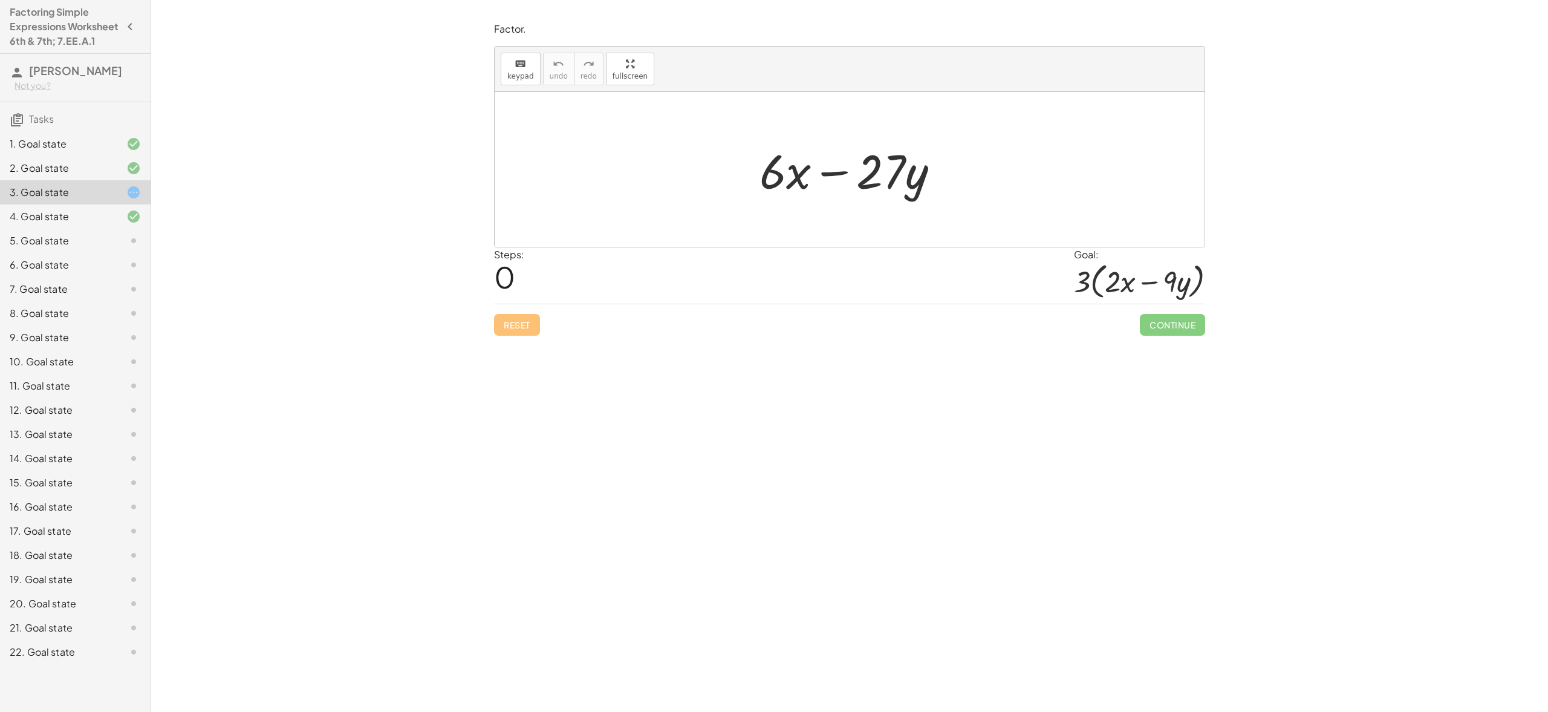
click at [793, 187] on div "+ · 6 · x − · 27 · y" at bounding box center [849, 169] width 217 height 68
drag, startPoint x: 517, startPoint y: 71, endPoint x: 523, endPoint y: 74, distance: 6.8
click at [517, 70] on button "keyboard keypad" at bounding box center [521, 69] width 40 height 33
drag, startPoint x: 753, startPoint y: 146, endPoint x: 803, endPoint y: 197, distance: 70.6
click at [803, 197] on div "+ · 6 · x − · 27 · y" at bounding box center [849, 169] width 217 height 68
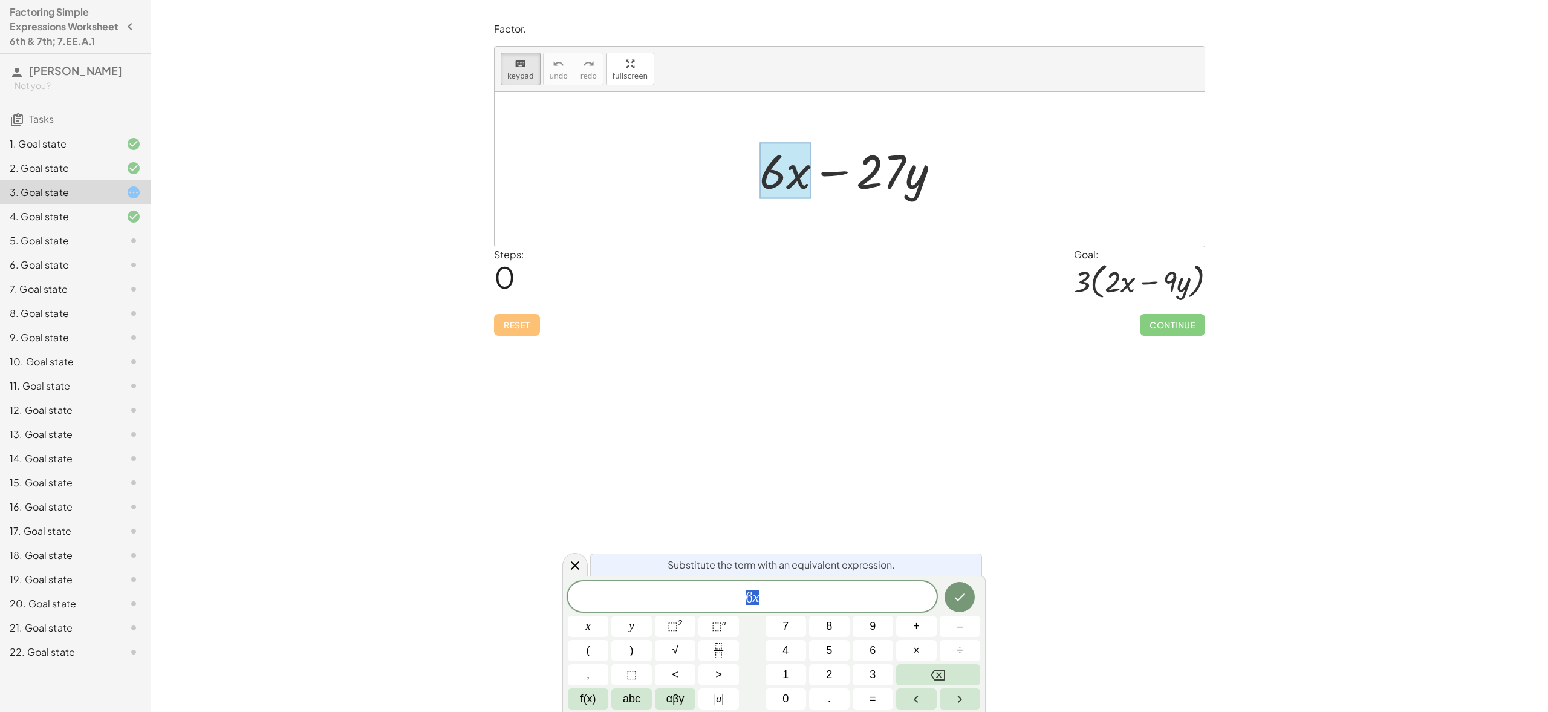
click at [760, 135] on div at bounding box center [850, 169] width 710 height 155
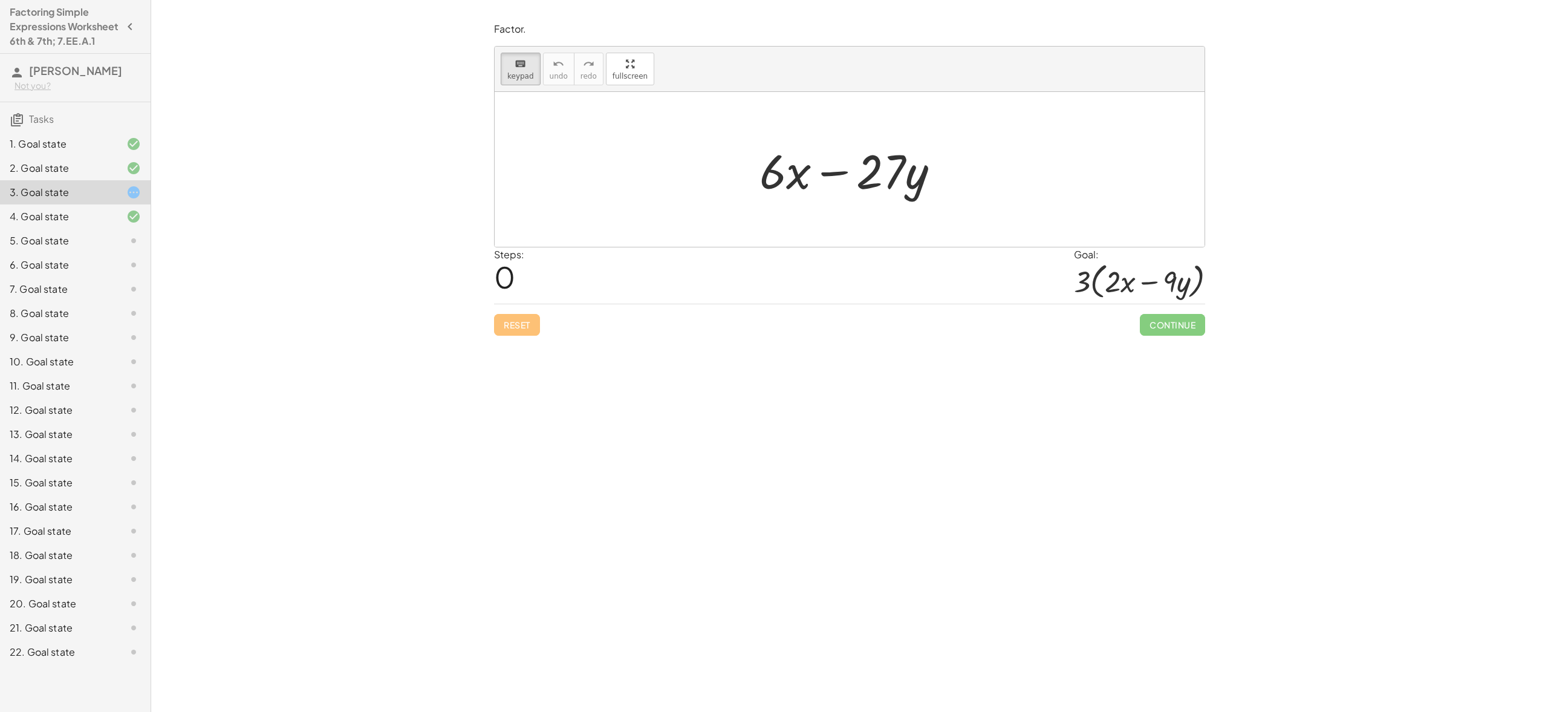
drag, startPoint x: 729, startPoint y: 141, endPoint x: 951, endPoint y: 191, distance: 227.5
click at [951, 191] on div "+ · 6 · x − · 27 · y" at bounding box center [850, 169] width 710 height 155
drag, startPoint x: 744, startPoint y: 161, endPoint x: 878, endPoint y: 196, distance: 138.6
click at [878, 196] on div "+ · 6 · x − · 27 · y" at bounding box center [849, 169] width 217 height 68
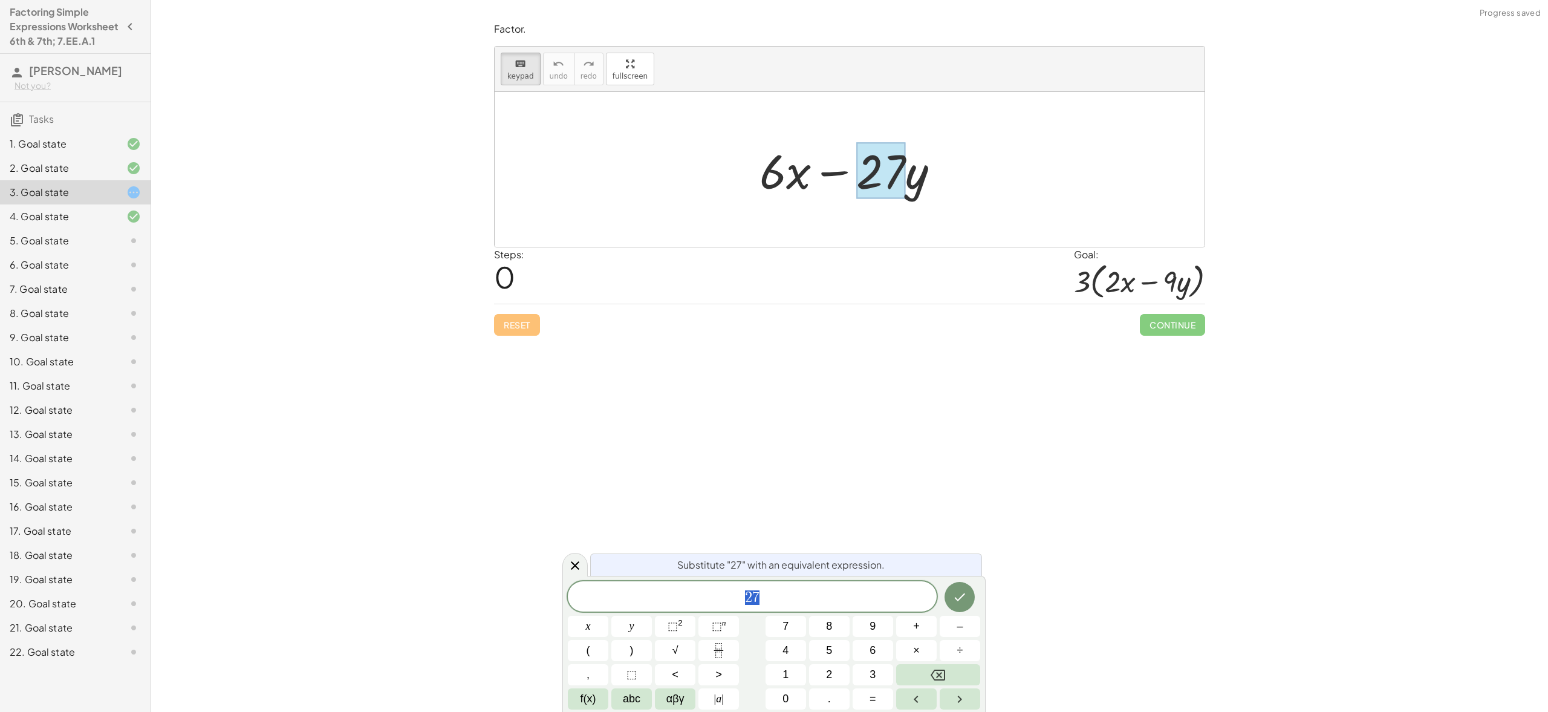
click at [734, 179] on div at bounding box center [850, 169] width 710 height 155
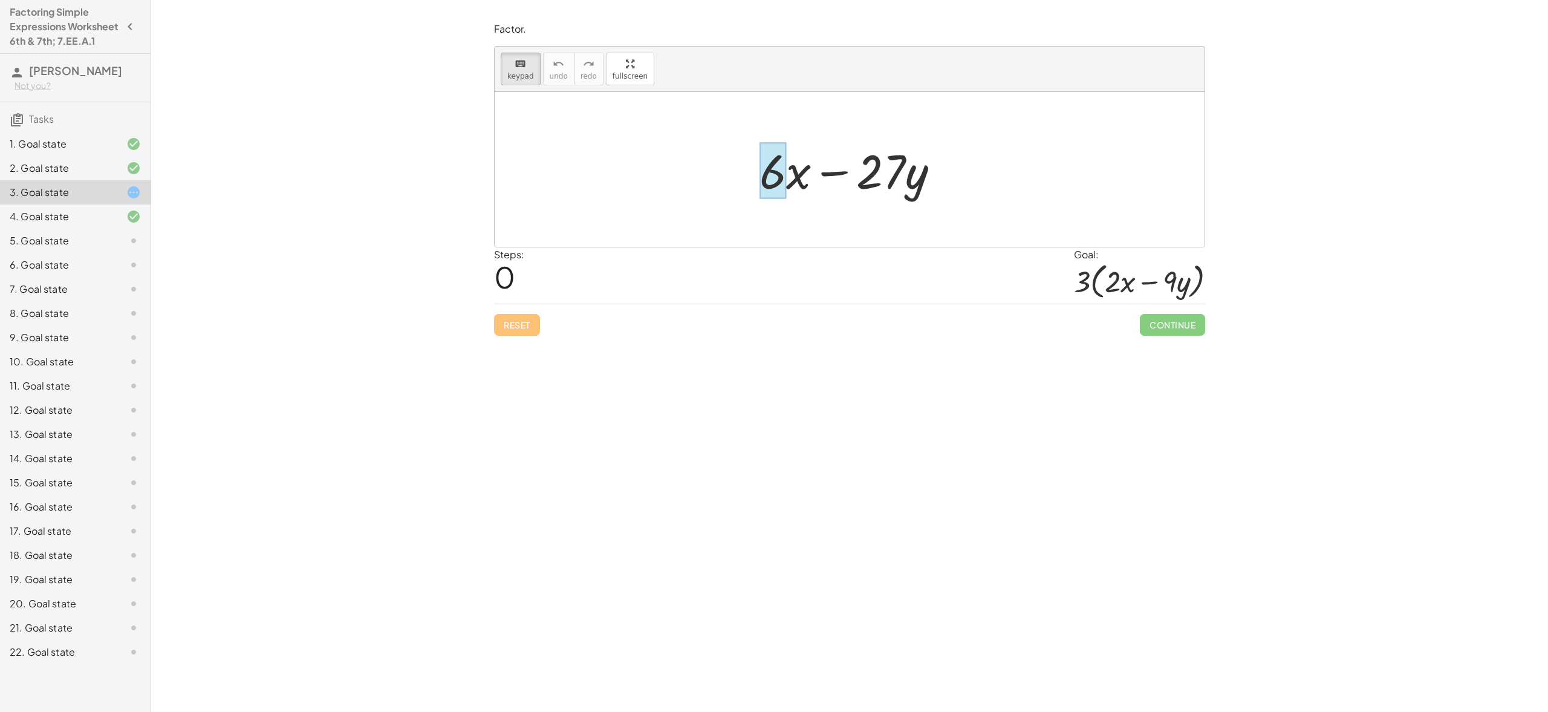
click at [775, 174] on div at bounding box center [773, 171] width 27 height 56
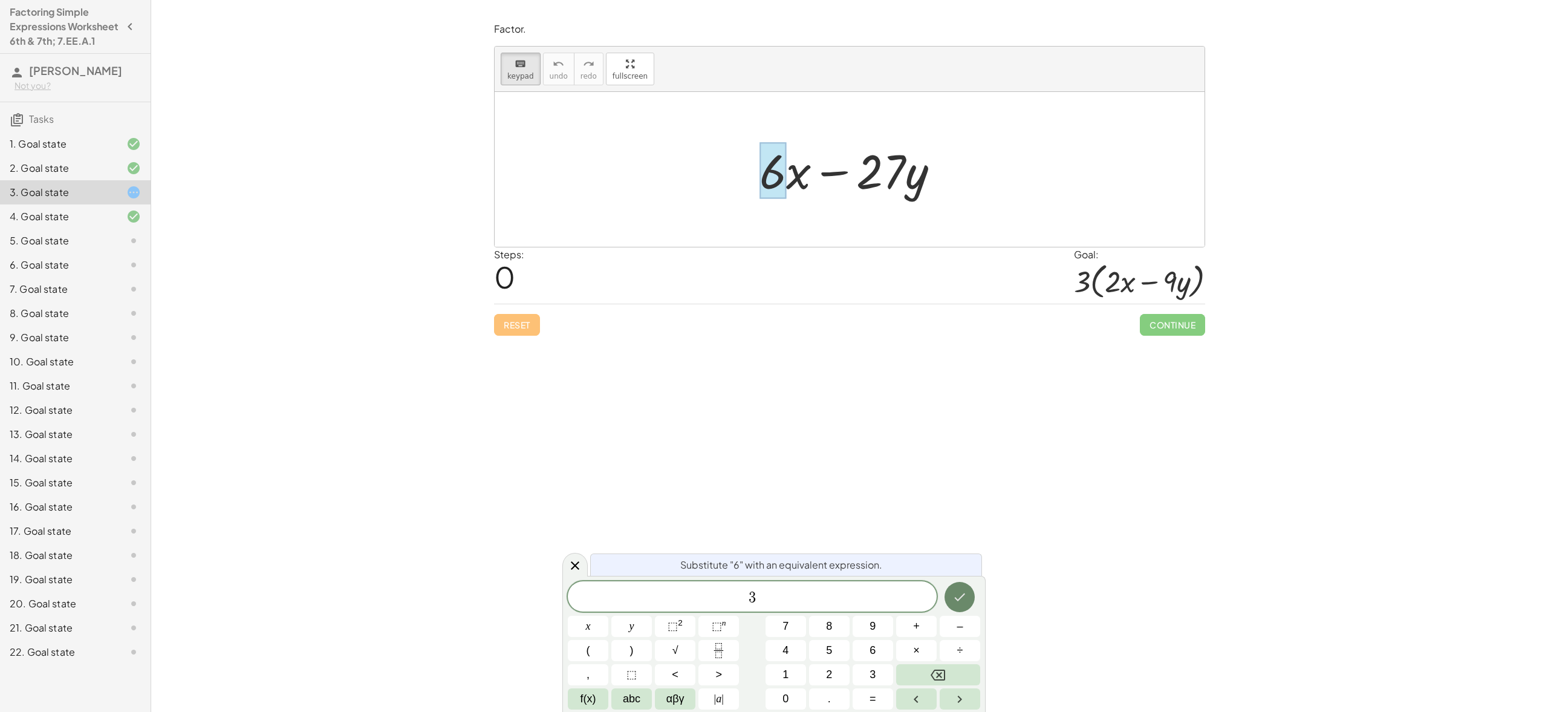
click at [965, 585] on button "Done" at bounding box center [960, 597] width 30 height 30
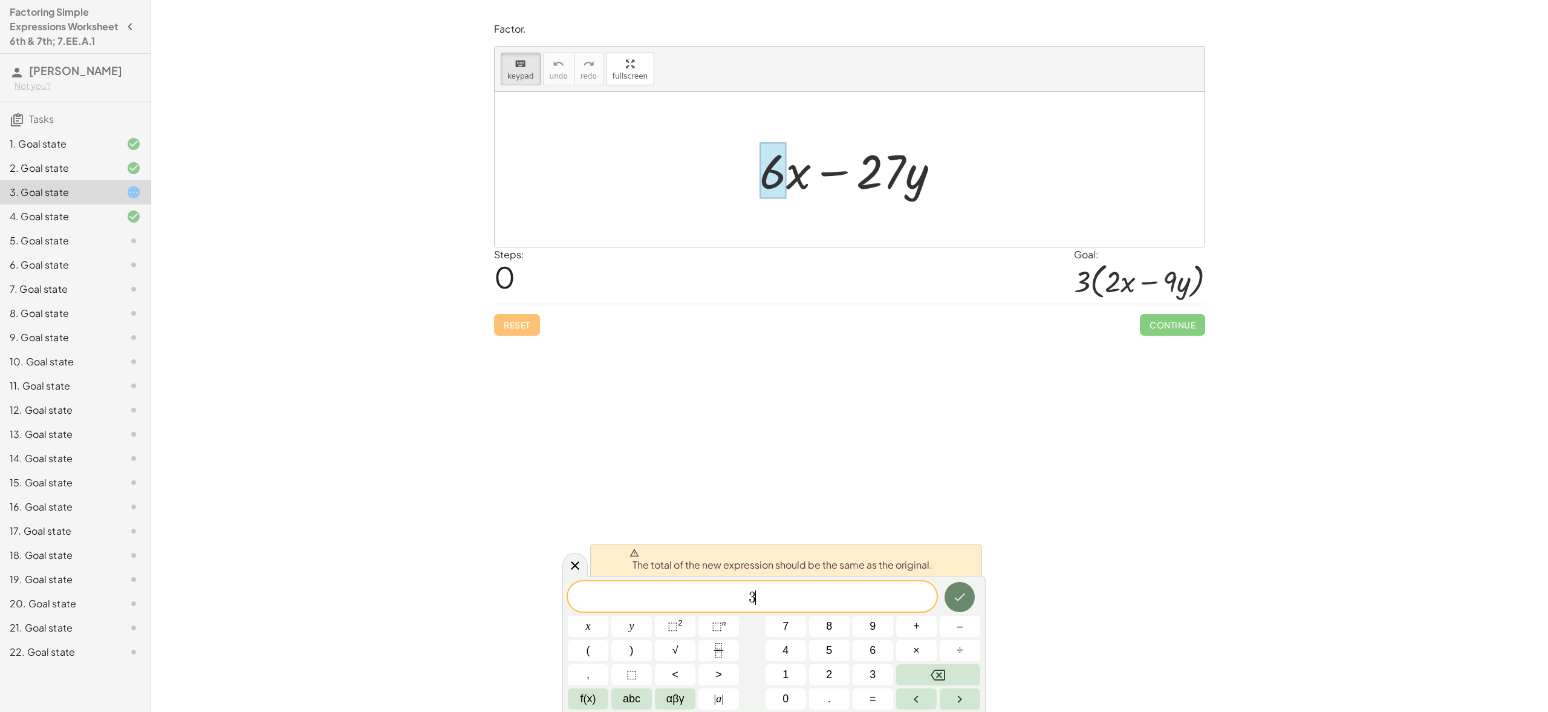
click at [965, 585] on button "Done" at bounding box center [960, 597] width 30 height 30
click at [964, 591] on icon "Done" at bounding box center [959, 597] width 15 height 15
click at [672, 186] on div at bounding box center [850, 169] width 710 height 155
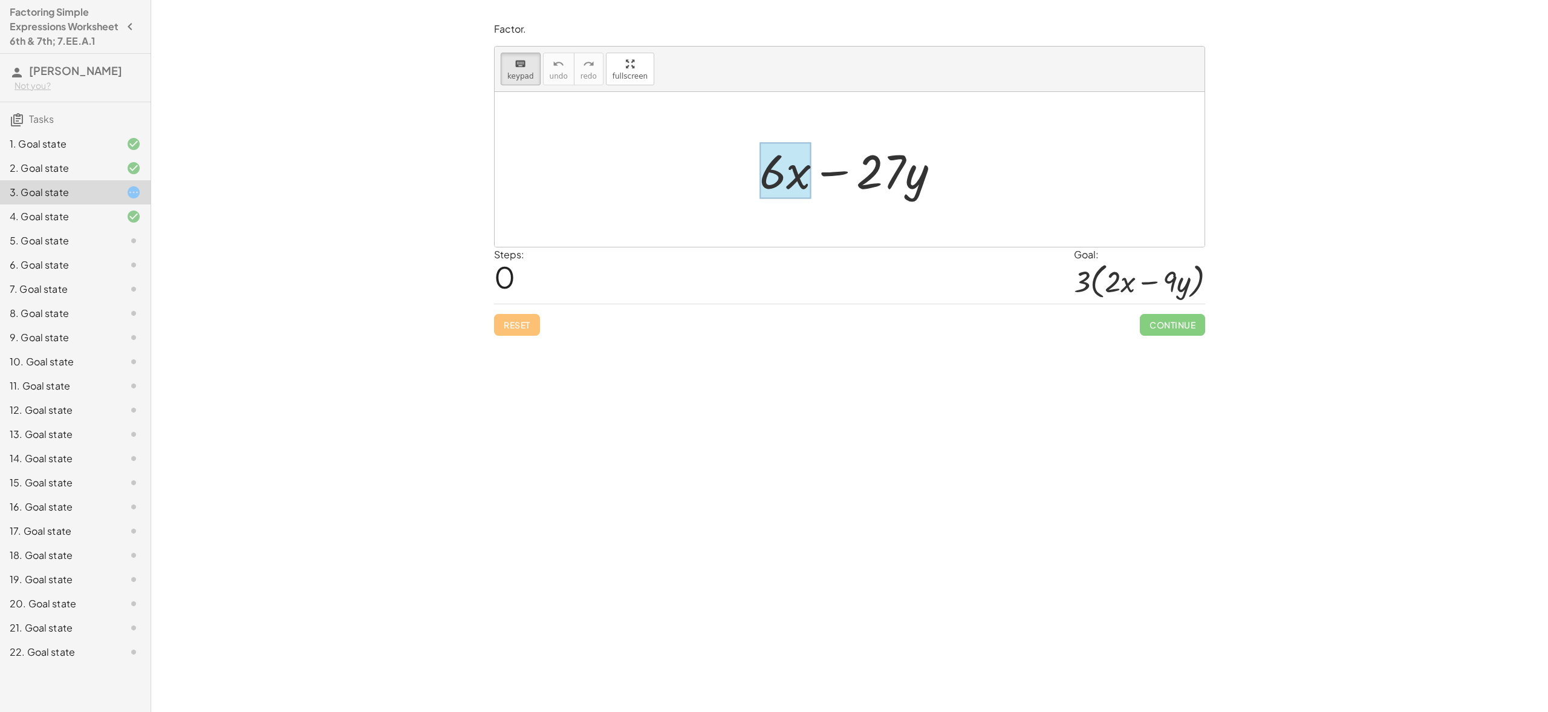
drag, startPoint x: 737, startPoint y: 159, endPoint x: 807, endPoint y: 181, distance: 72.9
click at [807, 181] on div "+ · 6 · x − · 27 · y" at bounding box center [850, 169] width 710 height 155
drag, startPoint x: 784, startPoint y: 193, endPoint x: 817, endPoint y: 202, distance: 34.5
click at [798, 187] on div at bounding box center [786, 171] width 52 height 56
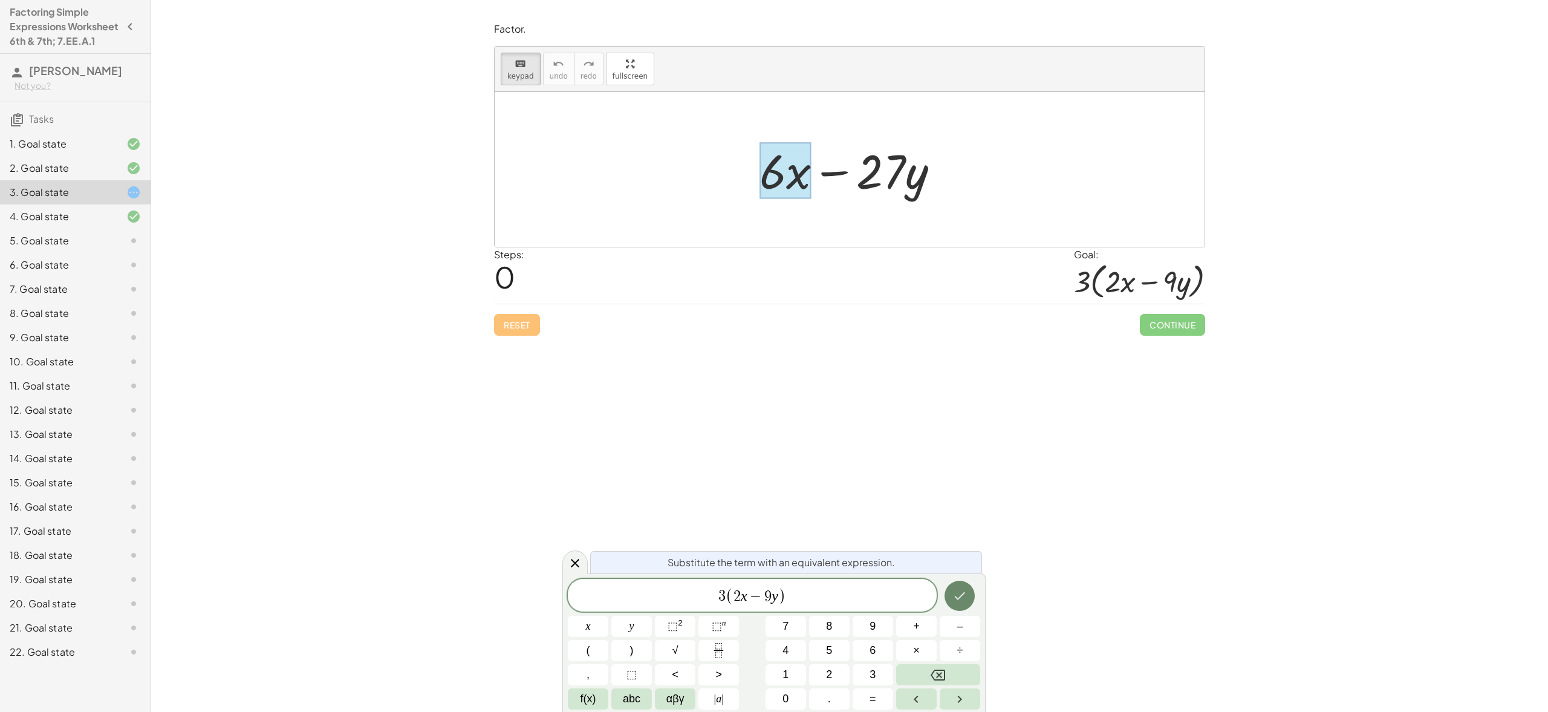
click at [954, 590] on icon "Done" at bounding box center [959, 595] width 15 height 15
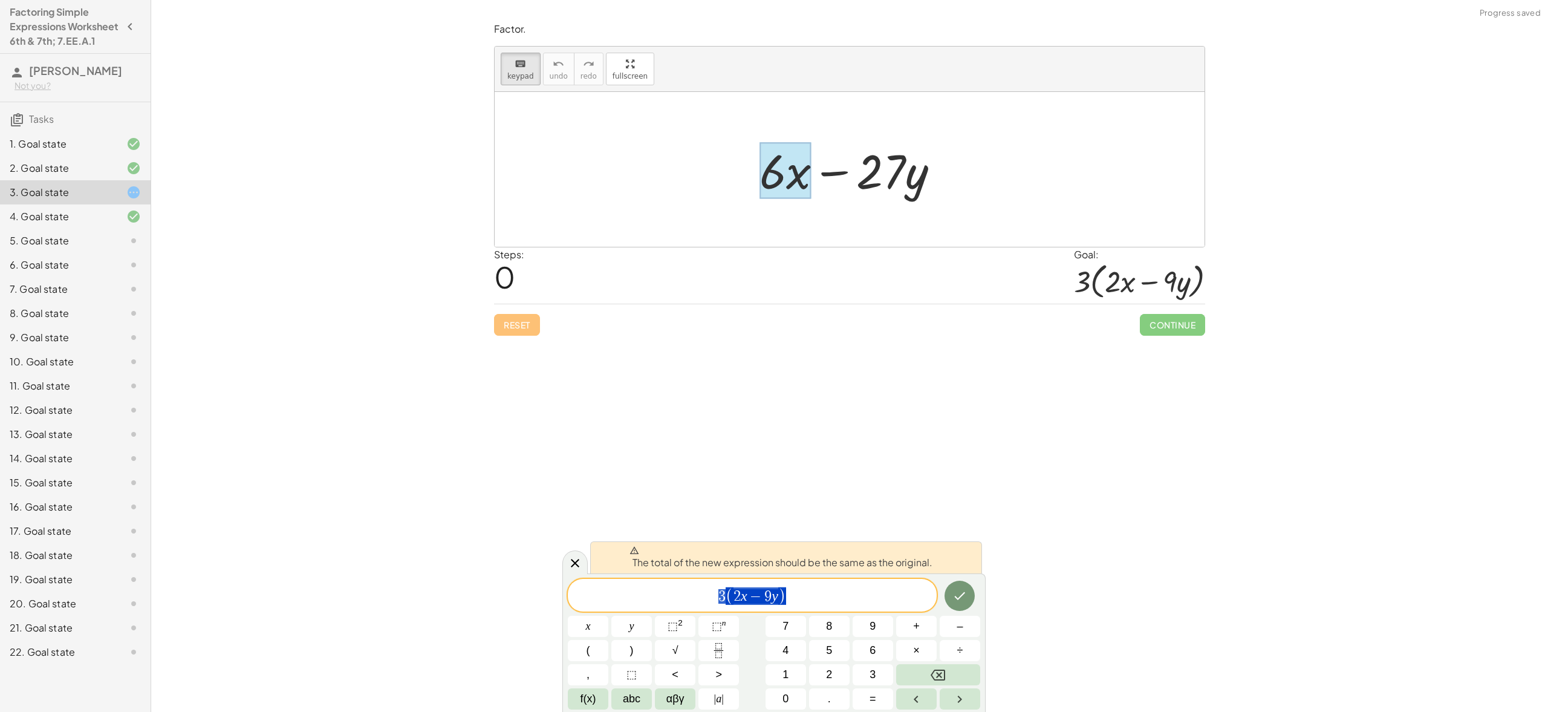
drag, startPoint x: 805, startPoint y: 594, endPoint x: 696, endPoint y: 597, distance: 108.9
click at [696, 597] on span "3 ( 2 x − 9 y )" at bounding box center [752, 596] width 369 height 20
click at [925, 186] on div at bounding box center [855, 169] width 202 height 62
drag, startPoint x: 925, startPoint y: 186, endPoint x: 913, endPoint y: 182, distance: 12.2
click at [925, 186] on div at bounding box center [855, 169] width 202 height 62
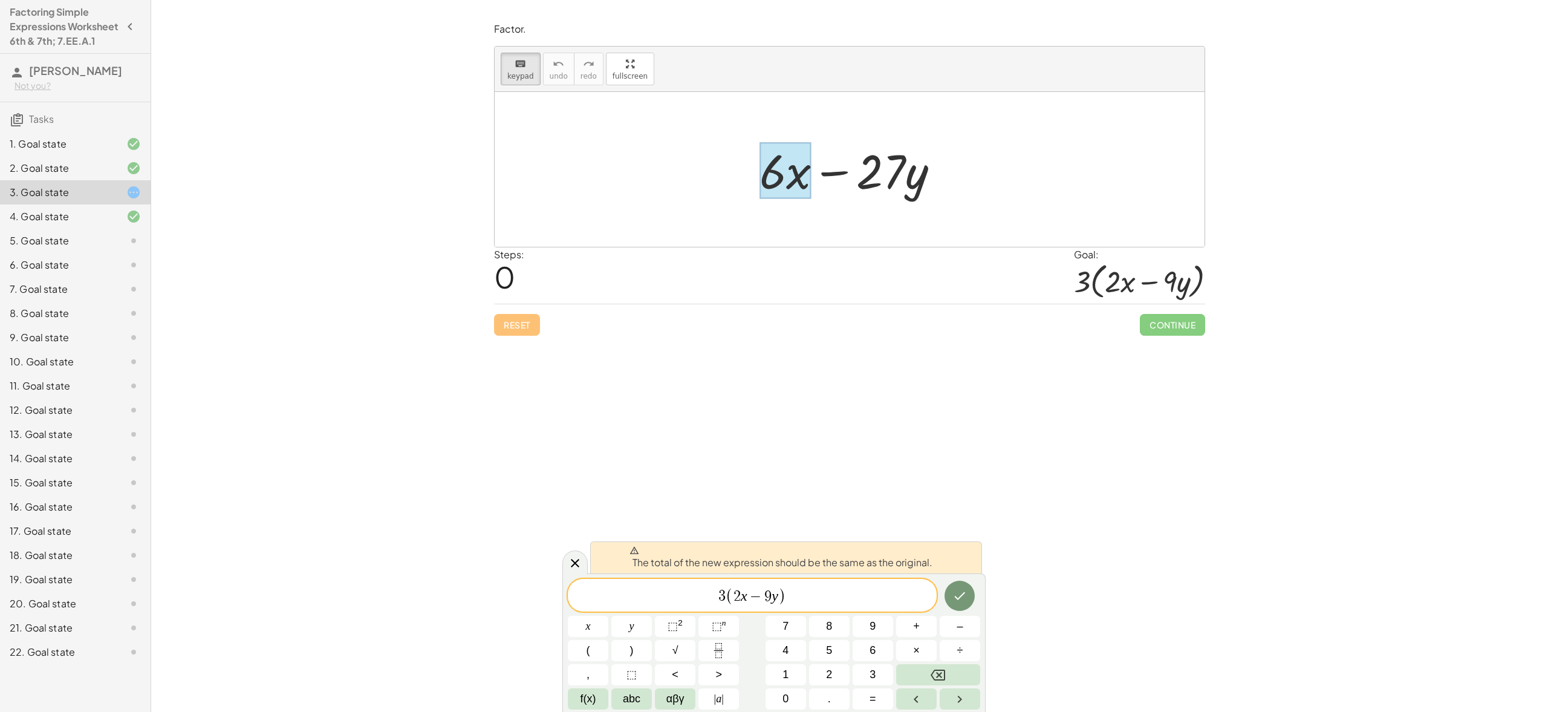
drag, startPoint x: 916, startPoint y: 175, endPoint x: 823, endPoint y: 180, distance: 93.3
click at [823, 180] on div at bounding box center [855, 169] width 202 height 62
click at [826, 175] on div at bounding box center [855, 169] width 202 height 62
click at [853, 175] on div at bounding box center [855, 169] width 202 height 62
drag, startPoint x: 870, startPoint y: 176, endPoint x: 875, endPoint y: 181, distance: 7.7
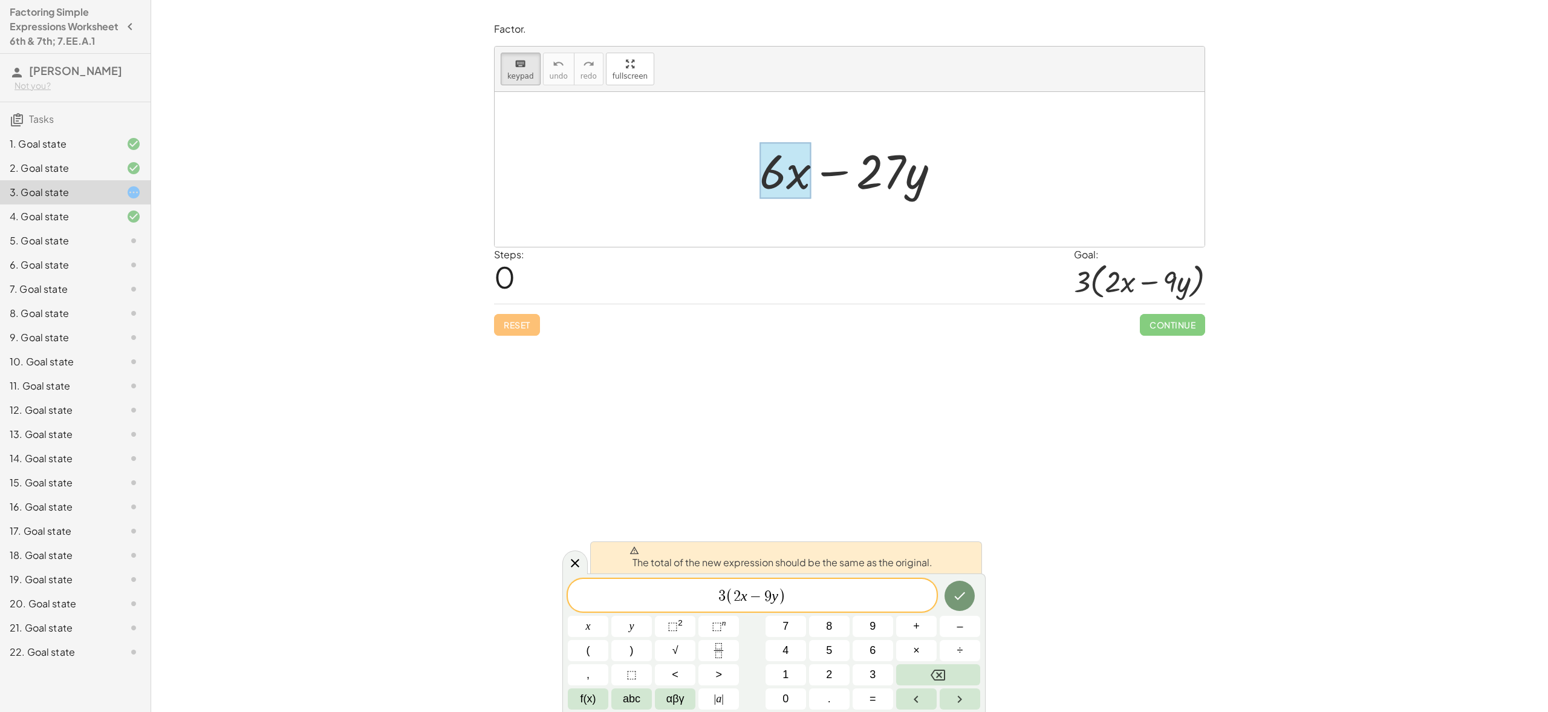
click at [870, 177] on div at bounding box center [855, 169] width 202 height 62
click at [533, 73] on button "keyboard keypad" at bounding box center [521, 69] width 40 height 33
click at [889, 181] on div at bounding box center [855, 169] width 202 height 62
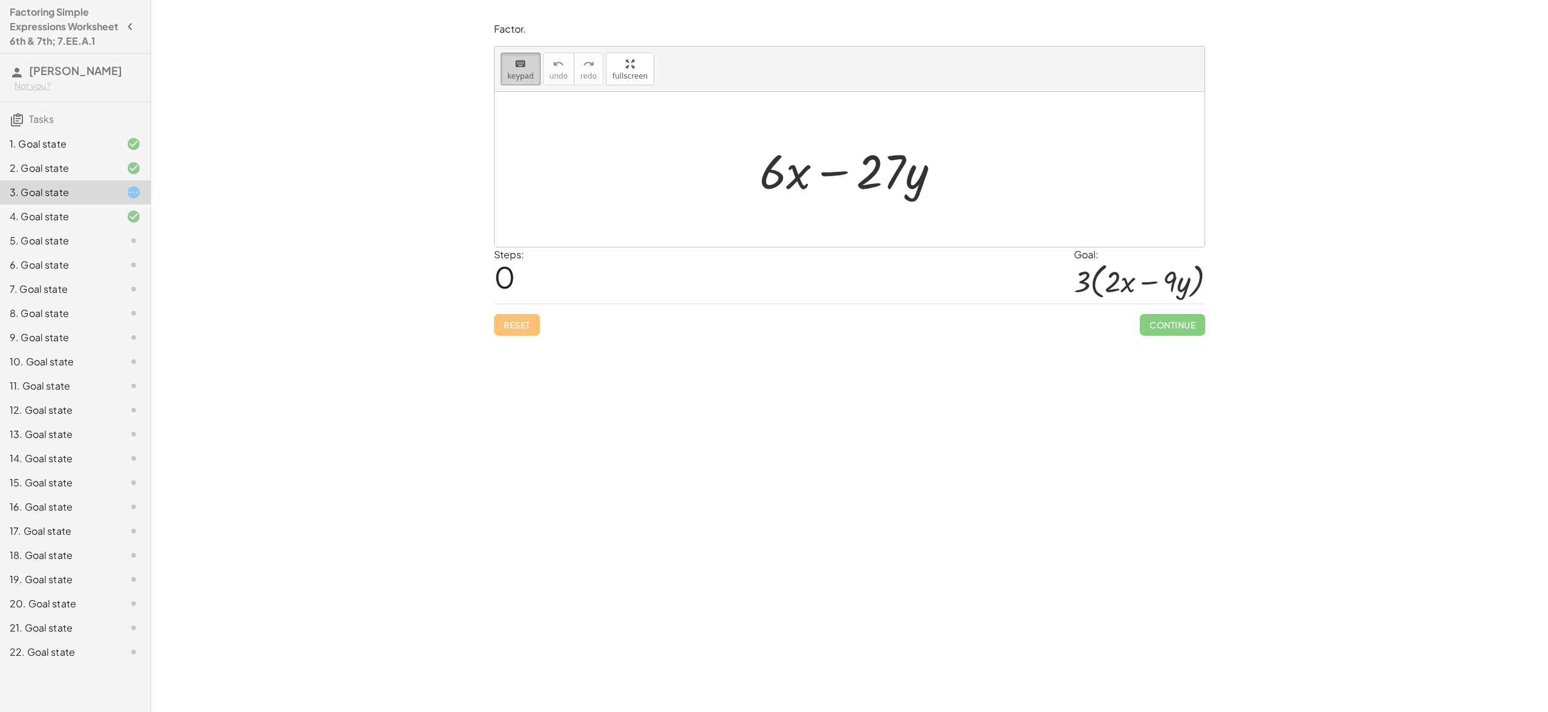
click at [524, 74] on span "keypad" at bounding box center [520, 76] width 27 height 8
drag, startPoint x: 872, startPoint y: 177, endPoint x: 926, endPoint y: 192, distance: 56.5
click at [918, 186] on div at bounding box center [870, 171] width 117 height 56
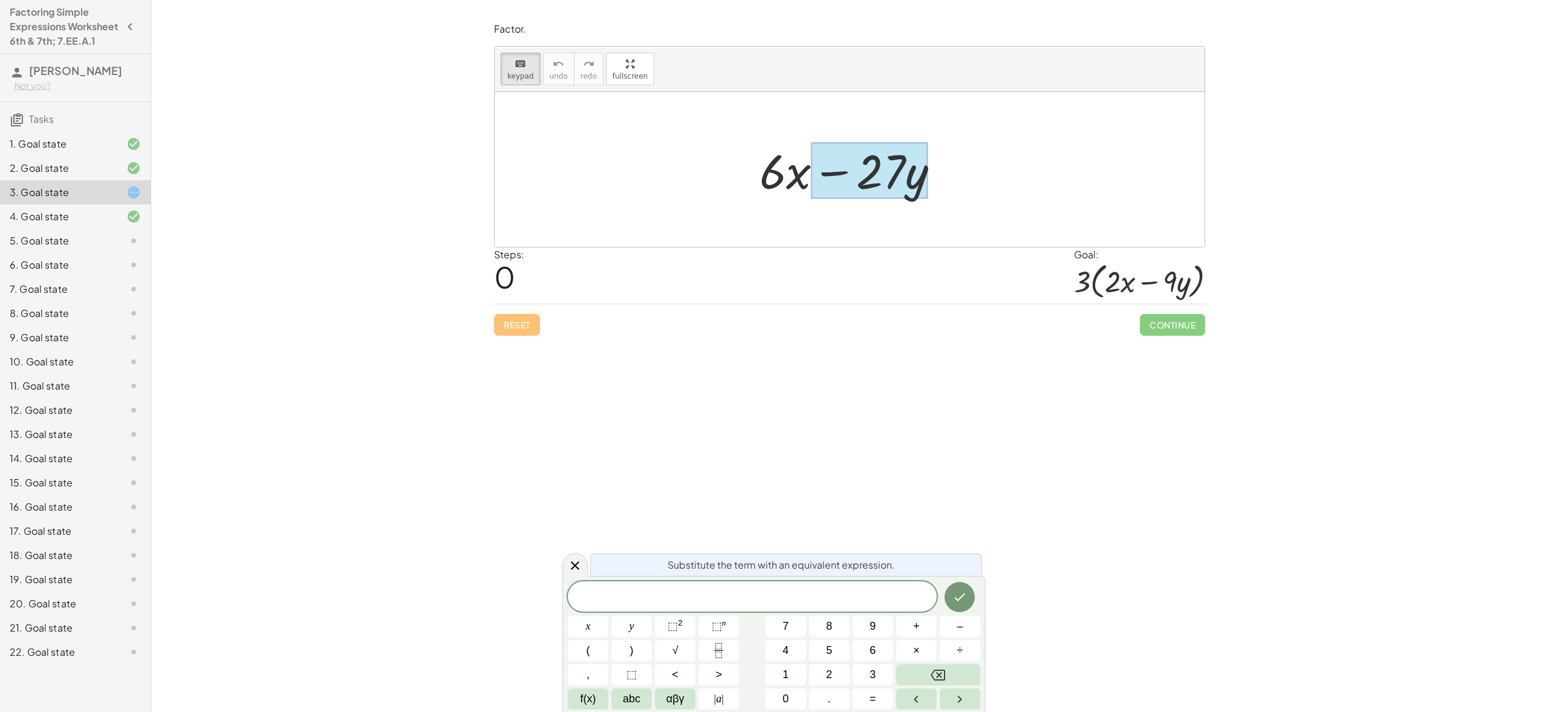
click at [1070, 324] on div "Reset Continue" at bounding box center [849, 320] width 711 height 32
drag, startPoint x: 1090, startPoint y: 281, endPoint x: 1026, endPoint y: 252, distance: 70.4
click at [1027, 252] on div "Steps: 0 Goal: · 3 · ( + · 2 · x − · 9 · y )" at bounding box center [849, 275] width 711 height 56
drag, startPoint x: 969, startPoint y: 247, endPoint x: 960, endPoint y: 243, distance: 9.5
click at [0, 0] on div "Factor. keyboard keypad undo undo redo redo fullscreen + · 6 · x − · 27 · y × S…" at bounding box center [0, 0] width 0 height 0
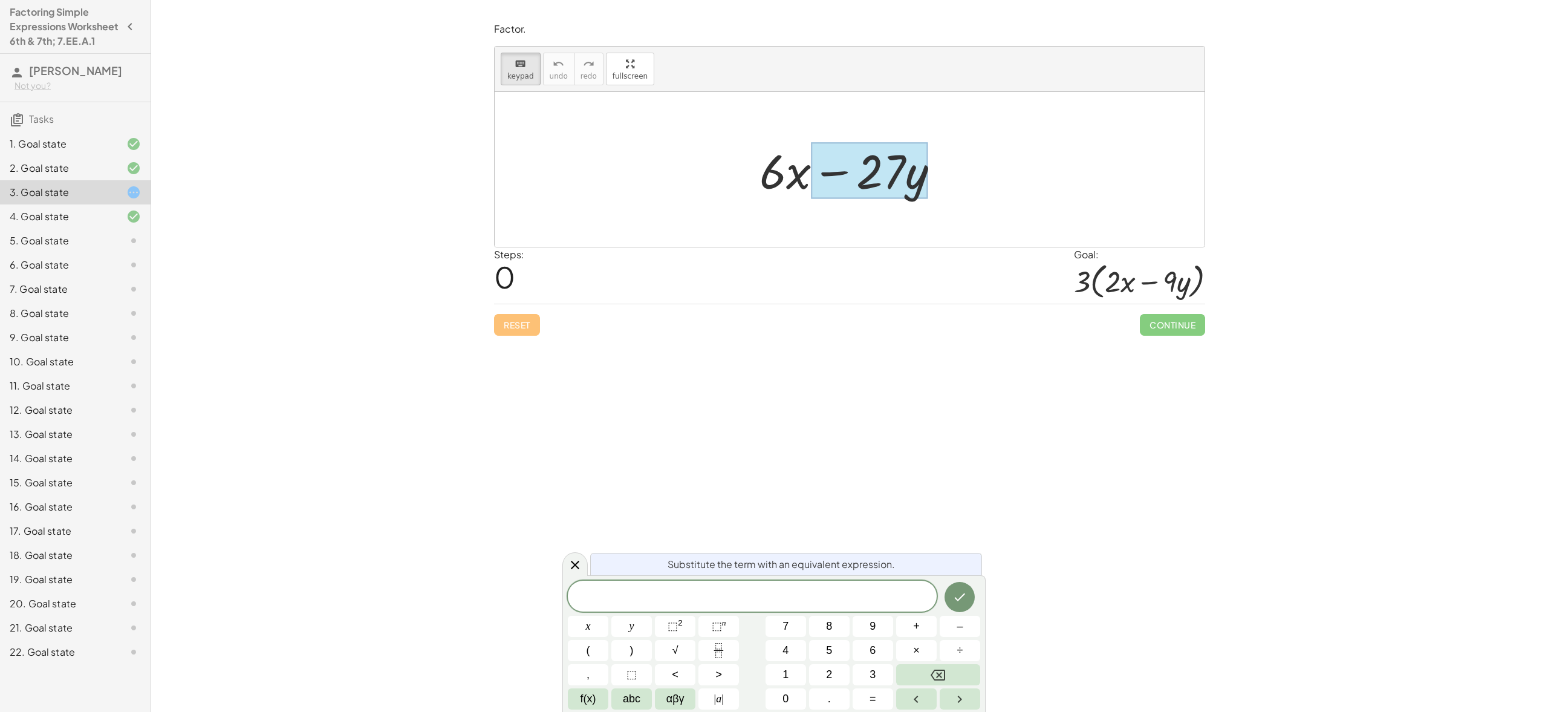
drag, startPoint x: 951, startPoint y: 209, endPoint x: 928, endPoint y: 199, distance: 25.5
click at [947, 207] on div at bounding box center [850, 169] width 710 height 155
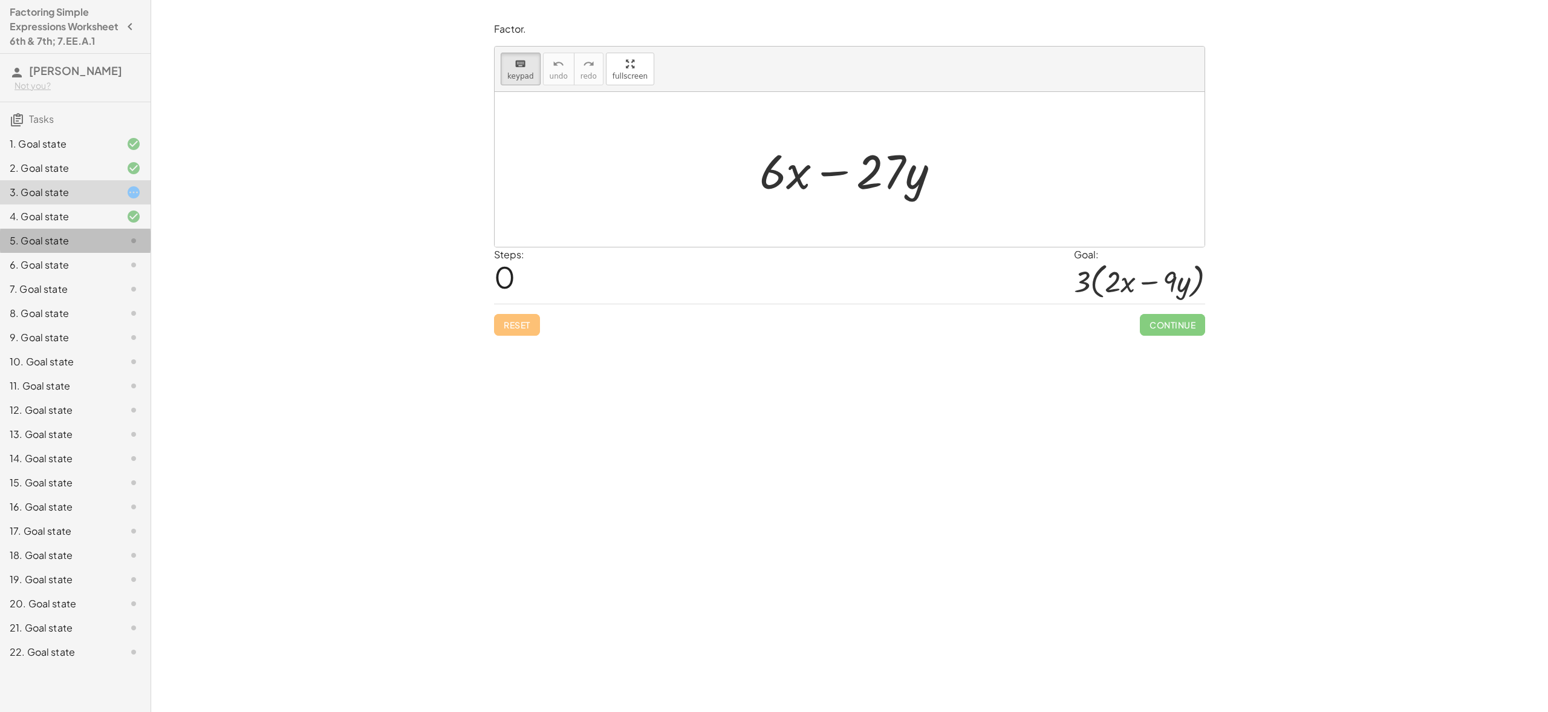
click at [50, 248] on div "5. Goal state" at bounding box center [58, 240] width 97 height 15
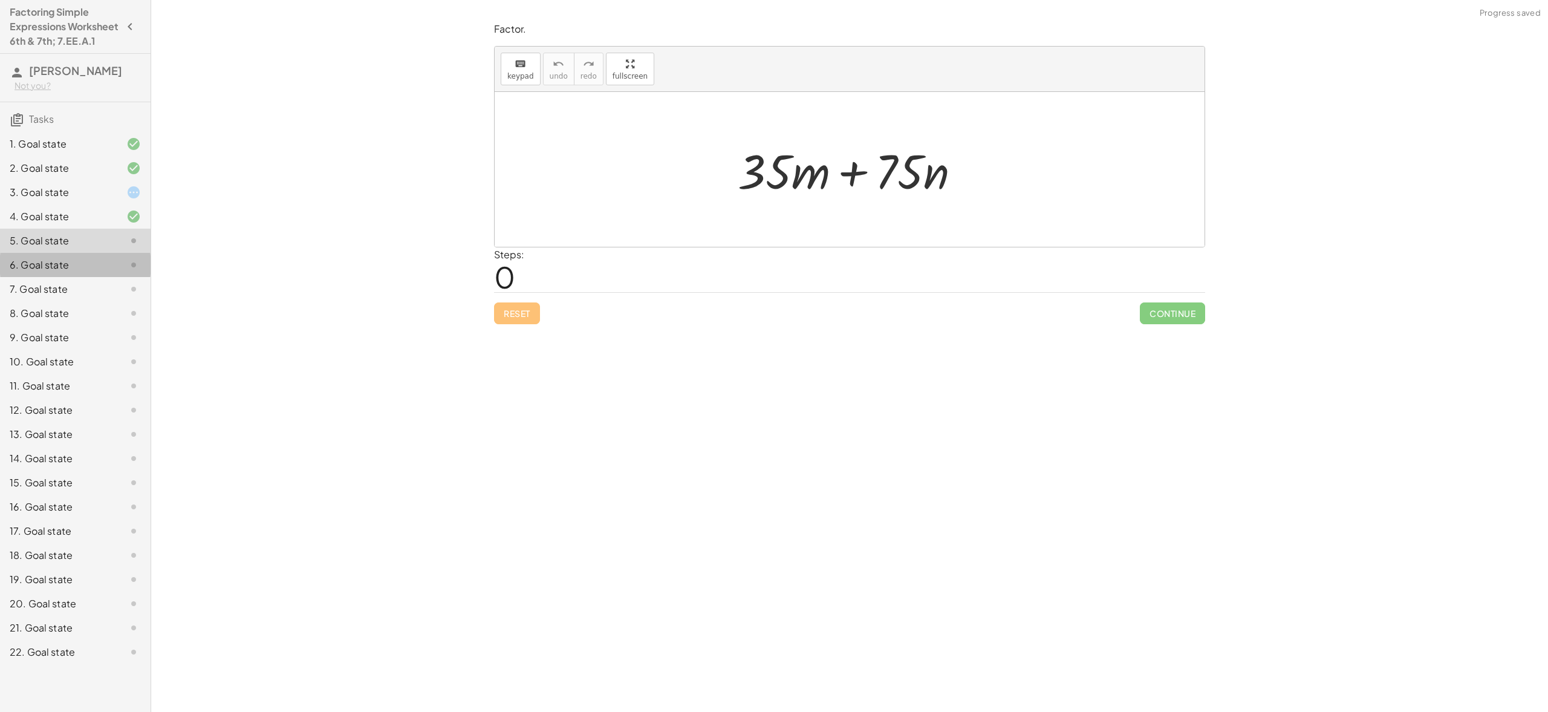
click at [65, 272] on div "6. Goal state" at bounding box center [58, 265] width 97 height 15
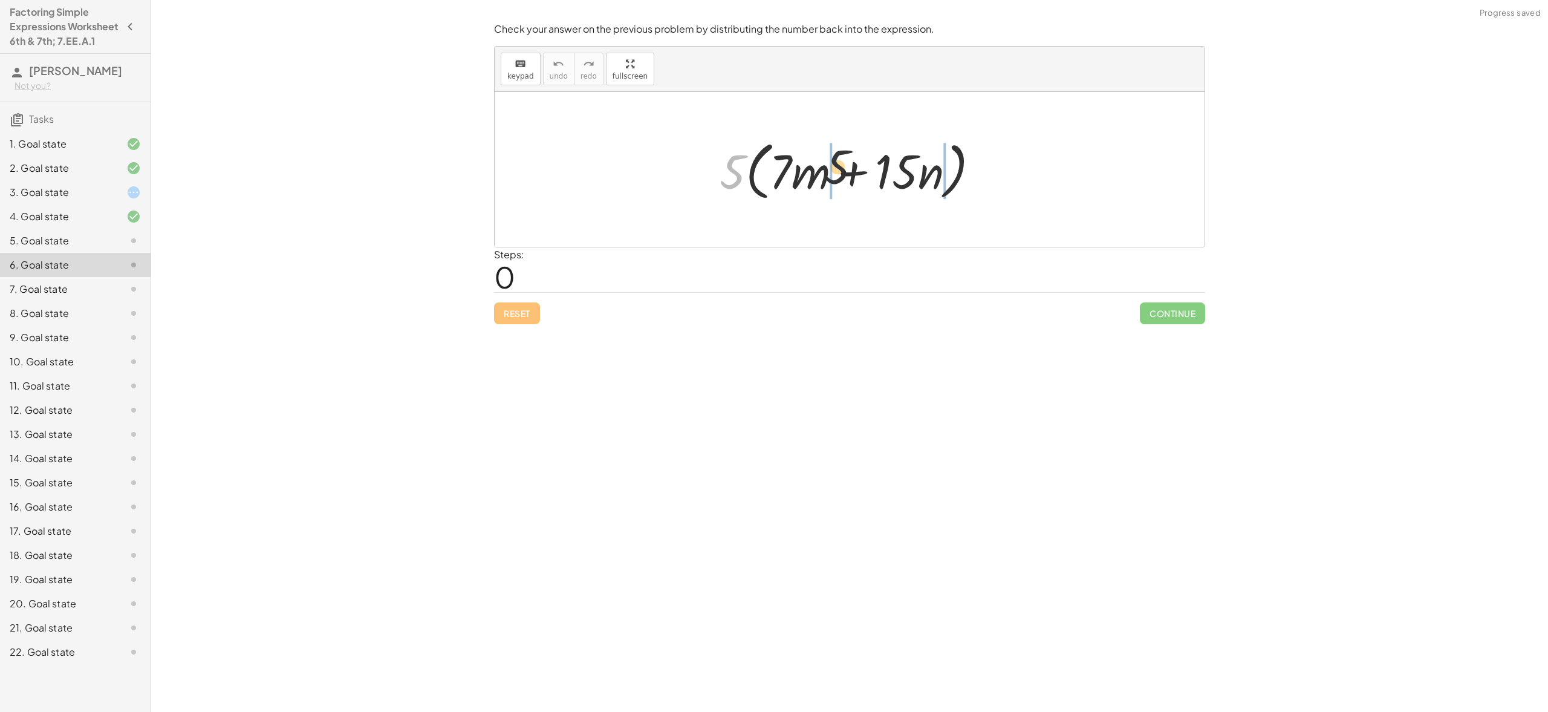
drag, startPoint x: 732, startPoint y: 175, endPoint x: 859, endPoint y: 171, distance: 127.1
click at [859, 171] on div at bounding box center [855, 170] width 282 height 70
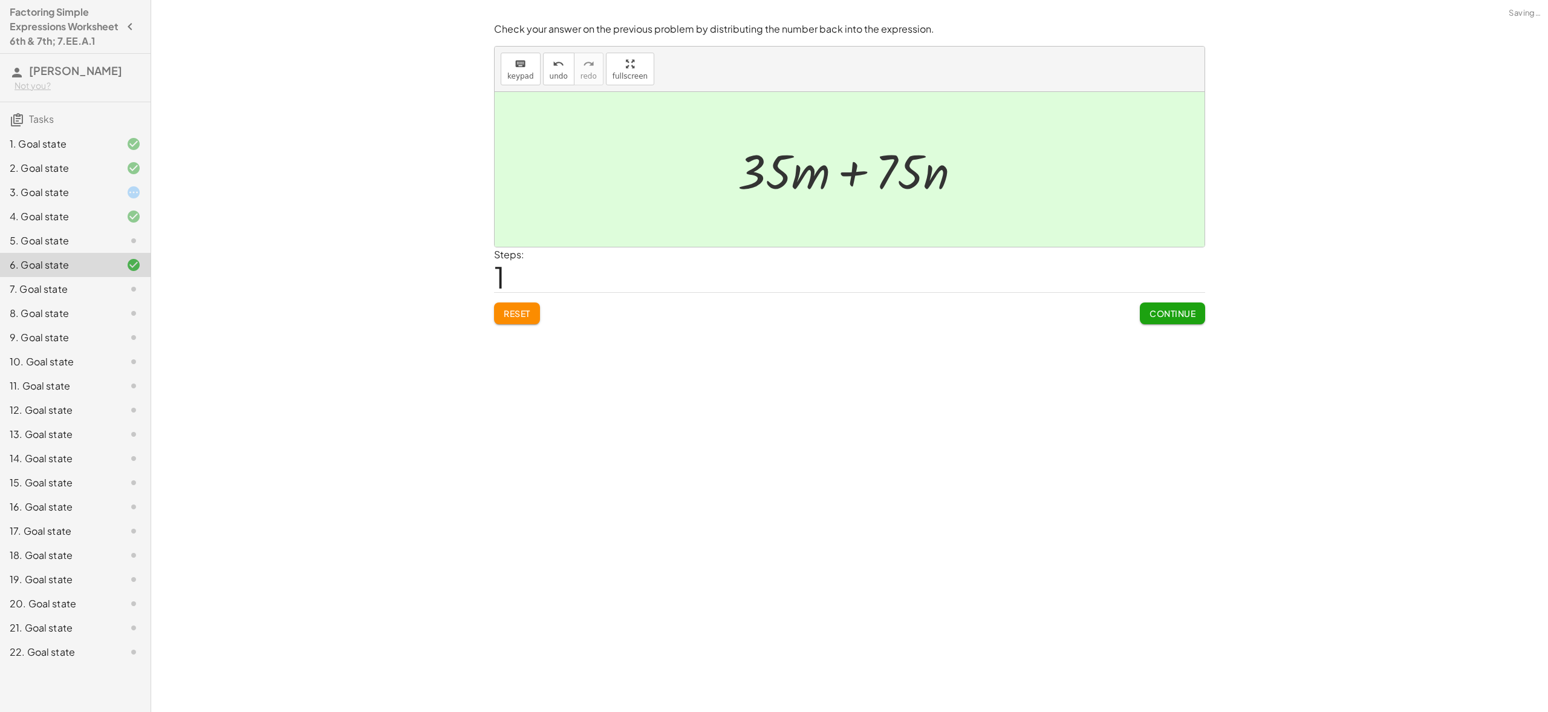
click at [1164, 307] on button "Continue" at bounding box center [1172, 313] width 65 height 22
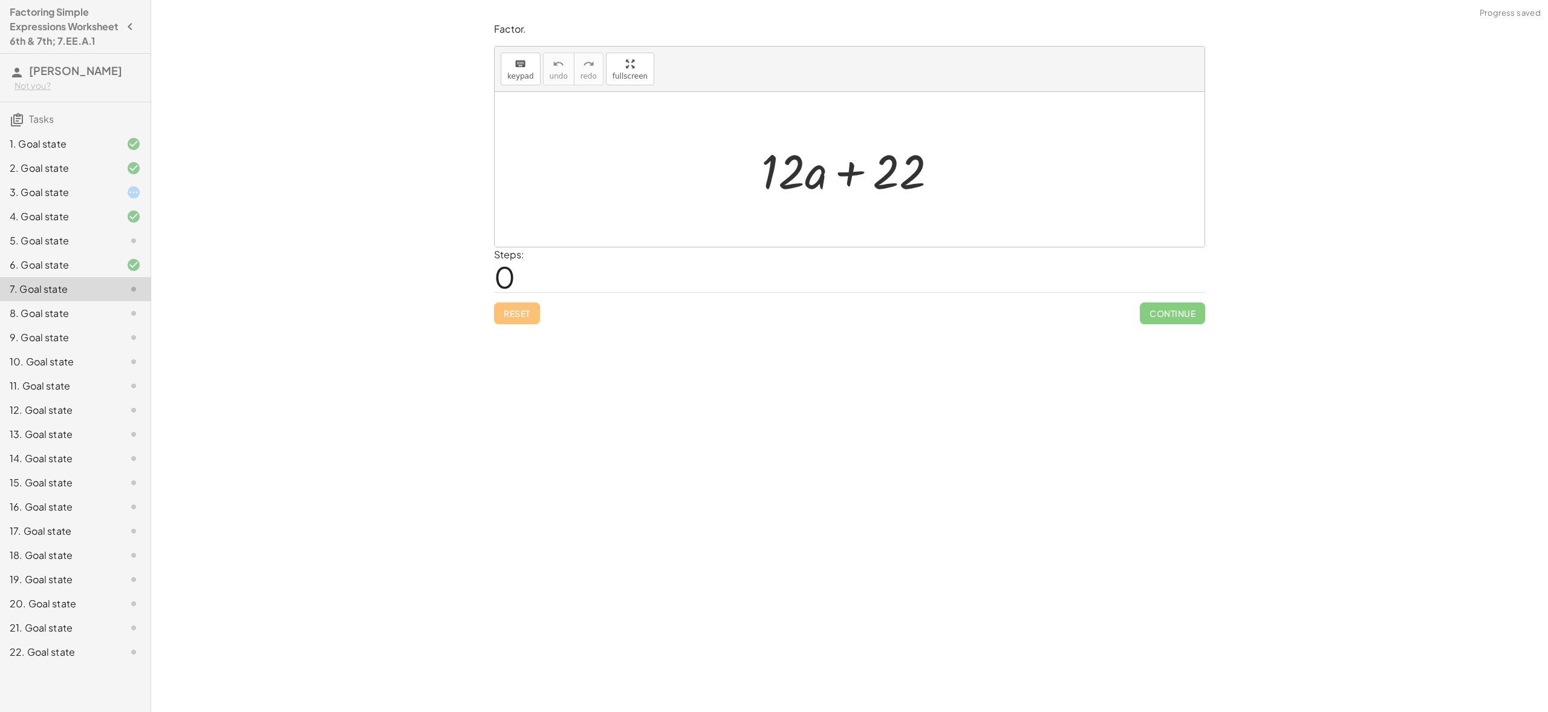
click at [70, 321] on div "8. Goal state" at bounding box center [58, 313] width 97 height 15
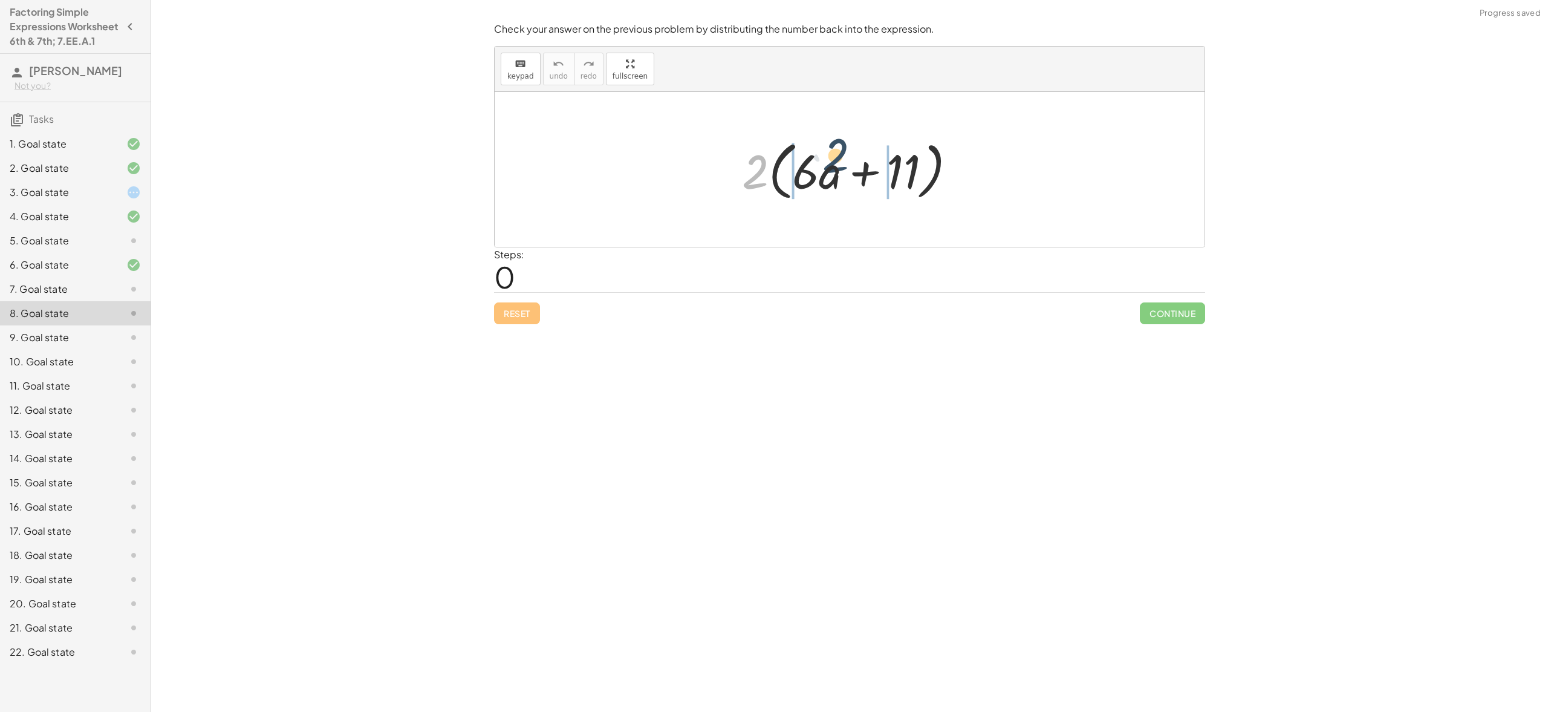
drag, startPoint x: 756, startPoint y: 180, endPoint x: 844, endPoint y: 174, distance: 87.9
click at [844, 174] on div at bounding box center [854, 170] width 236 height 70
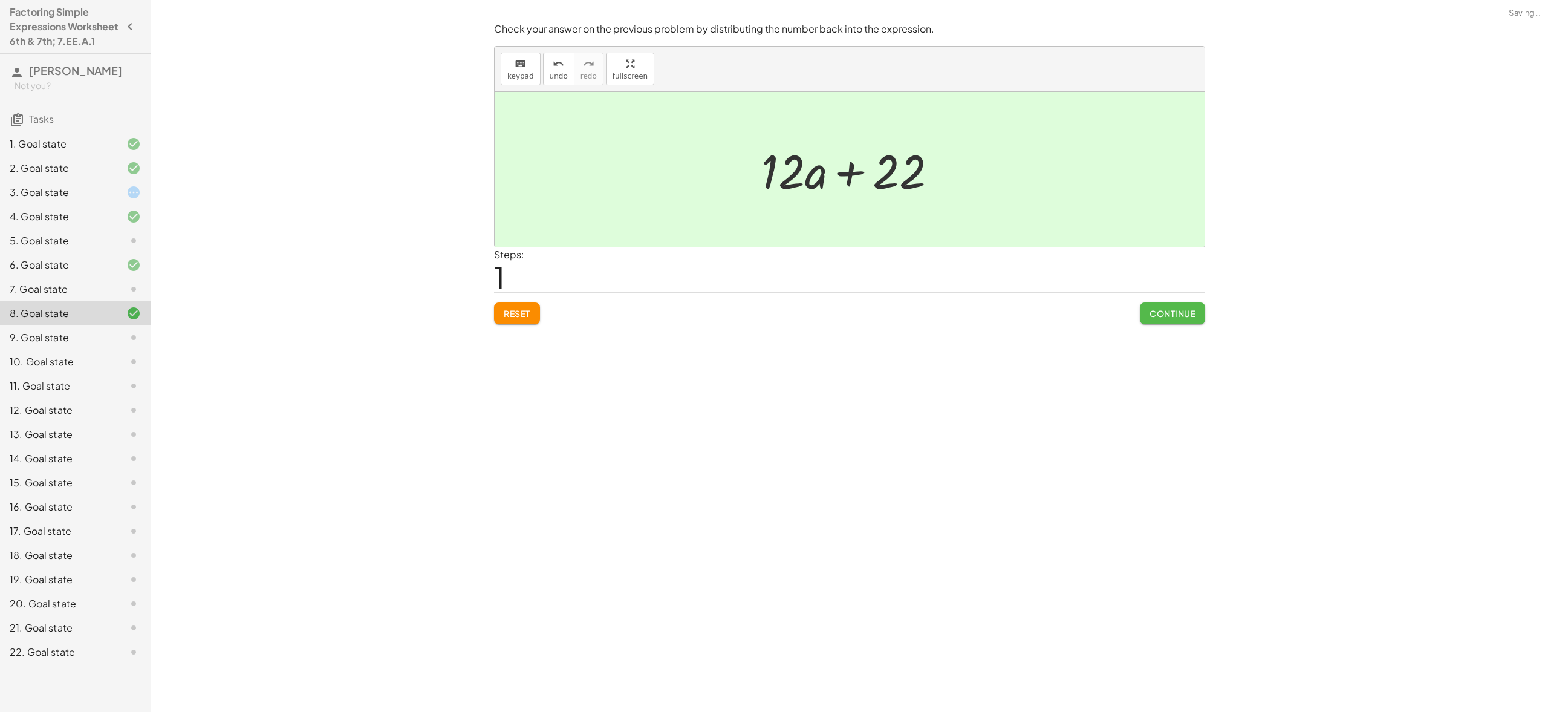
click at [1169, 316] on span "Continue" at bounding box center [1173, 313] width 46 height 11
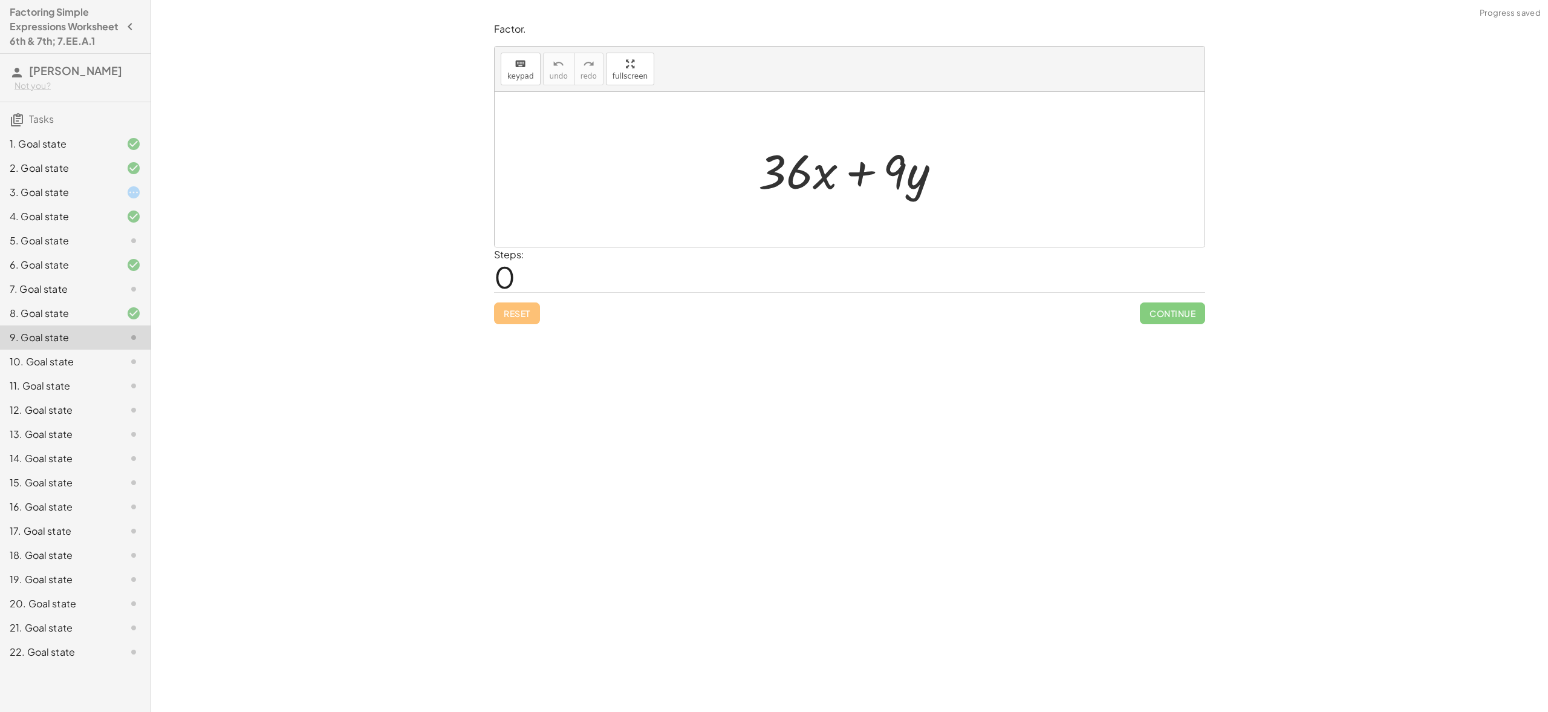
click at [88, 369] on div "10. Goal state" at bounding box center [58, 361] width 97 height 15
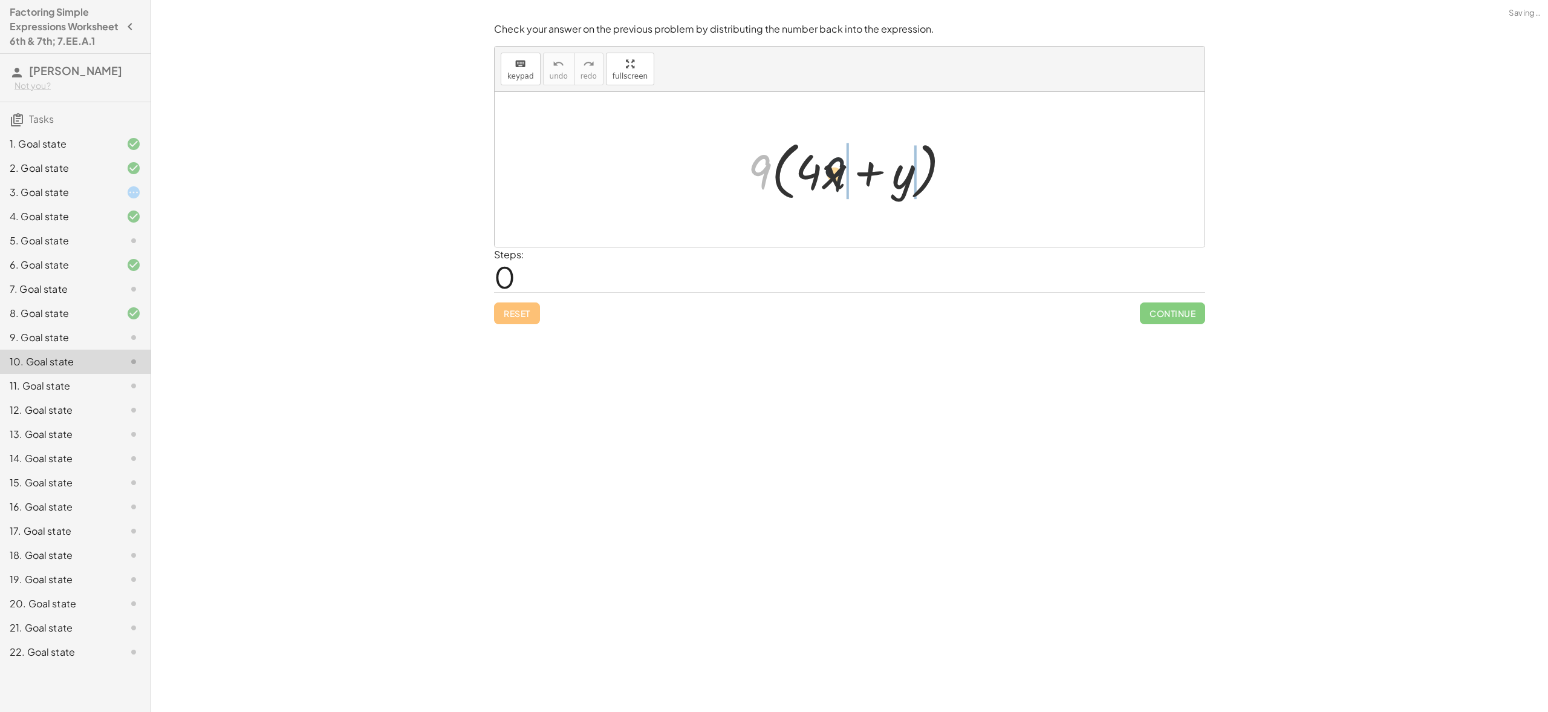
drag, startPoint x: 757, startPoint y: 172, endPoint x: 890, endPoint y: 177, distance: 133.7
click at [890, 177] on div at bounding box center [854, 170] width 224 height 70
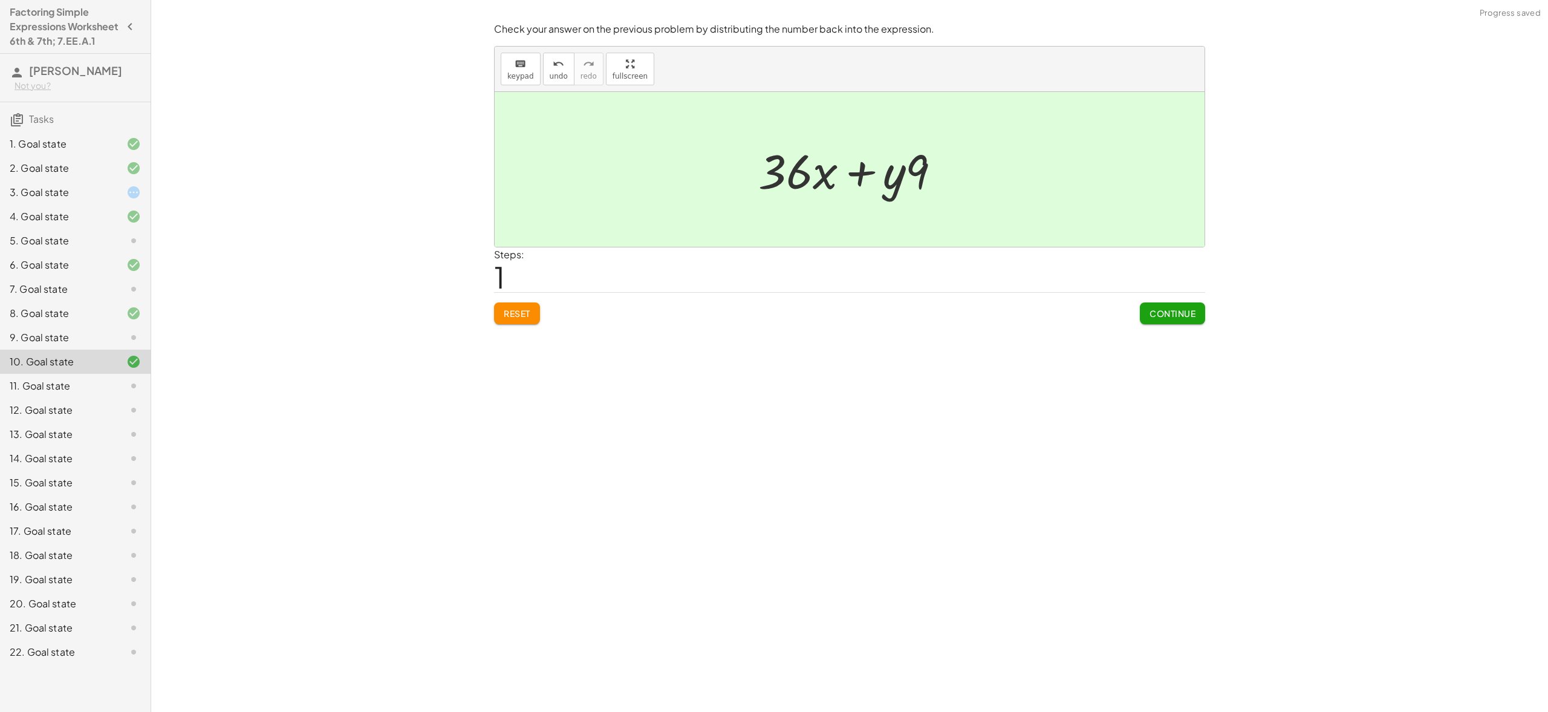
drag, startPoint x: 1160, startPoint y: 317, endPoint x: 1130, endPoint y: 319, distance: 30.3
click at [1160, 317] on span "Continue" at bounding box center [1173, 313] width 46 height 11
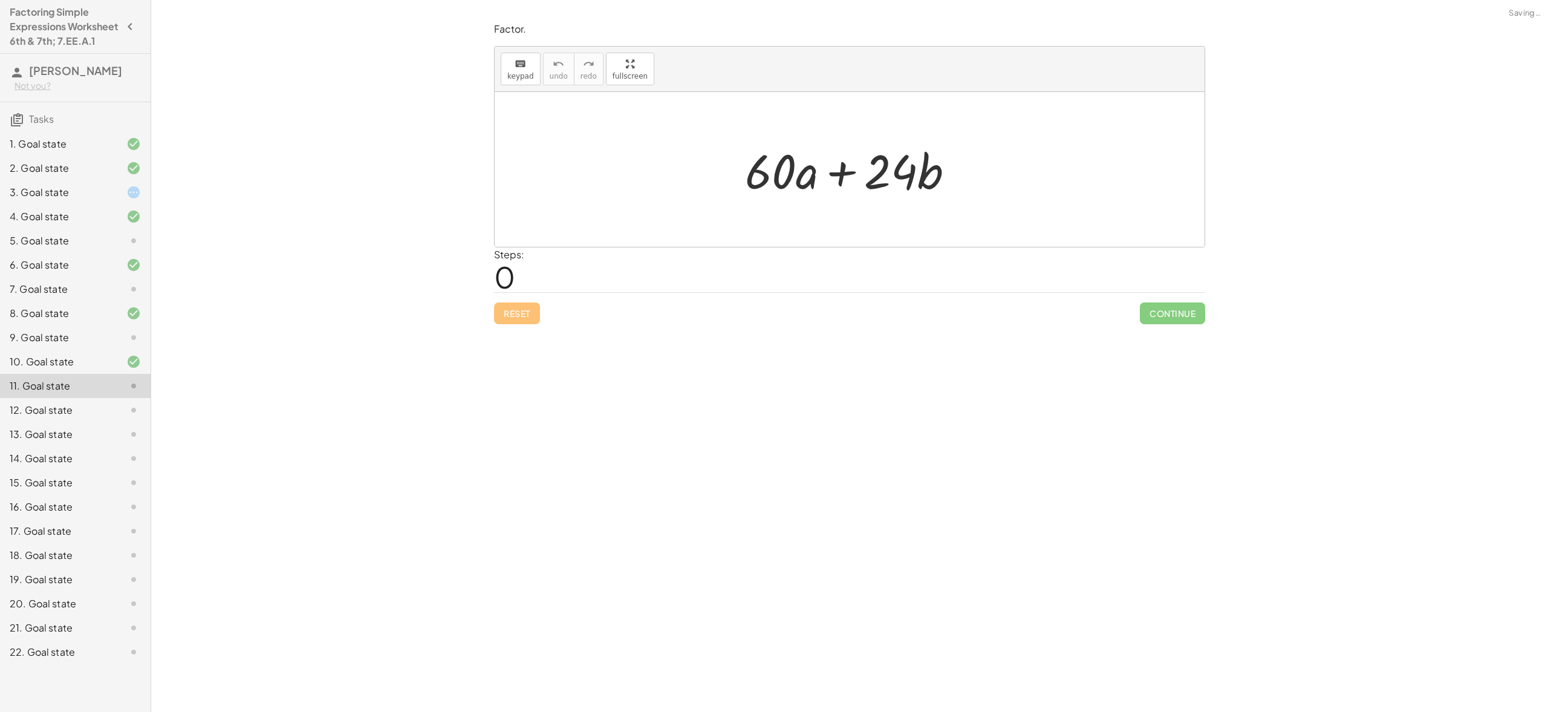
click at [80, 417] on div "12. Goal state" at bounding box center [58, 410] width 97 height 15
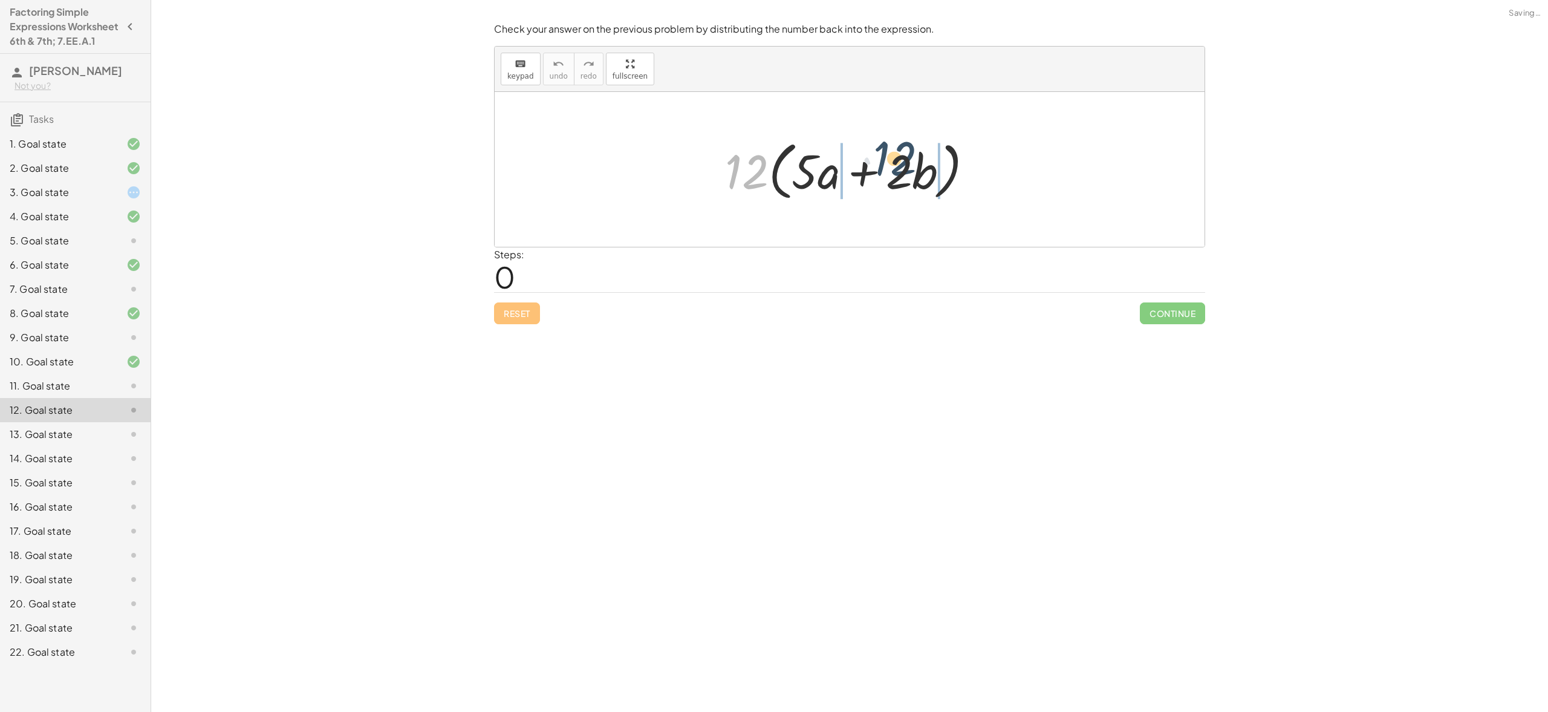
drag, startPoint x: 770, startPoint y: 184, endPoint x: 902, endPoint y: 176, distance: 132.1
click at [902, 176] on div at bounding box center [854, 170] width 270 height 70
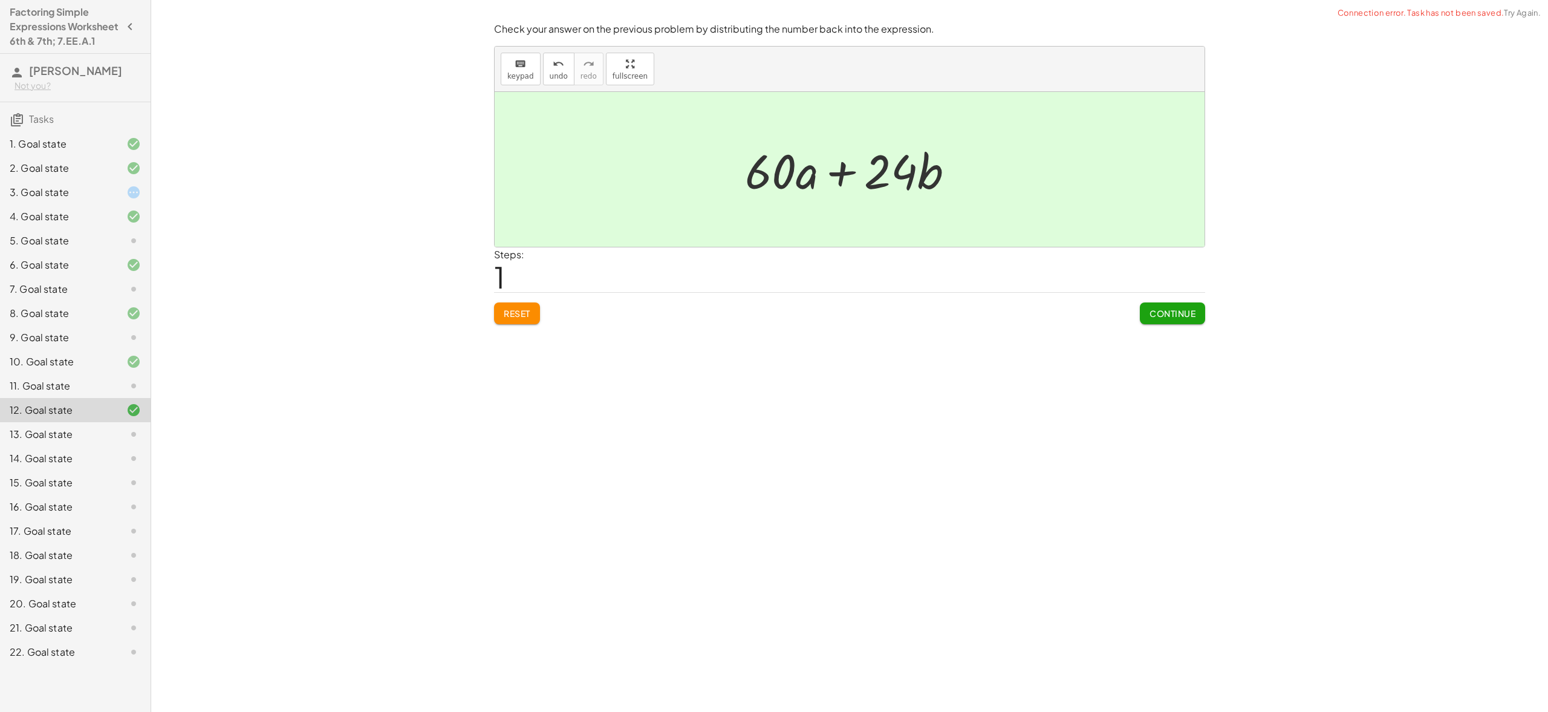
click at [54, 466] on div "14. Goal state" at bounding box center [58, 458] width 97 height 15
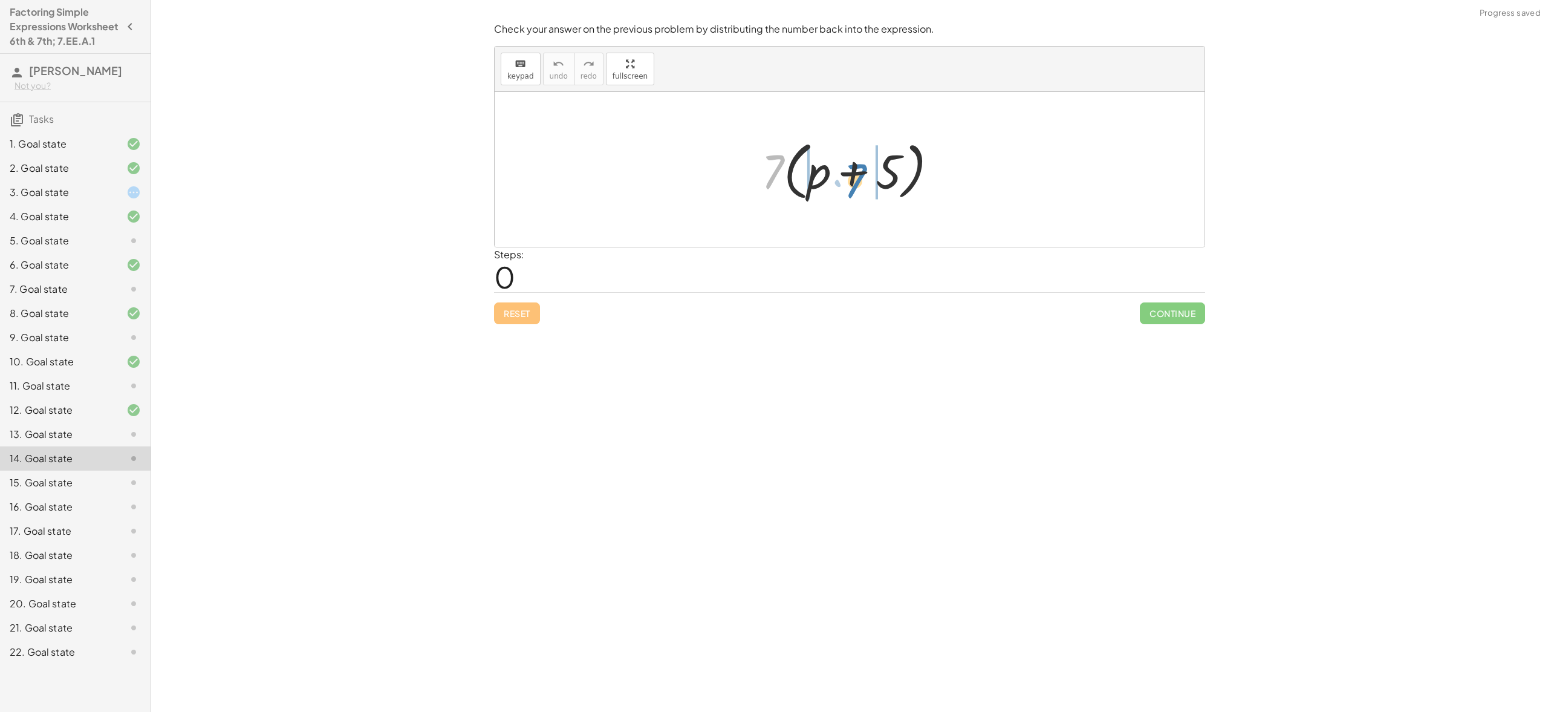
drag, startPoint x: 760, startPoint y: 178, endPoint x: 841, endPoint y: 187, distance: 82.1
click at [841, 187] on div at bounding box center [854, 170] width 198 height 70
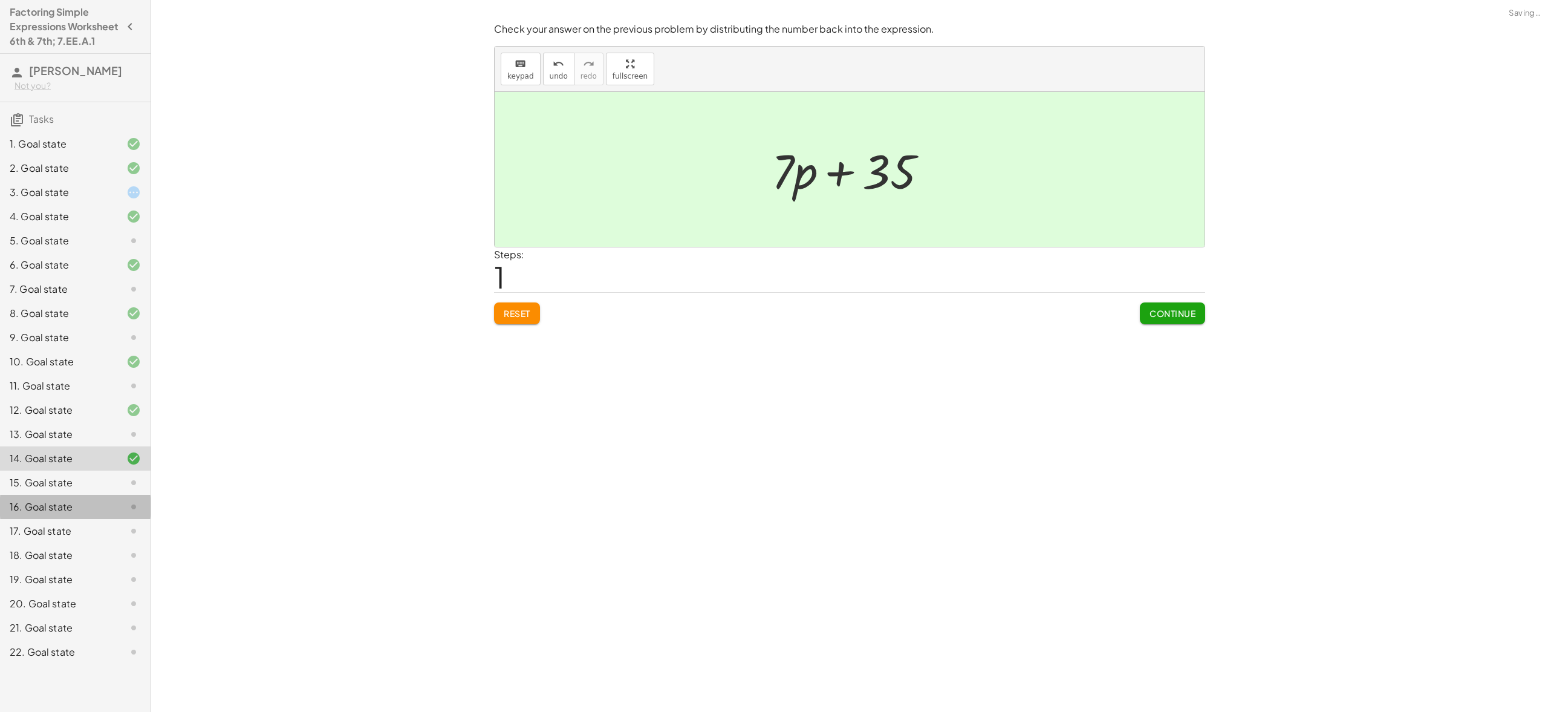
click at [76, 514] on div "16. Goal state" at bounding box center [58, 507] width 97 height 15
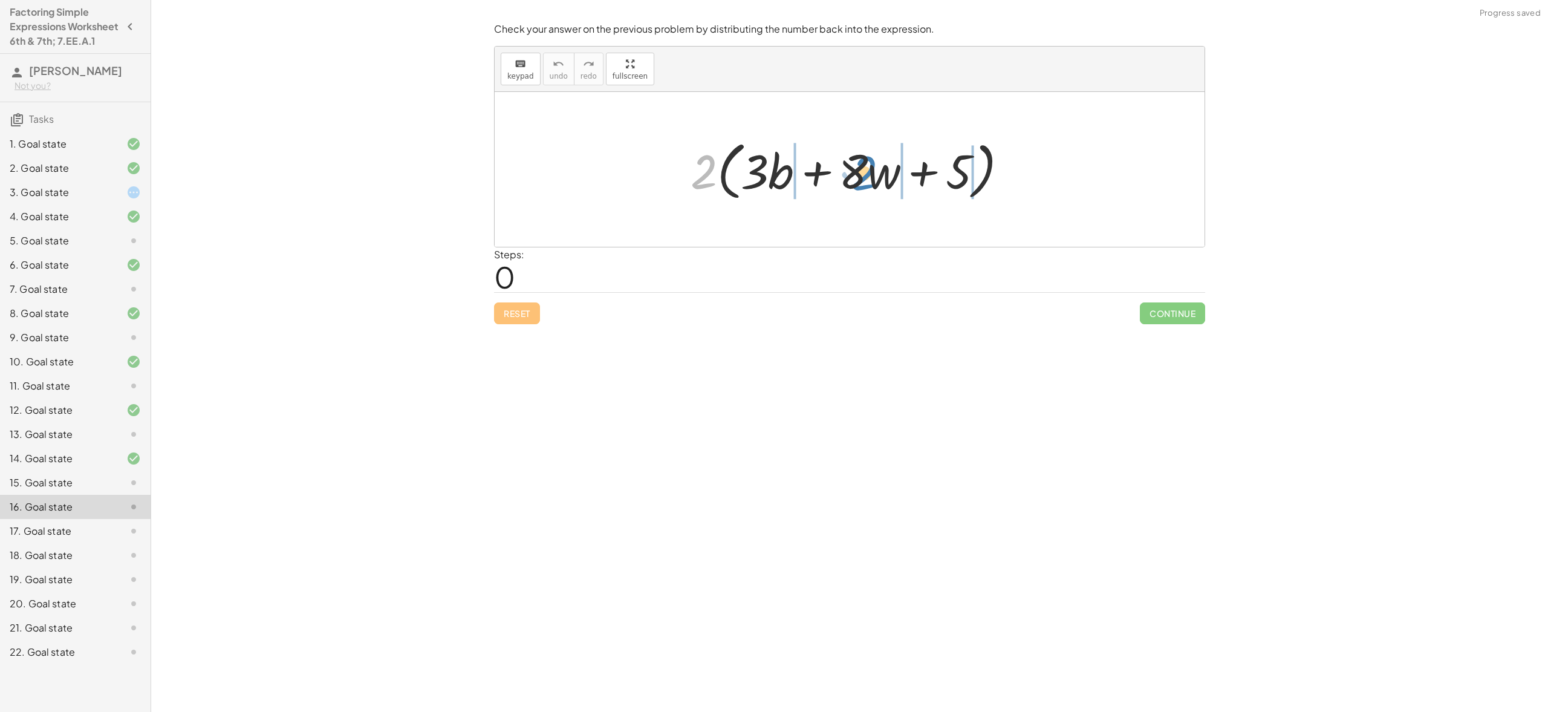
drag, startPoint x: 702, startPoint y: 185, endPoint x: 861, endPoint y: 186, distance: 159.1
click at [861, 186] on div at bounding box center [854, 170] width 339 height 70
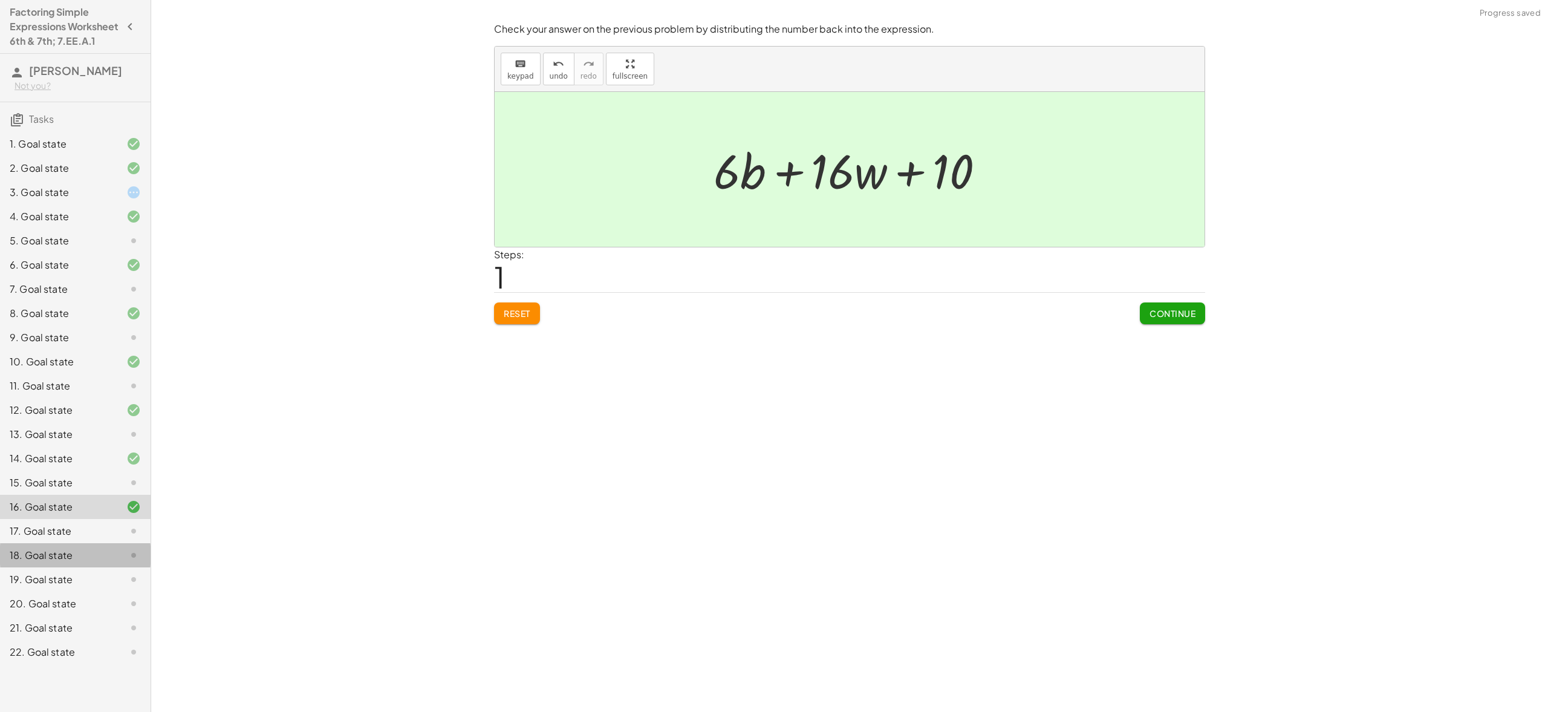
click at [54, 562] on div "18. Goal state" at bounding box center [58, 555] width 97 height 15
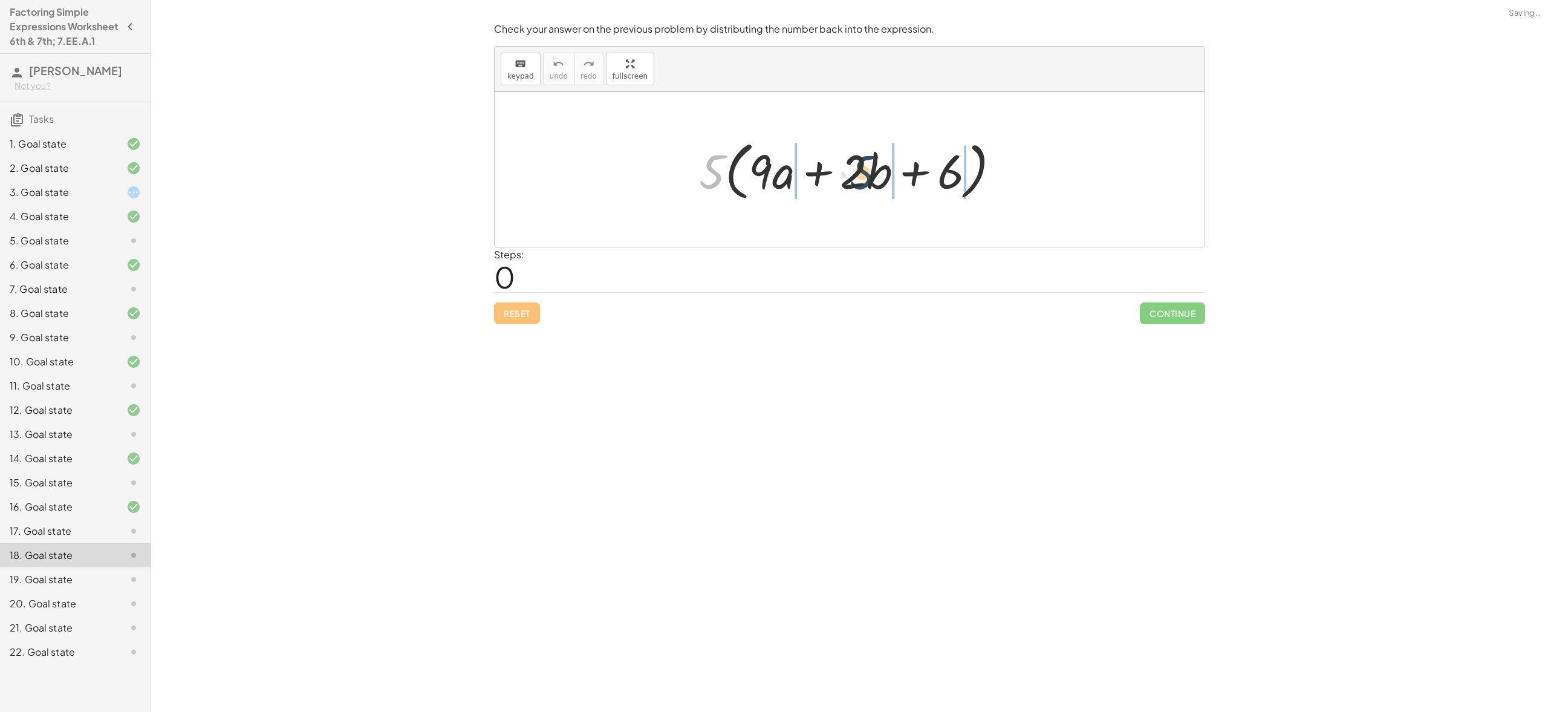
drag, startPoint x: 704, startPoint y: 173, endPoint x: 870, endPoint y: 172, distance: 166.3
click at [870, 172] on div at bounding box center [854, 170] width 322 height 70
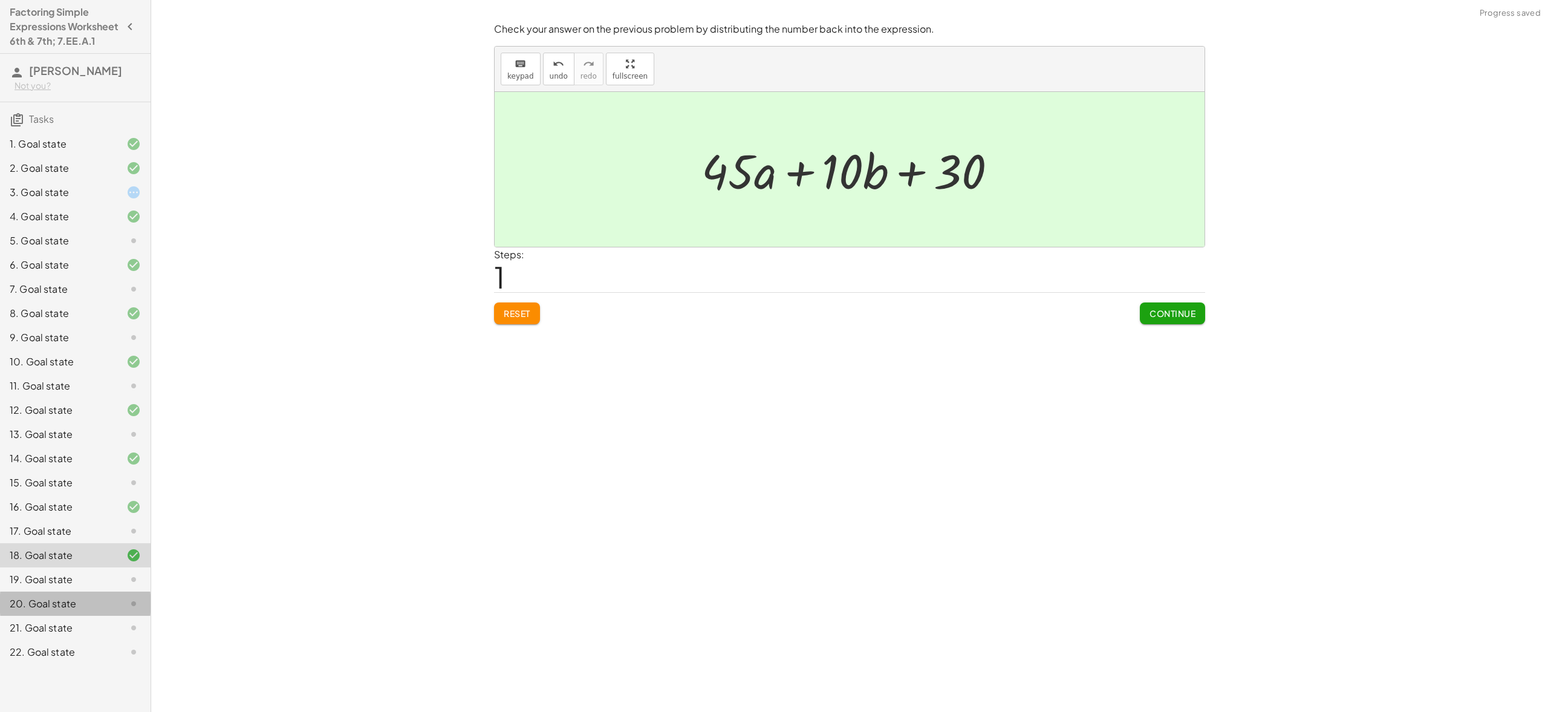
click at [69, 611] on div "20. Goal state" at bounding box center [58, 603] width 97 height 15
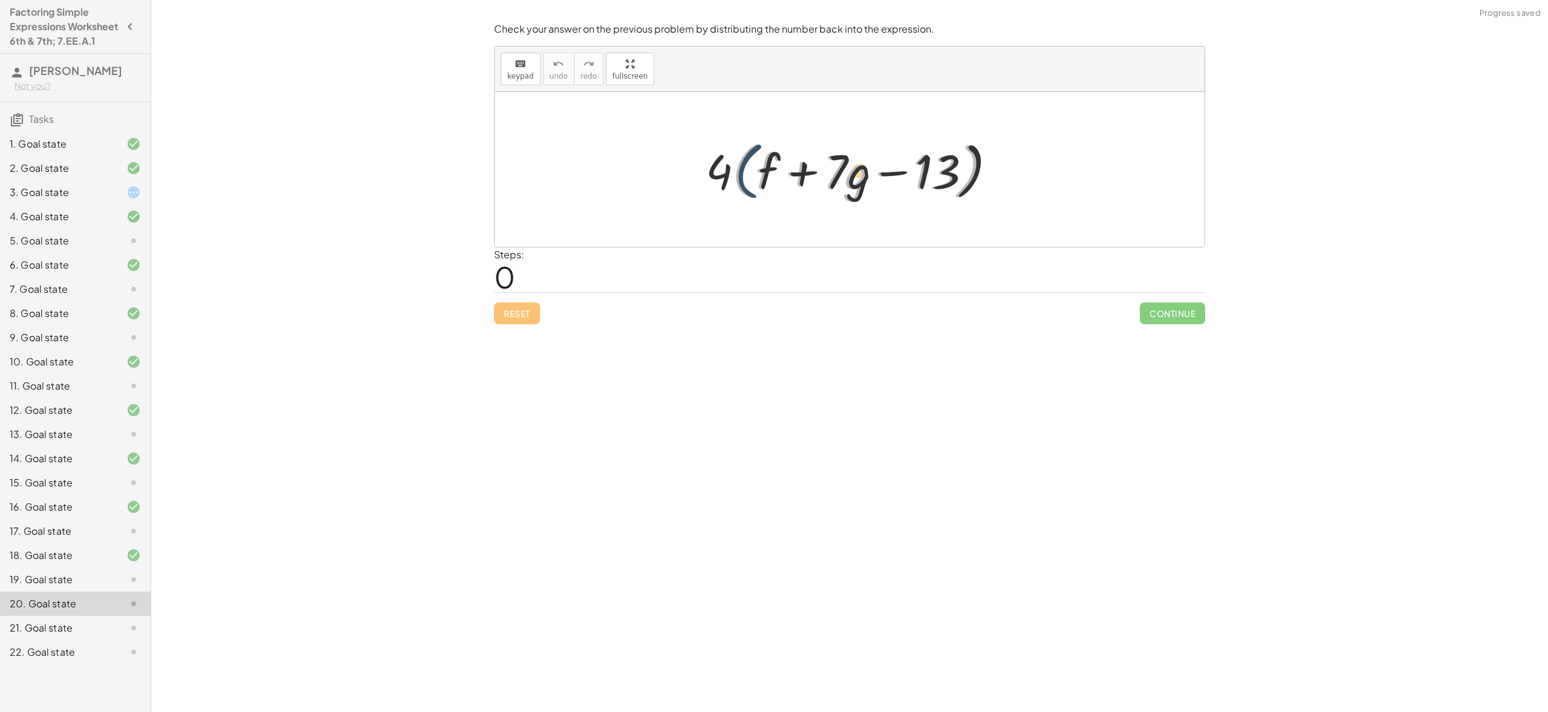
drag, startPoint x: 734, startPoint y: 159, endPoint x: 829, endPoint y: 165, distance: 95.1
click at [829, 165] on div at bounding box center [855, 170] width 310 height 70
drag, startPoint x: 727, startPoint y: 180, endPoint x: 859, endPoint y: 172, distance: 132.1
click at [859, 172] on div at bounding box center [855, 170] width 310 height 70
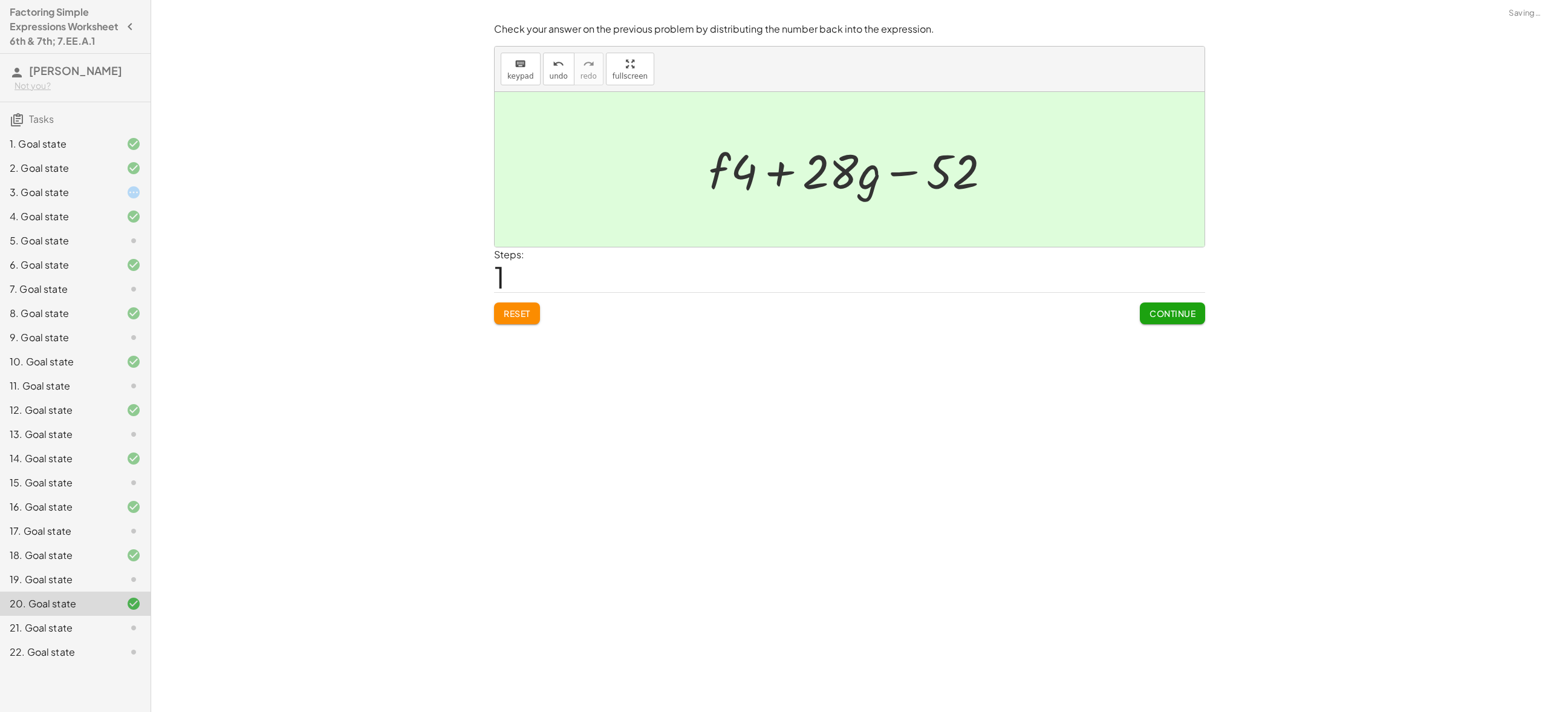
click at [93, 659] on div "22. Goal state" at bounding box center [58, 652] width 97 height 15
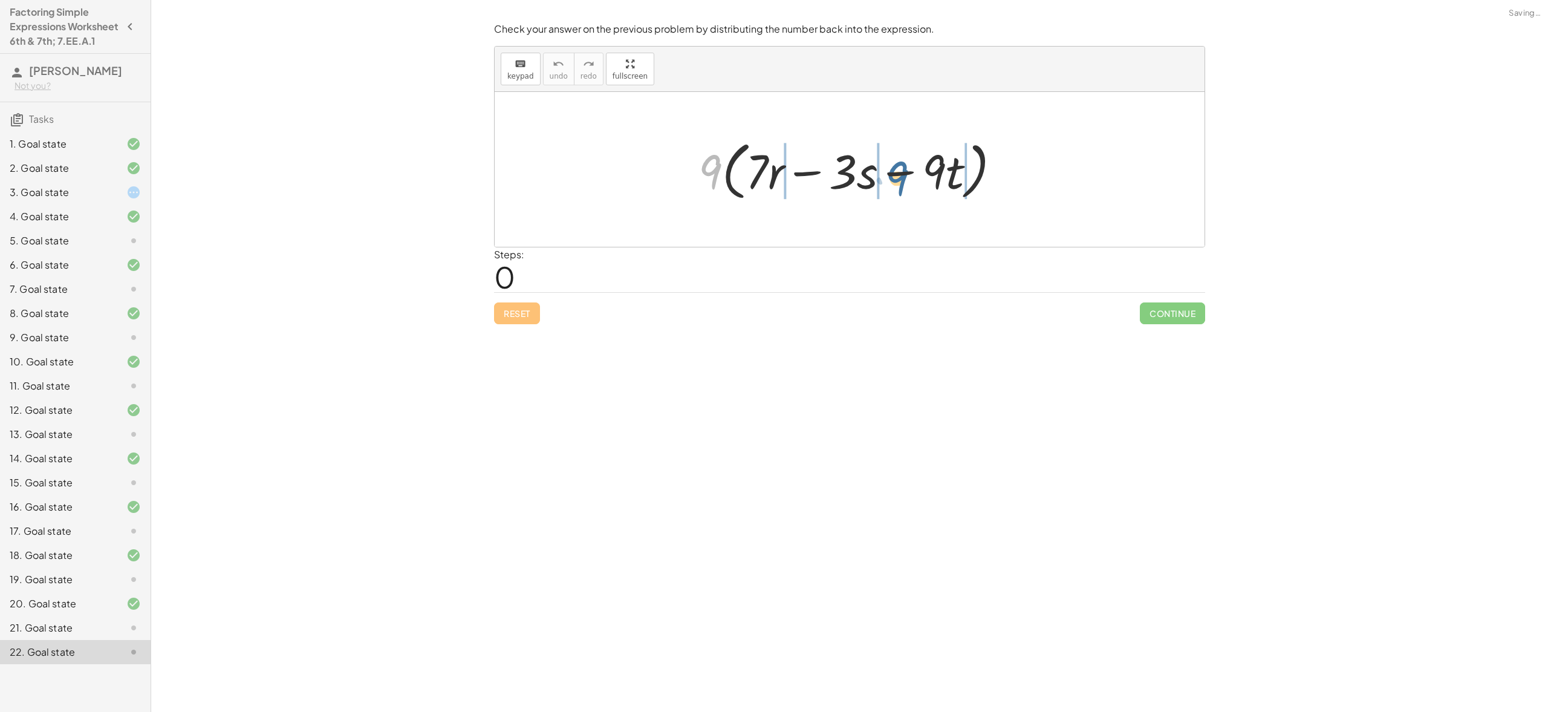
drag, startPoint x: 711, startPoint y: 174, endPoint x: 900, endPoint y: 180, distance: 188.8
click at [900, 180] on div at bounding box center [854, 170] width 324 height 70
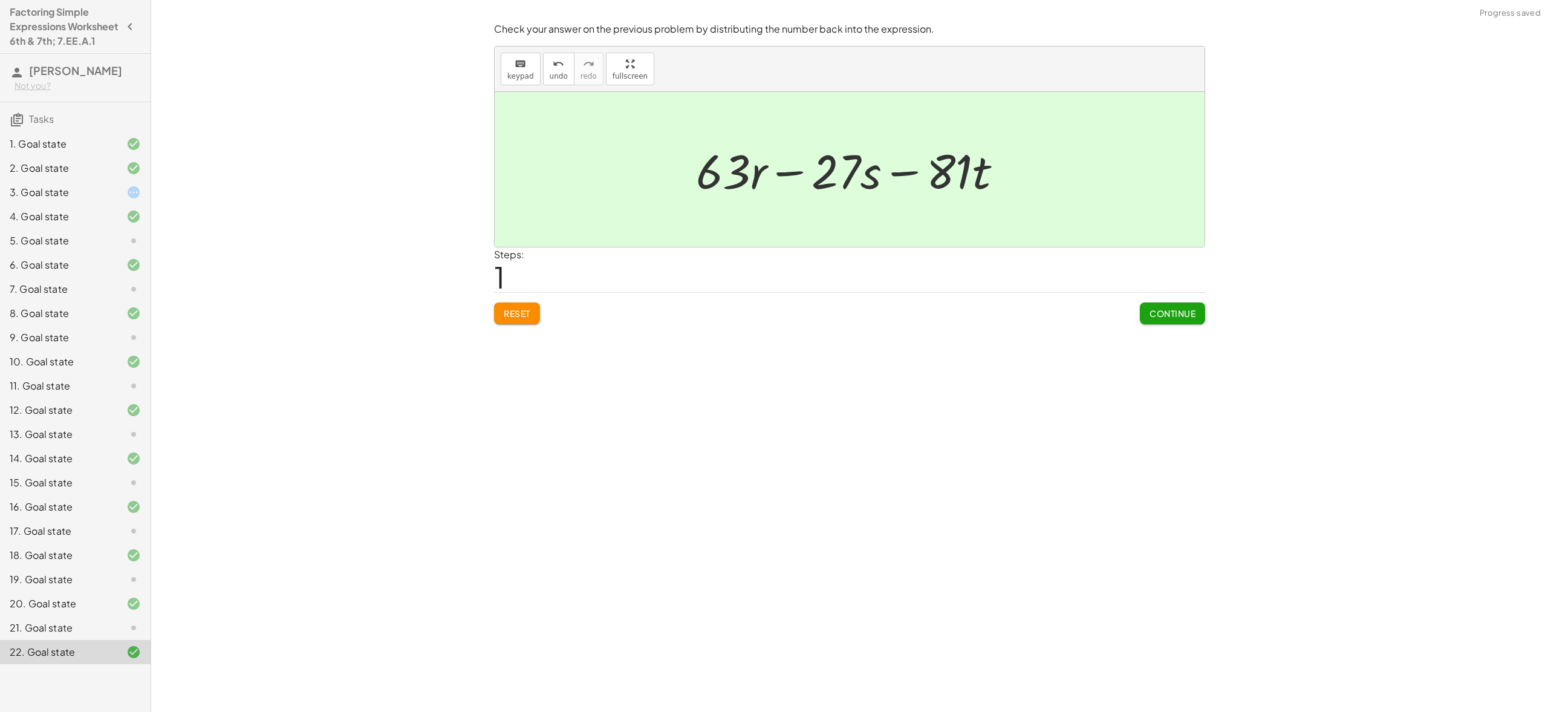
click at [1156, 311] on span "Continue" at bounding box center [1173, 313] width 46 height 11
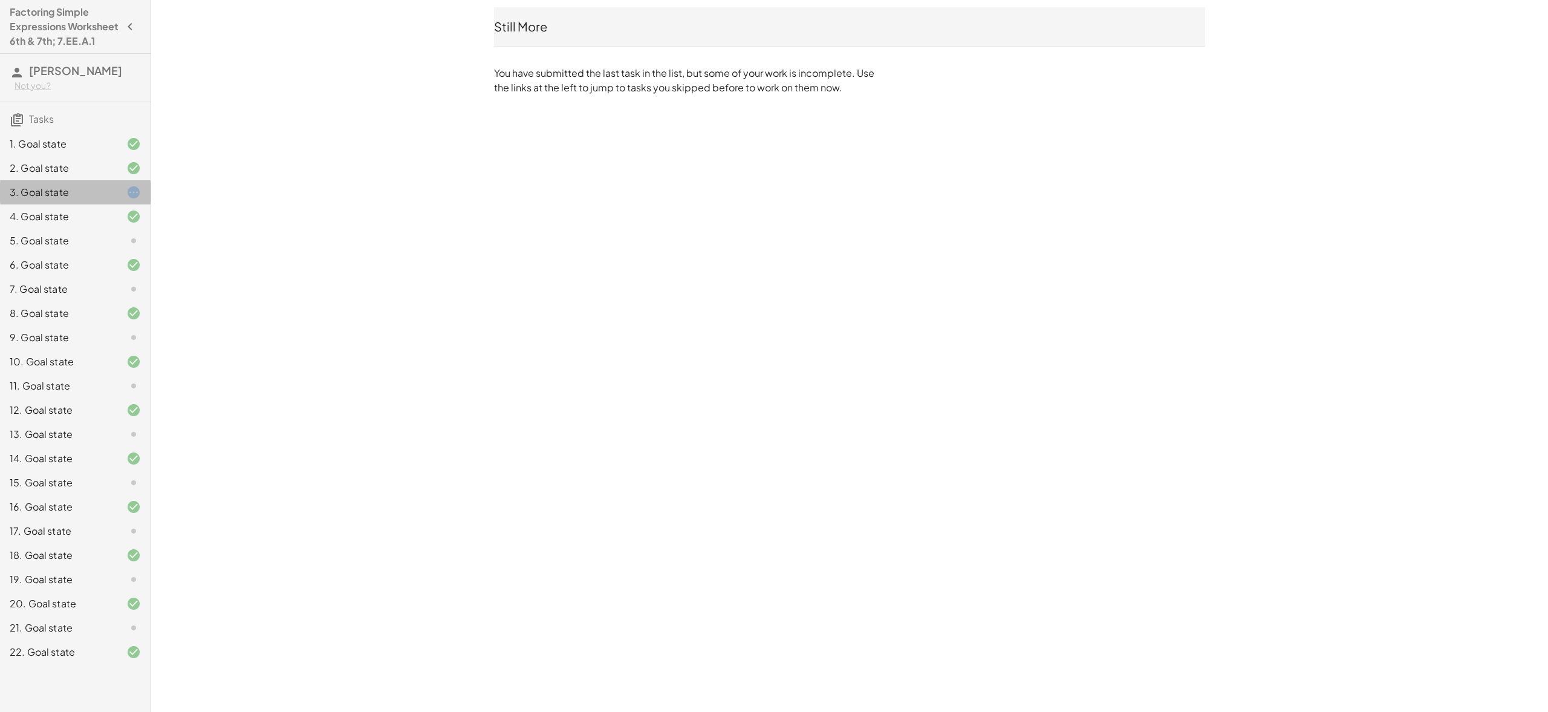
click at [76, 200] on div "3. Goal state" at bounding box center [58, 192] width 97 height 15
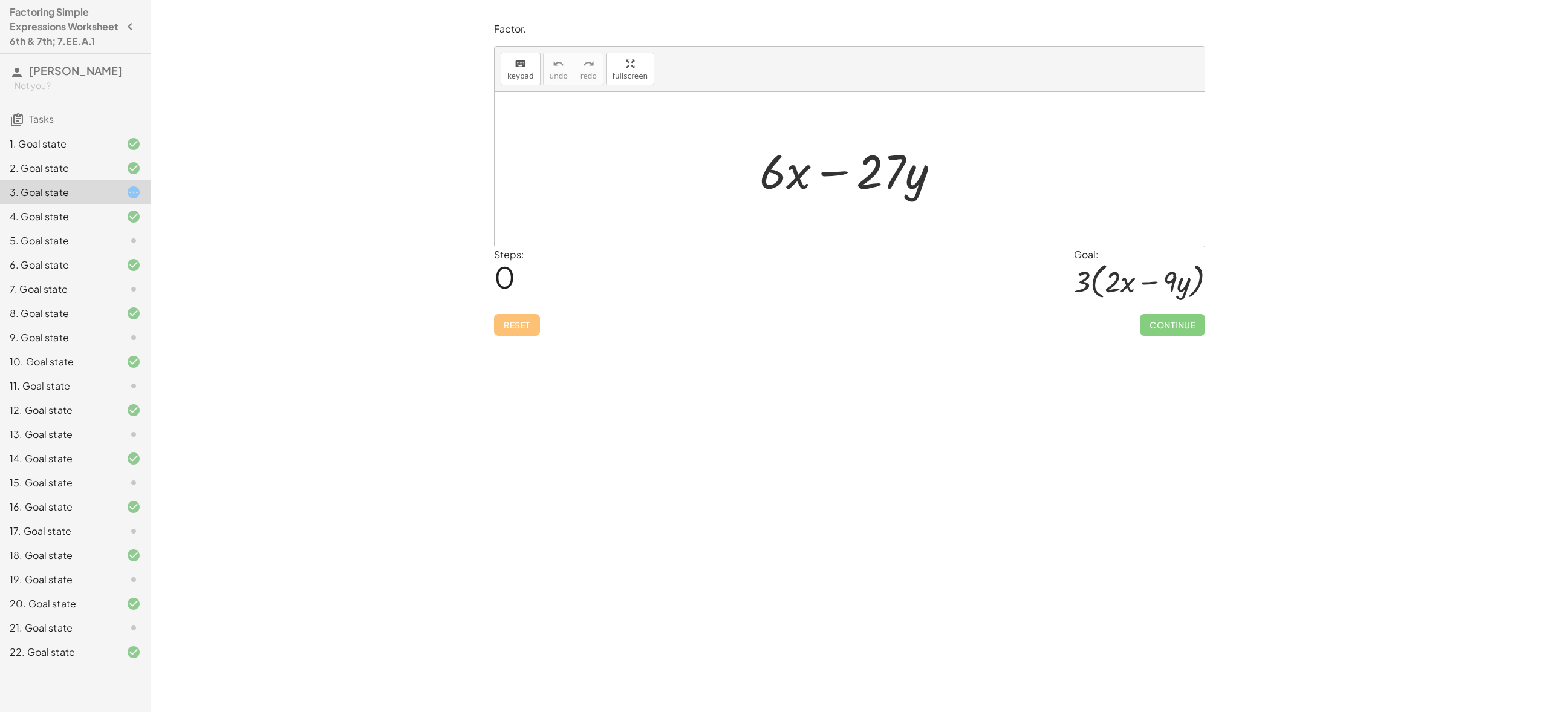
drag, startPoint x: 732, startPoint y: 177, endPoint x: 956, endPoint y: 194, distance: 225.0
click at [956, 194] on div "+ · 6 · x − · 27 · y" at bounding box center [850, 169] width 710 height 155
drag, startPoint x: 748, startPoint y: 203, endPoint x: 615, endPoint y: 202, distance: 133.0
click at [615, 202] on div "· y − · 27 + · 6 · x − · 27 · y" at bounding box center [850, 169] width 710 height 155
drag, startPoint x: 919, startPoint y: 181, endPoint x: 851, endPoint y: 181, distance: 67.7
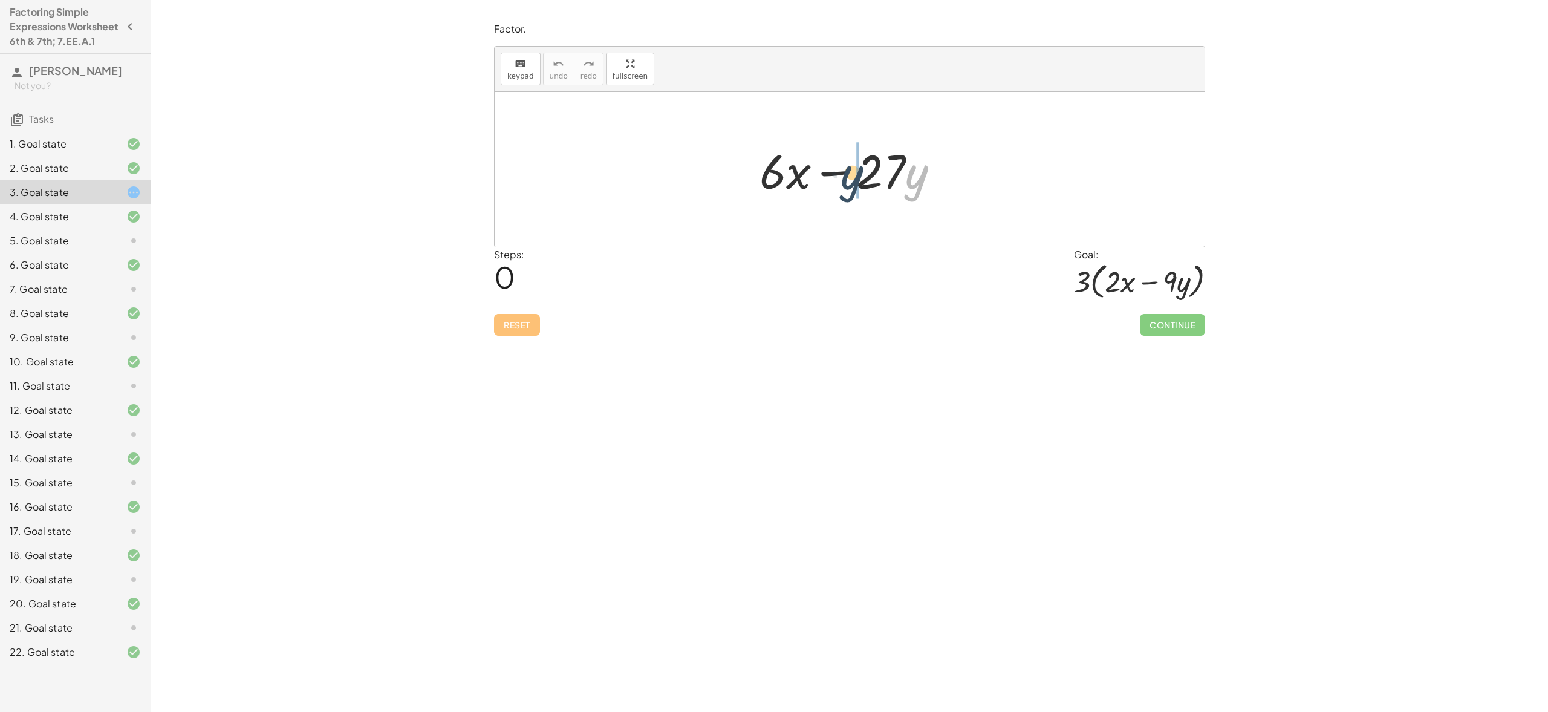
click at [851, 181] on div at bounding box center [855, 169] width 202 height 62
drag, startPoint x: 783, startPoint y: 169, endPoint x: 790, endPoint y: 169, distance: 7.3
click at [790, 169] on div at bounding box center [855, 169] width 202 height 62
click at [781, 174] on div at bounding box center [855, 169] width 202 height 62
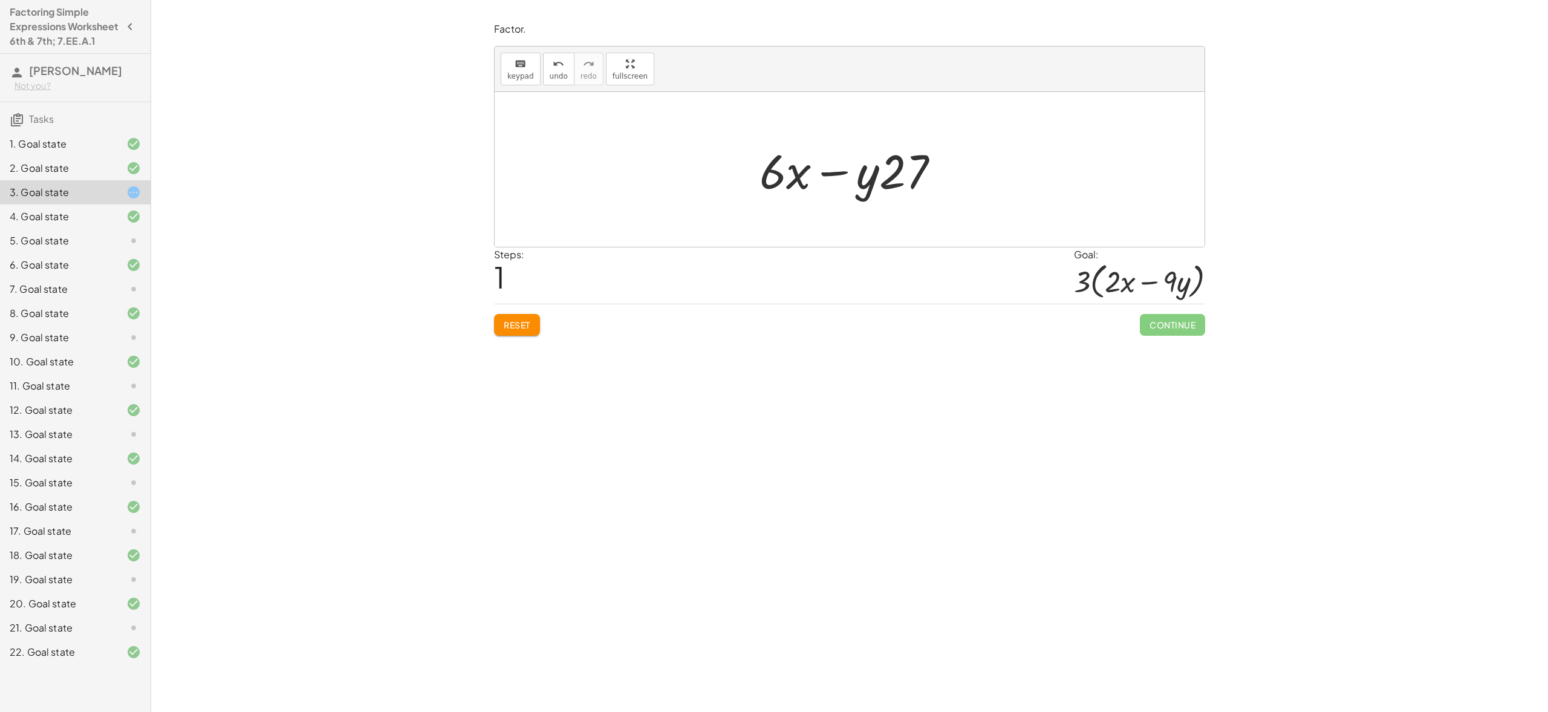
drag, startPoint x: 750, startPoint y: 139, endPoint x: 915, endPoint y: 206, distance: 178.0
click at [915, 206] on div "+ · 6 · x − · 27 · y + · 6 · x − · 27 · y" at bounding box center [850, 169] width 710 height 155
click at [524, 73] on span "keypad" at bounding box center [520, 76] width 27 height 8
drag, startPoint x: 750, startPoint y: 157, endPoint x: 792, endPoint y: 185, distance: 50.7
click at [792, 185] on div "+ · 6 · x − · 27 · y + · 6 · x − · 27 · y" at bounding box center [849, 169] width 217 height 68
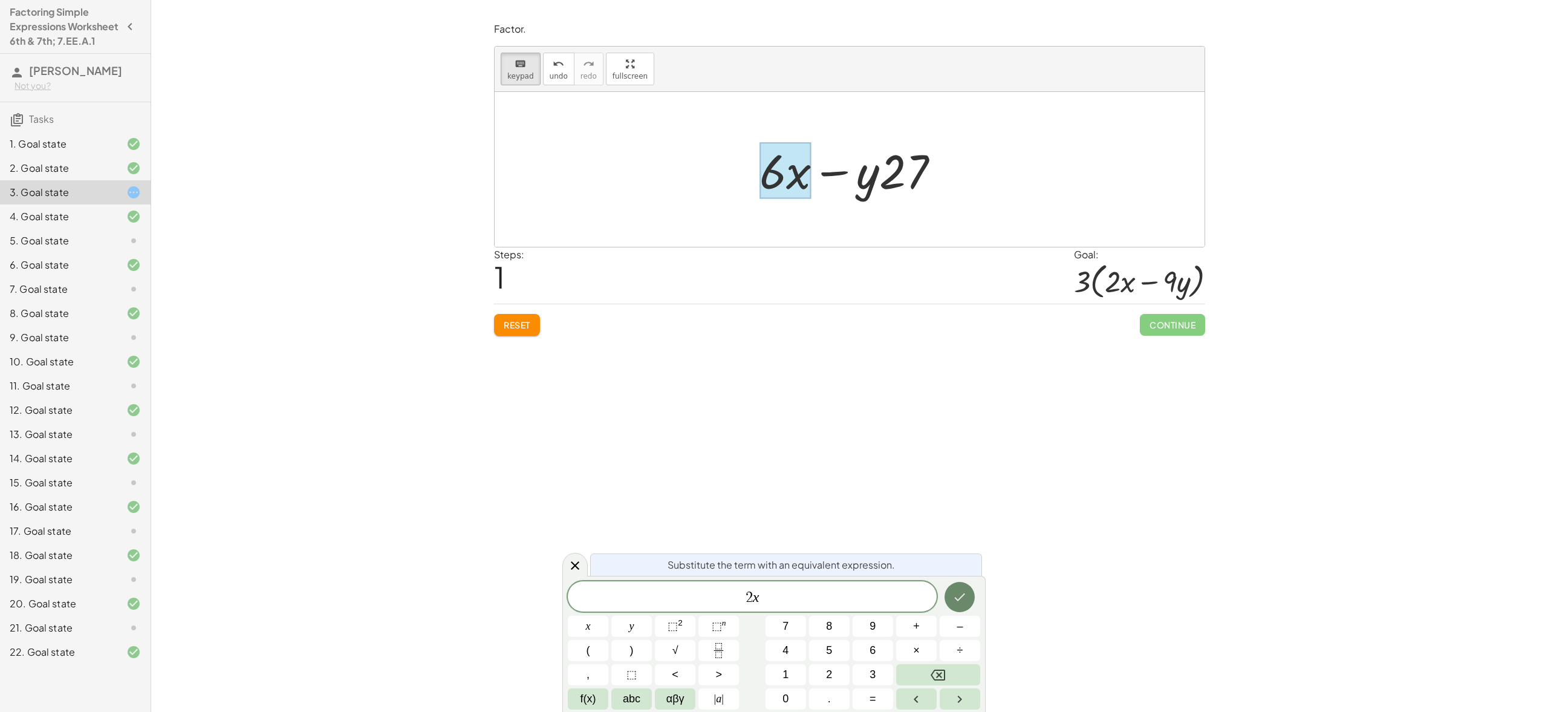
click at [956, 601] on icon "Done" at bounding box center [959, 597] width 15 height 15
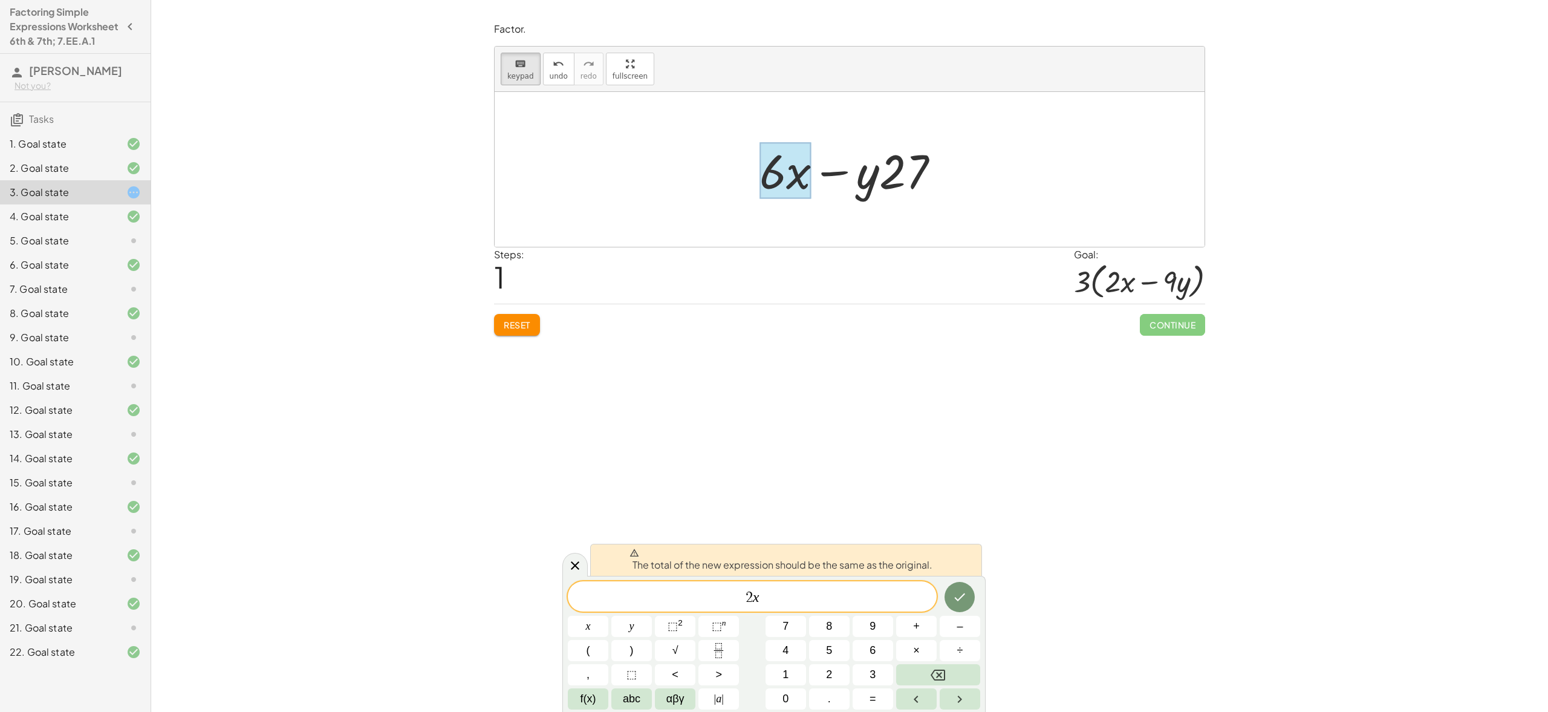
click at [920, 452] on div "Factor. keyboard keypad undo undo redo redo fullscreen × Steps: 3 Reset Continu…" at bounding box center [849, 356] width 1397 height 712
click at [535, 318] on button "Reset" at bounding box center [517, 325] width 46 height 22
drag, startPoint x: 789, startPoint y: 175, endPoint x: 870, endPoint y: 210, distance: 88.3
click at [792, 178] on div at bounding box center [786, 171] width 52 height 56
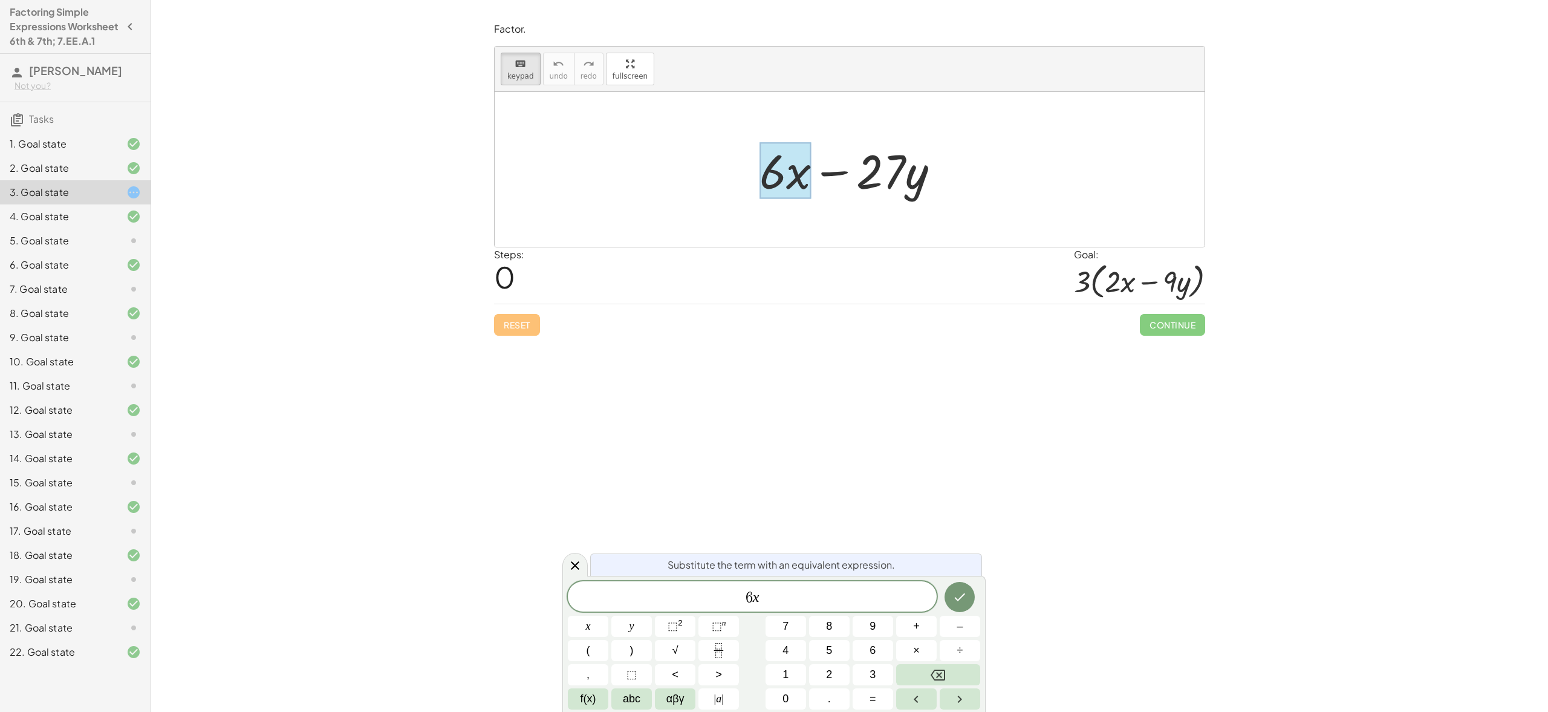
drag, startPoint x: 791, startPoint y: 178, endPoint x: 814, endPoint y: 202, distance: 33.4
click at [814, 202] on div "+ · 6 · x − · 27 · y" at bounding box center [849, 169] width 217 height 68
drag, startPoint x: 763, startPoint y: 168, endPoint x: 807, endPoint y: 206, distance: 57.9
click at [807, 206] on div "+ · 6 · x − · 27 · y" at bounding box center [850, 169] width 710 height 155
drag, startPoint x: 763, startPoint y: 169, endPoint x: 768, endPoint y: 174, distance: 7.3
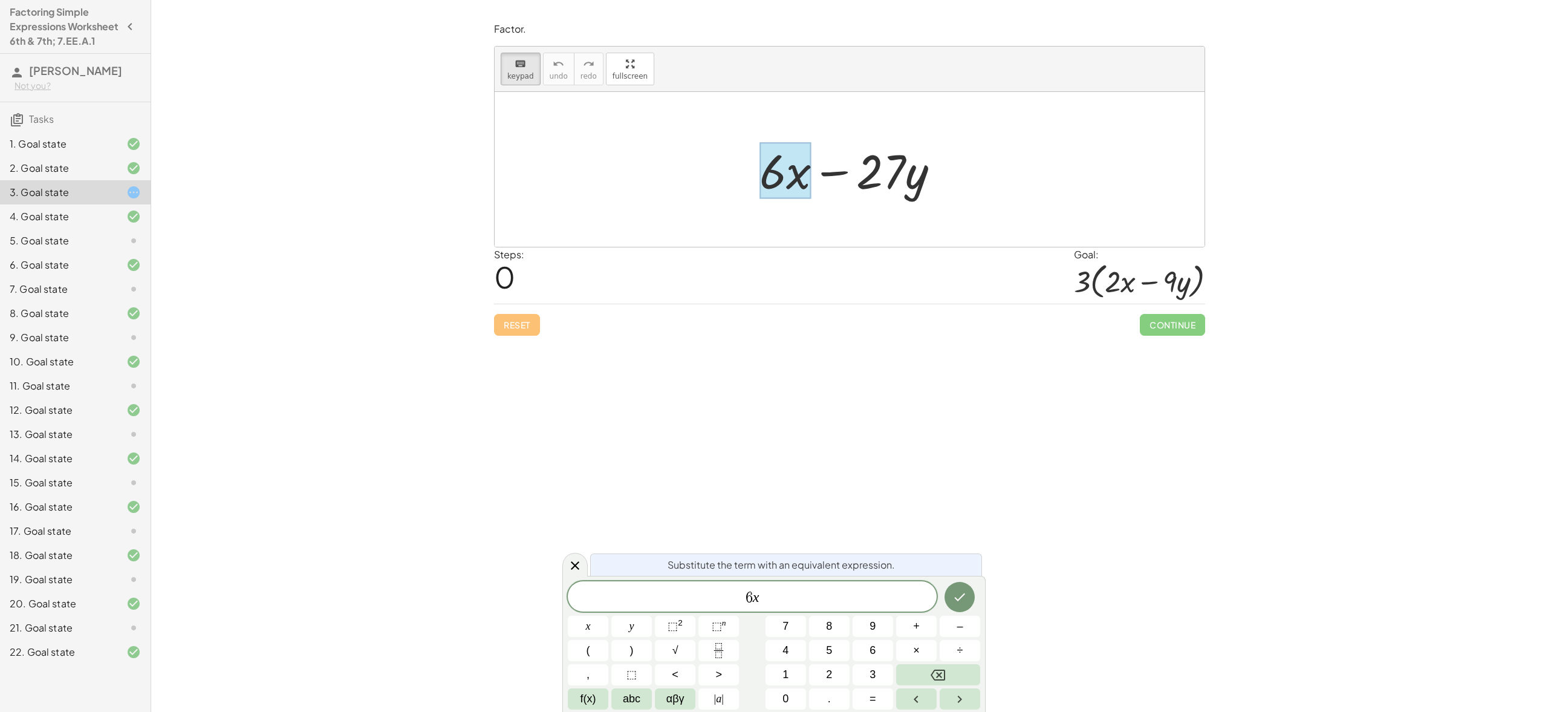
click at [768, 174] on div at bounding box center [786, 171] width 52 height 56
click at [602, 107] on div at bounding box center [850, 169] width 710 height 155
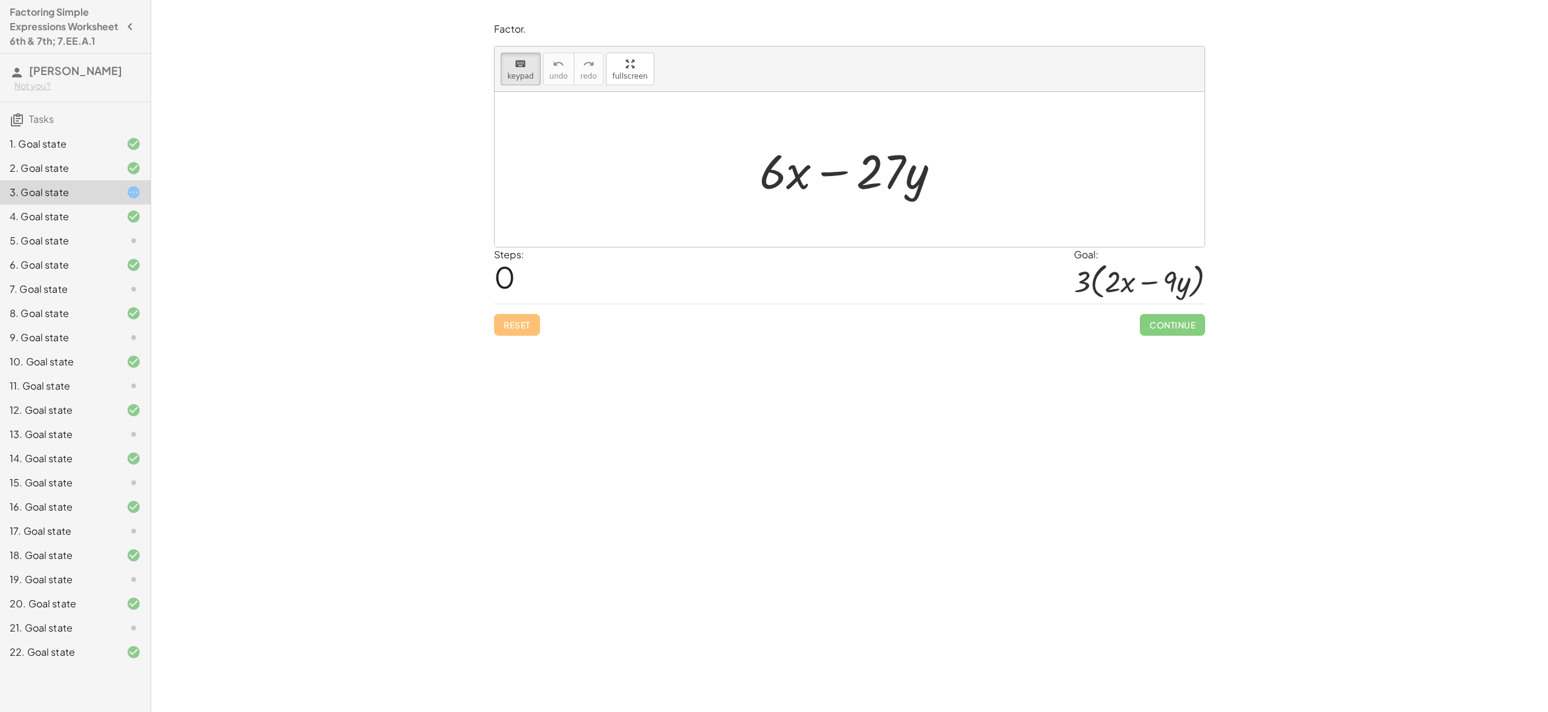
click at [496, 70] on div "keyboard keypad undo undo redo redo fullscreen" at bounding box center [850, 69] width 710 height 45
click at [505, 67] on button "keyboard keypad" at bounding box center [521, 69] width 40 height 33
drag, startPoint x: 768, startPoint y: 174, endPoint x: 969, endPoint y: 183, distance: 201.0
drag, startPoint x: 779, startPoint y: 174, endPoint x: 975, endPoint y: 179, distance: 196.0
click at [975, 179] on div "+ · 6 · x − · 27 · y − · 27 · y + · 6 · x − · 27 · y" at bounding box center [850, 169] width 254 height 68
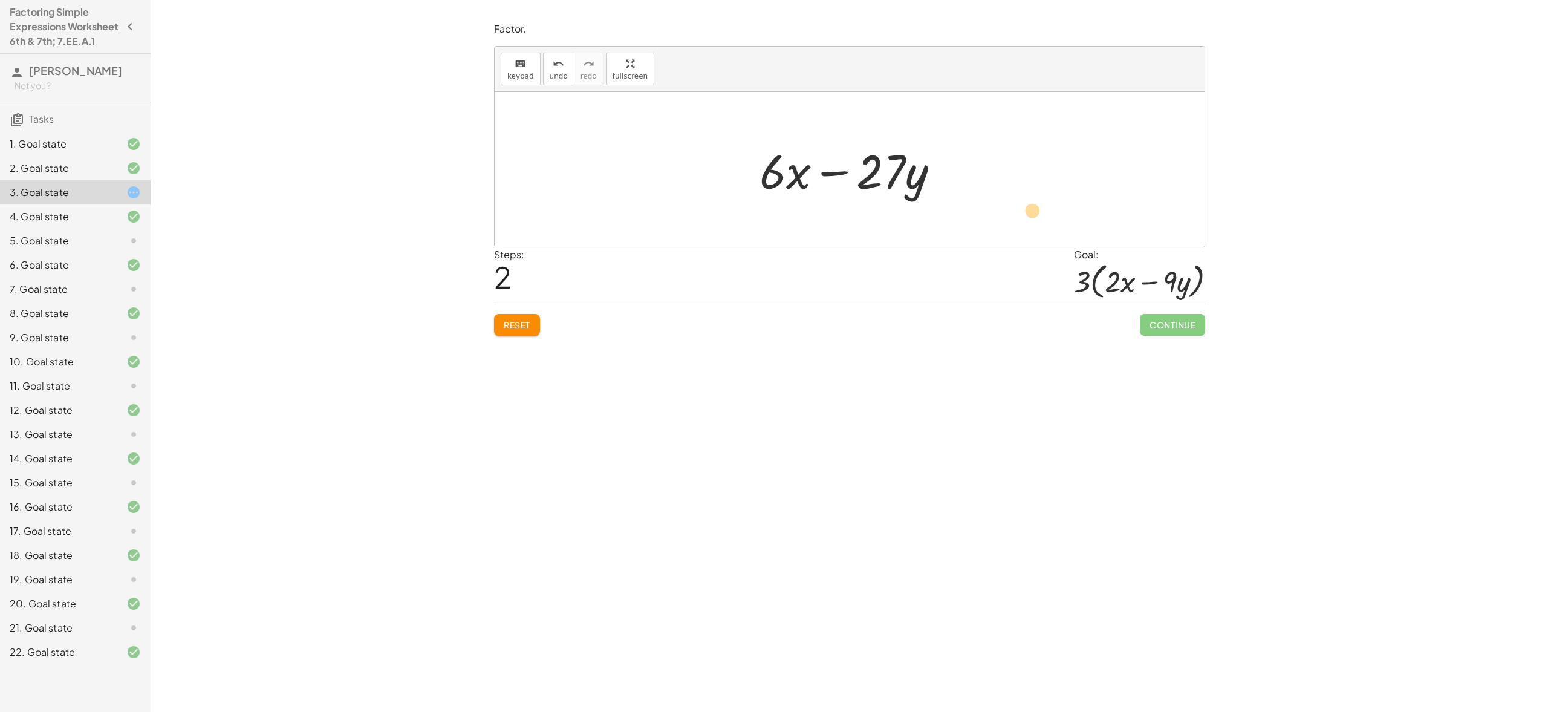
drag, startPoint x: 789, startPoint y: 178, endPoint x: 1026, endPoint y: 204, distance: 238.5
click at [1026, 208] on div "+ · 6 · x − · 27 · y − · 27 · y + · 6 · x · x + · 6 + · 6 · x − · 27 · y" at bounding box center [850, 169] width 710 height 155
drag, startPoint x: 795, startPoint y: 179, endPoint x: 1009, endPoint y: 198, distance: 215.5
click at [520, 325] on span "Reset" at bounding box center [517, 324] width 27 height 11
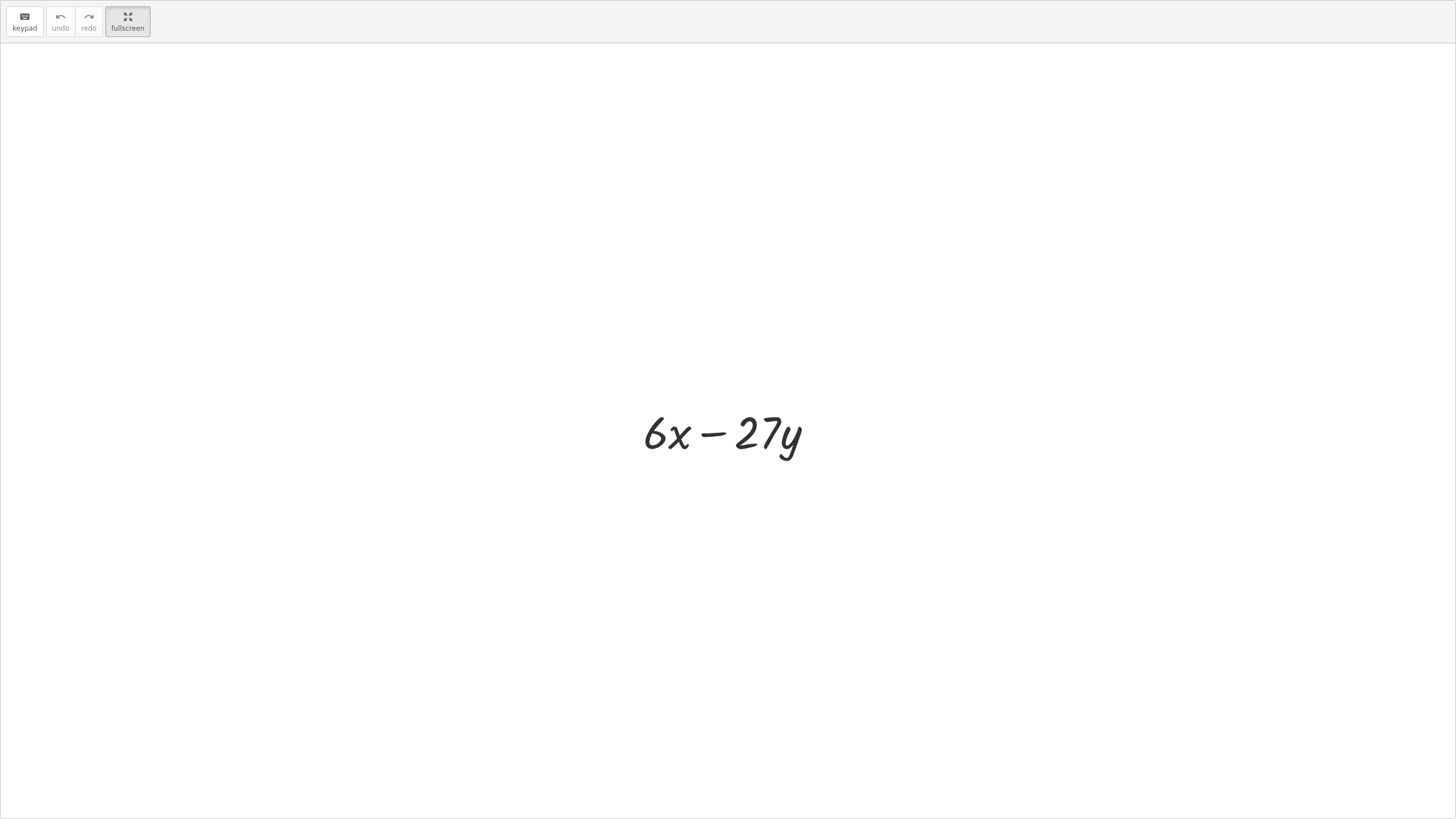
click at [688, 434] on div at bounding box center [733, 431] width 190 height 58
click at [23, 20] on icon "keyboard" at bounding box center [24, 17] width 10 height 14
click at [23, 28] on span "keypad" at bounding box center [24, 28] width 25 height 8
click at [24, 27] on span "keypad" at bounding box center [24, 28] width 25 height 8
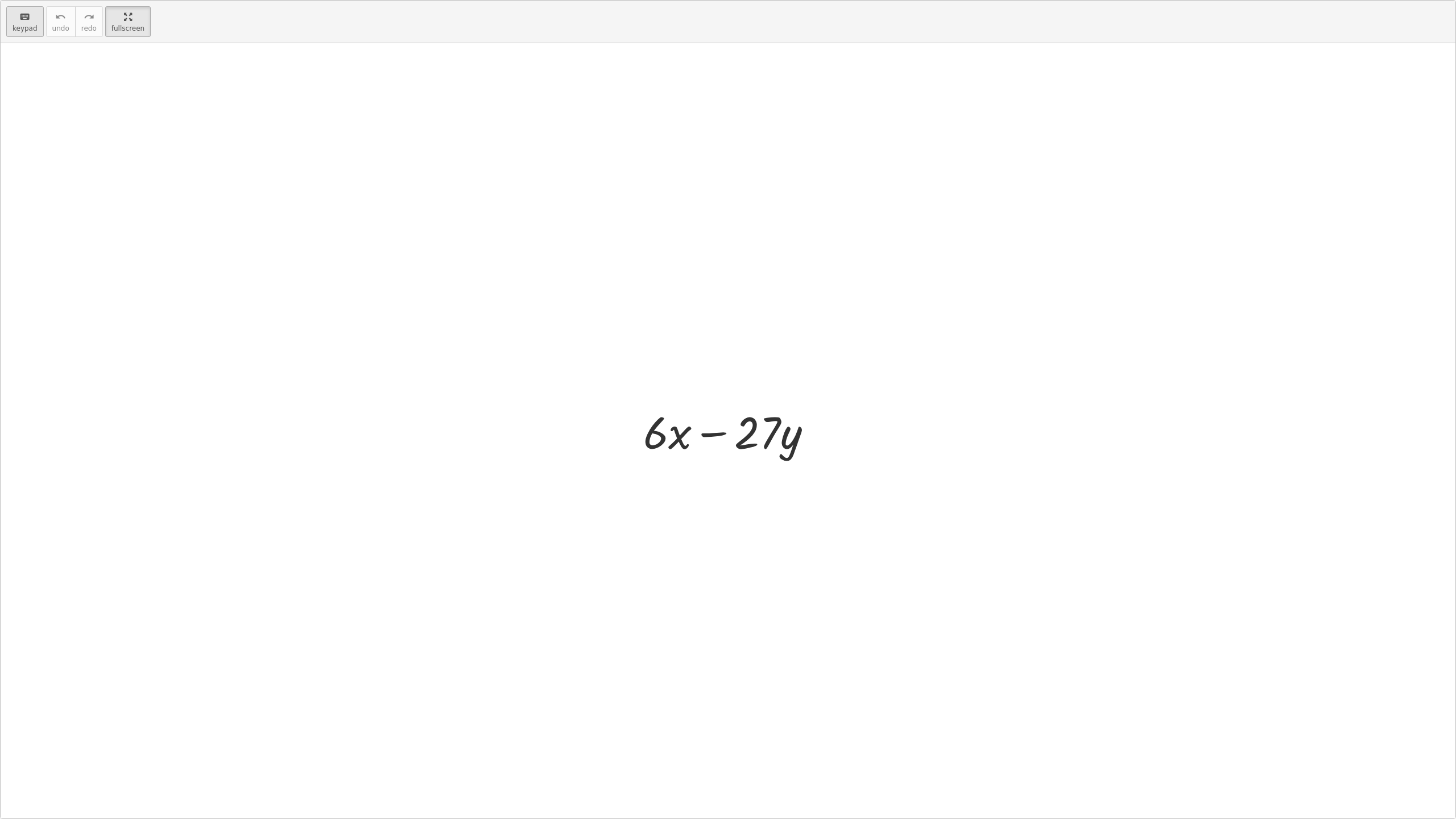
click at [32, 32] on span "keypad" at bounding box center [24, 28] width 25 height 8
click at [678, 434] on div at bounding box center [668, 432] width 49 height 53
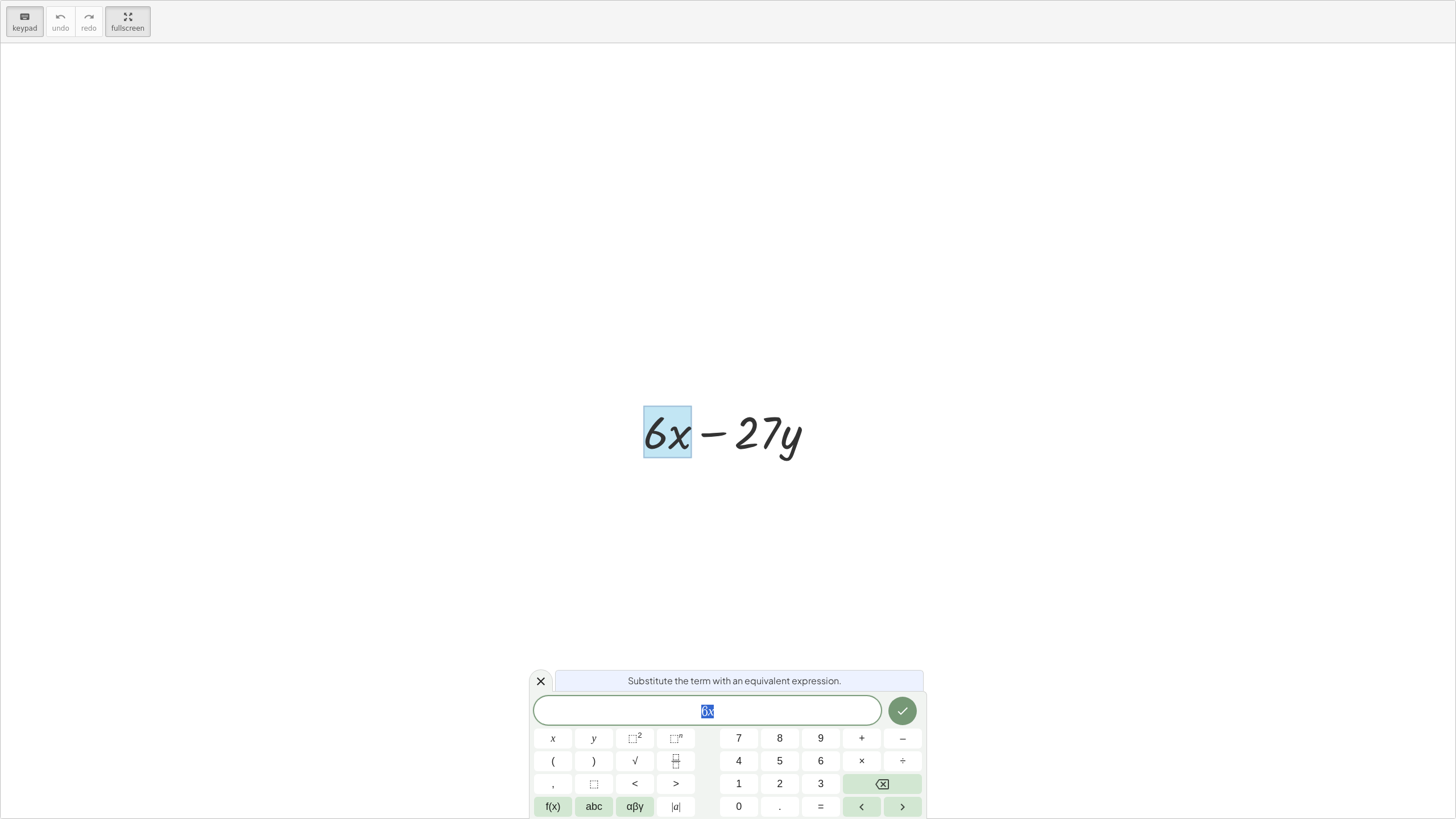
click at [677, 435] on div at bounding box center [668, 432] width 49 height 53
click at [736, 669] on span "6 x" at bounding box center [707, 711] width 347 height 16
click at [901, 669] on icon "Done" at bounding box center [902, 709] width 14 height 14
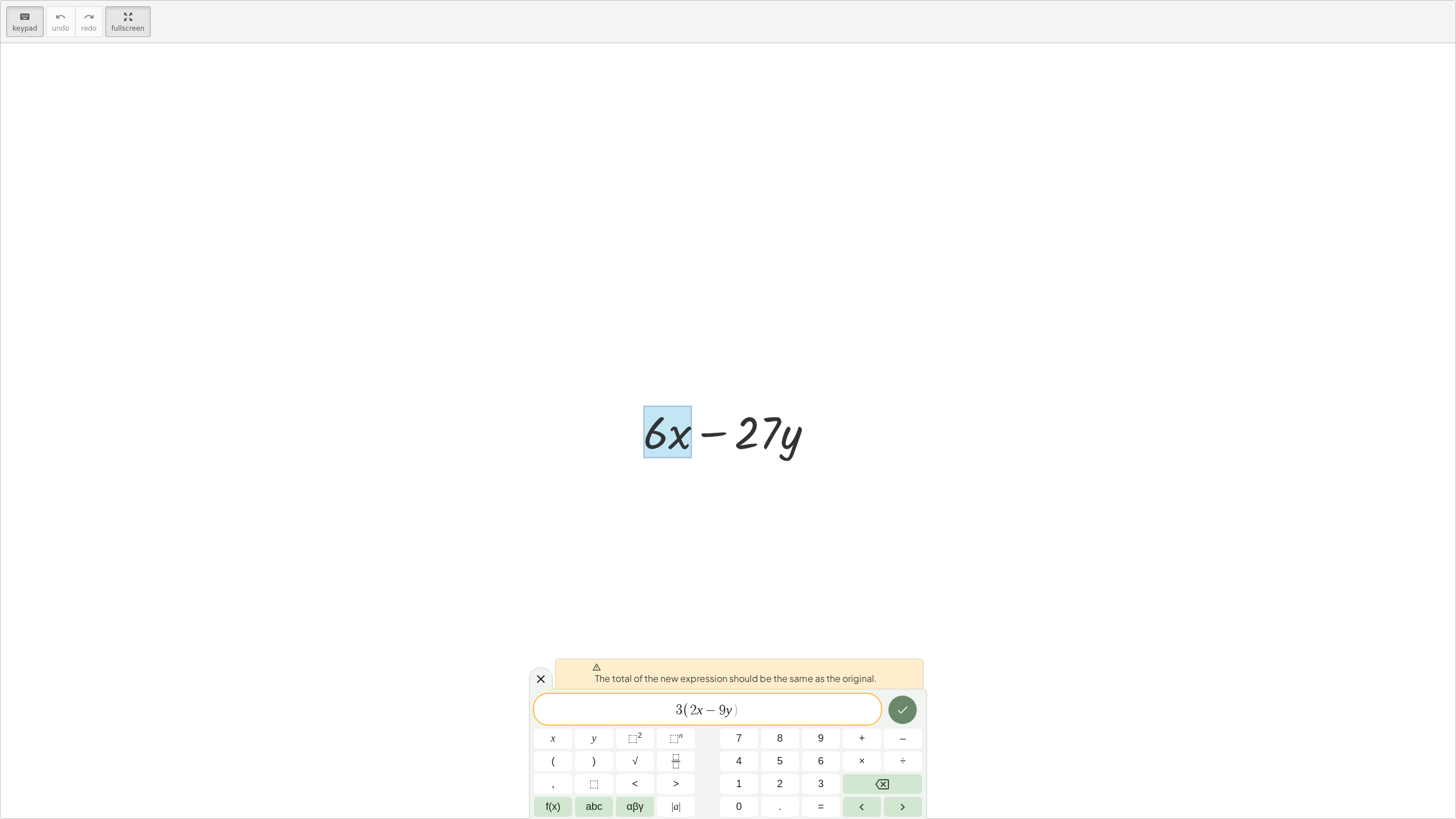
click at [902, 669] on icon "Done" at bounding box center [902, 709] width 14 height 14
click at [768, 572] on div at bounding box center [728, 431] width 1455 height 775
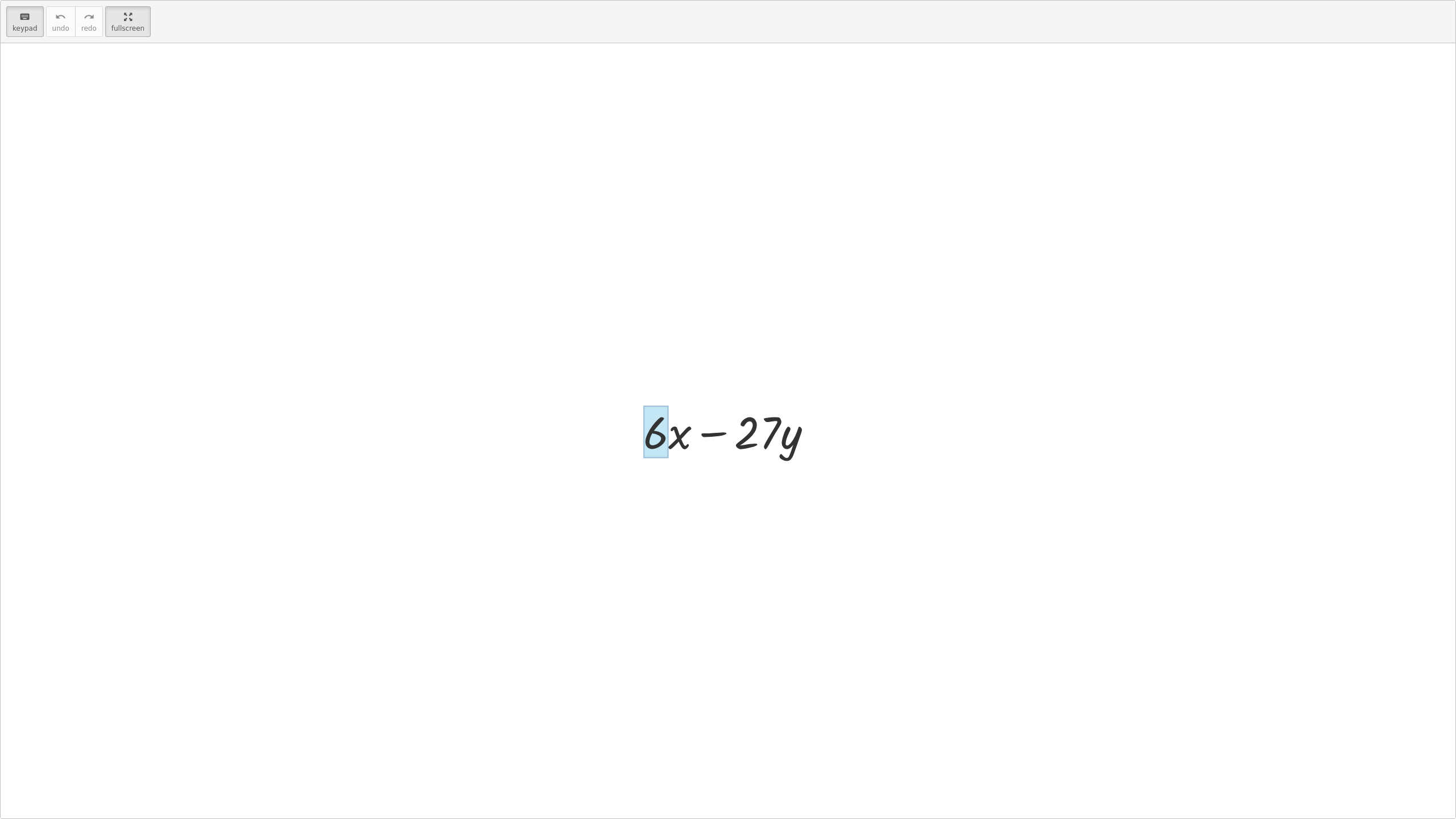
click at [656, 439] on div at bounding box center [656, 432] width 25 height 53
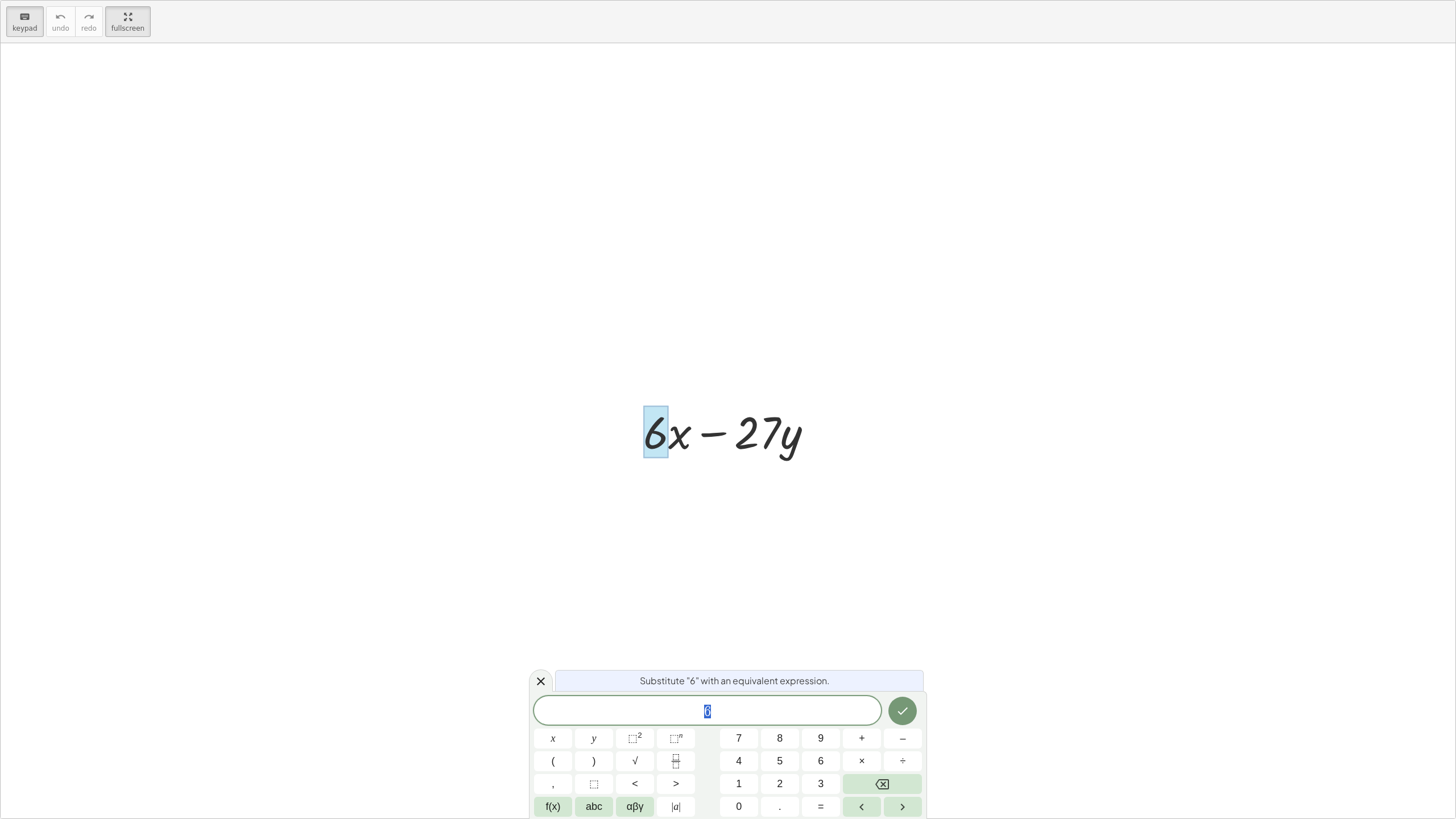
click at [711, 669] on span "6" at bounding box center [707, 711] width 347 height 16
drag, startPoint x: 666, startPoint y: 443, endPoint x: 772, endPoint y: 443, distance: 106.0
click at [722, 432] on div "+ · 6 · x − · 27 · y" at bounding box center [722, 432] width 0 height 0
drag, startPoint x: 799, startPoint y: 439, endPoint x: 636, endPoint y: 446, distance: 163.2
click at [636, 446] on div "+ · 6 · x − · 27 · y" at bounding box center [728, 431] width 204 height 64
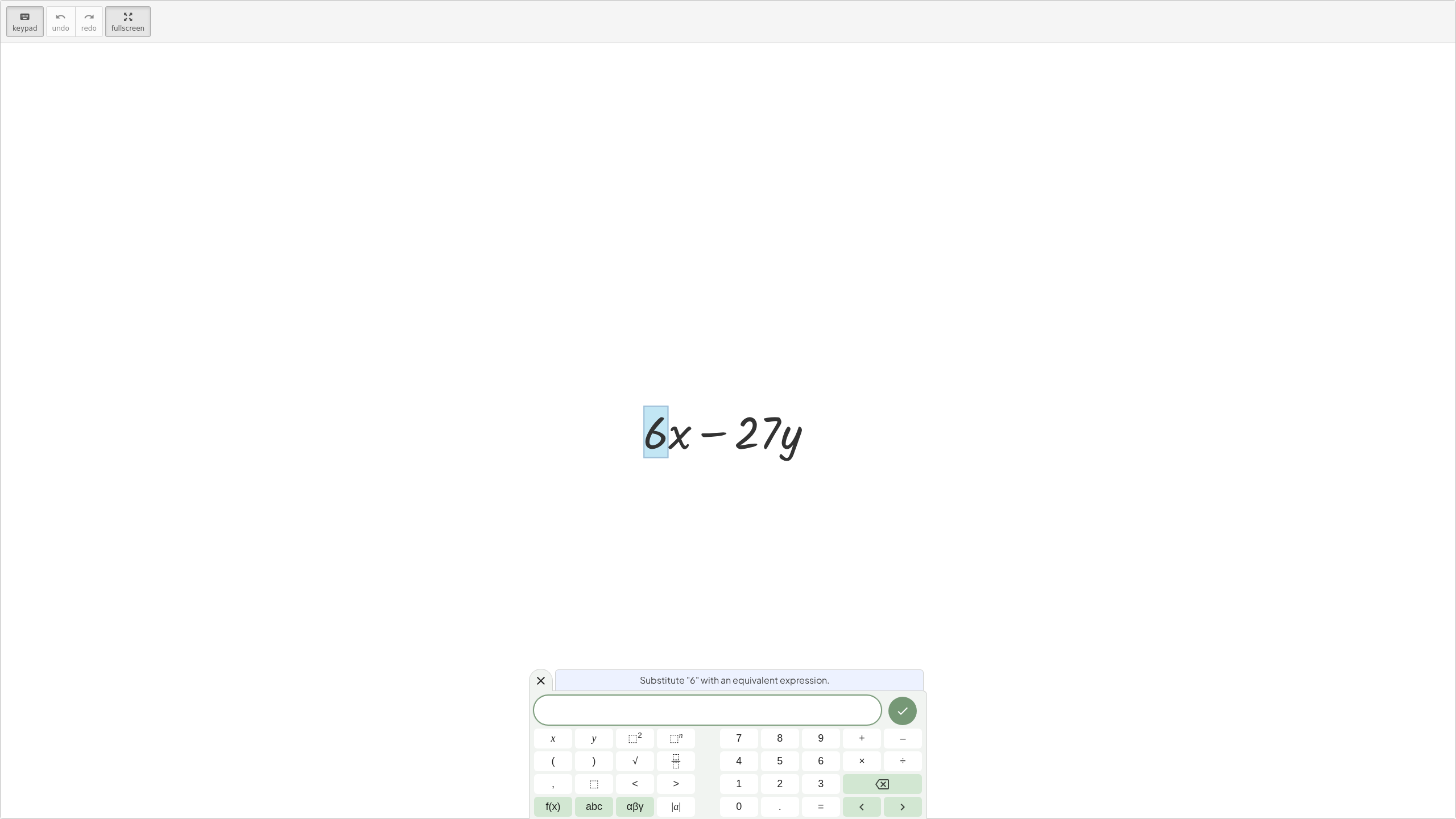
click at [795, 435] on div at bounding box center [733, 431] width 190 height 58
drag, startPoint x: 795, startPoint y: 435, endPoint x: 650, endPoint y: 446, distance: 145.4
click at [722, 432] on div "+ · 6 · x − · 27 · y" at bounding box center [722, 432] width 0 height 0
drag, startPoint x: 646, startPoint y: 447, endPoint x: 849, endPoint y: 436, distance: 203.3
click at [843, 431] on div "+ · 6 · x − · 27 · y" at bounding box center [728, 431] width 1455 height 775
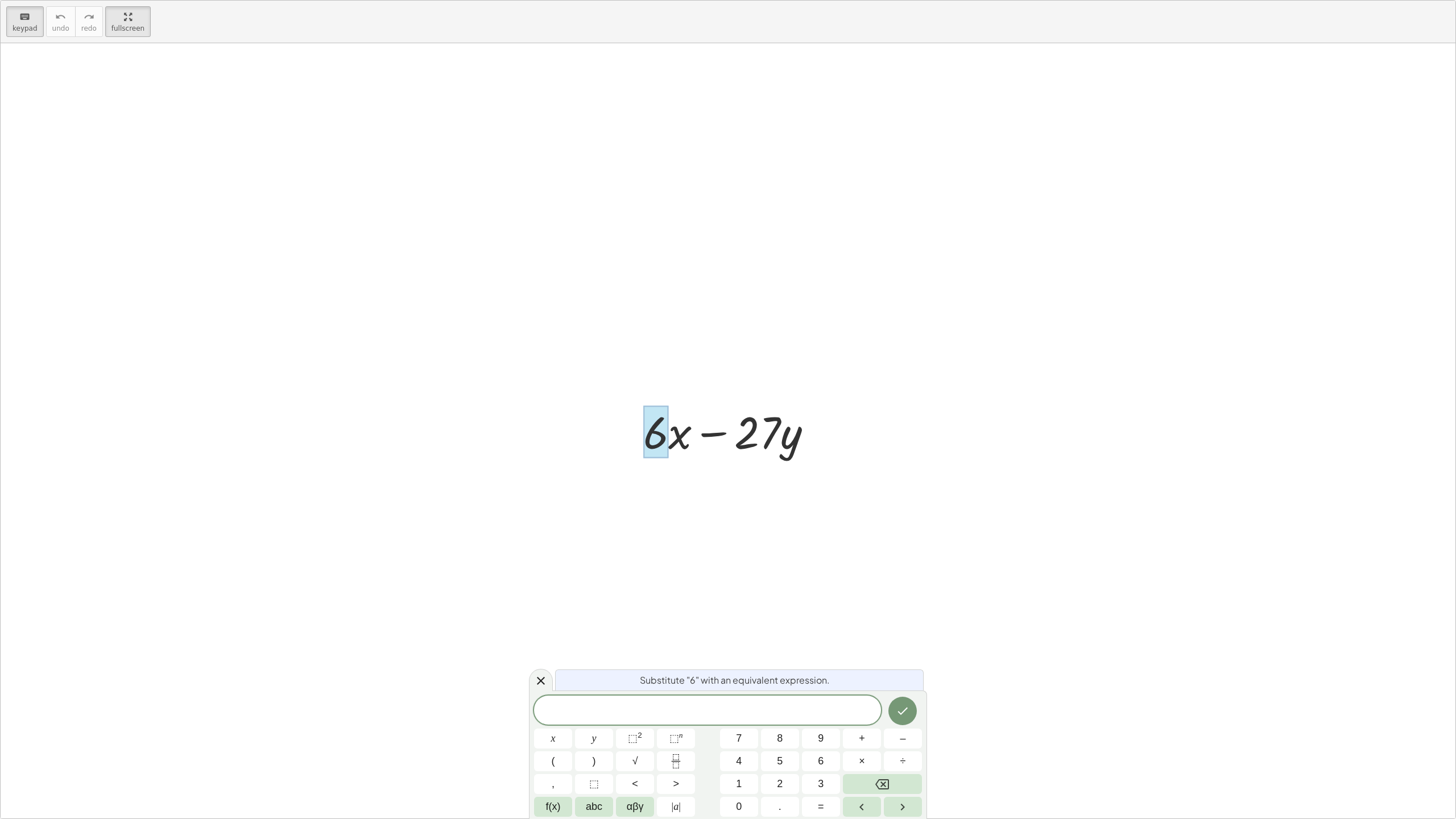
drag, startPoint x: 849, startPoint y: 436, endPoint x: 719, endPoint y: 454, distance: 131.2
click at [669, 442] on div "+ · 6 · x − · 27 · y" at bounding box center [728, 431] width 1455 height 775
drag, startPoint x: 664, startPoint y: 448, endPoint x: 703, endPoint y: 441, distance: 39.6
click at [722, 432] on div "+ · 6 · x − · 27 · y" at bounding box center [722, 432] width 0 height 0
click at [700, 436] on div at bounding box center [733, 431] width 190 height 58
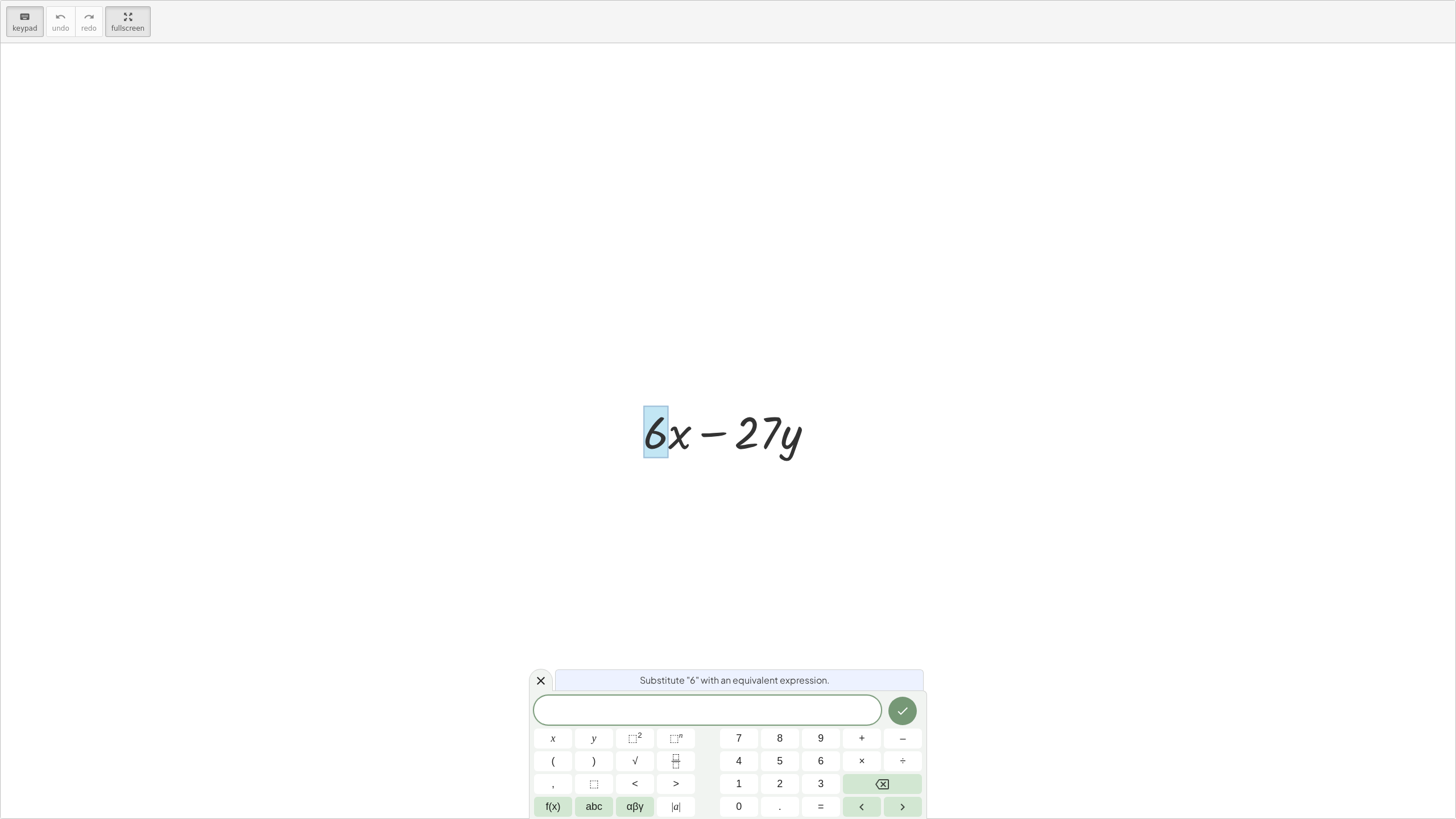
drag, startPoint x: 700, startPoint y: 436, endPoint x: 651, endPoint y: 441, distance: 49.3
click at [722, 432] on div "+ · 6 · x − · 27 · y" at bounding box center [722, 432] width 0 height 0
click at [837, 666] on div at bounding box center [728, 431] width 1455 height 775
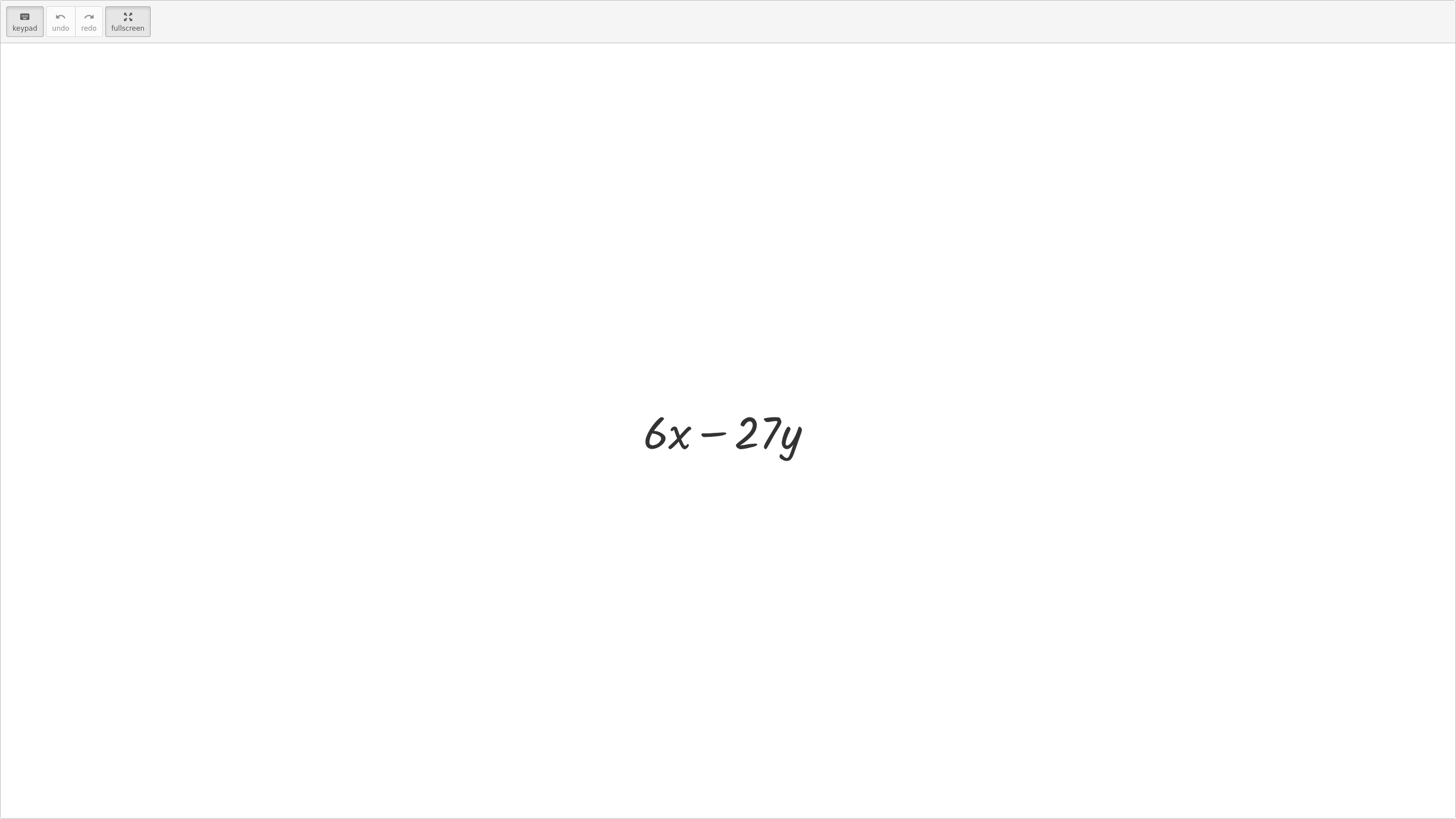
drag, startPoint x: 691, startPoint y: 435, endPoint x: 724, endPoint y: 438, distance: 33.1
click at [688, 444] on div at bounding box center [668, 432] width 49 height 53
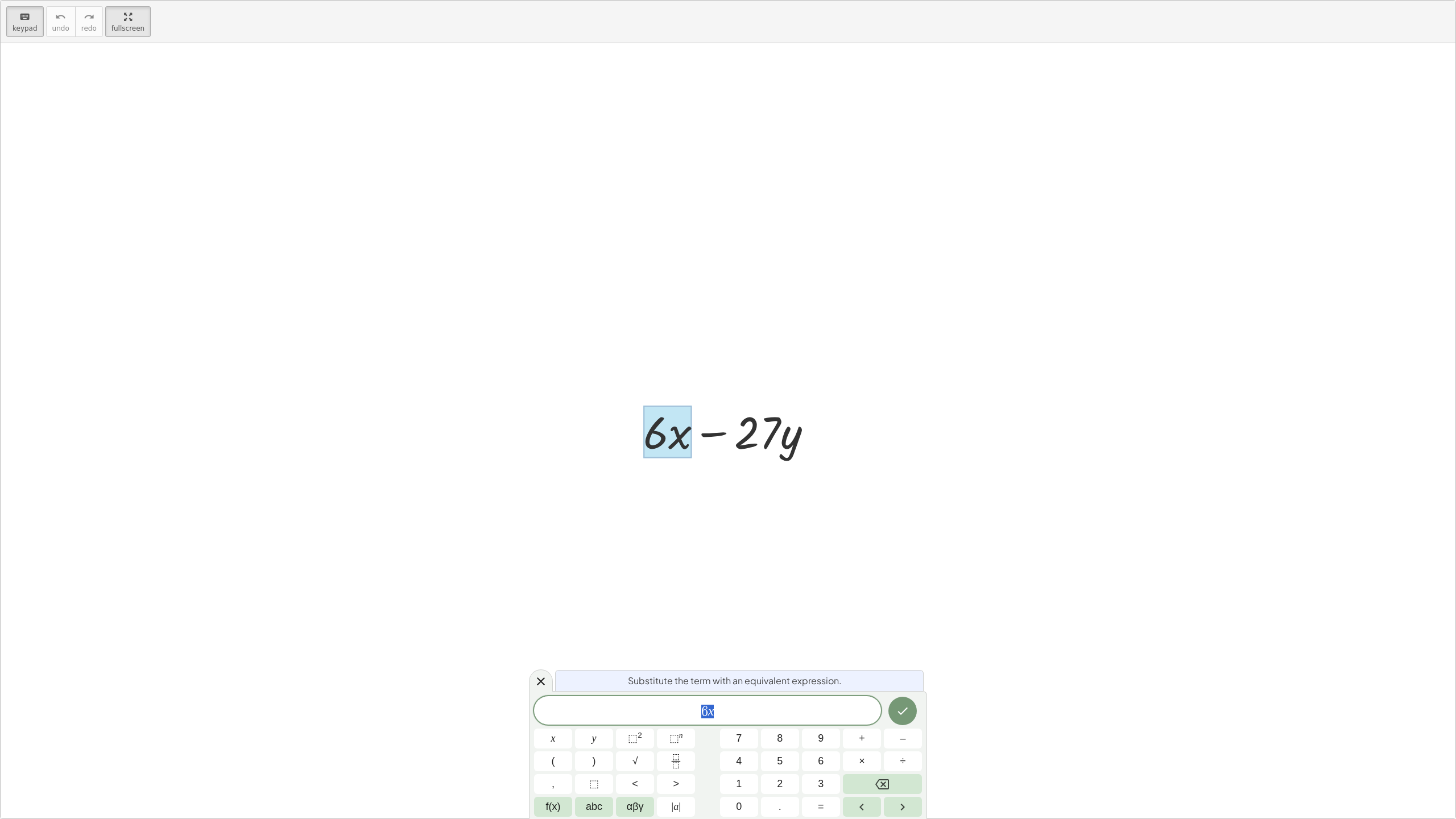
click at [764, 669] on span "6 x" at bounding box center [707, 711] width 347 height 16
click at [539, 669] on icon at bounding box center [541, 681] width 14 height 14
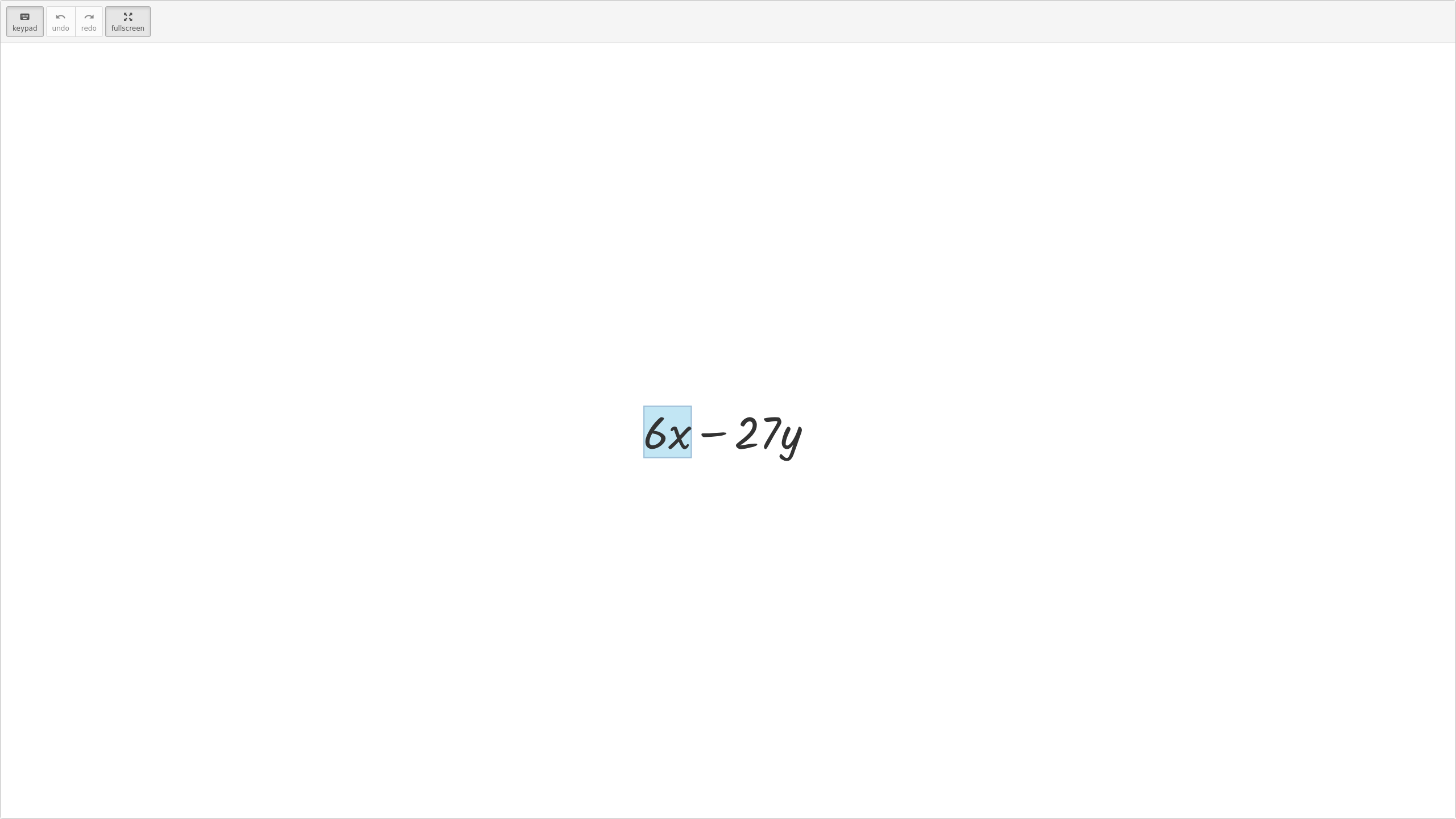
click at [687, 426] on div at bounding box center [668, 432] width 49 height 53
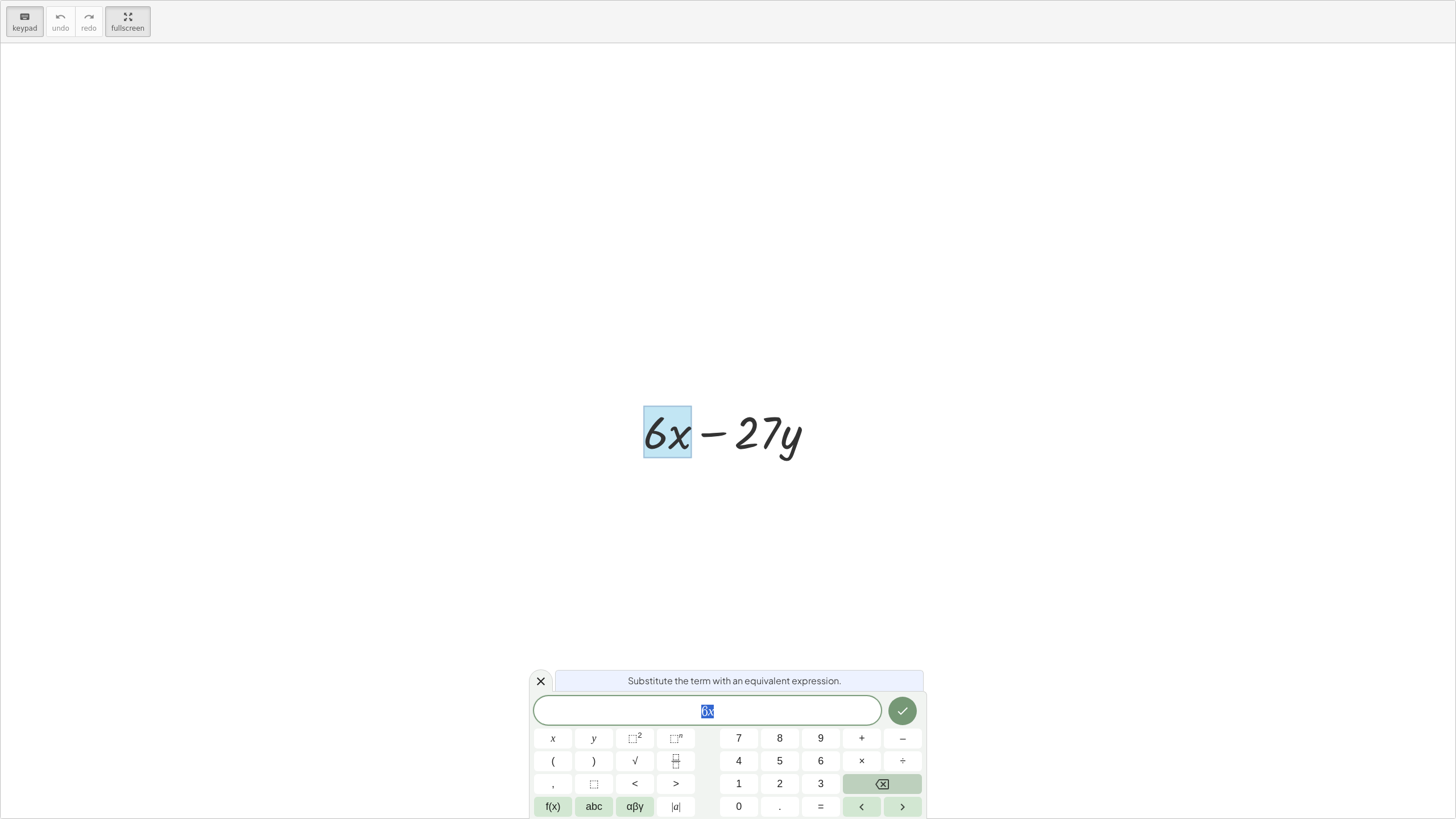
click at [878, 669] on icon "Backspace" at bounding box center [882, 784] width 14 height 14
click at [905, 669] on icon "Done" at bounding box center [903, 710] width 10 height 8
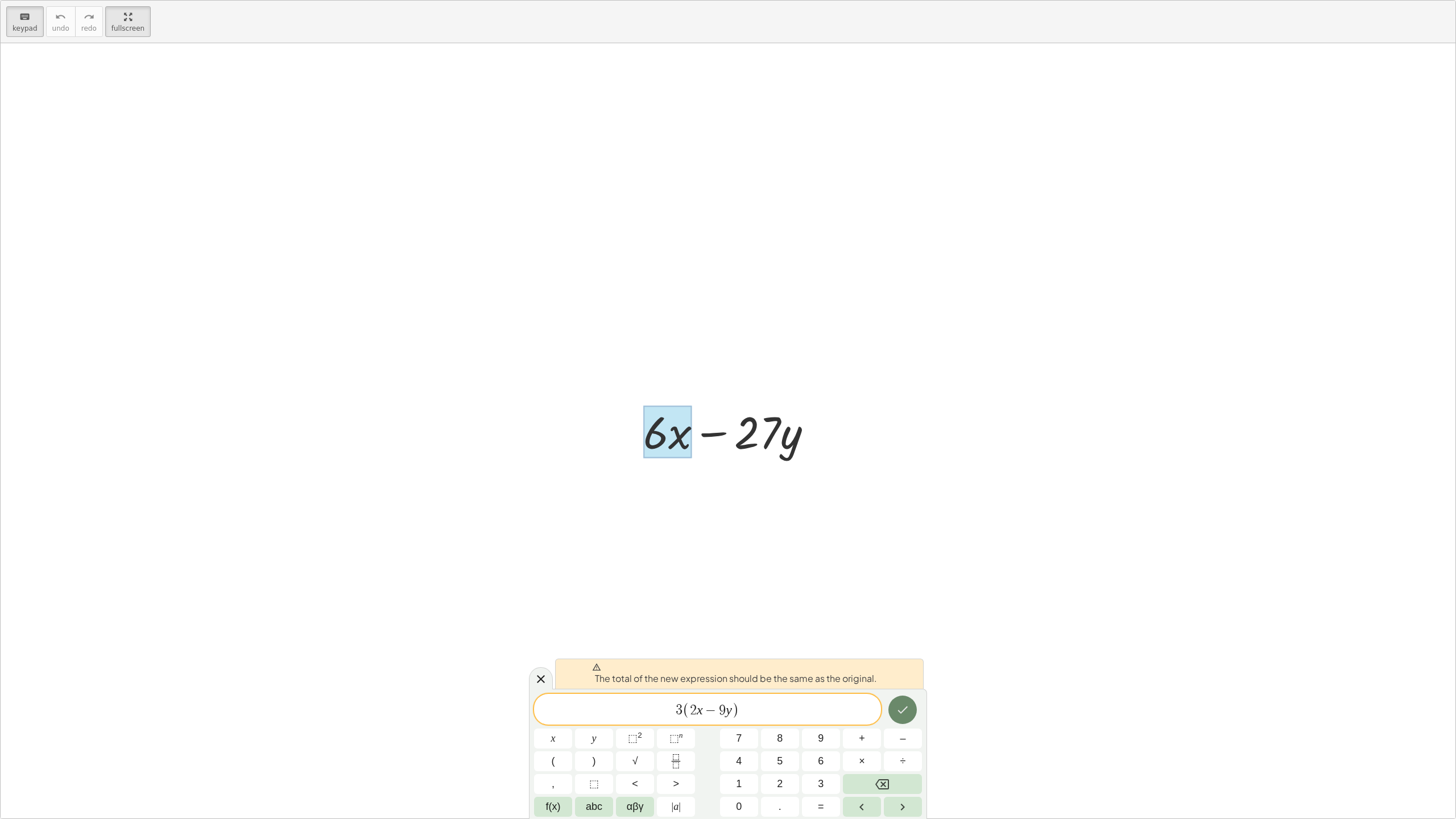
click at [905, 669] on icon "Done" at bounding box center [903, 710] width 10 height 8
click at [985, 604] on div at bounding box center [728, 431] width 1455 height 775
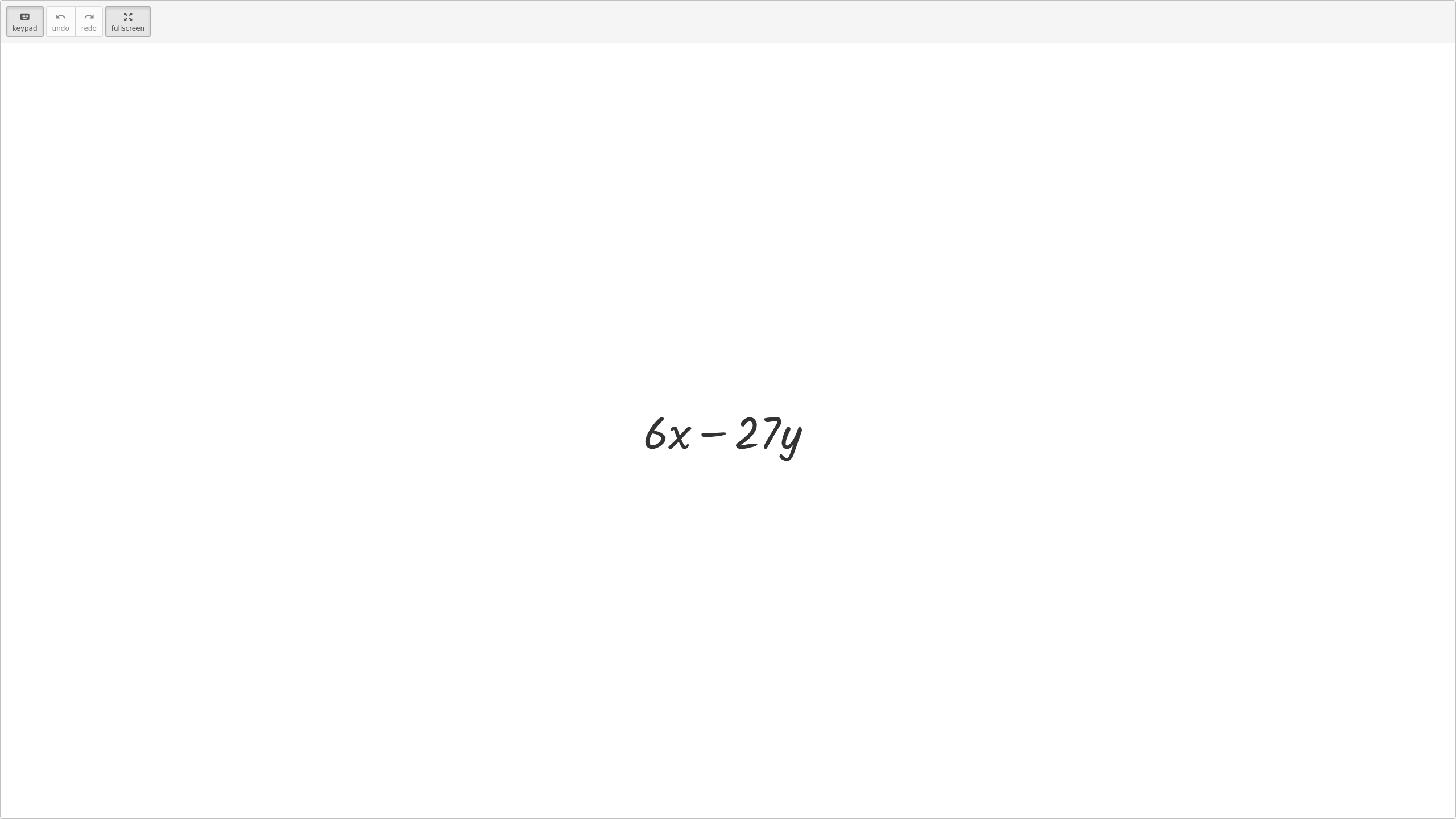
click at [698, 444] on div at bounding box center [733, 431] width 190 height 58
drag, startPoint x: 641, startPoint y: 431, endPoint x: 697, endPoint y: 429, distance: 56.0
click at [697, 429] on div at bounding box center [733, 431] width 190 height 58
drag, startPoint x: 693, startPoint y: 436, endPoint x: 670, endPoint y: 445, distance: 24.7
click at [722, 432] on div "+ · 6 · x − · 27 · y" at bounding box center [722, 432] width 0 height 0
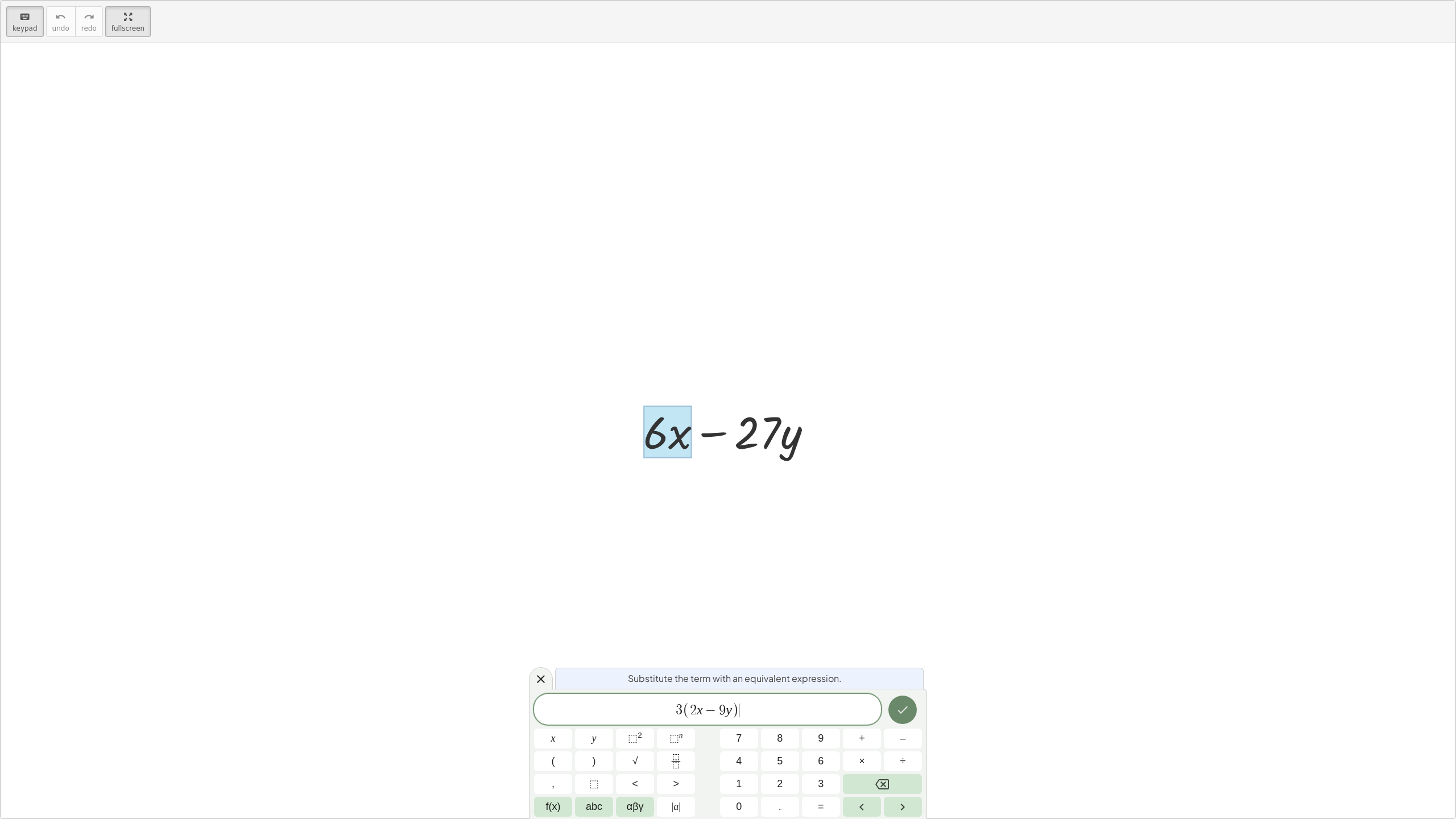
click at [905, 669] on icon "Done" at bounding box center [903, 710] width 10 height 8
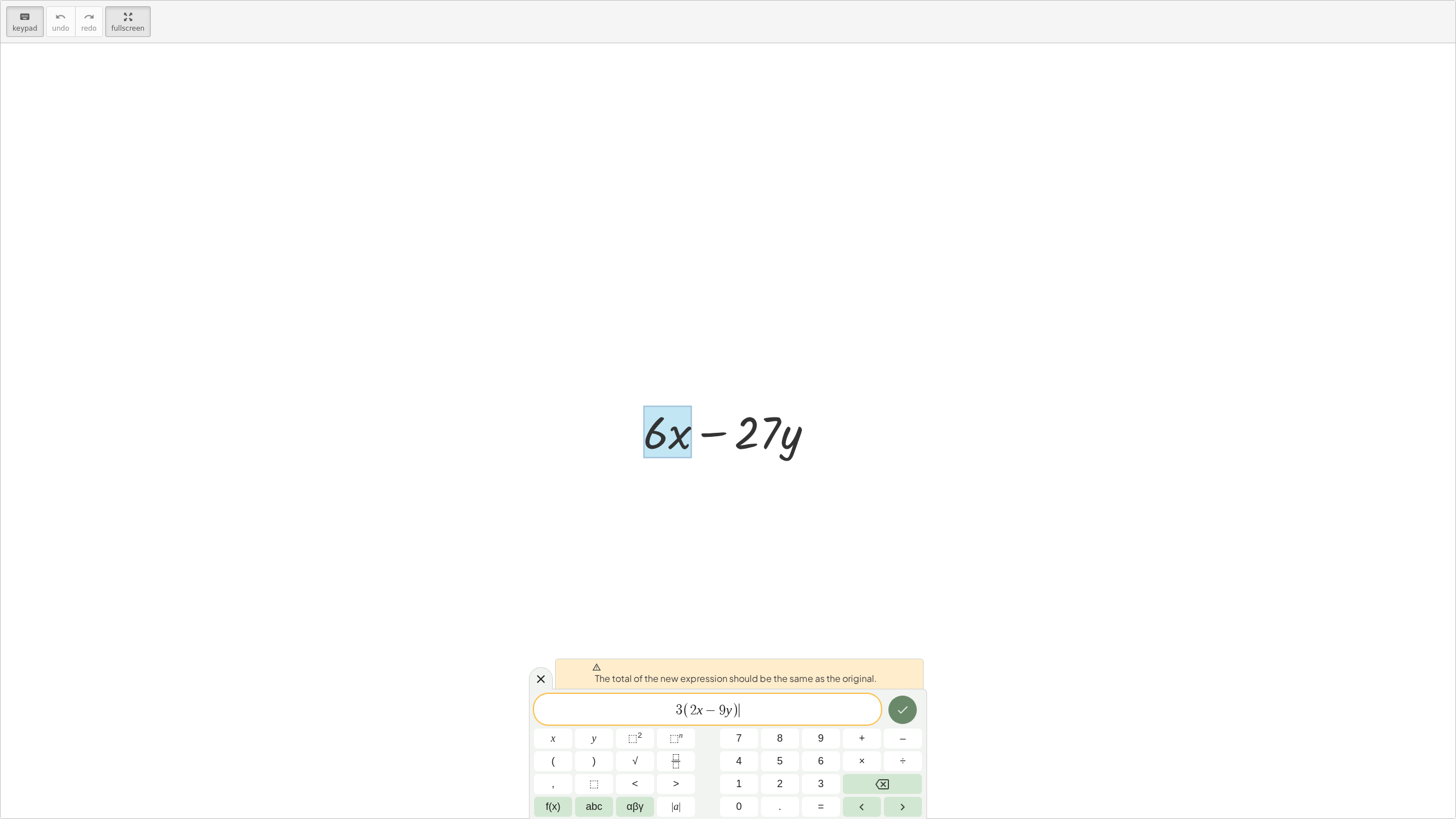
click at [904, 669] on icon "Done" at bounding box center [903, 710] width 10 height 8
click at [897, 669] on icon "Done" at bounding box center [902, 709] width 14 height 14
click at [899, 669] on icon "Done" at bounding box center [902, 709] width 14 height 14
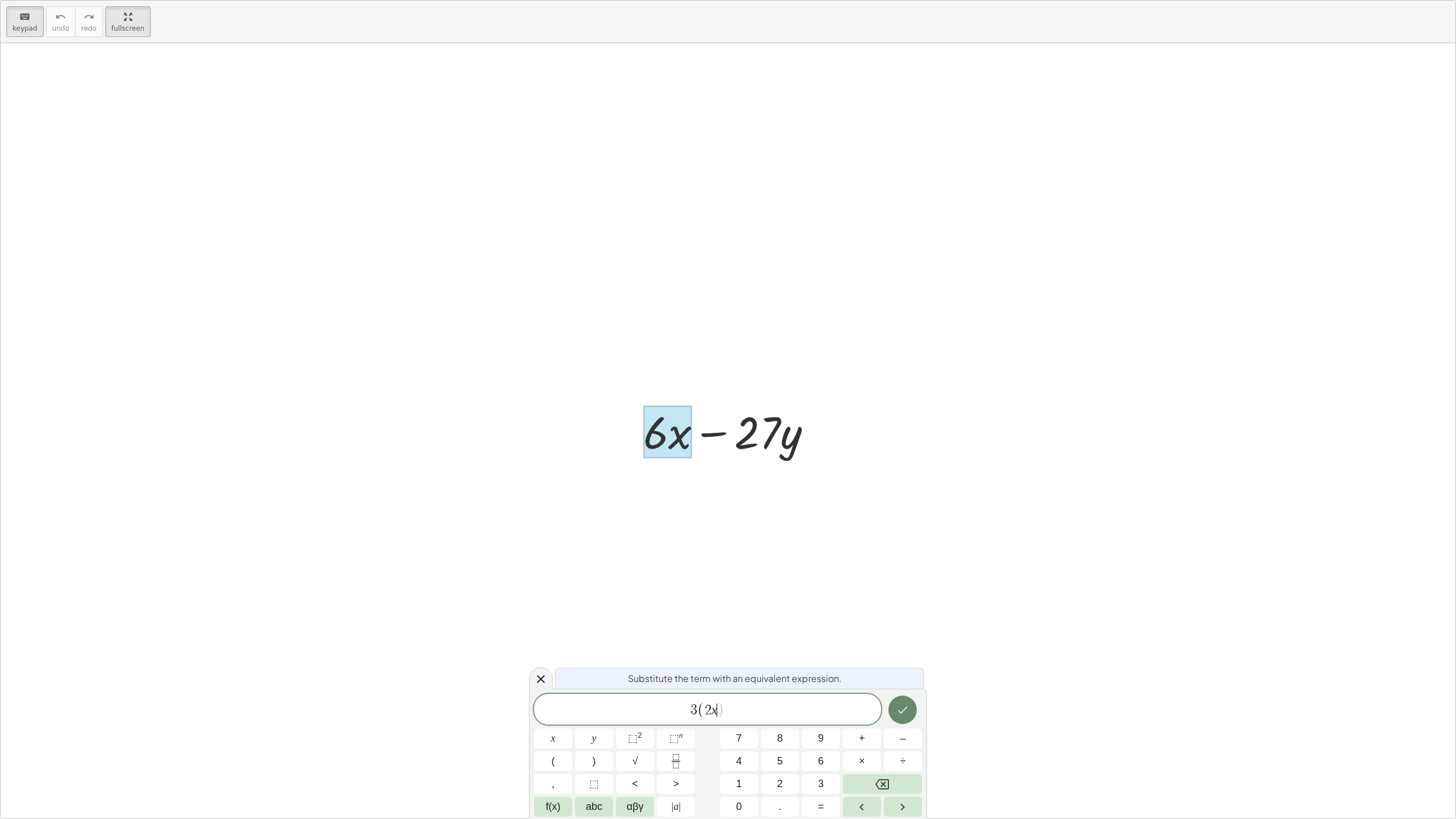
click at [902, 669] on icon "Done" at bounding box center [902, 709] width 14 height 14
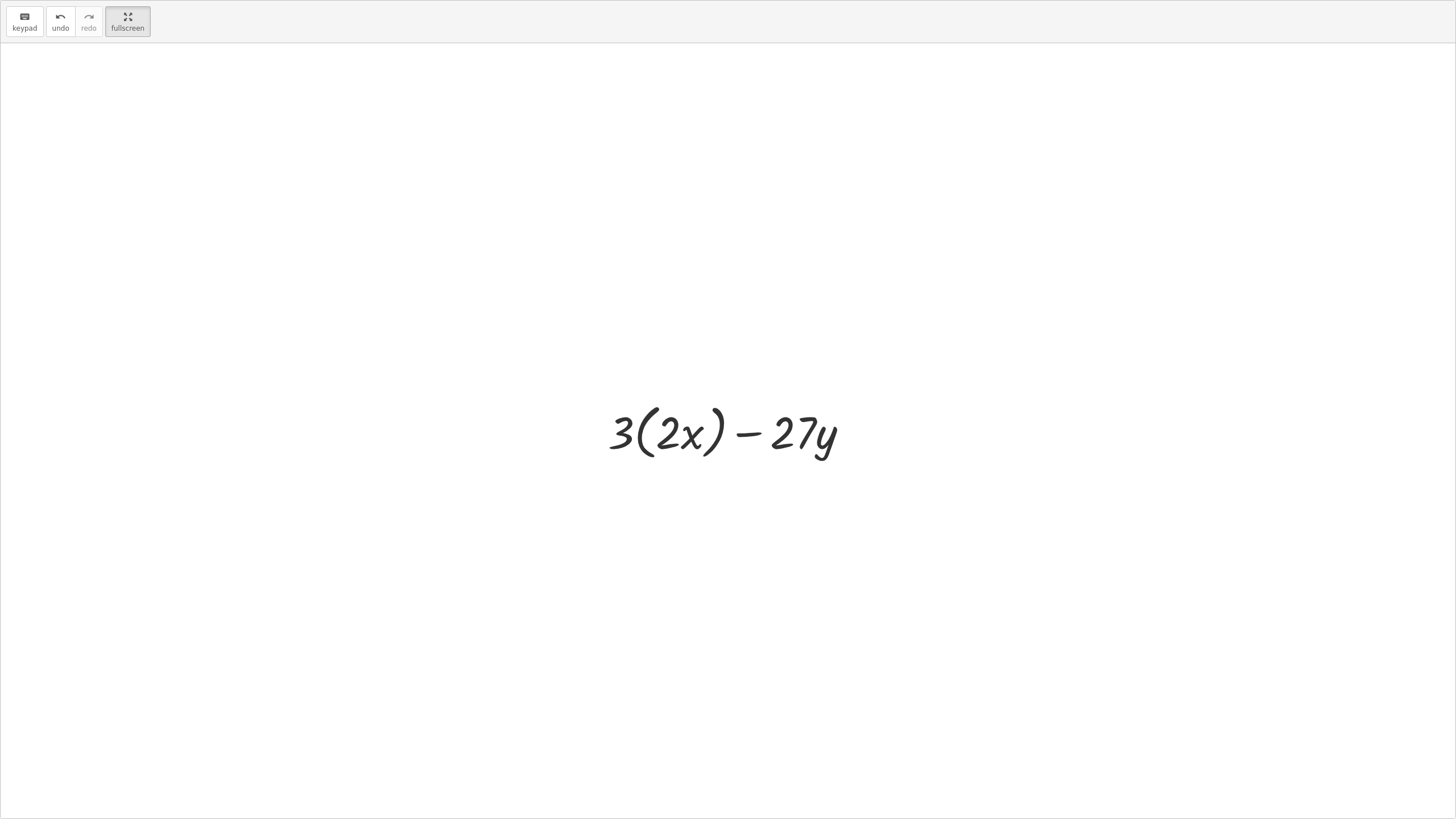
click at [783, 434] on div at bounding box center [732, 431] width 261 height 66
click at [813, 441] on div at bounding box center [732, 431] width 261 height 66
click at [804, 449] on div at bounding box center [732, 431] width 261 height 66
click at [783, 435] on div at bounding box center [732, 431] width 261 height 66
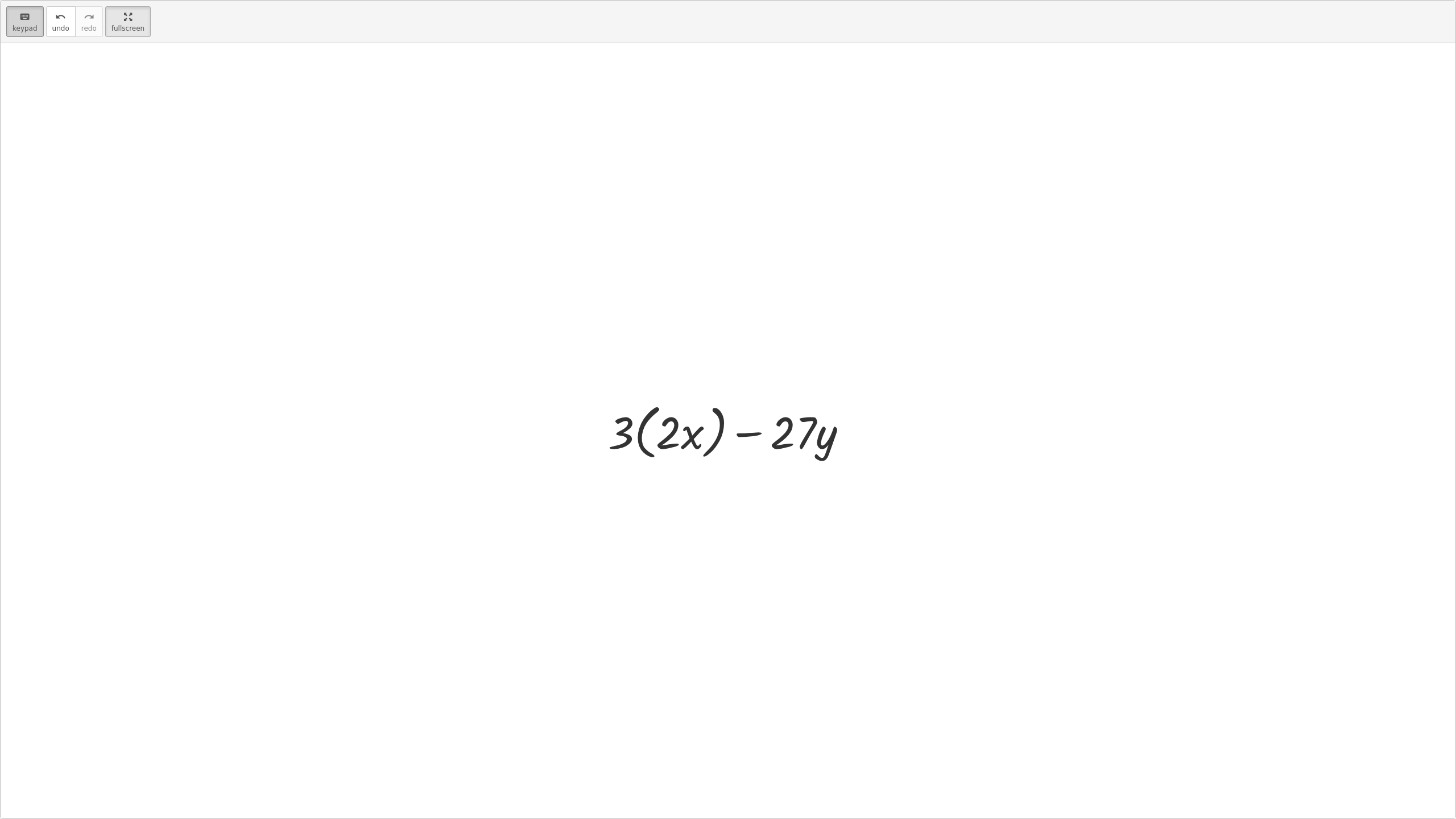
click at [20, 25] on span "keypad" at bounding box center [24, 28] width 25 height 8
drag, startPoint x: 793, startPoint y: 447, endPoint x: 823, endPoint y: 446, distance: 30.0
click at [823, 446] on div at bounding box center [782, 432] width 110 height 53
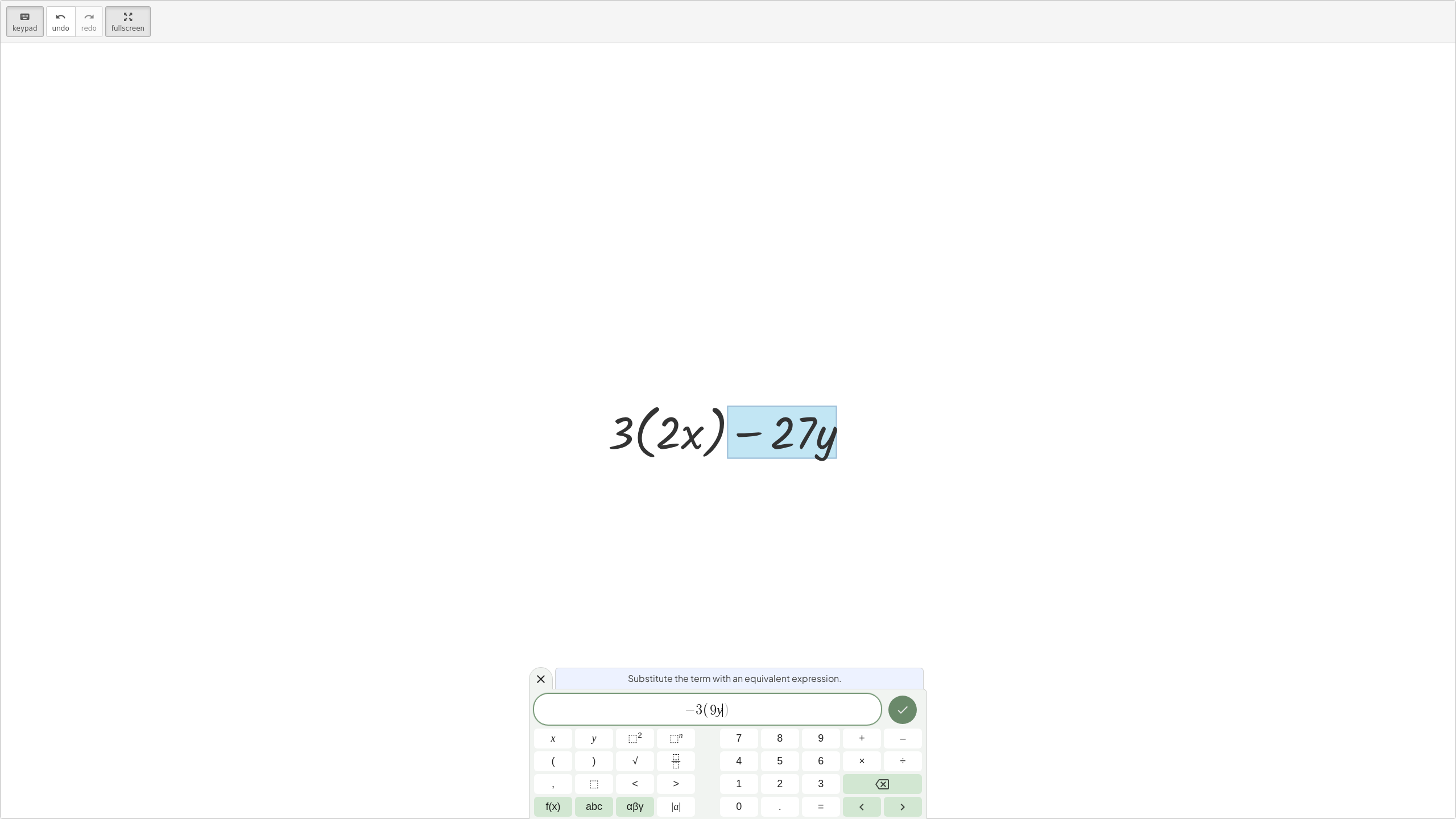
click at [903, 669] on icon "Done" at bounding box center [903, 710] width 10 height 8
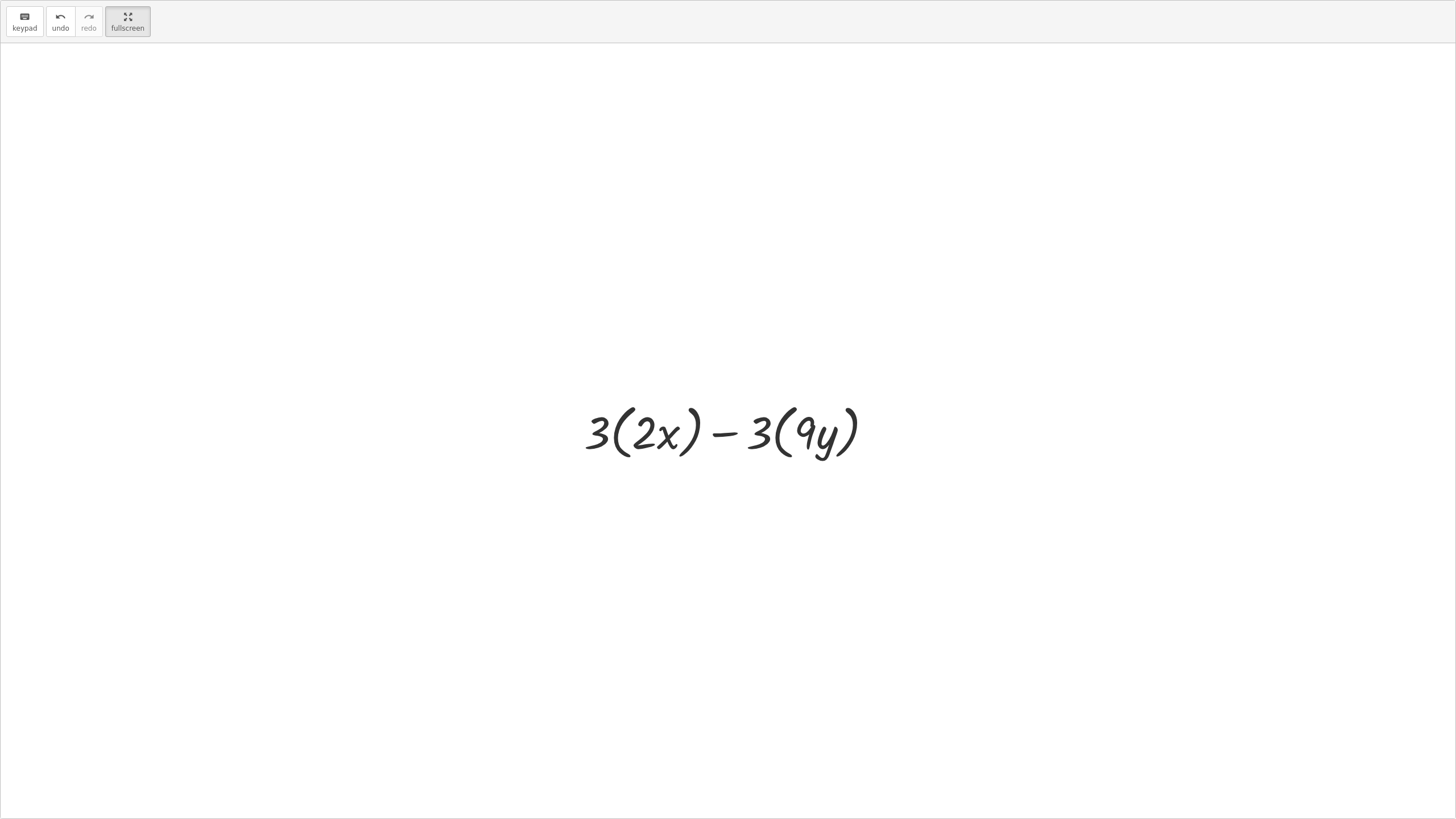
click at [903, 669] on div at bounding box center [728, 431] width 1455 height 775
click at [651, 459] on div at bounding box center [732, 431] width 308 height 66
click at [683, 446] on div at bounding box center [732, 431] width 308 height 66
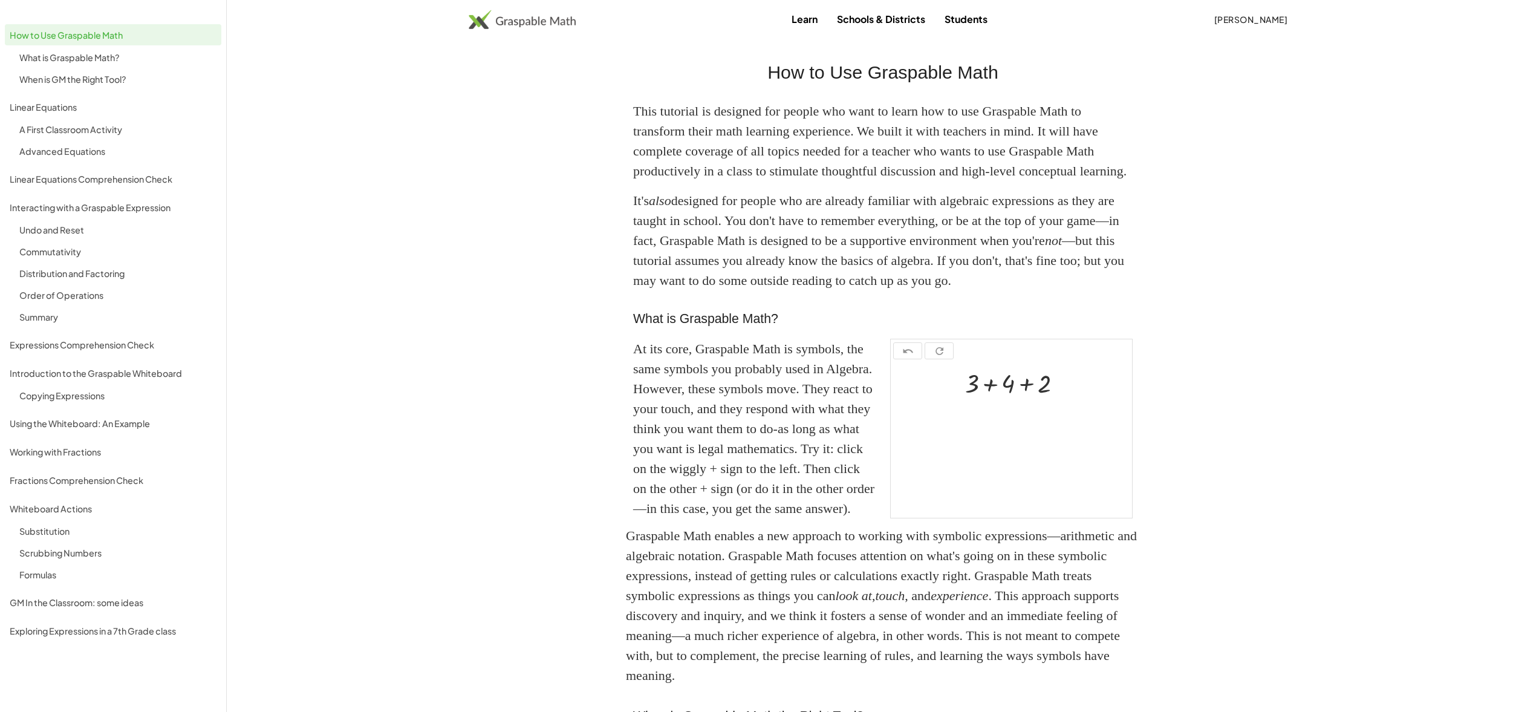
scroll to position [2, 0]
click at [112, 285] on div "Distribution and Factoring" at bounding box center [113, 294] width 217 height 19
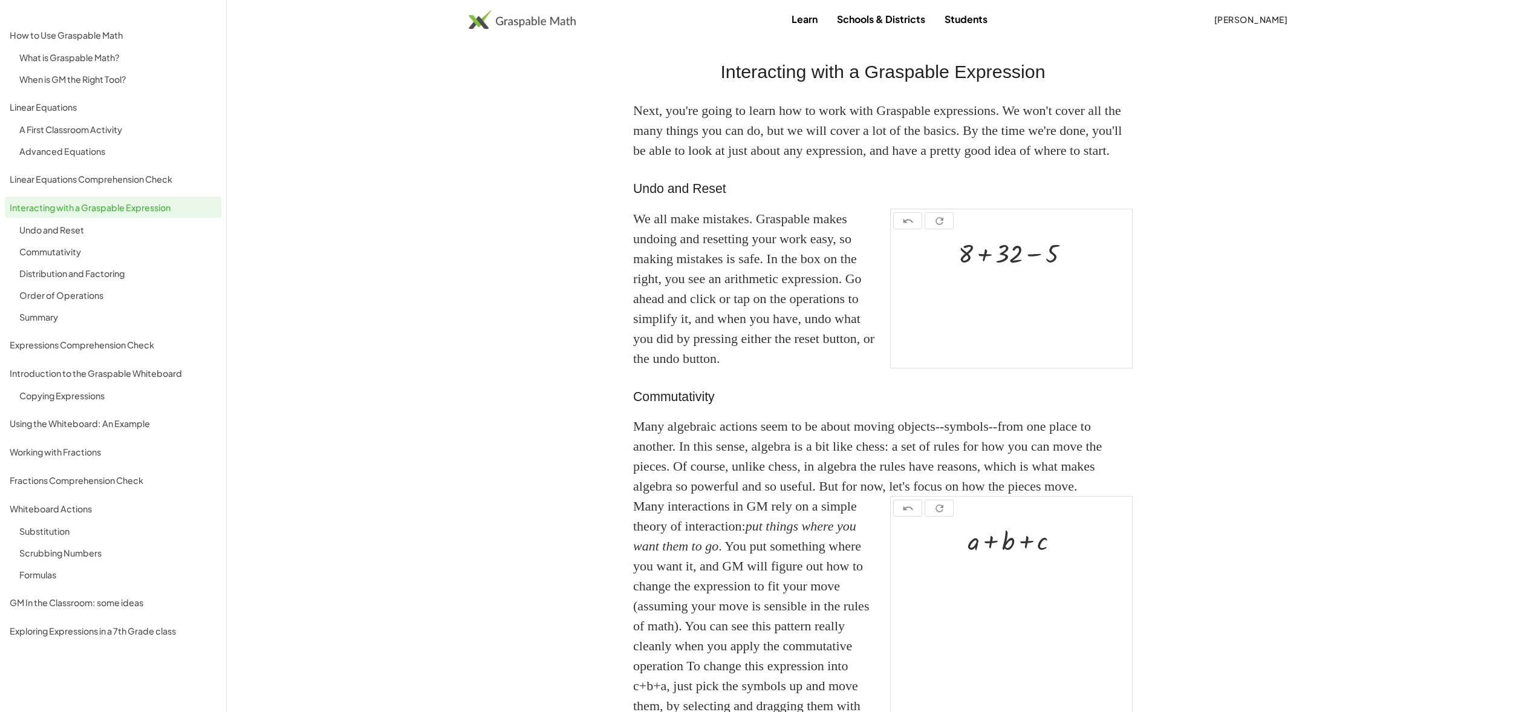
scroll to position [852, 0]
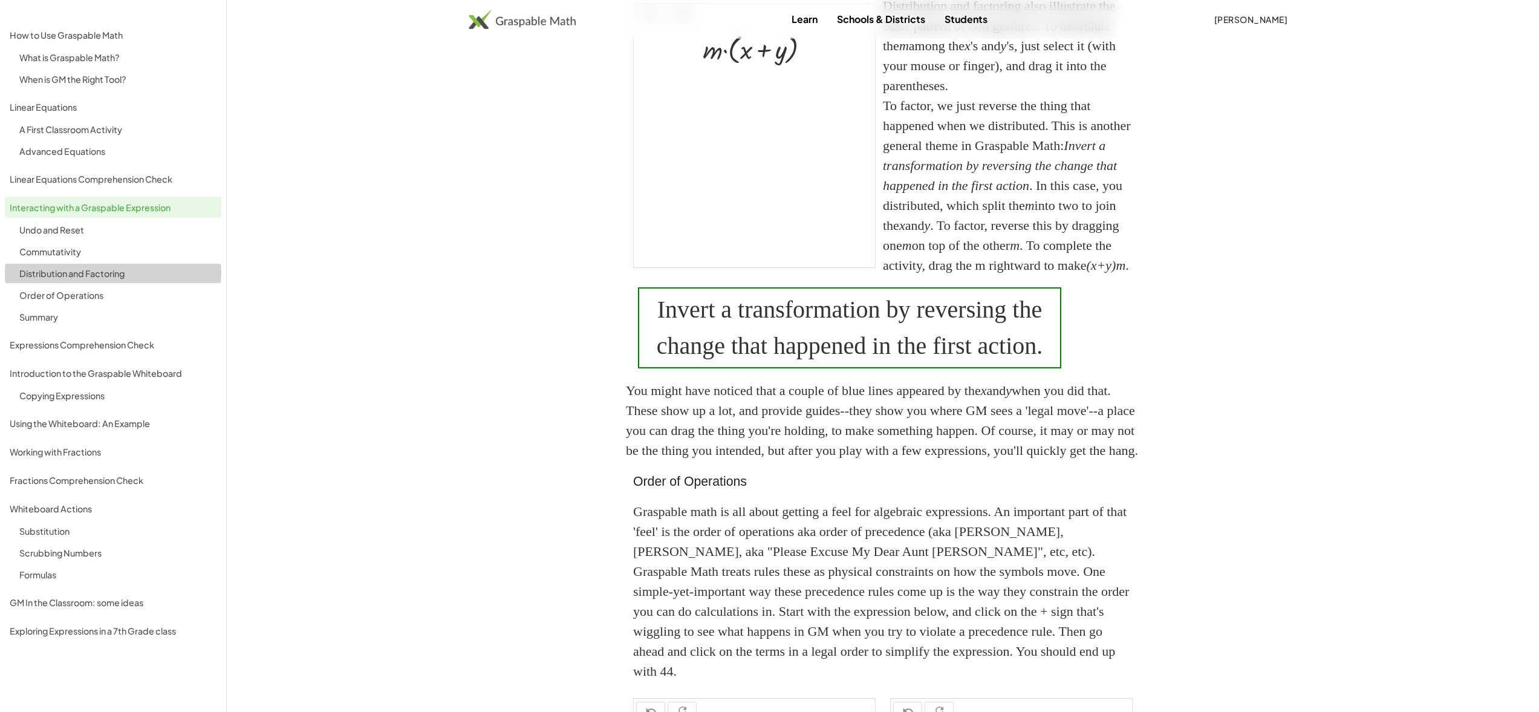
click at [114, 279] on div "Distribution and Factoring" at bounding box center [117, 273] width 197 height 15
click at [59, 273] on div "Distribution and Factoring" at bounding box center [117, 273] width 197 height 15
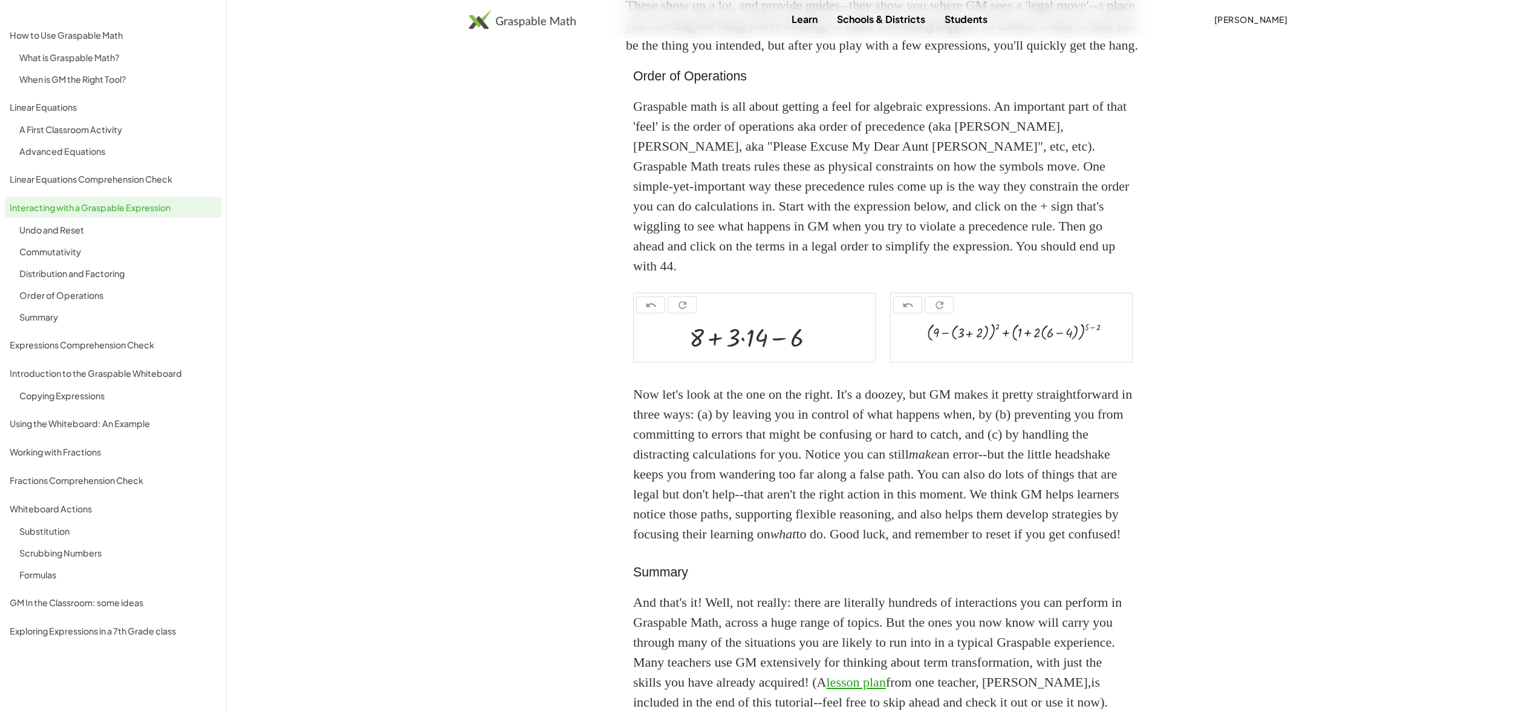
scroll to position [1260, 0]
